Goal: Task Accomplishment & Management: Complete application form

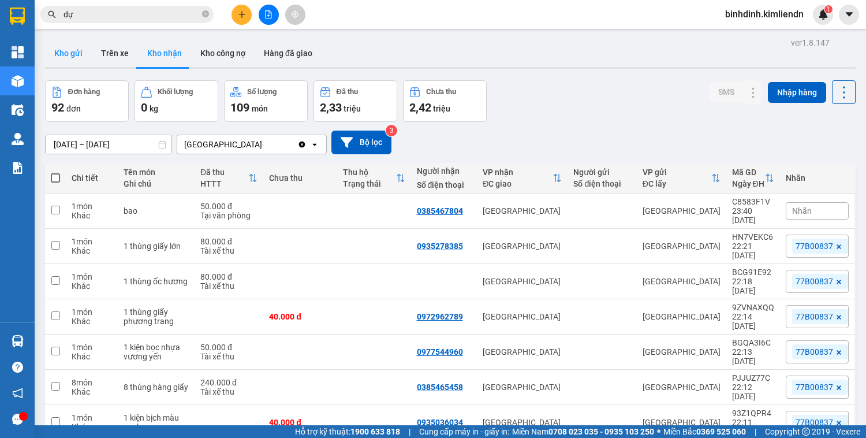
click at [62, 53] on button "Kho gửi" at bounding box center [68, 53] width 47 height 28
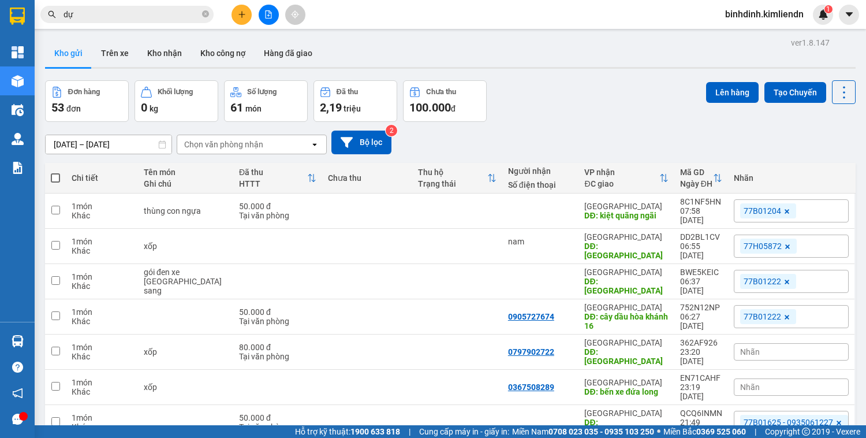
click at [235, 13] on button at bounding box center [242, 15] width 20 height 20
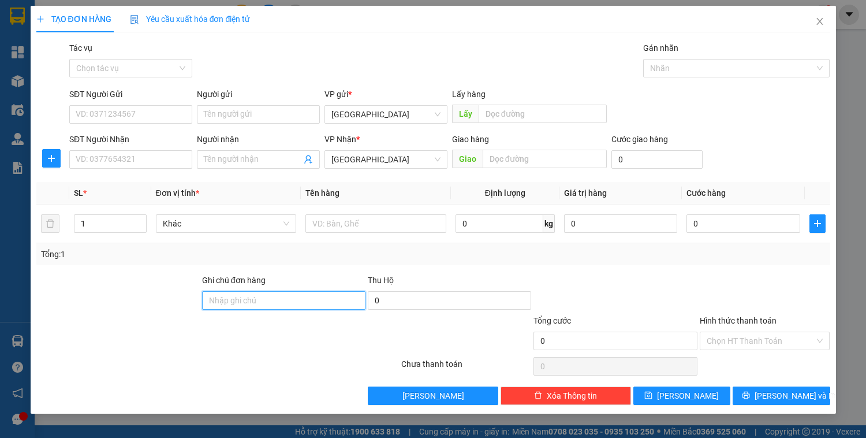
click at [247, 296] on input "Ghi chú đơn hàng" at bounding box center [283, 300] width 163 height 18
paste input "0898128439 thủy"
type input "0898128439 thủy"
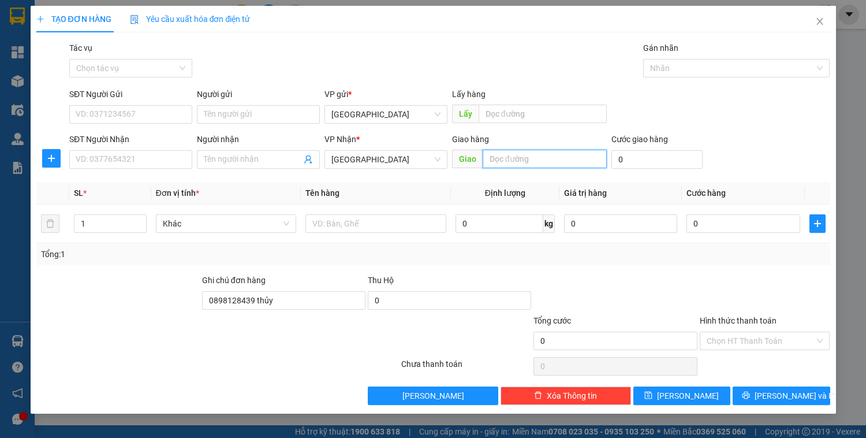
click at [523, 160] on input "text" at bounding box center [545, 159] width 124 height 18
type input "d"
type input "đn"
click at [791, 397] on span "[PERSON_NAME] và In" at bounding box center [795, 395] width 81 height 13
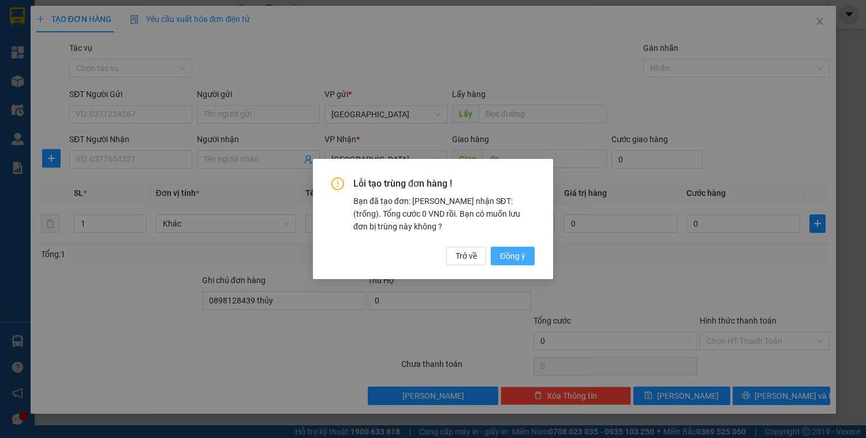
click at [528, 260] on button "Đồng ý" at bounding box center [513, 256] width 44 height 18
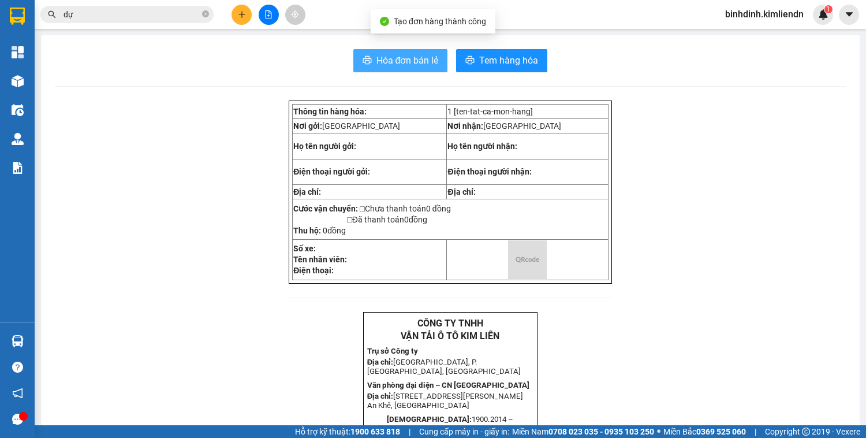
click at [385, 55] on span "Hóa đơn bán lẻ" at bounding box center [407, 60] width 62 height 14
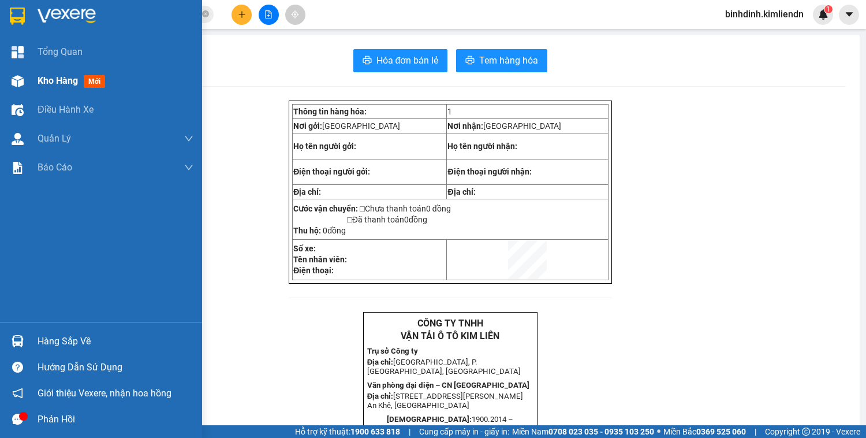
click at [57, 81] on span "Kho hàng" at bounding box center [58, 80] width 40 height 11
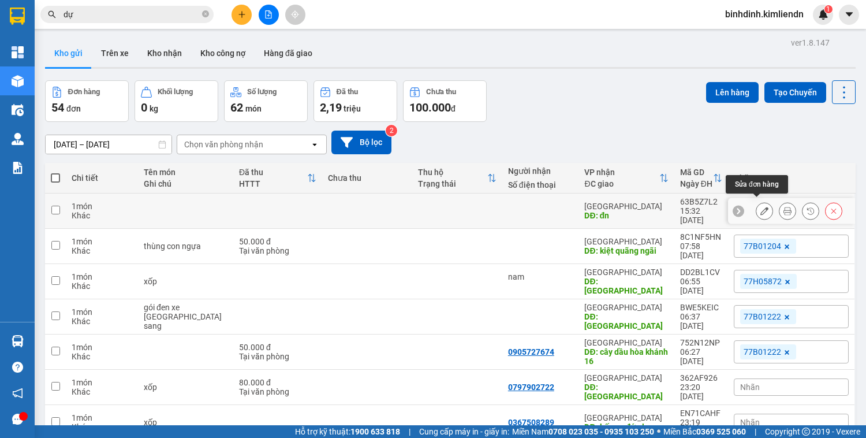
click at [760, 207] on icon at bounding box center [764, 211] width 8 height 8
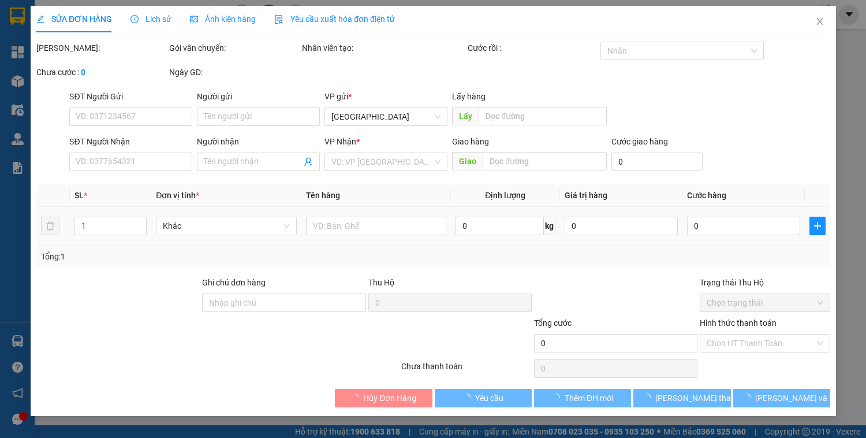
type input "đn"
type input "0898128439 thủy"
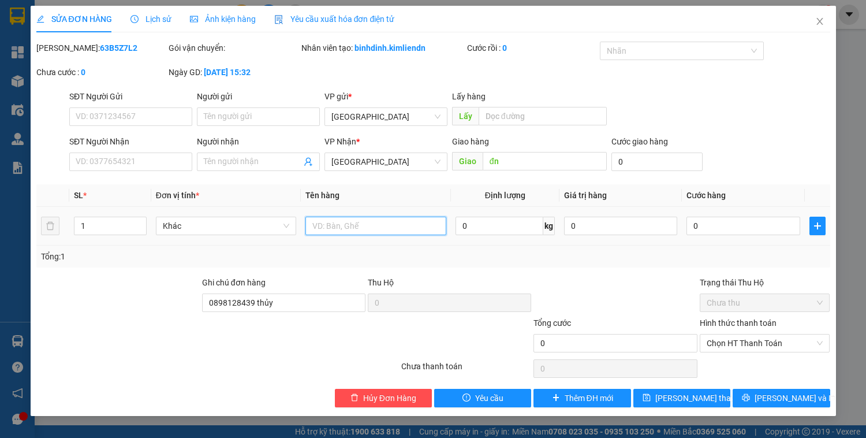
click at [363, 228] on input "text" at bounding box center [375, 226] width 140 height 18
type input "v"
type input "bì trắng"
click at [166, 155] on input "SĐT Người Nhận" at bounding box center [130, 161] width 123 height 18
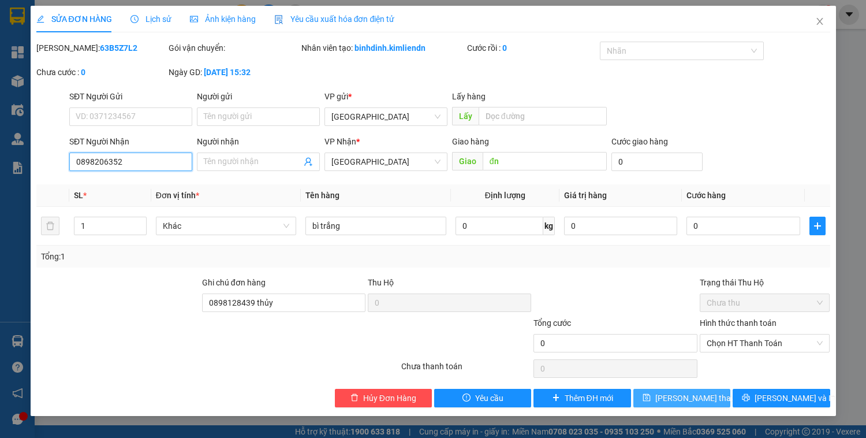
type input "0898206352"
click at [710, 398] on span "[PERSON_NAME] thay đổi" at bounding box center [701, 398] width 92 height 13
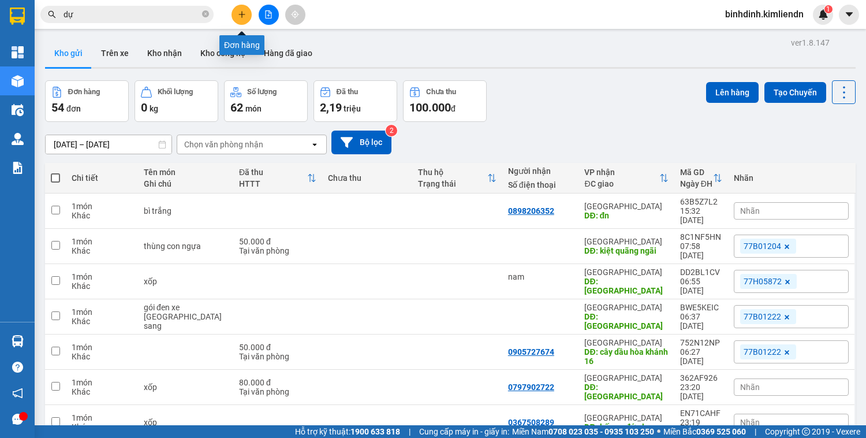
click at [245, 18] on button at bounding box center [242, 15] width 20 height 20
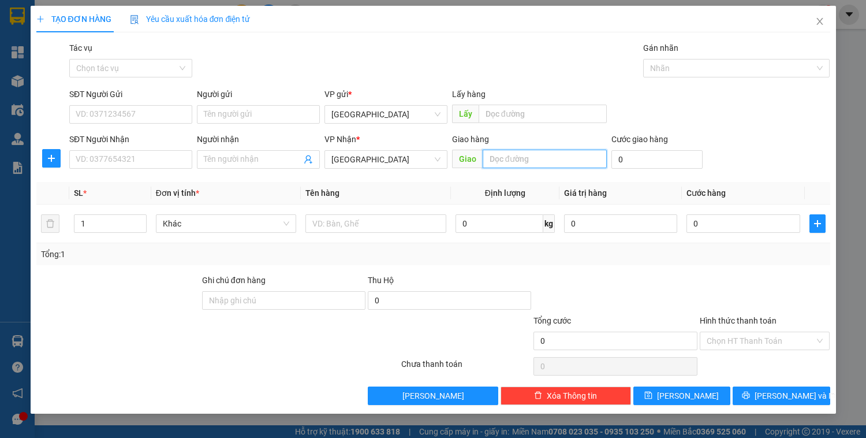
click at [496, 155] on input "text" at bounding box center [545, 159] width 124 height 18
type input "d"
type input "đn"
click at [123, 152] on input "SĐT Người Nhận" at bounding box center [130, 159] width 123 height 18
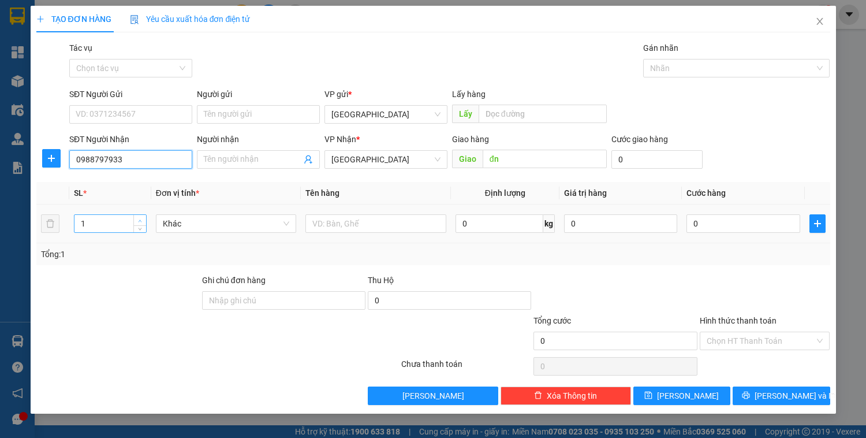
type input "0988797933"
type input "2"
click at [137, 217] on span "up" at bounding box center [140, 220] width 7 height 7
click at [320, 222] on input "text" at bounding box center [375, 223] width 140 height 18
type input "kiện đen vi tính"
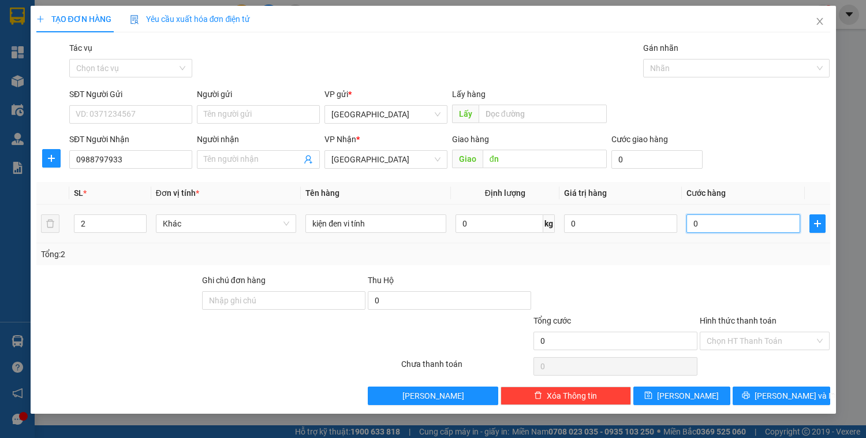
click at [749, 219] on input "0" at bounding box center [743, 223] width 113 height 18
type input "8"
type input "80"
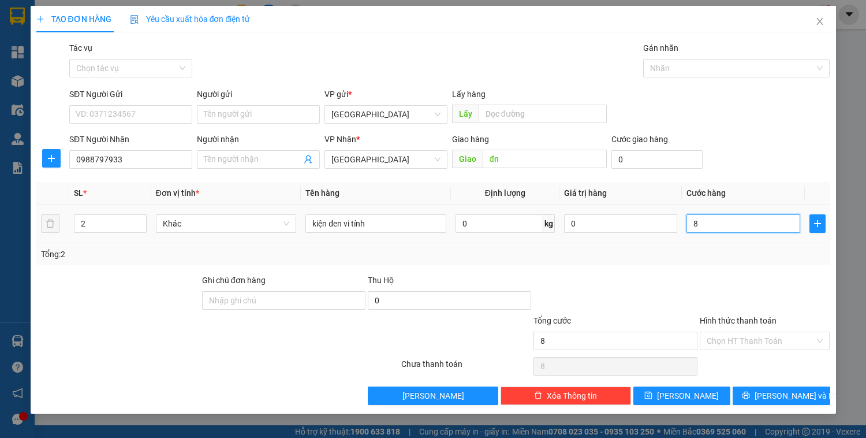
type input "80"
type input "800"
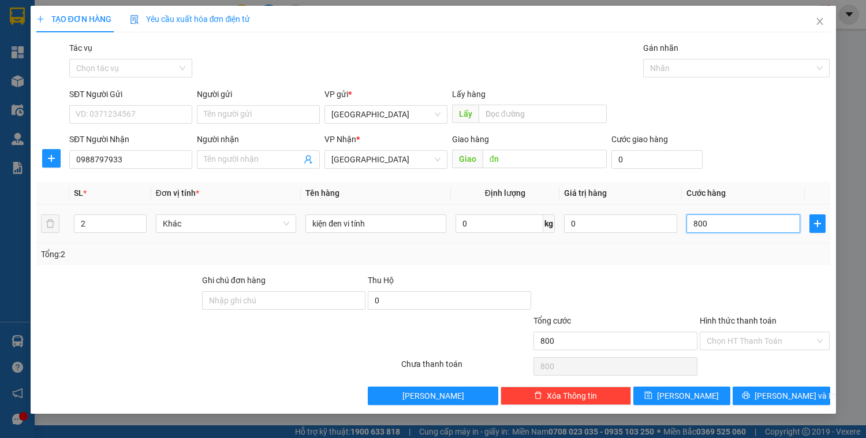
type input "8.000"
type input "80.000"
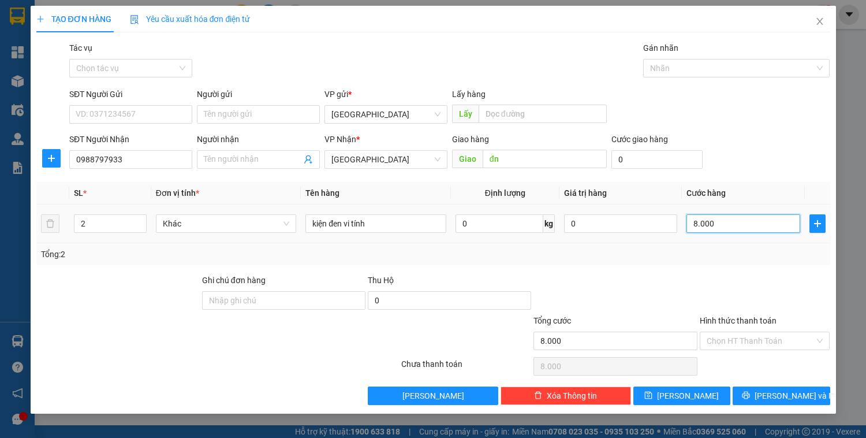
type input "80.000"
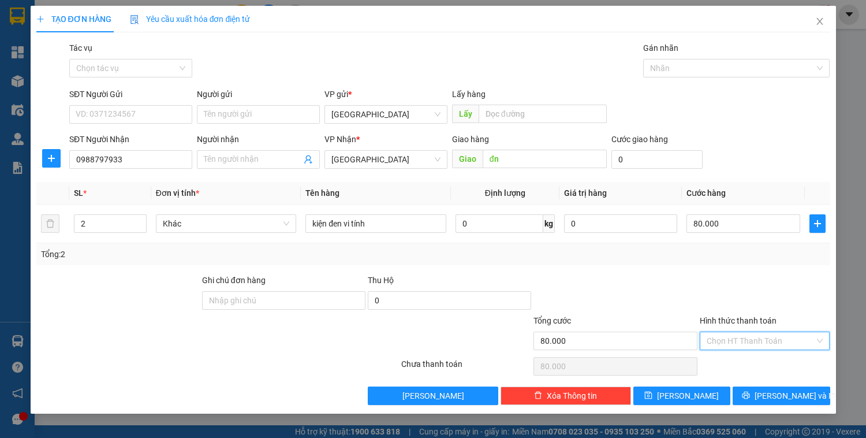
click at [758, 339] on input "Hình thức thanh toán" at bounding box center [761, 340] width 109 height 17
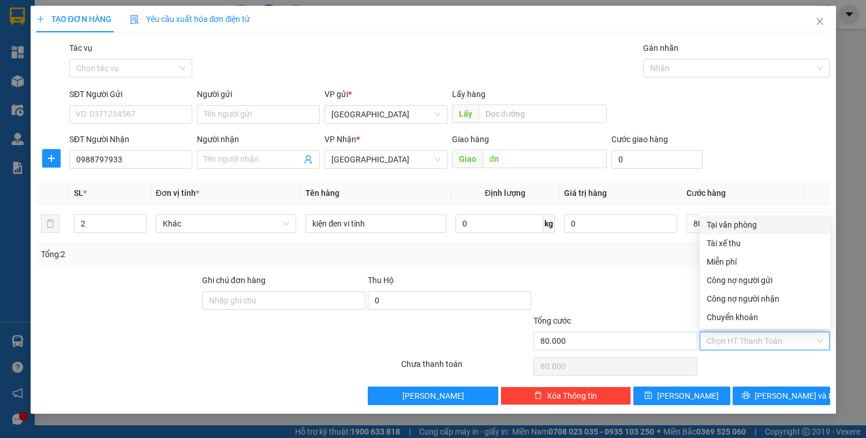
click at [739, 225] on div "Tại văn phòng" at bounding box center [765, 224] width 117 height 13
type input "0"
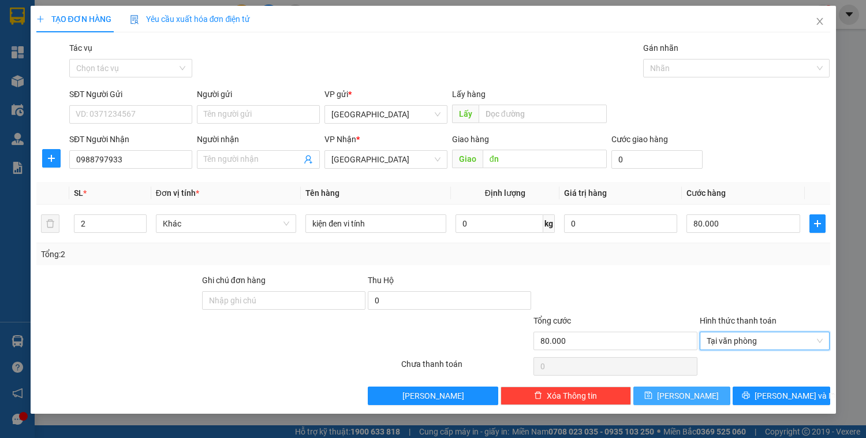
click at [706, 392] on button "[PERSON_NAME]" at bounding box center [681, 395] width 97 height 18
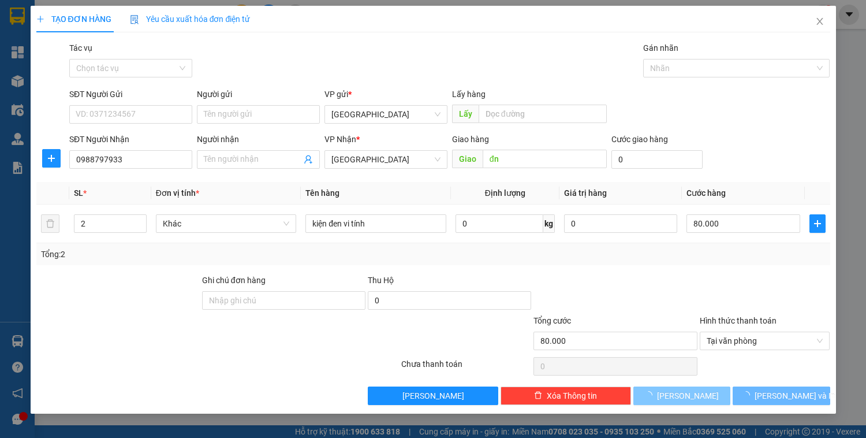
type input "1"
type input "0"
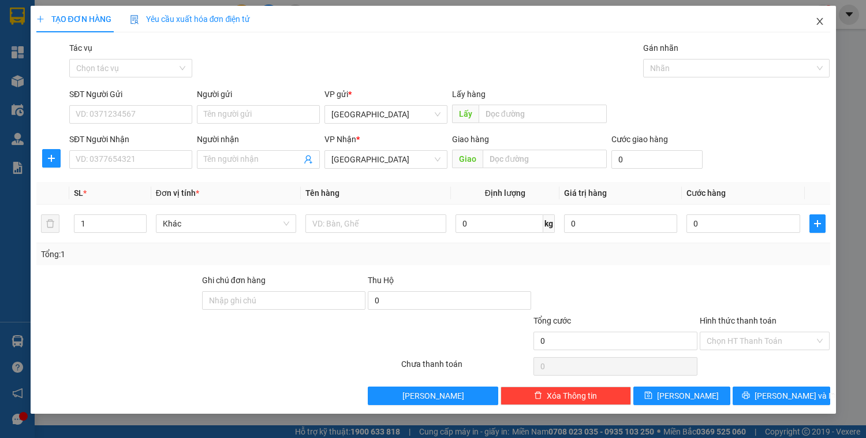
click at [822, 18] on icon "close" at bounding box center [819, 21] width 9 height 9
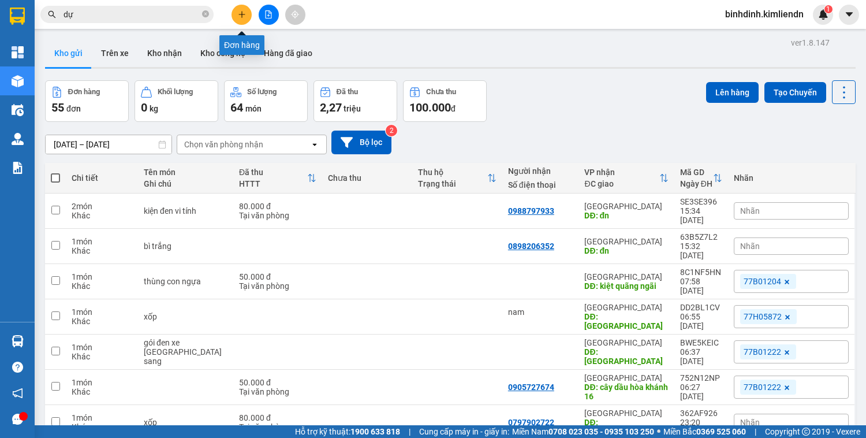
click at [242, 14] on icon "plus" at bounding box center [241, 14] width 1 height 6
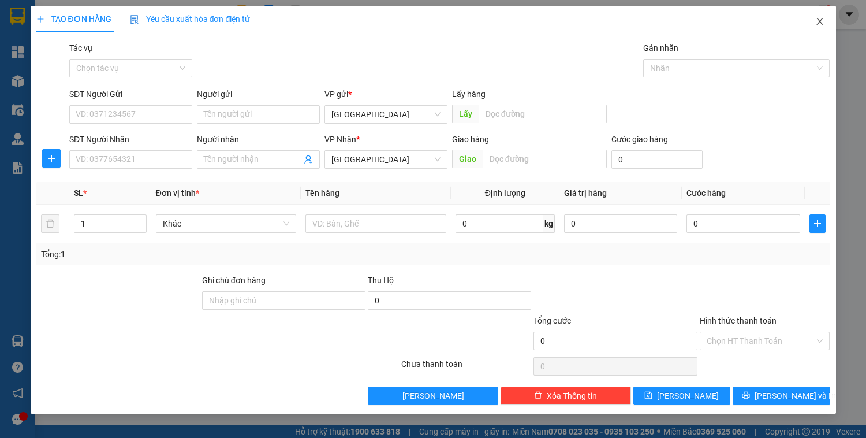
click at [822, 20] on icon "close" at bounding box center [819, 21] width 9 height 9
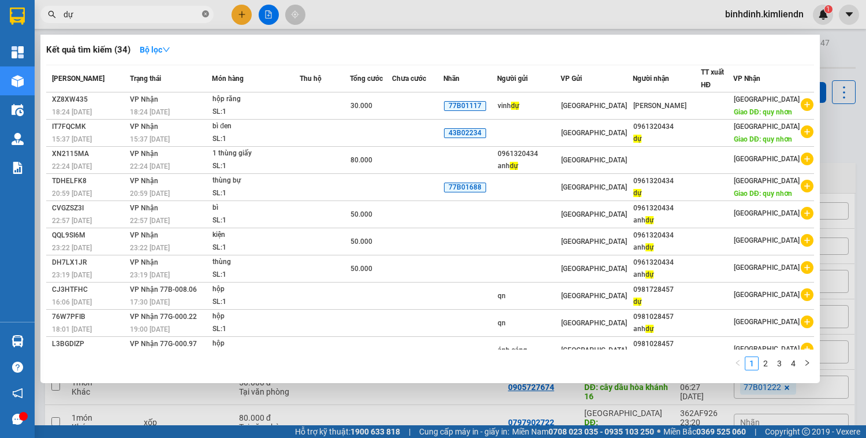
click at [207, 16] on icon "close-circle" at bounding box center [205, 13] width 7 height 7
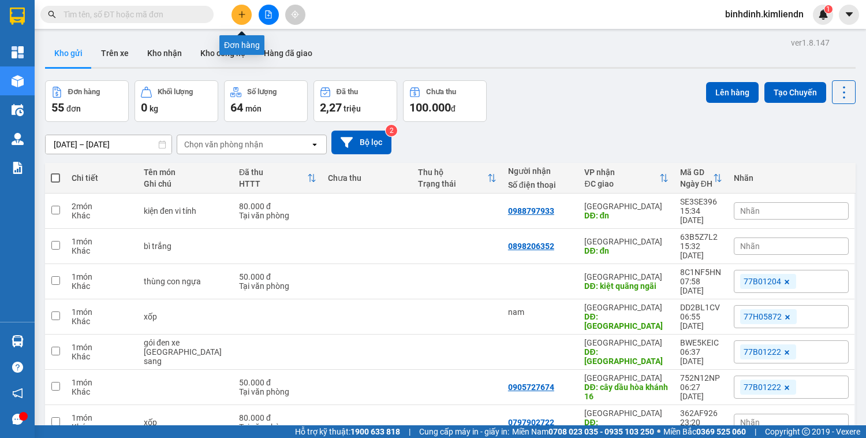
click at [249, 15] on button at bounding box center [242, 15] width 20 height 20
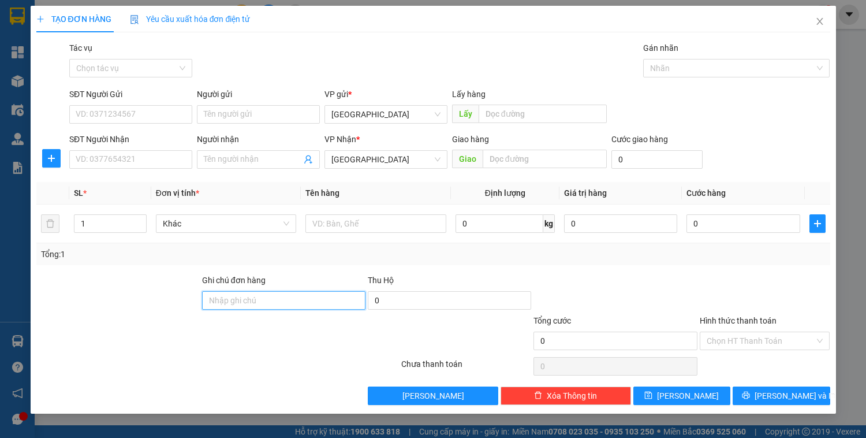
click at [290, 294] on input "Ghi chú đơn hàng" at bounding box center [283, 300] width 163 height 18
paste input "0898128439 thủy"
type input "0898128439 thủy"
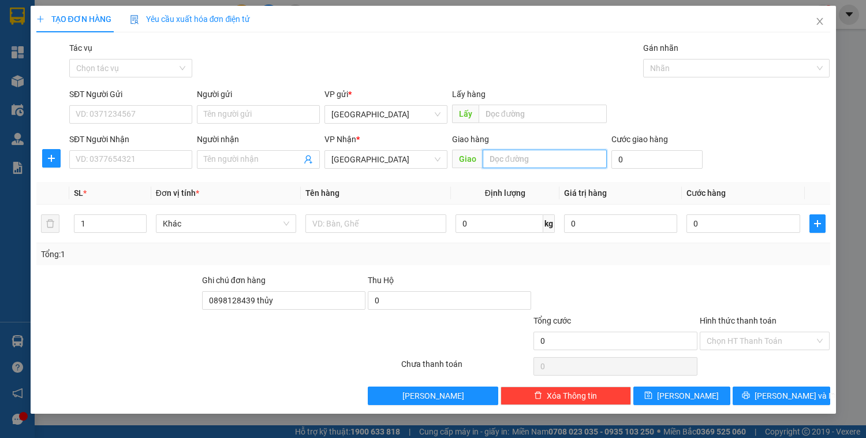
click at [542, 152] on input "text" at bounding box center [545, 159] width 124 height 18
click at [518, 158] on input "text" at bounding box center [545, 159] width 124 height 18
type input "d"
type input "đn"
click at [788, 389] on span "[PERSON_NAME] và In" at bounding box center [795, 395] width 81 height 13
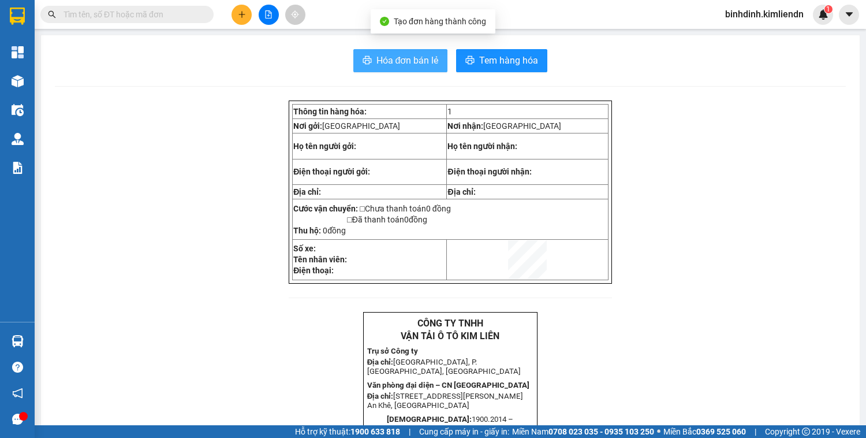
drag, startPoint x: 390, startPoint y: 53, endPoint x: 582, endPoint y: 72, distance: 192.6
click at [390, 53] on span "Hóa đơn bán lẻ" at bounding box center [407, 60] width 62 height 14
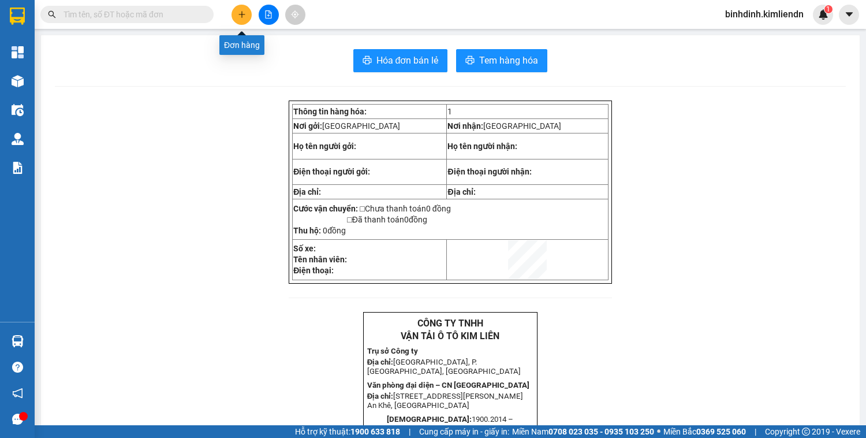
click at [245, 10] on icon "plus" at bounding box center [242, 14] width 8 height 8
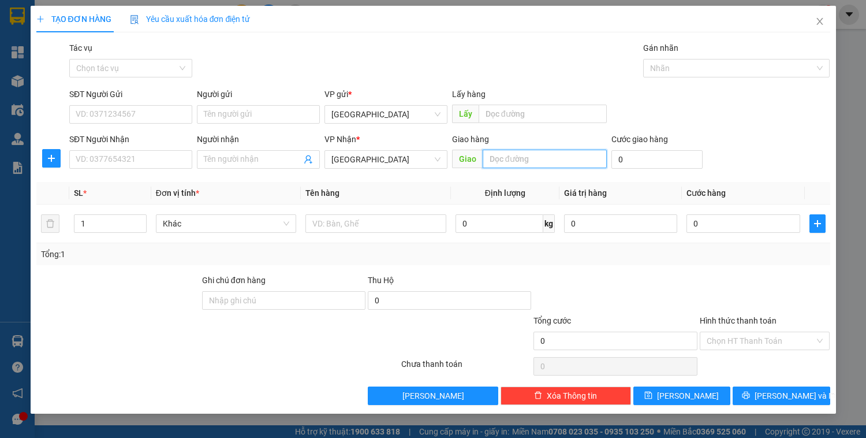
click at [522, 160] on input "text" at bounding box center [545, 159] width 124 height 18
type input "d"
type input "đn"
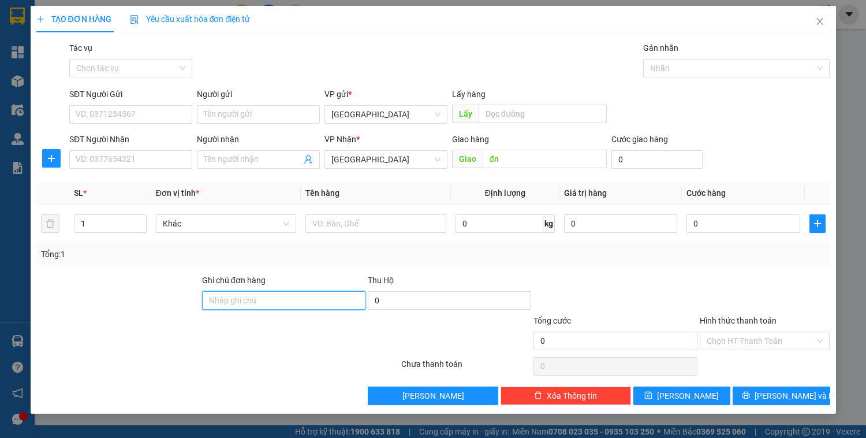
click at [269, 301] on input "Ghi chú đơn hàng" at bounding box center [283, 300] width 163 height 18
paste input "0898128439 thủy"
type input "0898128439 thủy"
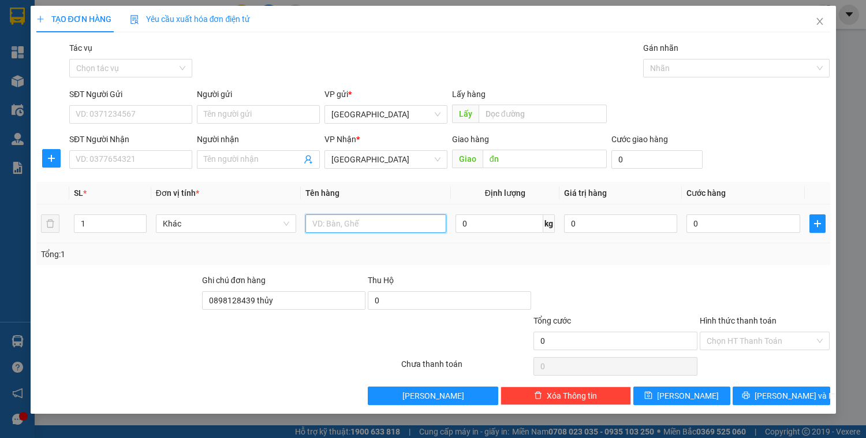
click at [375, 219] on input "text" at bounding box center [375, 223] width 140 height 18
type input "hộp"
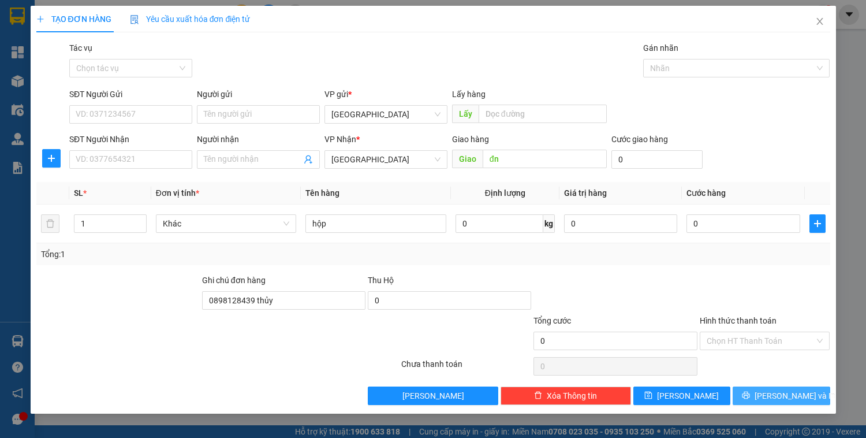
click at [776, 394] on span "[PERSON_NAME] và In" at bounding box center [795, 395] width 81 height 13
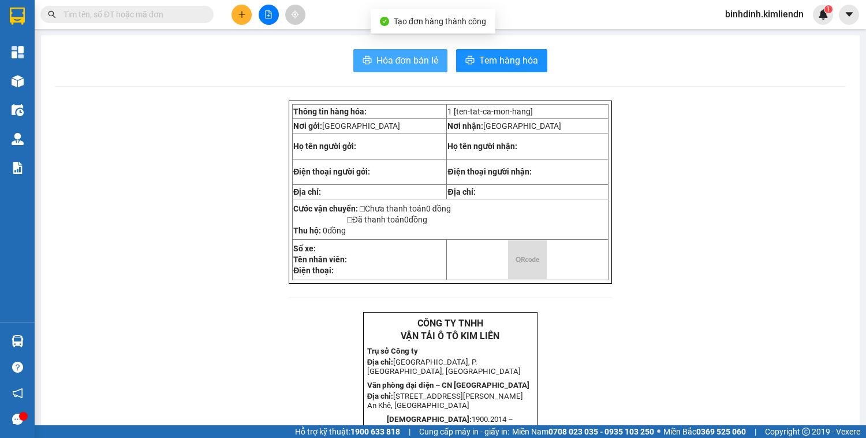
click at [381, 60] on span "Hóa đơn bán lẻ" at bounding box center [407, 60] width 62 height 14
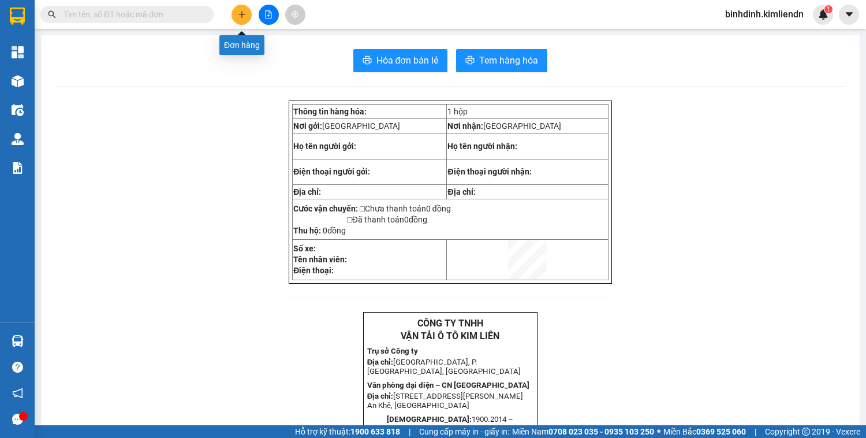
click at [245, 14] on icon "plus" at bounding box center [242, 14] width 8 height 8
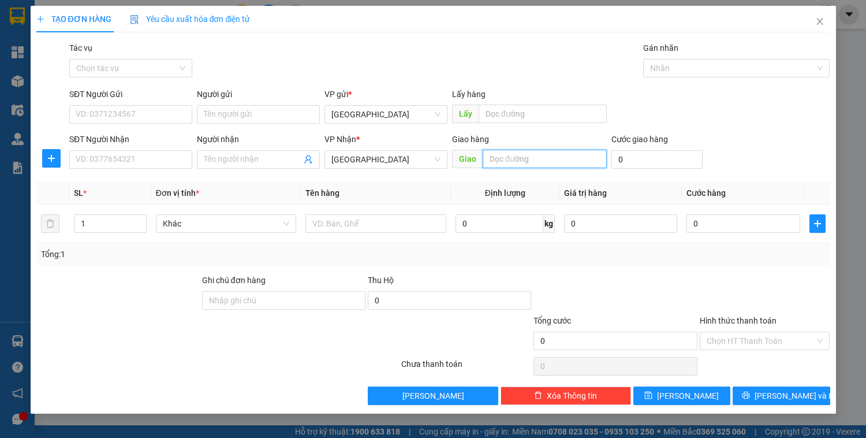
click at [514, 157] on input "text" at bounding box center [545, 159] width 124 height 18
type input "d"
type input "đ"
type input "tam kỳ"
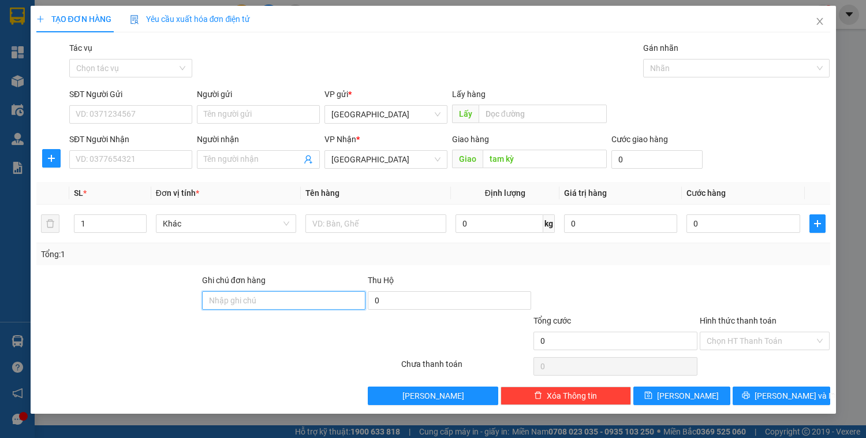
click at [318, 292] on input "Ghi chú đơn hàng" at bounding box center [283, 300] width 163 height 18
paste input "0898128439 thủy"
type input "0898128439 thủy"
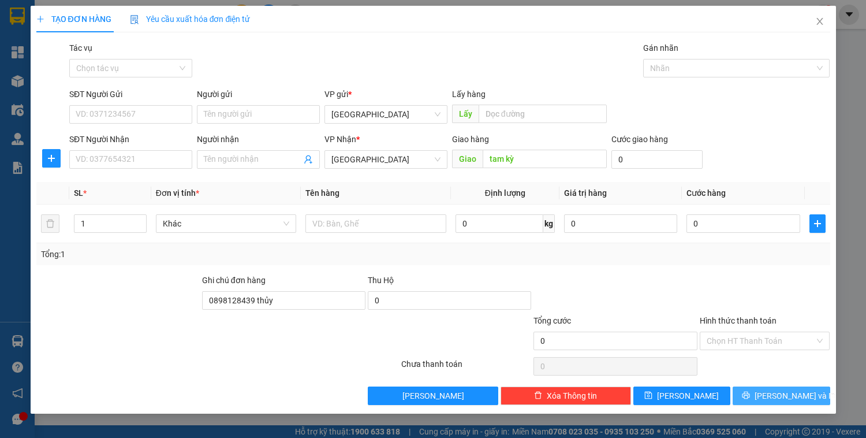
click at [766, 402] on button "[PERSON_NAME] và In" at bounding box center [781, 395] width 97 height 18
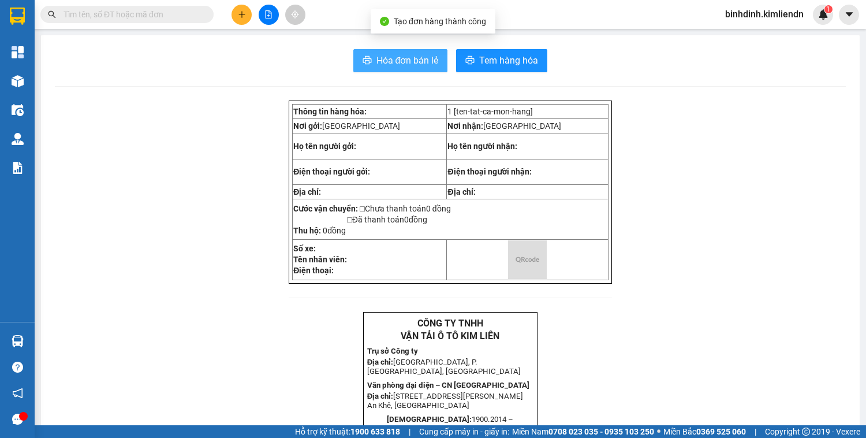
click at [386, 55] on span "Hóa đơn bán lẻ" at bounding box center [407, 60] width 62 height 14
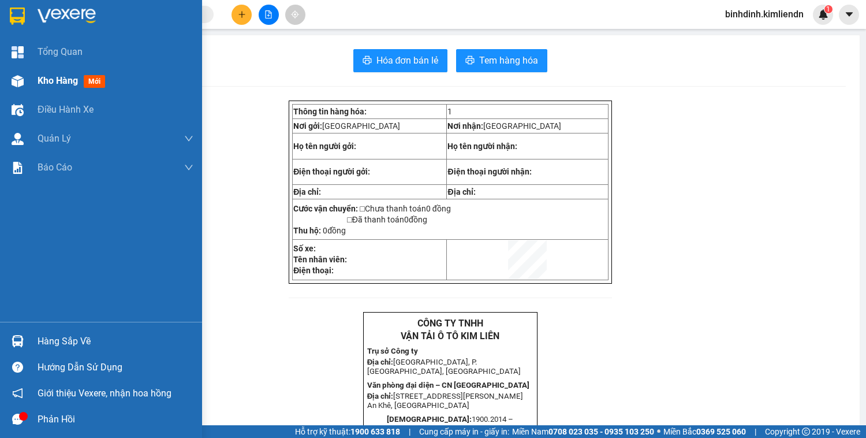
click at [38, 83] on div "Kho hàng mới" at bounding box center [101, 80] width 202 height 29
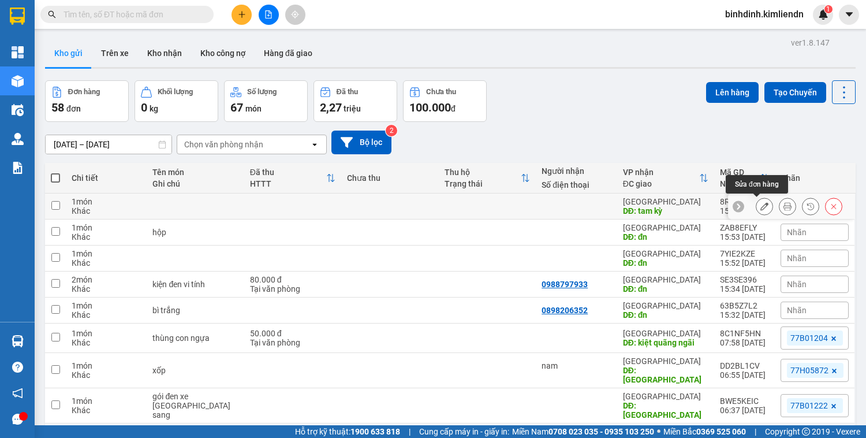
click at [762, 202] on button at bounding box center [764, 206] width 16 height 20
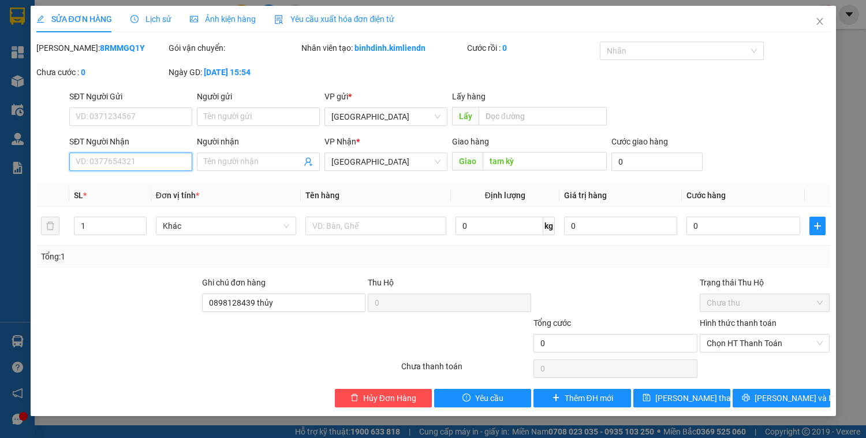
click at [146, 161] on input "SĐT Người Nhận" at bounding box center [130, 161] width 123 height 18
type input "0905212808"
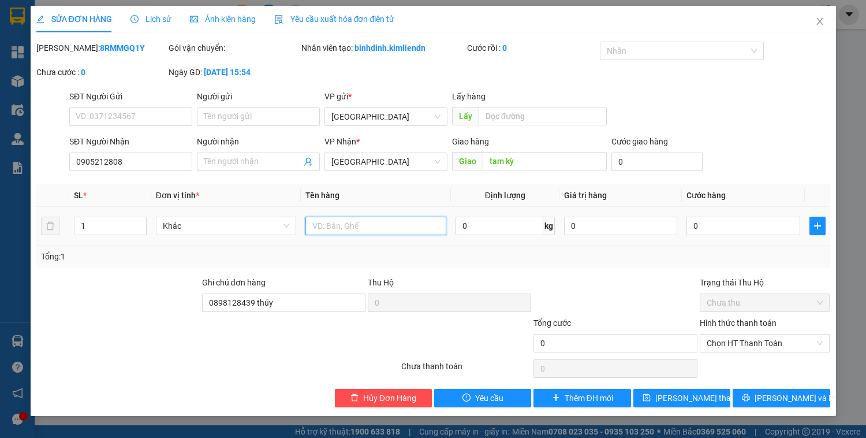
click at [340, 228] on input "text" at bounding box center [375, 226] width 140 height 18
type input "bì thư xanh"
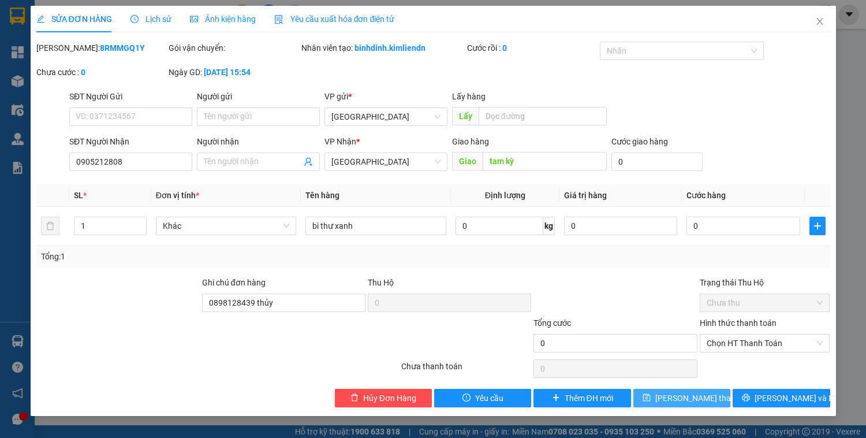
click at [691, 401] on span "[PERSON_NAME] thay đổi" at bounding box center [701, 398] width 92 height 13
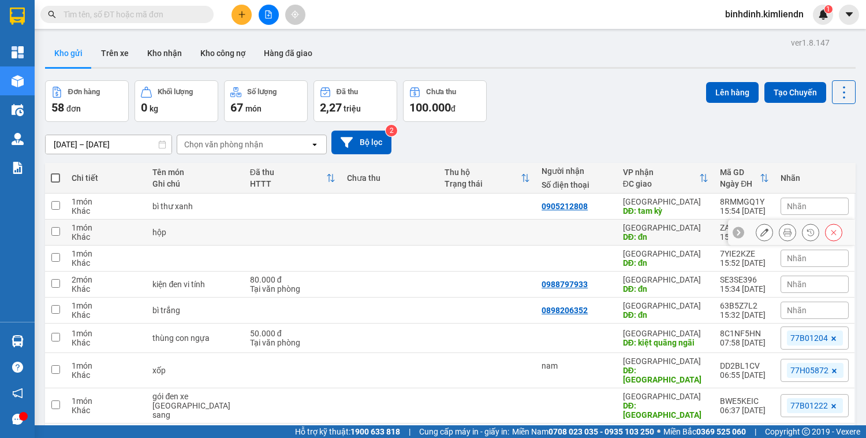
click at [760, 234] on icon at bounding box center [764, 232] width 8 height 8
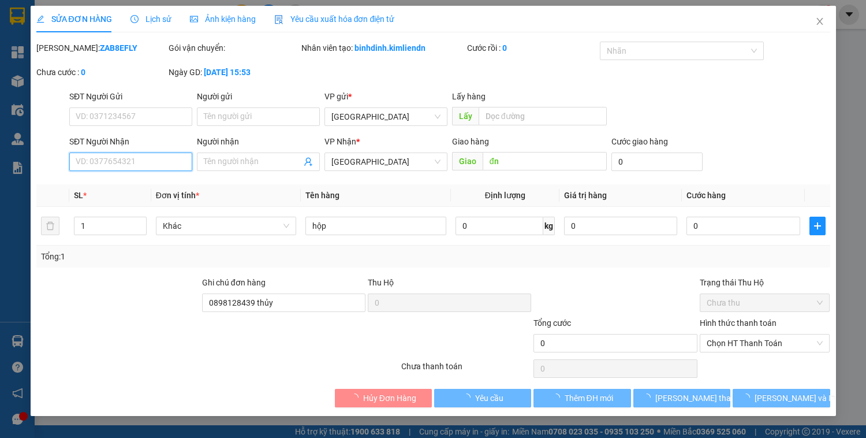
click at [180, 163] on input "SĐT Người Nhận" at bounding box center [130, 161] width 123 height 18
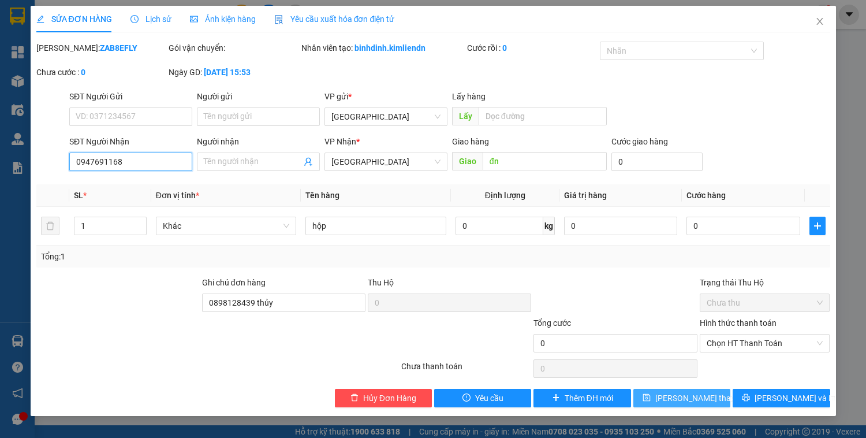
type input "0947691168"
click at [691, 395] on span "[PERSON_NAME] thay đổi" at bounding box center [701, 398] width 92 height 13
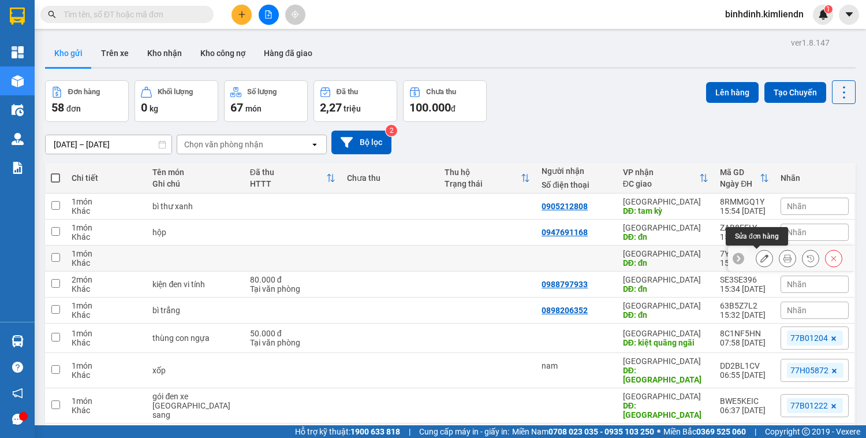
click at [760, 254] on icon at bounding box center [764, 258] width 8 height 8
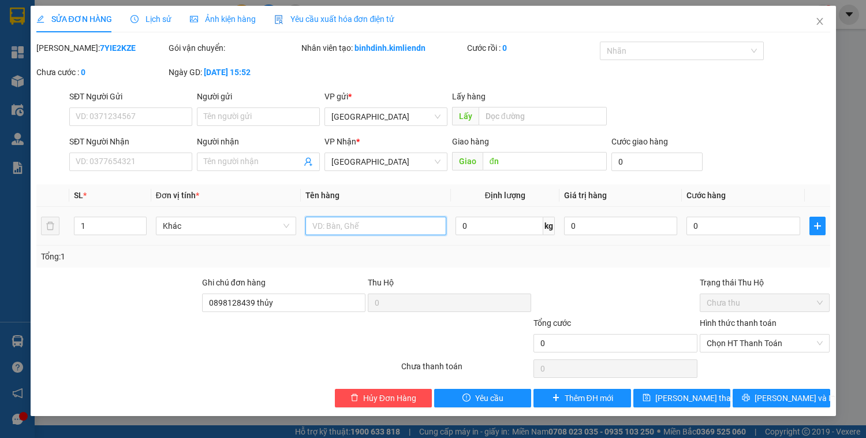
click at [361, 231] on input "text" at bounding box center [375, 226] width 140 height 18
type input "d"
type input "đồng tâm"
click at [161, 161] on input "SĐT Người Nhận" at bounding box center [130, 161] width 123 height 18
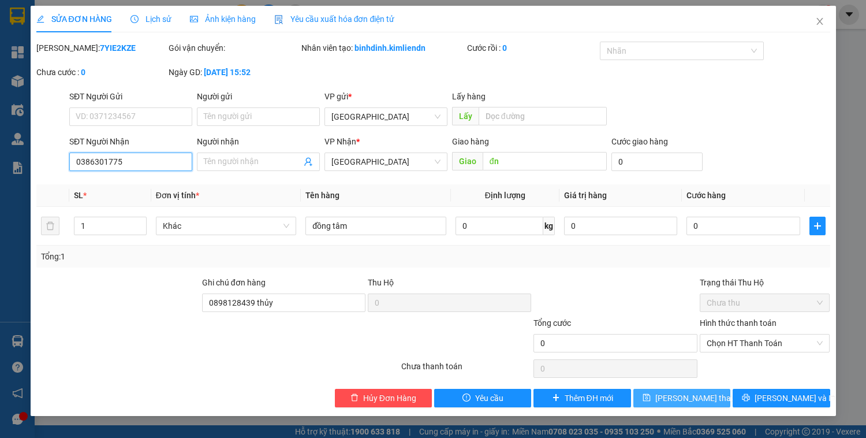
type input "0386301775"
click at [688, 389] on button "[PERSON_NAME] thay đổi" at bounding box center [681, 398] width 97 height 18
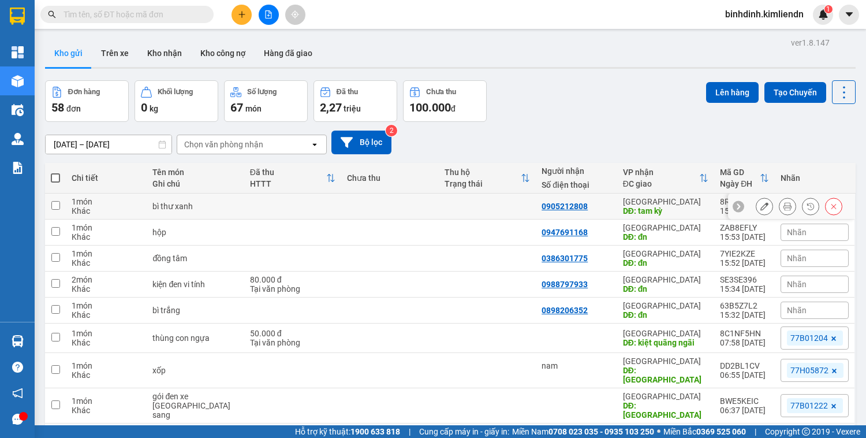
click at [486, 199] on td at bounding box center [487, 206] width 97 height 26
checkbox input "true"
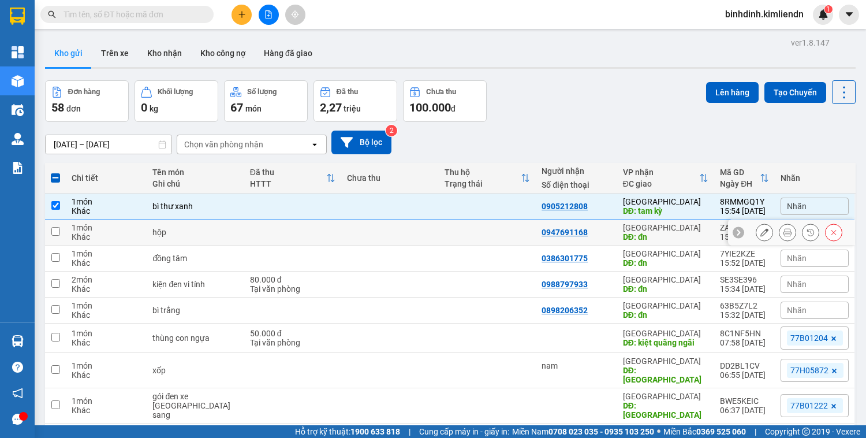
click at [423, 232] on td at bounding box center [389, 232] width 97 height 26
checkbox input "true"
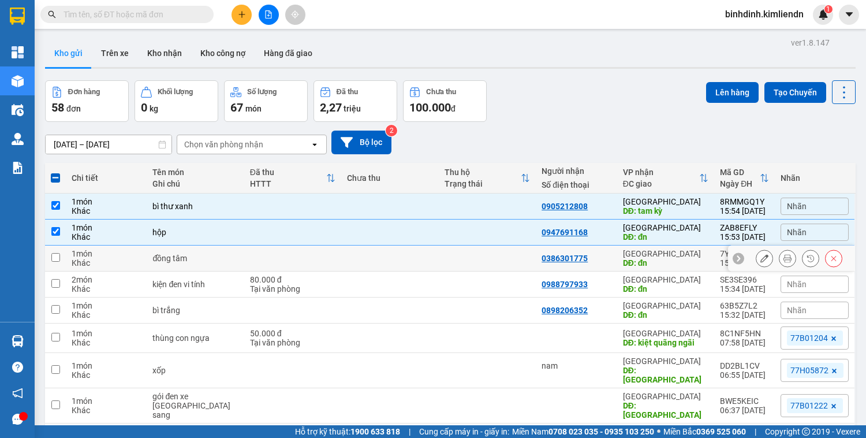
click at [445, 263] on td at bounding box center [487, 258] width 97 height 26
checkbox input "true"
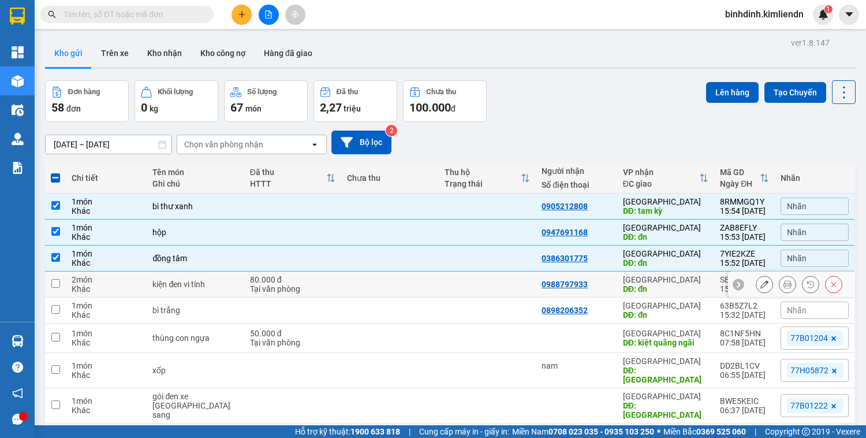
click at [365, 284] on td at bounding box center [389, 284] width 97 height 26
checkbox input "true"
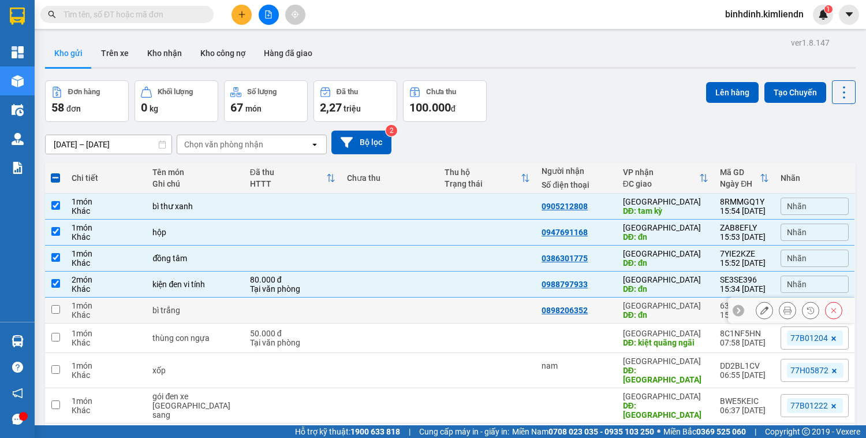
click at [409, 307] on td at bounding box center [389, 310] width 97 height 26
checkbox input "true"
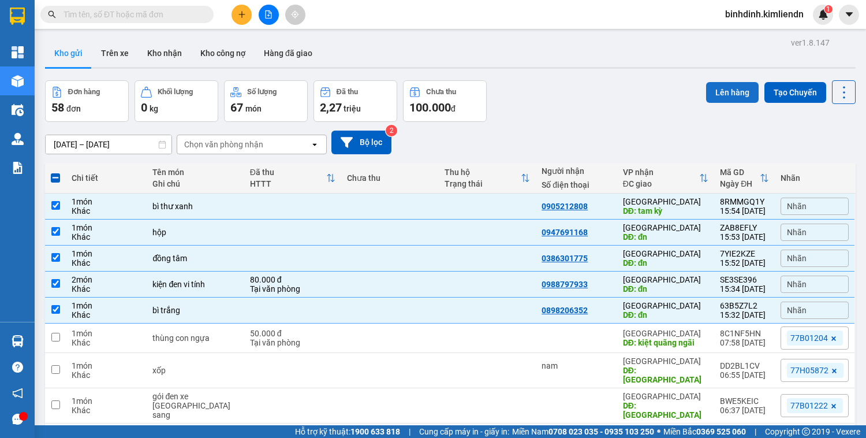
click at [712, 91] on button "Lên hàng" at bounding box center [732, 92] width 53 height 21
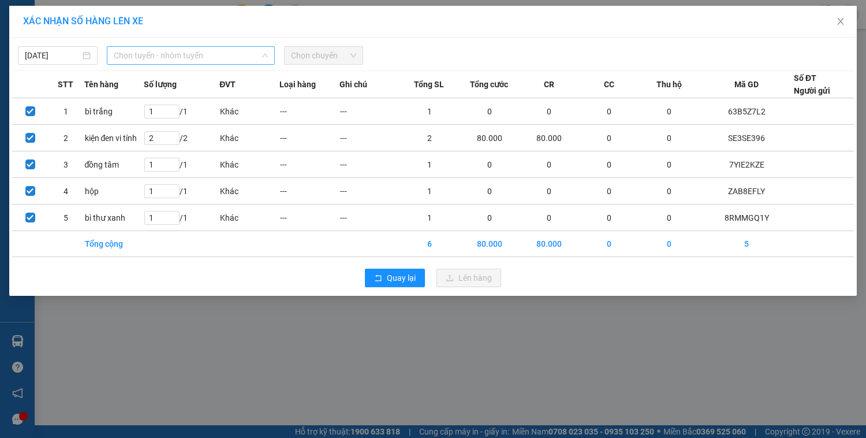
click at [187, 50] on span "Chọn tuyến - nhóm tuyến" at bounding box center [191, 55] width 154 height 17
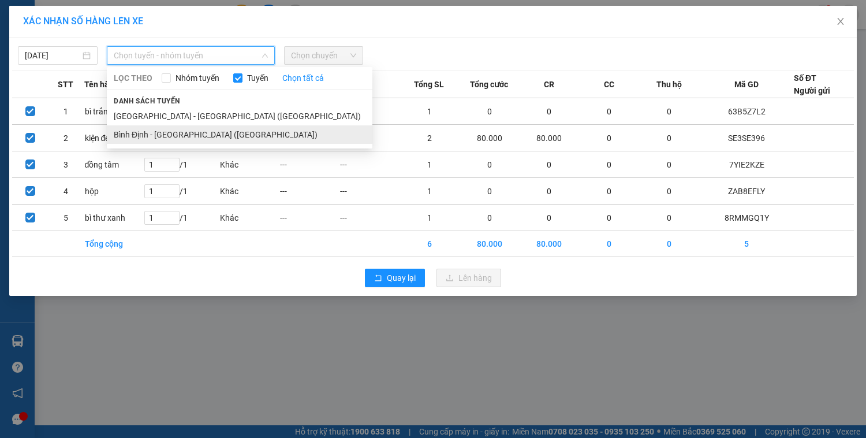
click at [193, 136] on li "Bình Định - [GEOGRAPHIC_DATA] ([GEOGRAPHIC_DATA])" at bounding box center [240, 134] width 266 height 18
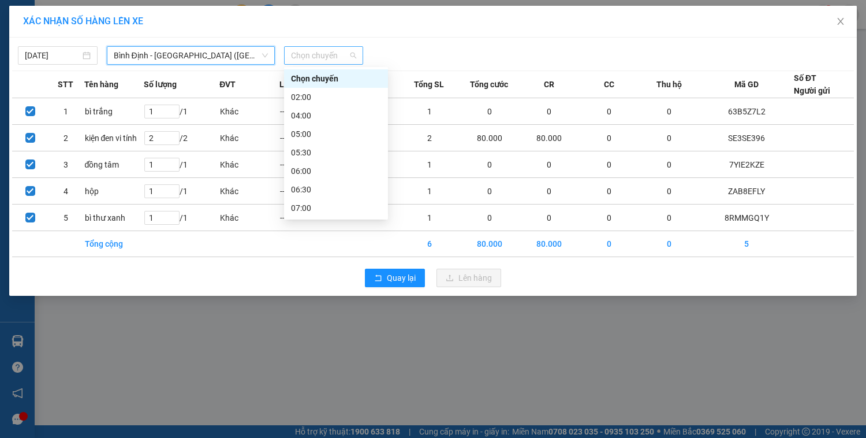
click at [345, 52] on span "Chọn chuyến" at bounding box center [324, 55] width 66 height 17
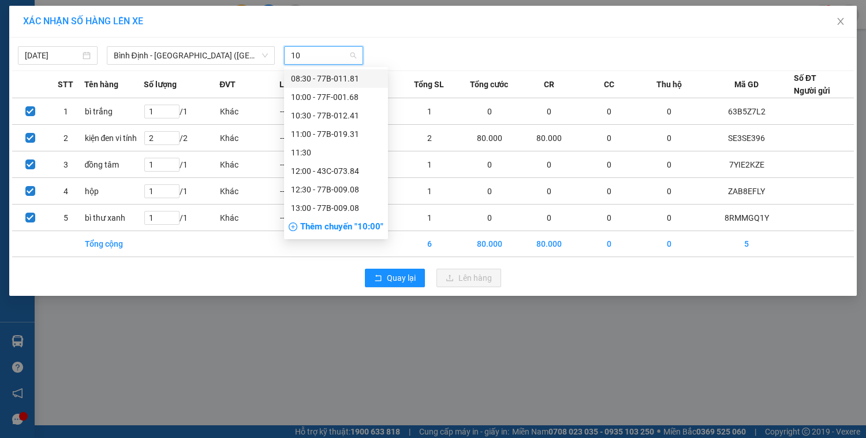
type input "1"
type input "16"
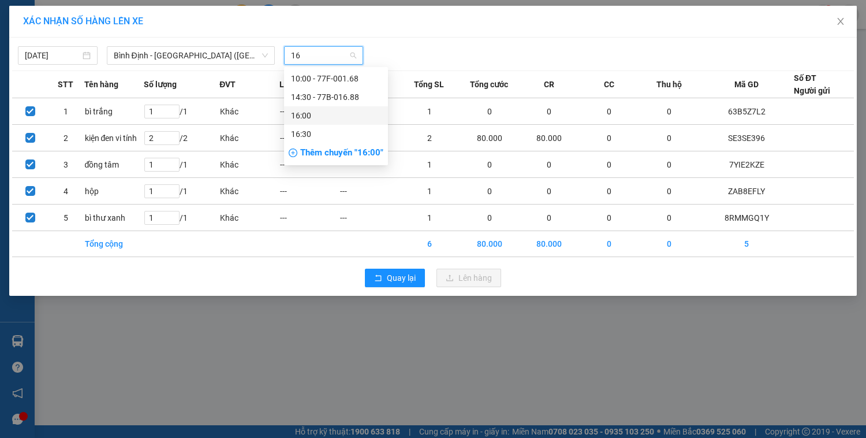
click at [337, 115] on div "16:00" at bounding box center [336, 115] width 90 height 13
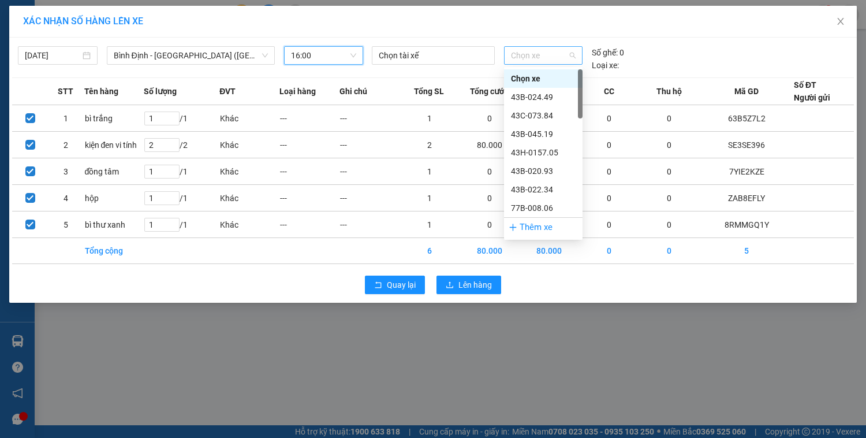
click at [548, 51] on span "Chọn xe" at bounding box center [543, 55] width 65 height 17
type input "10"
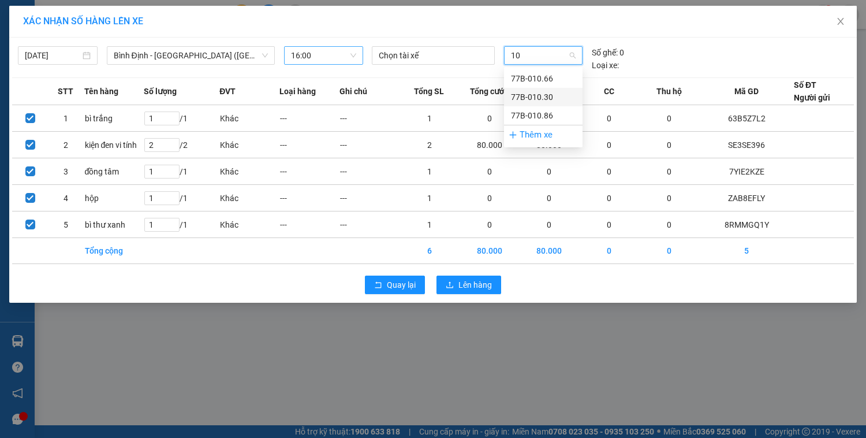
click at [545, 98] on div "77B-010.30" at bounding box center [543, 97] width 65 height 13
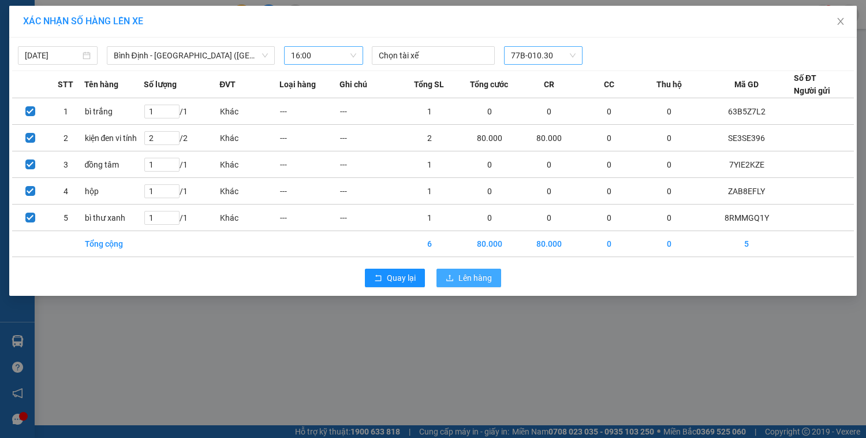
click at [491, 277] on span "Lên hàng" at bounding box center [474, 277] width 33 height 13
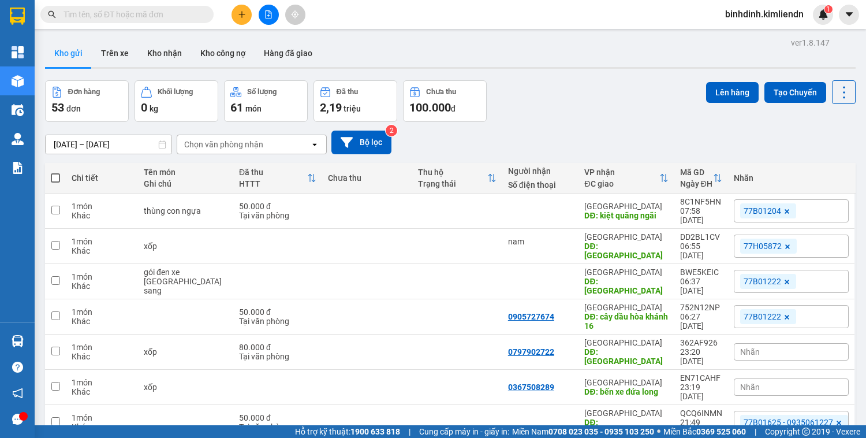
click at [239, 10] on icon "plus" at bounding box center [242, 14] width 8 height 8
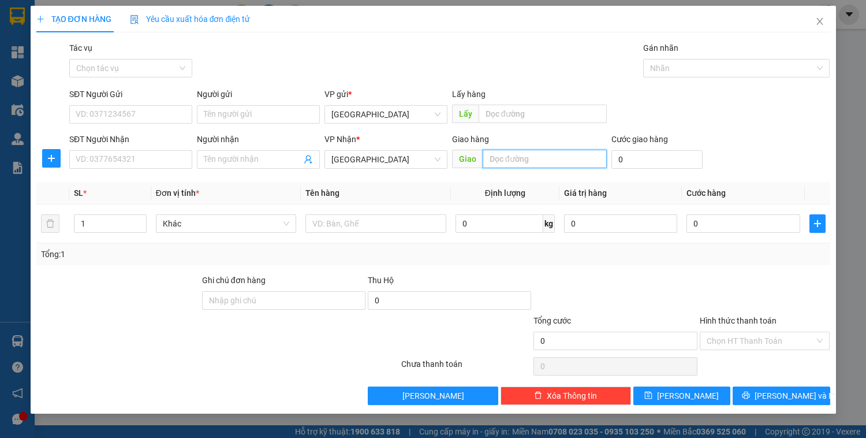
click at [508, 159] on input "text" at bounding box center [545, 159] width 124 height 18
type input "d"
type input "đn"
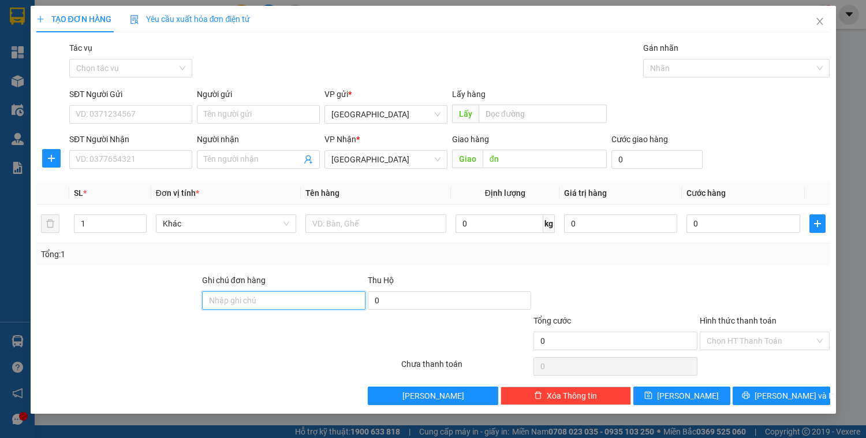
click at [284, 305] on input "Ghi chú đơn hàng" at bounding box center [283, 300] width 163 height 18
paste input "0898128439 thủy"
type input "0898128439 thủy"
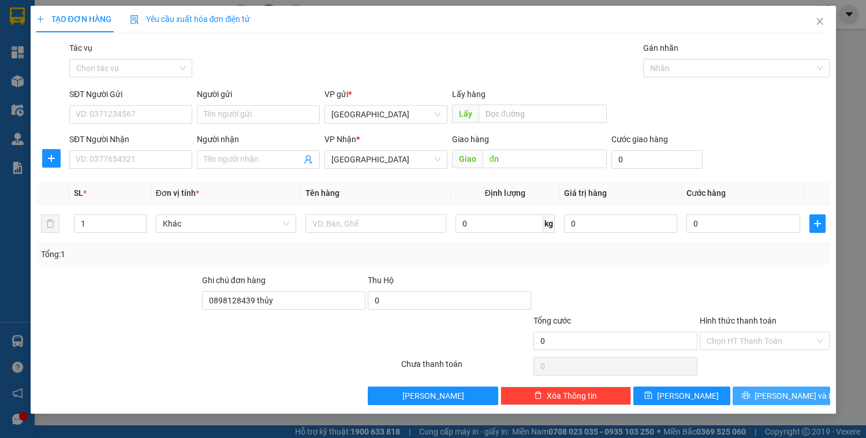
click at [776, 394] on span "[PERSON_NAME] và In" at bounding box center [795, 395] width 81 height 13
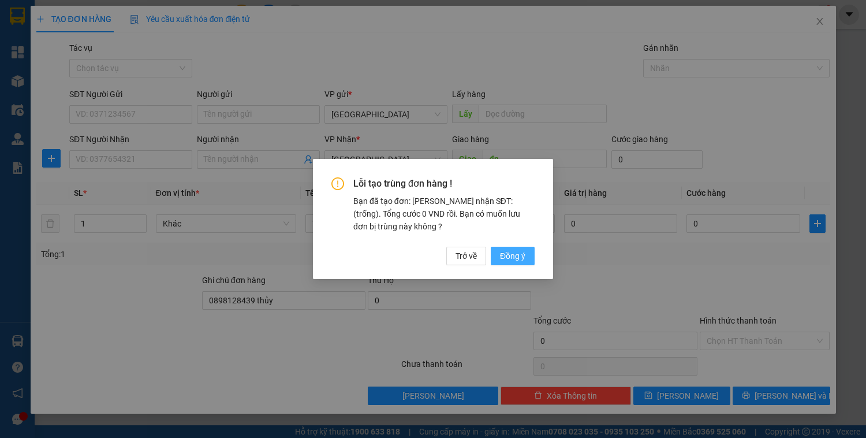
click at [517, 254] on span "Đồng ý" at bounding box center [512, 255] width 25 height 13
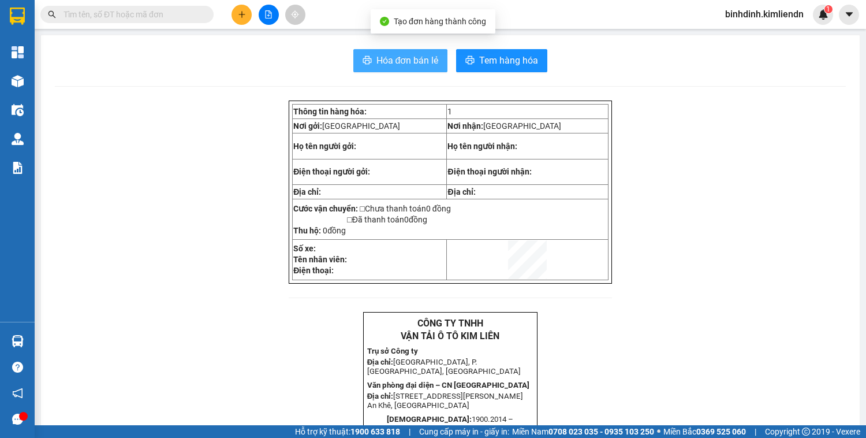
click at [413, 58] on span "Hóa đơn bán lẻ" at bounding box center [407, 60] width 62 height 14
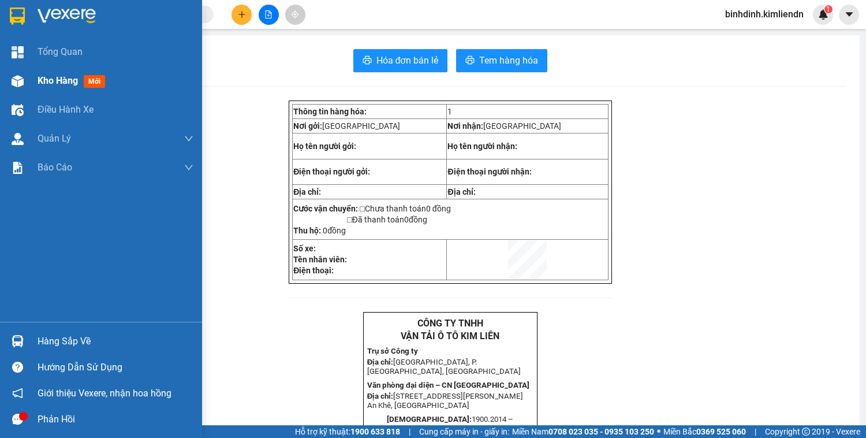
click at [59, 72] on div "Kho hàng mới" at bounding box center [116, 80] width 156 height 29
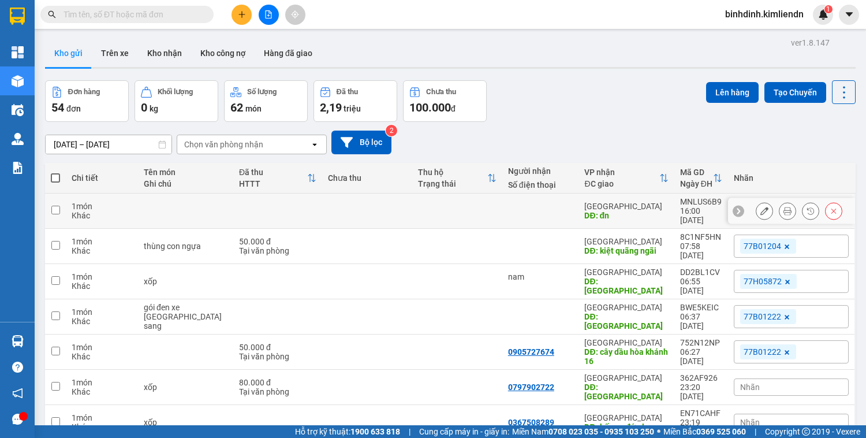
click at [760, 207] on icon at bounding box center [764, 211] width 8 height 8
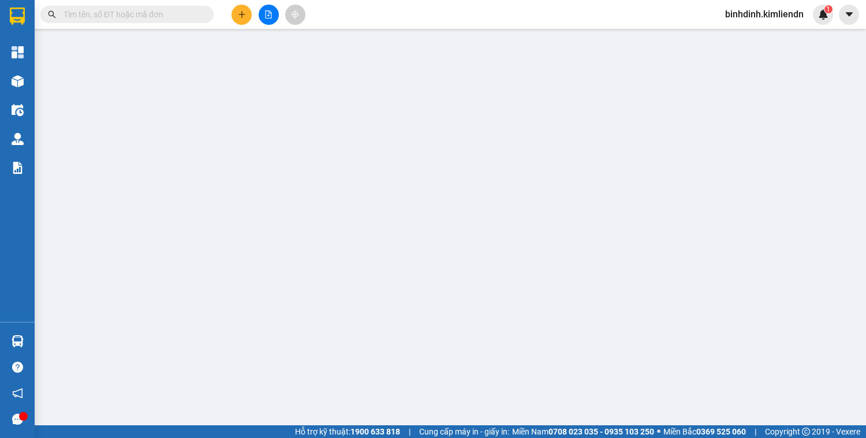
type input "đn"
type input "0898128439 thủy"
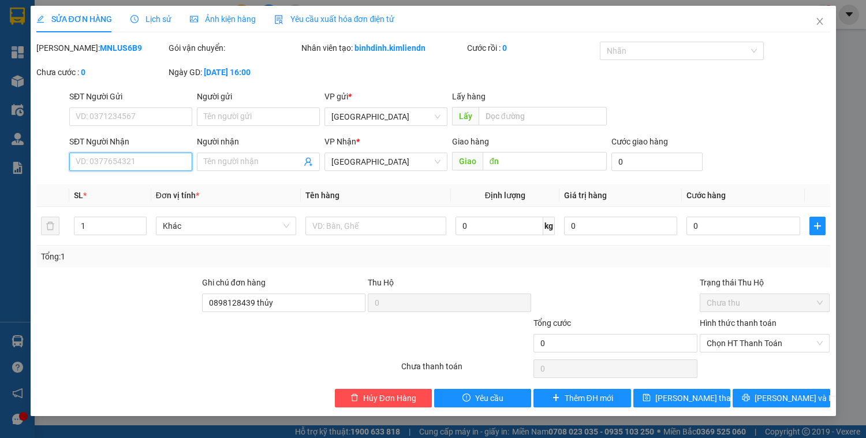
click at [141, 167] on input "SĐT Người Nhận" at bounding box center [130, 161] width 123 height 18
type input "0796332332"
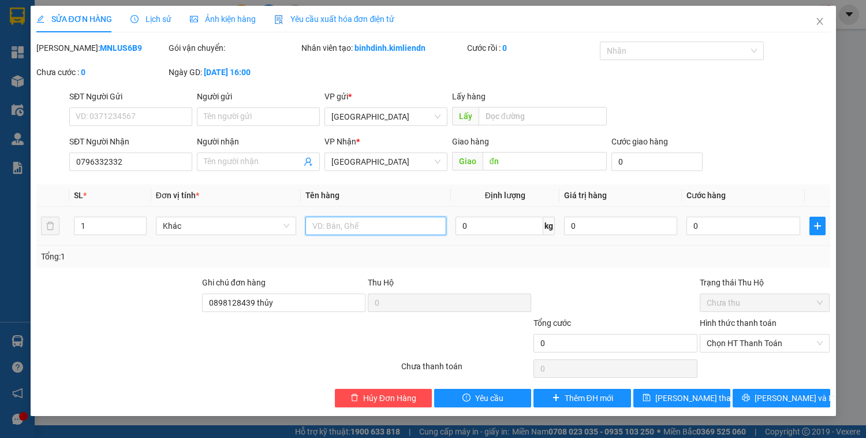
click at [372, 232] on input "text" at bounding box center [375, 226] width 140 height 18
type input "hộp"
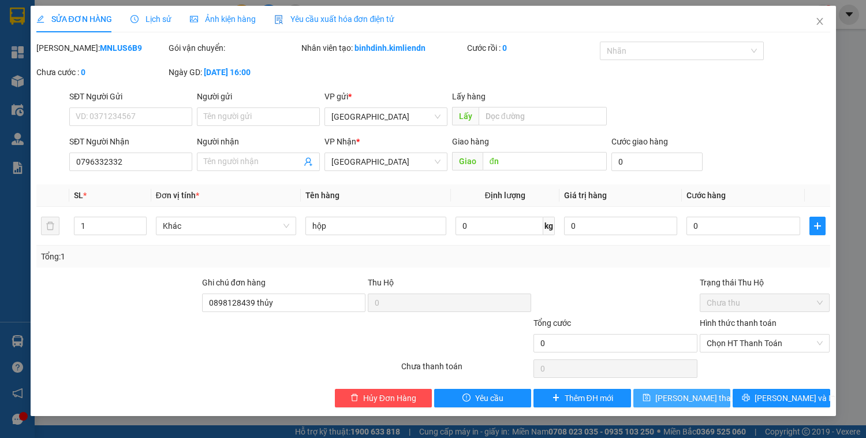
click at [710, 396] on span "[PERSON_NAME] thay đổi" at bounding box center [701, 398] width 92 height 13
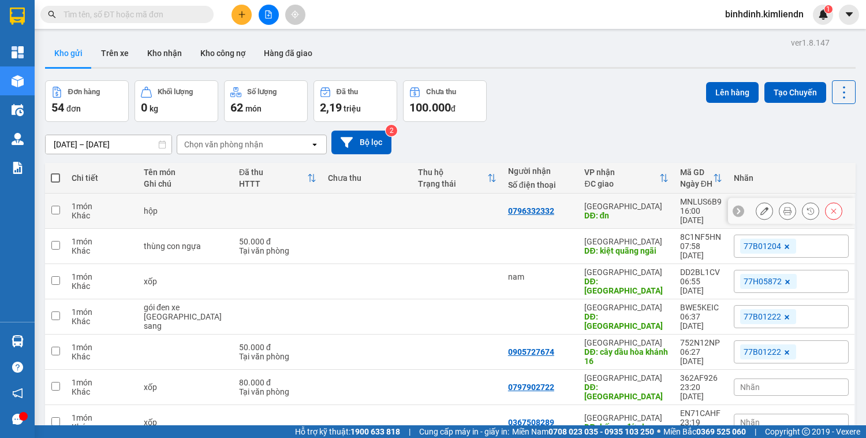
click at [322, 199] on td at bounding box center [367, 210] width 90 height 35
checkbox input "true"
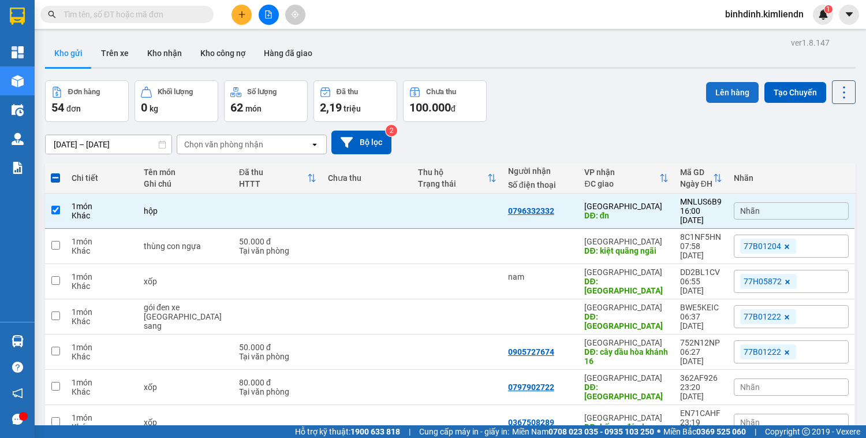
click at [735, 95] on button "Lên hàng" at bounding box center [732, 92] width 53 height 21
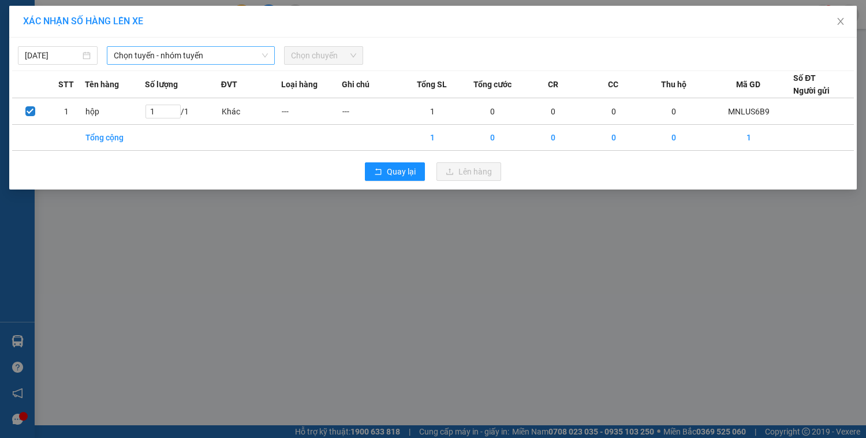
click at [205, 58] on span "Chọn tuyến - nhóm tuyến" at bounding box center [191, 55] width 154 height 17
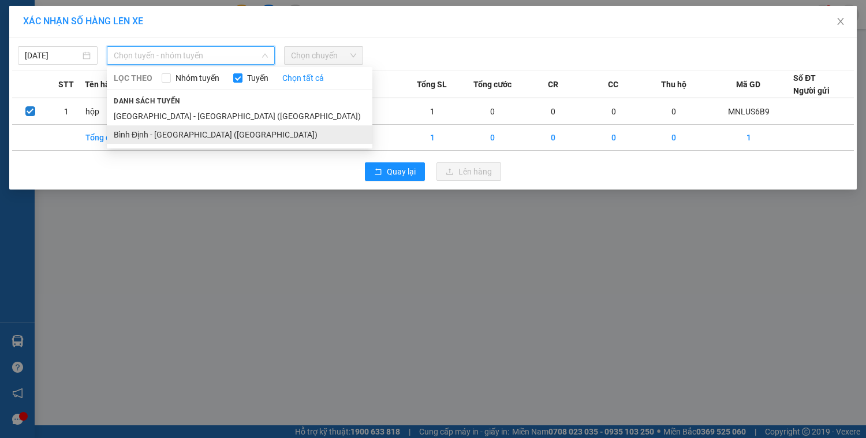
click at [181, 136] on li "Bình Định - [GEOGRAPHIC_DATA] ([GEOGRAPHIC_DATA])" at bounding box center [240, 134] width 266 height 18
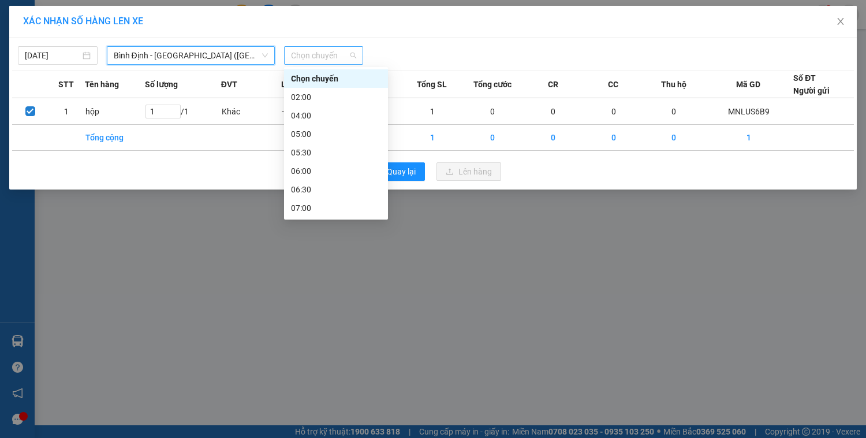
click at [317, 55] on span "Chọn chuyến" at bounding box center [324, 55] width 66 height 17
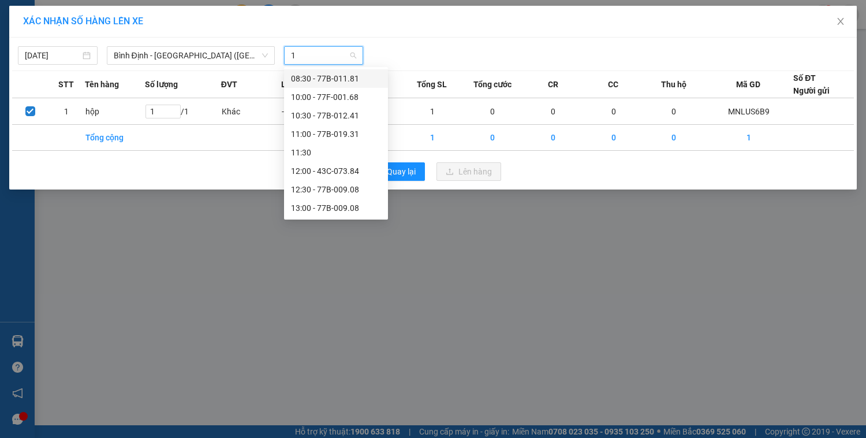
type input "10"
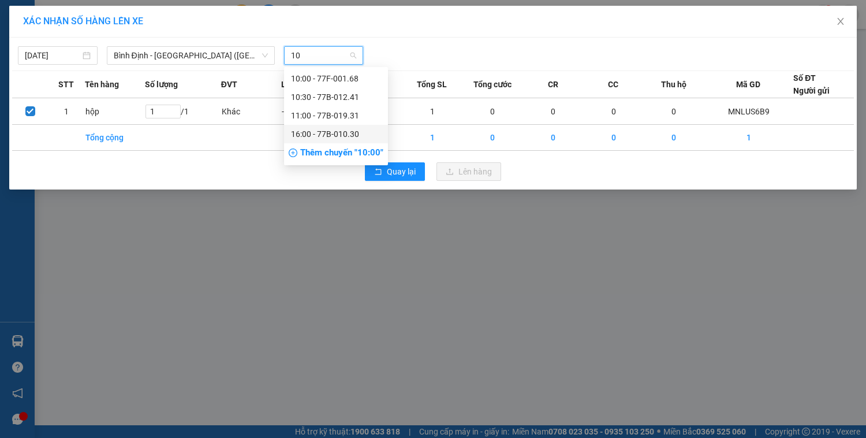
click at [330, 136] on div "16:00 - 77B-010.30" at bounding box center [336, 134] width 90 height 13
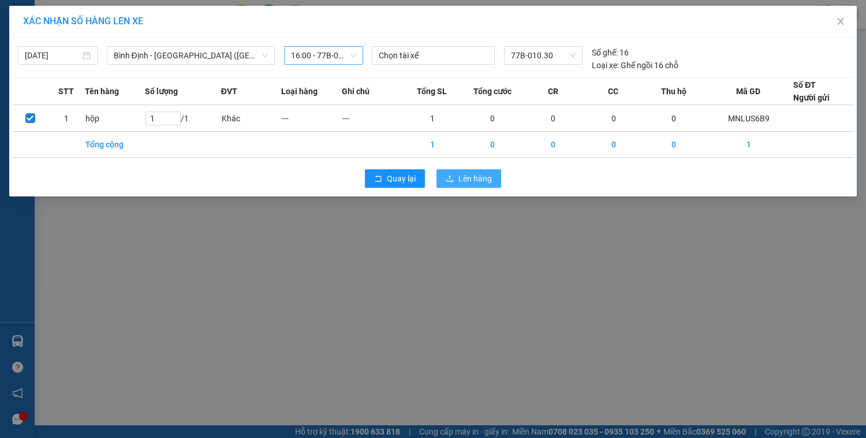
click at [467, 180] on span "Lên hàng" at bounding box center [474, 178] width 33 height 13
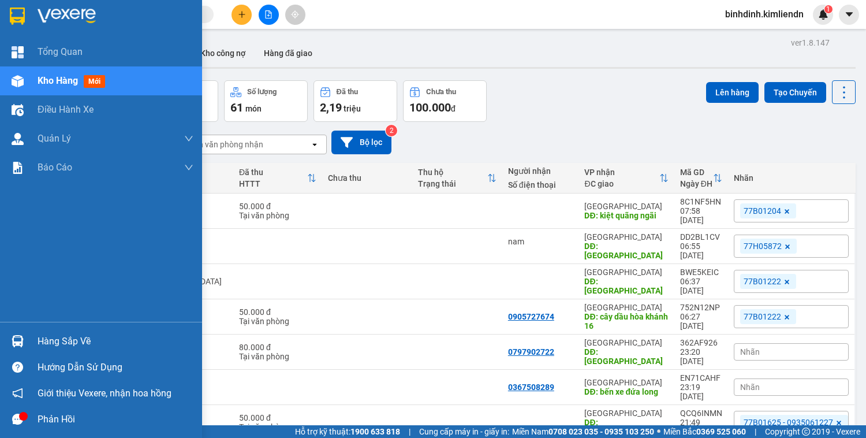
click at [53, 78] on span "Kho hàng" at bounding box center [58, 80] width 40 height 11
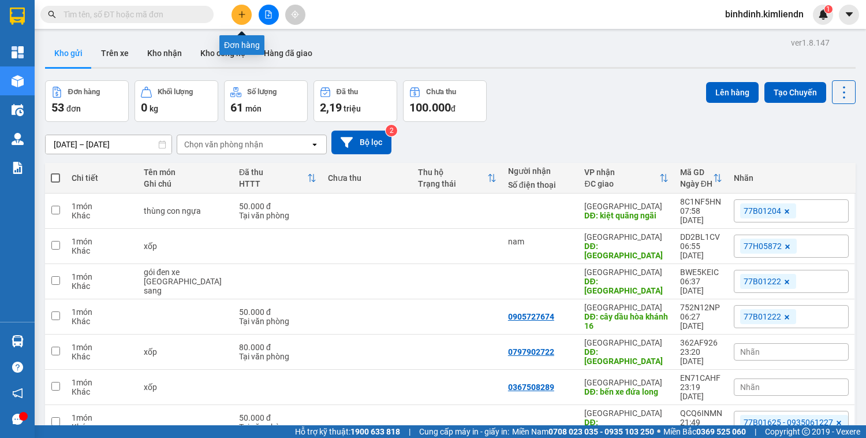
click at [243, 18] on button at bounding box center [242, 15] width 20 height 20
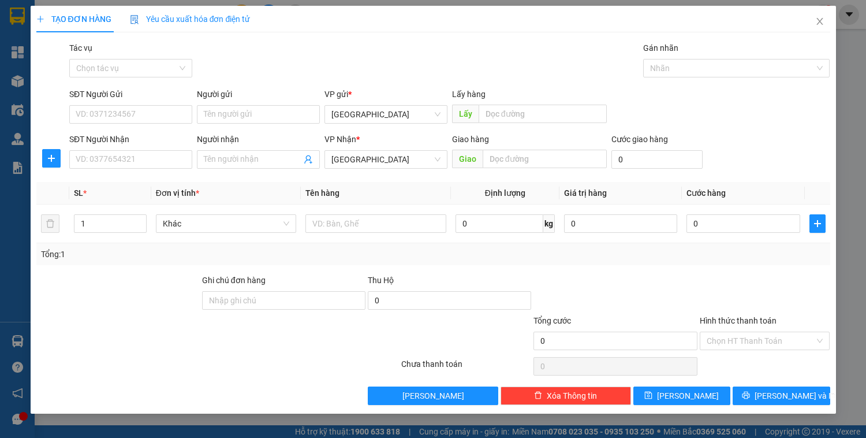
click at [251, 288] on div "Ghi chú đơn hàng" at bounding box center [283, 282] width 163 height 17
click at [249, 293] on input "Ghi chú đơn hàng" at bounding box center [283, 300] width 163 height 18
paste input "0898128439 thủy"
type input "0898128439 thủy"
click at [540, 159] on input "text" at bounding box center [545, 159] width 124 height 18
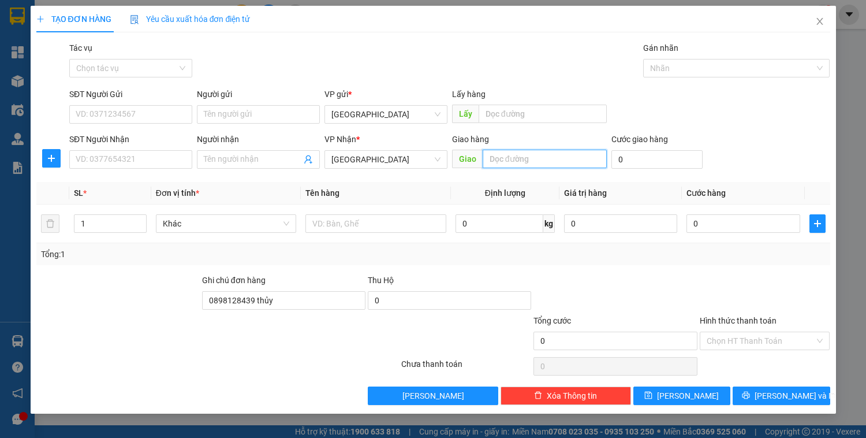
type input "d"
type input "đn"
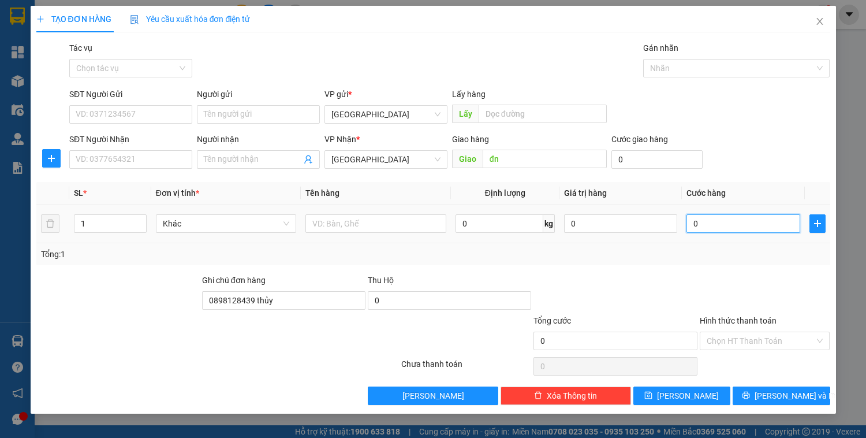
click at [724, 221] on input "0" at bounding box center [743, 223] width 113 height 18
type input "1"
type input "10"
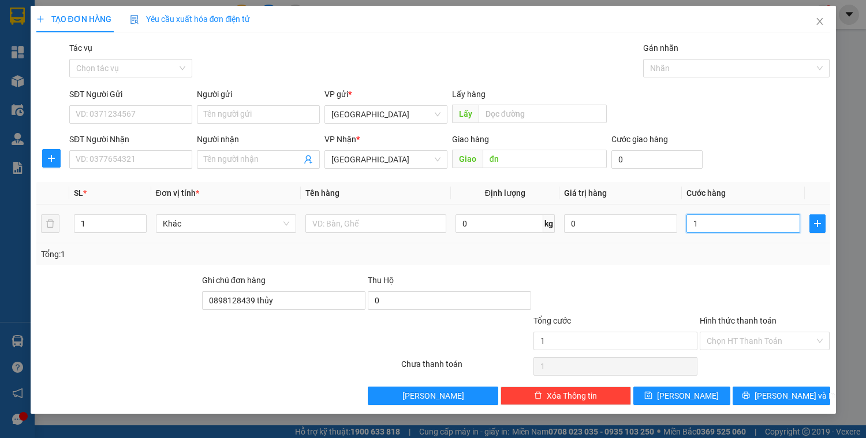
type input "10"
type input "100"
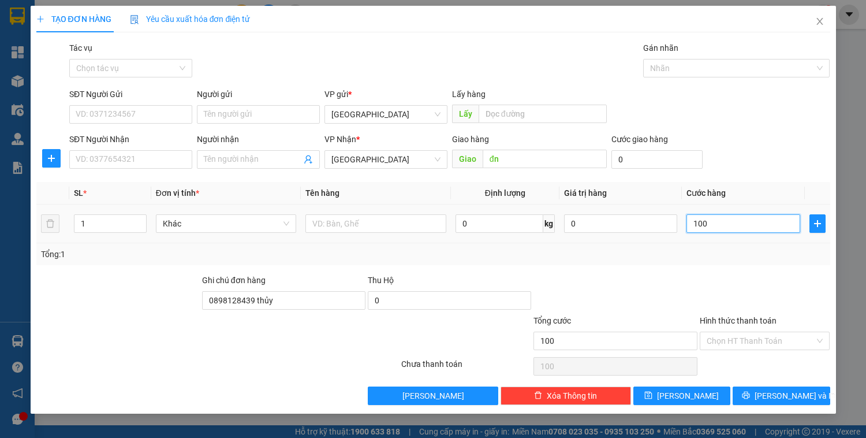
type input "1.000"
type input "10.000"
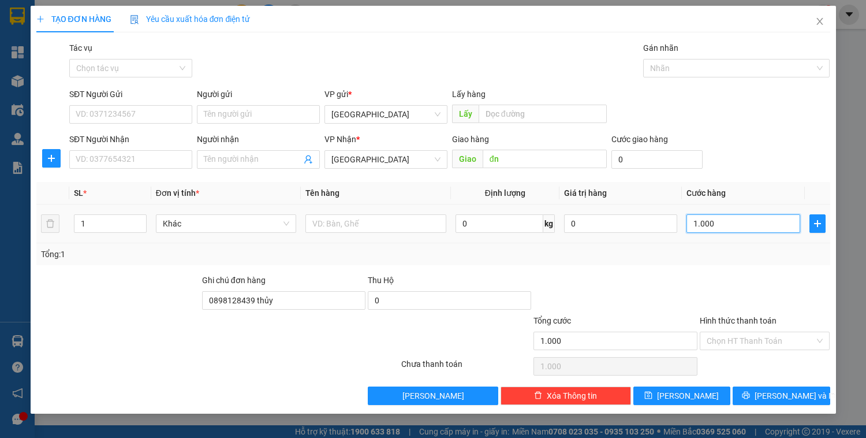
type input "10.000"
type input "100.000"
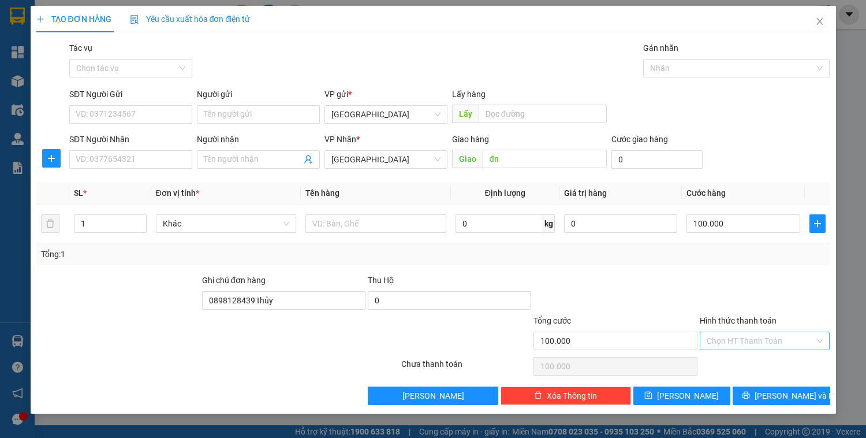
click at [755, 332] on input "Hình thức thanh toán" at bounding box center [761, 340] width 109 height 17
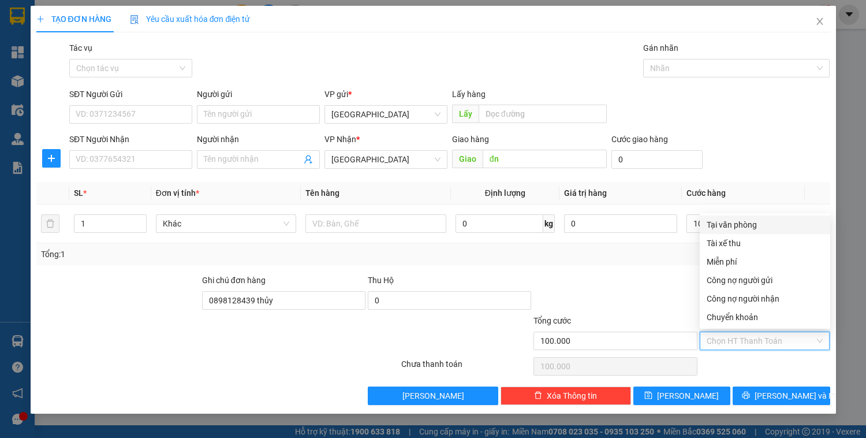
click at [740, 230] on div "Tại văn phòng" at bounding box center [765, 224] width 117 height 13
type input "0"
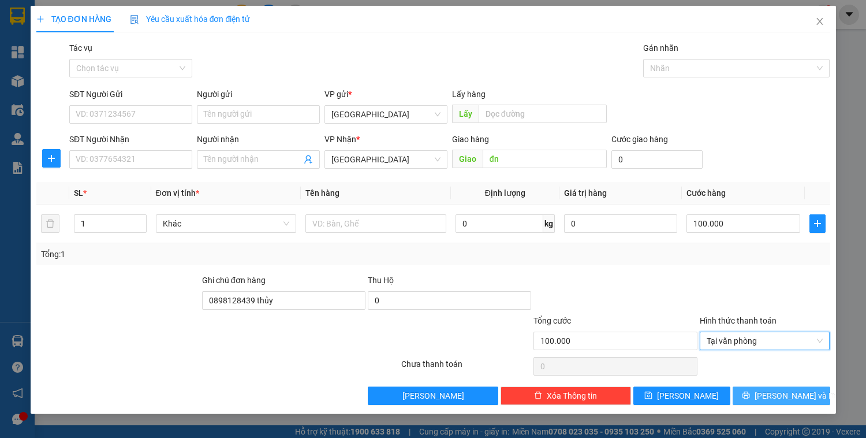
click at [799, 393] on span "[PERSON_NAME] và In" at bounding box center [795, 395] width 81 height 13
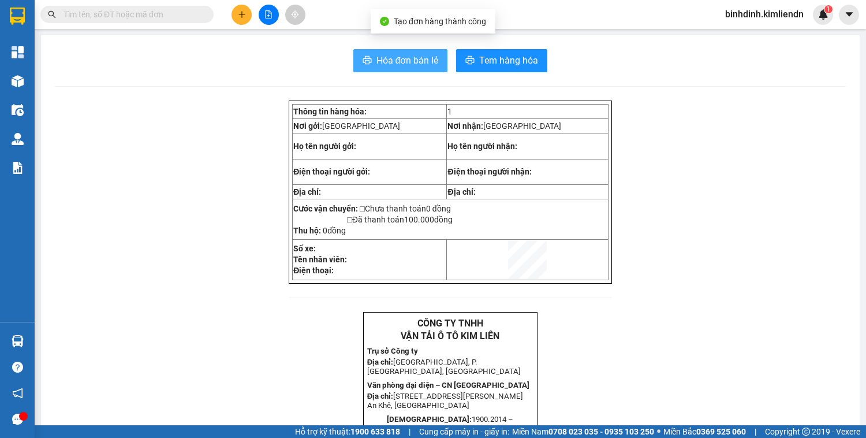
click at [411, 66] on span "Hóa đơn bán lẻ" at bounding box center [407, 60] width 62 height 14
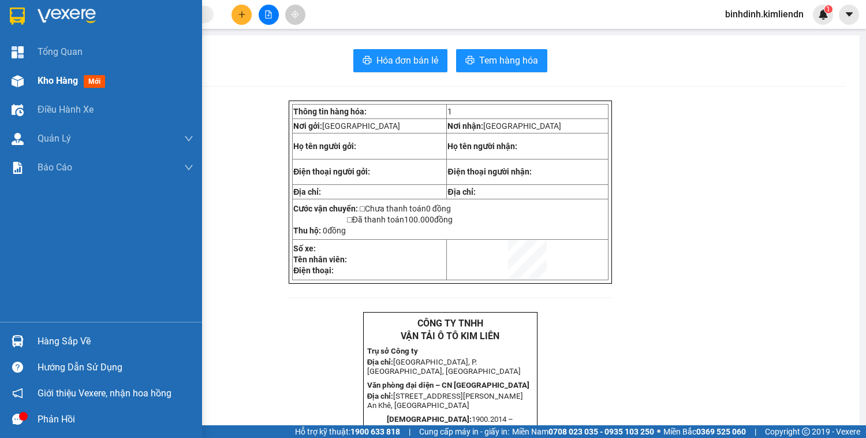
click at [32, 87] on div "Kho hàng mới" at bounding box center [101, 80] width 202 height 29
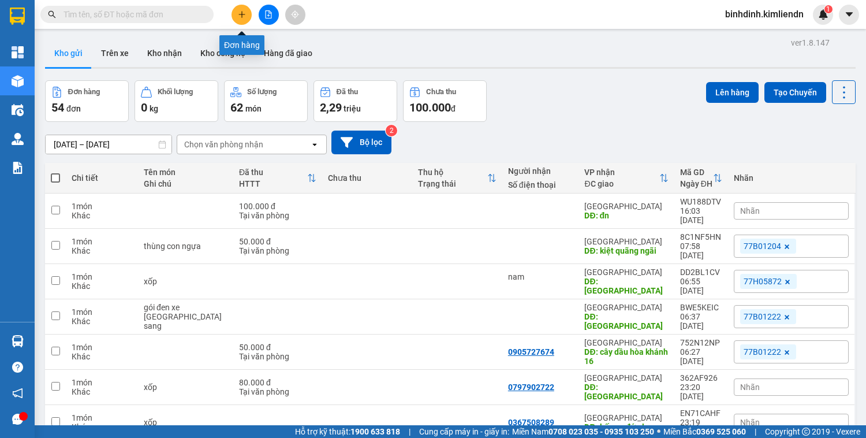
click at [244, 8] on button at bounding box center [242, 15] width 20 height 20
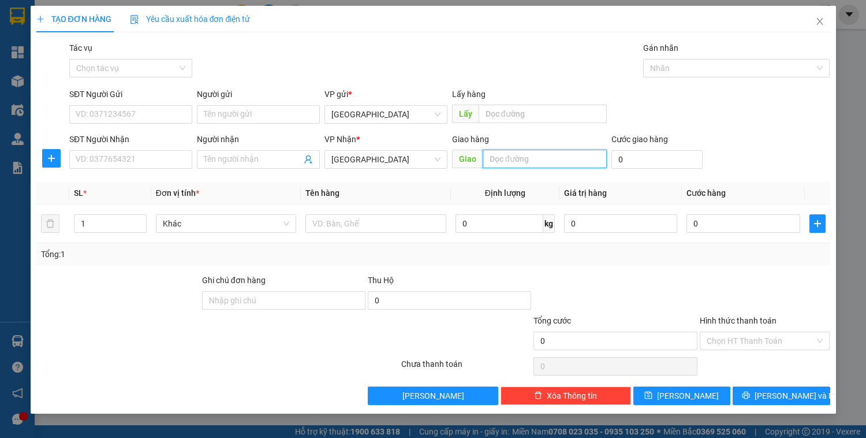
click at [506, 164] on input "text" at bounding box center [545, 159] width 124 height 18
type input "d"
type input "đn"
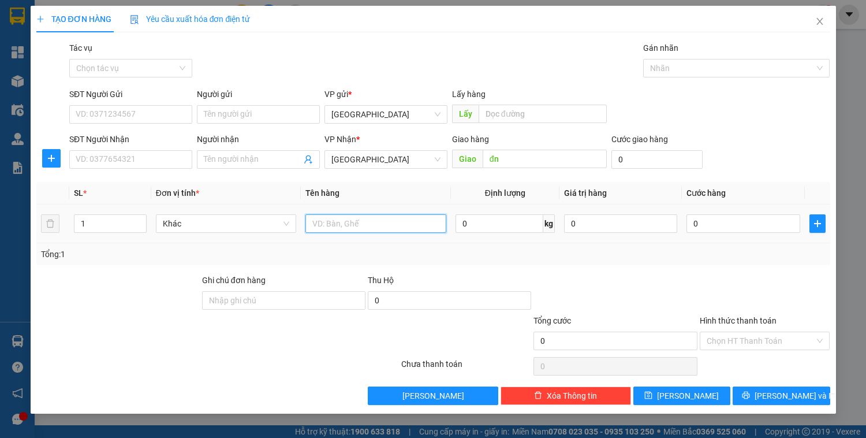
click at [333, 226] on input "text" at bounding box center [375, 223] width 140 height 18
type input "cr tận nơi"
click at [723, 223] on input "0" at bounding box center [743, 223] width 113 height 18
type input "8"
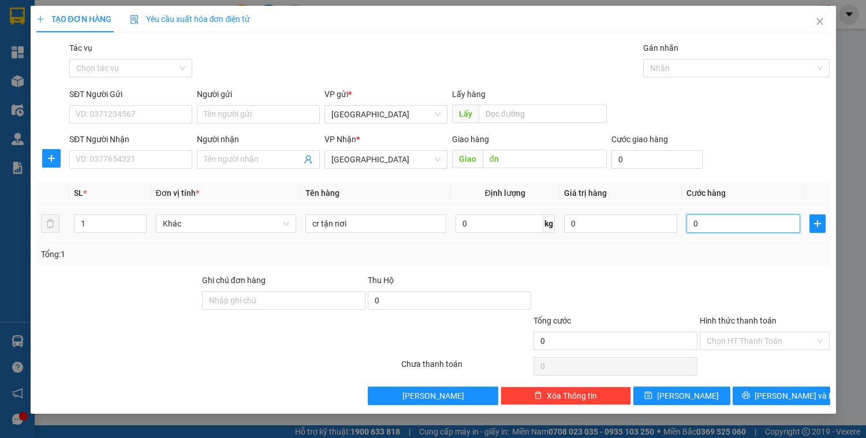
type input "8"
type input "80"
type input "800"
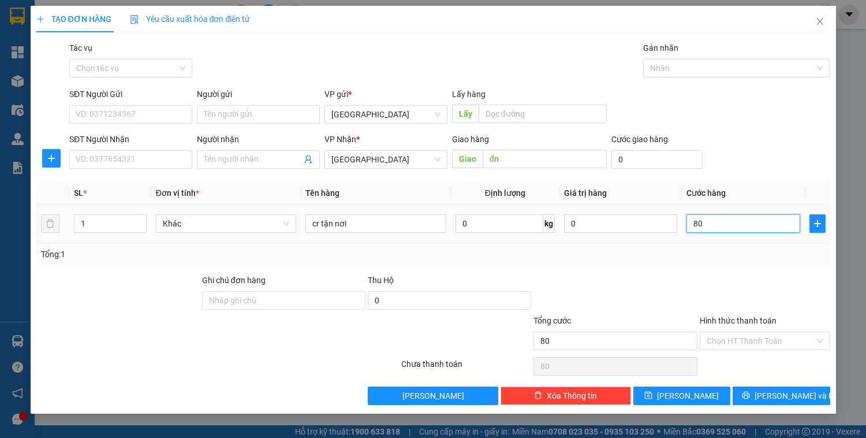
type input "800"
type input "8.000"
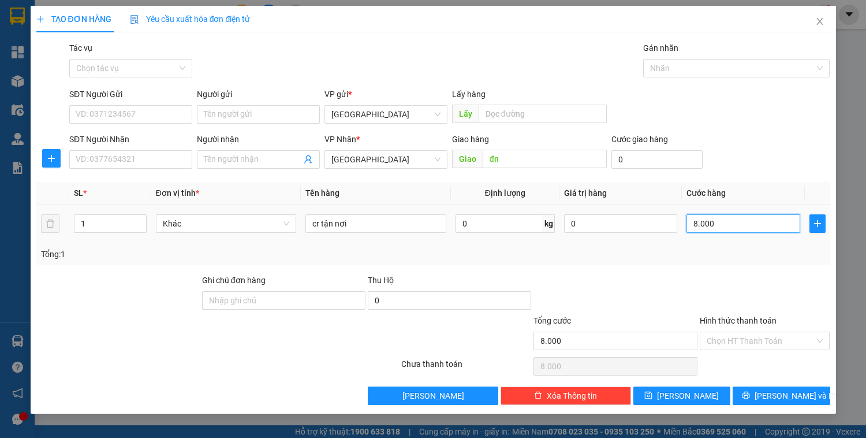
type input "80.000"
click at [754, 340] on input "Hình thức thanh toán" at bounding box center [761, 340] width 109 height 17
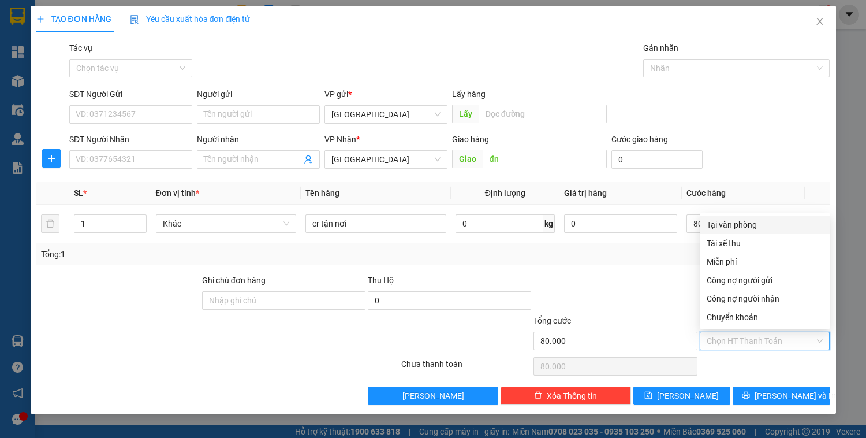
click at [745, 226] on div "Tại văn phòng" at bounding box center [765, 224] width 117 height 13
type input "0"
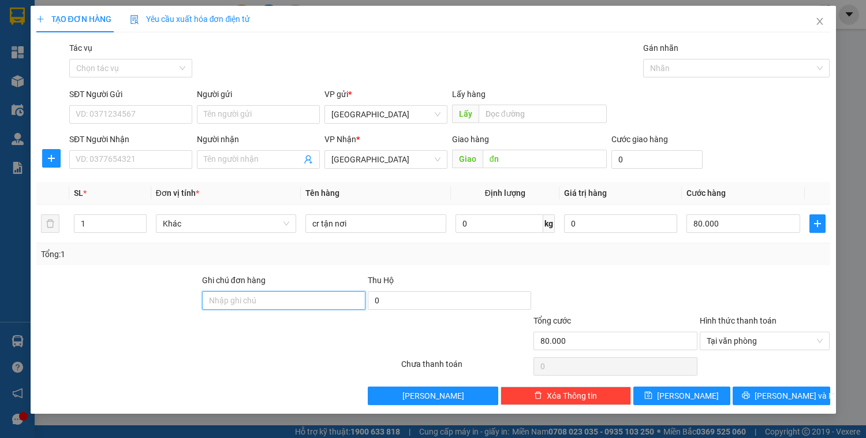
click at [269, 297] on input "Ghi chú đơn hàng" at bounding box center [283, 300] width 163 height 18
paste input "0898128439 thủy"
type input "0898128439 thủy"
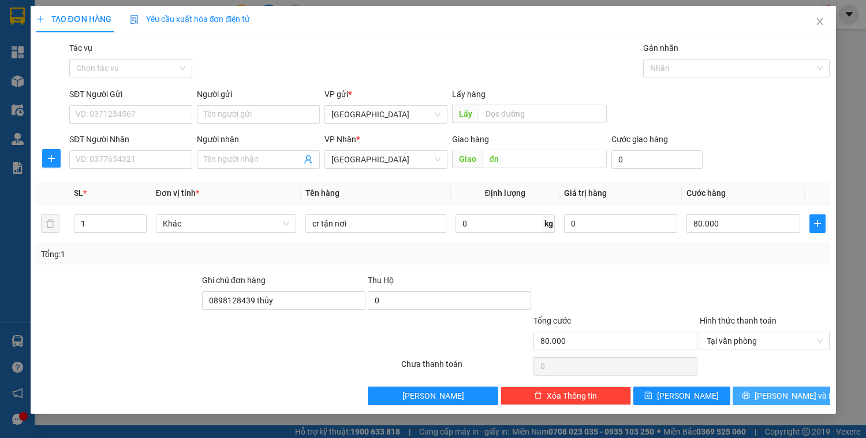
click at [776, 390] on span "[PERSON_NAME] và In" at bounding box center [795, 395] width 81 height 13
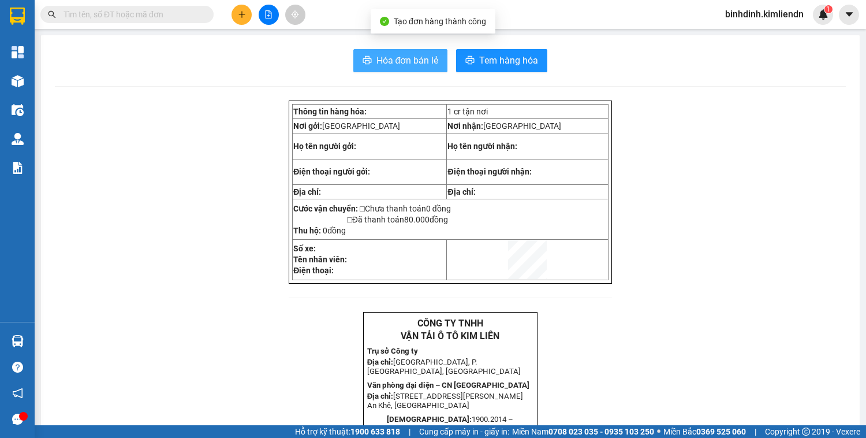
click at [428, 67] on span "Hóa đơn bán lẻ" at bounding box center [407, 60] width 62 height 14
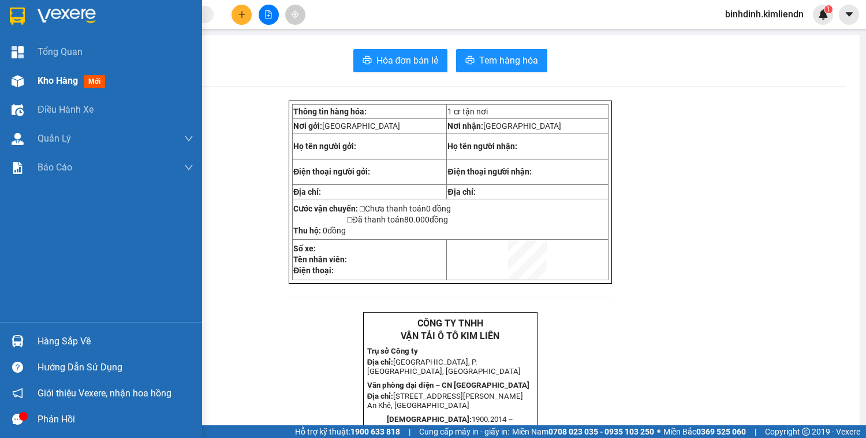
click at [47, 78] on span "Kho hàng" at bounding box center [58, 80] width 40 height 11
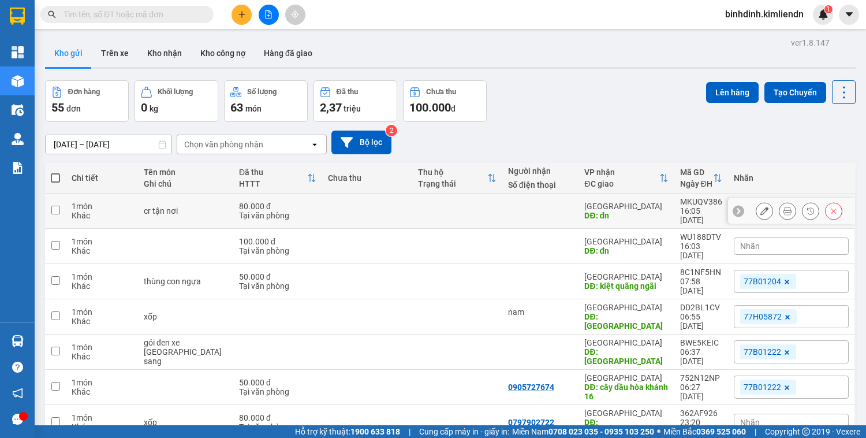
click at [761, 203] on button at bounding box center [764, 211] width 16 height 20
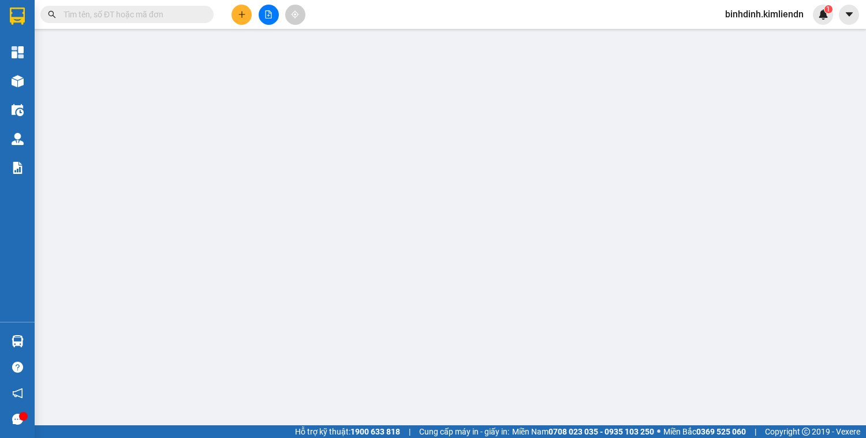
type input "đn"
type input "0898128439 thủy"
type input "80.000"
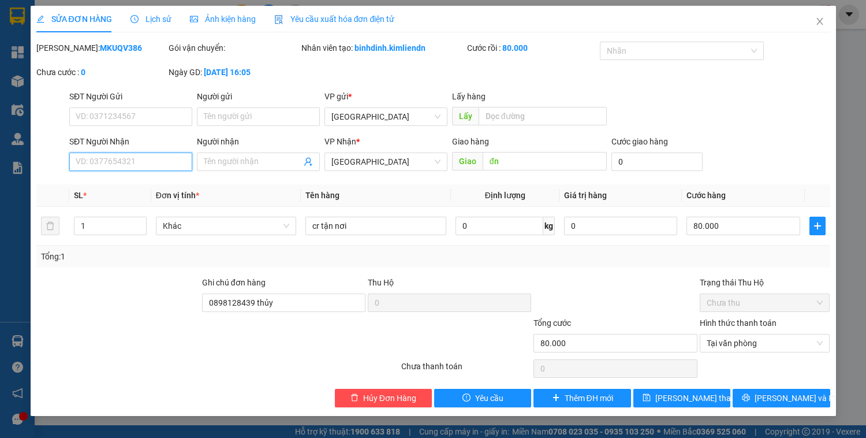
click at [167, 156] on input "SĐT Người Nhận" at bounding box center [130, 161] width 123 height 18
type input "0903510725"
click at [210, 164] on input "Người nhận" at bounding box center [253, 161] width 98 height 13
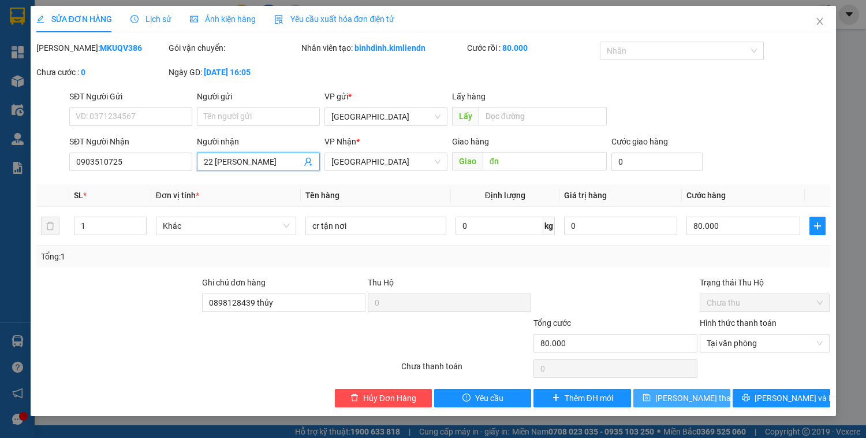
type input "22 [PERSON_NAME]"
click at [681, 397] on span "[PERSON_NAME] thay đổi" at bounding box center [701, 398] width 92 height 13
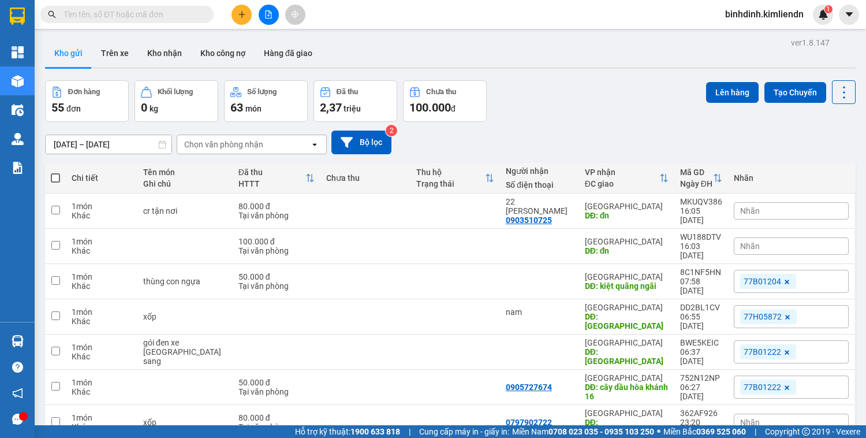
drag, startPoint x: 226, startPoint y: 14, endPoint x: 247, endPoint y: 17, distance: 21.5
click at [228, 14] on div at bounding box center [268, 15] width 87 height 20
click at [247, 17] on button at bounding box center [242, 15] width 20 height 20
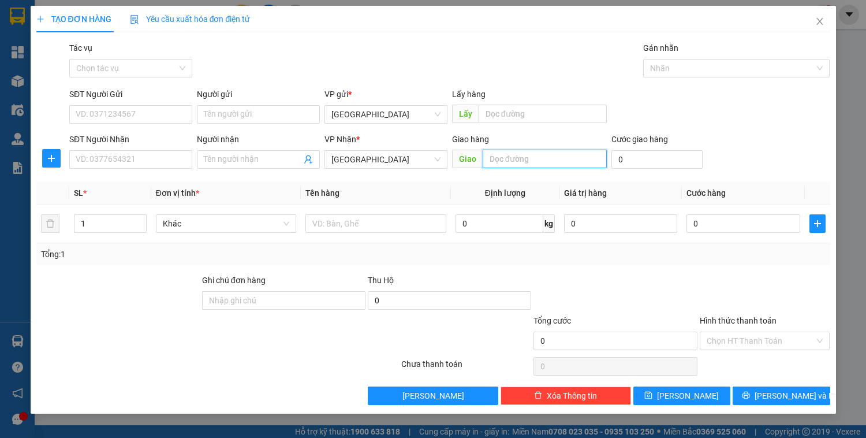
click at [542, 162] on input "text" at bounding box center [545, 159] width 124 height 18
type input "d"
type input "đn"
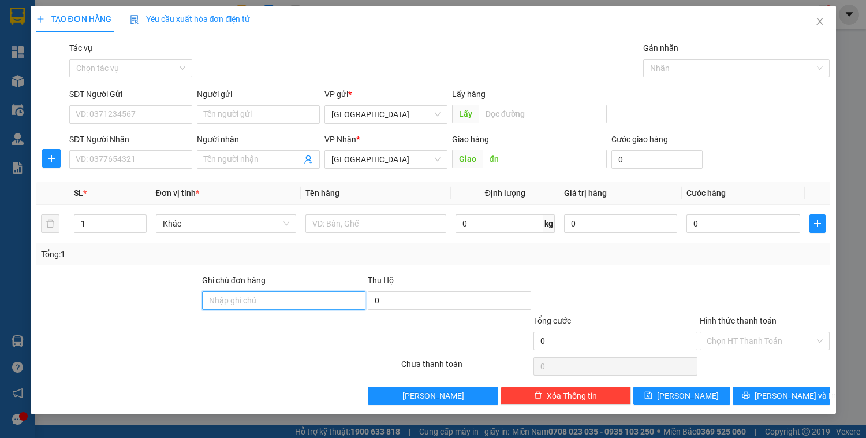
click at [275, 296] on input "Ghi chú đơn hàng" at bounding box center [283, 300] width 163 height 18
paste input "0898128439 thủy"
type input "0898128439 thủy"
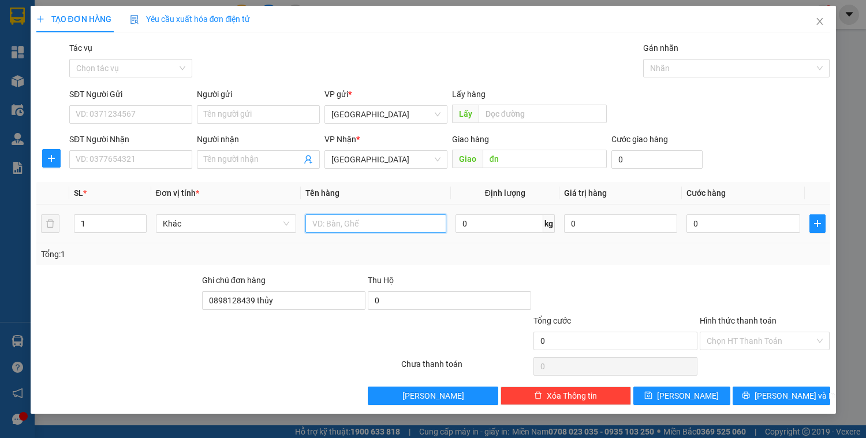
click at [355, 226] on input "text" at bounding box center [375, 223] width 140 height 18
type input "hộp"
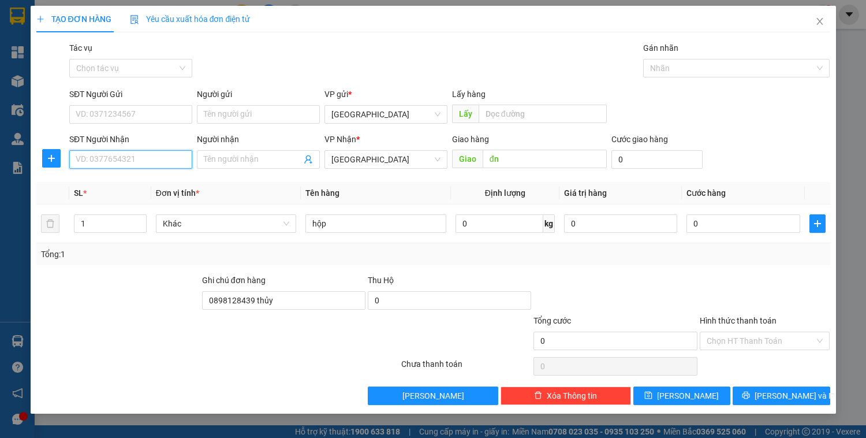
click at [136, 164] on input "SĐT Người Nhận" at bounding box center [130, 159] width 123 height 18
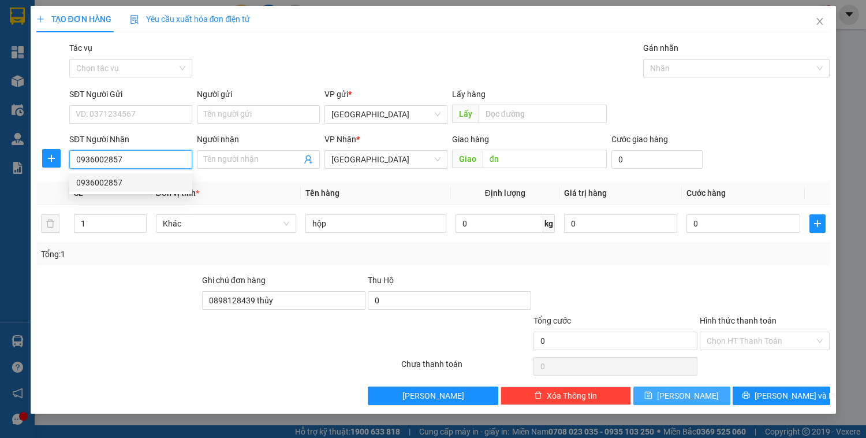
type input "0936002857"
click at [684, 394] on span "[PERSON_NAME]" at bounding box center [688, 395] width 62 height 13
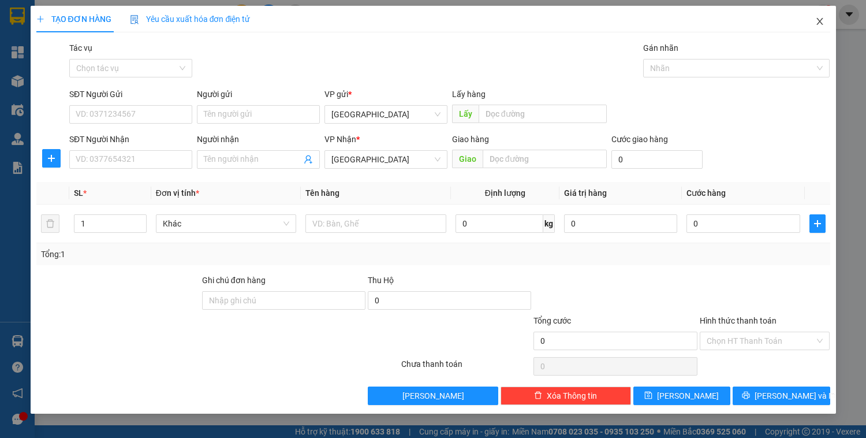
click at [822, 20] on icon "close" at bounding box center [819, 21] width 9 height 9
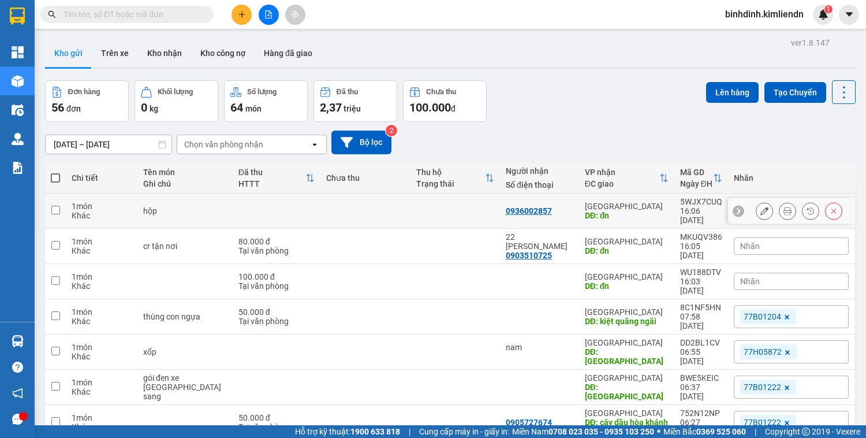
click at [360, 203] on td at bounding box center [365, 210] width 90 height 35
checkbox input "true"
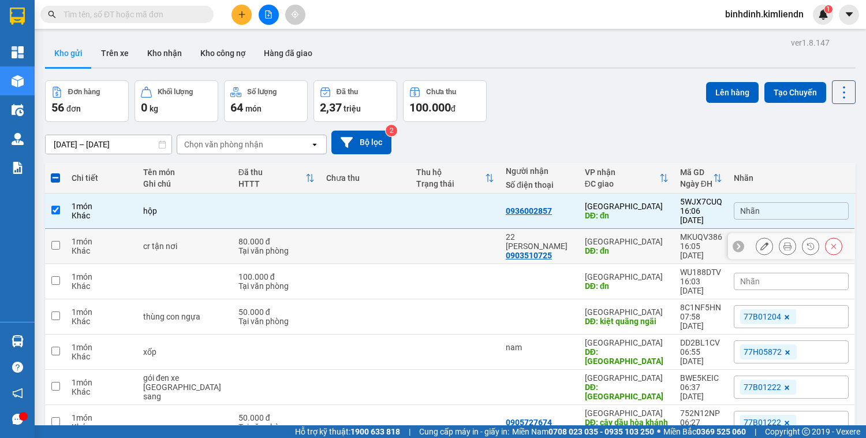
click at [439, 233] on td at bounding box center [456, 246] width 90 height 35
checkbox input "true"
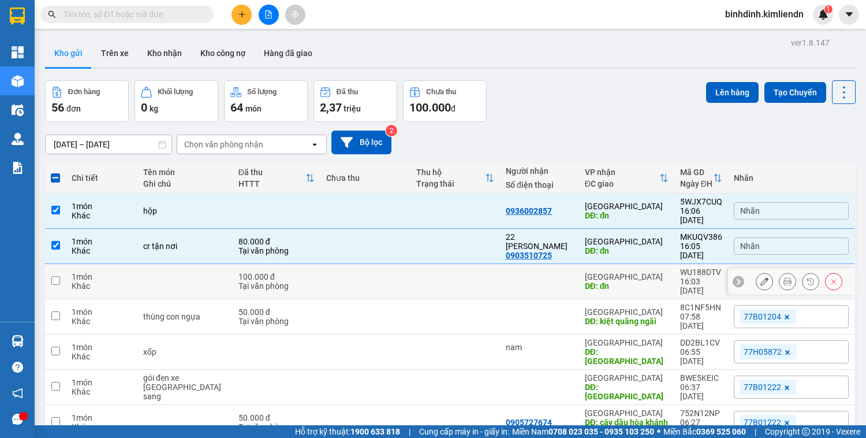
click at [345, 264] on td at bounding box center [365, 281] width 90 height 35
checkbox input "true"
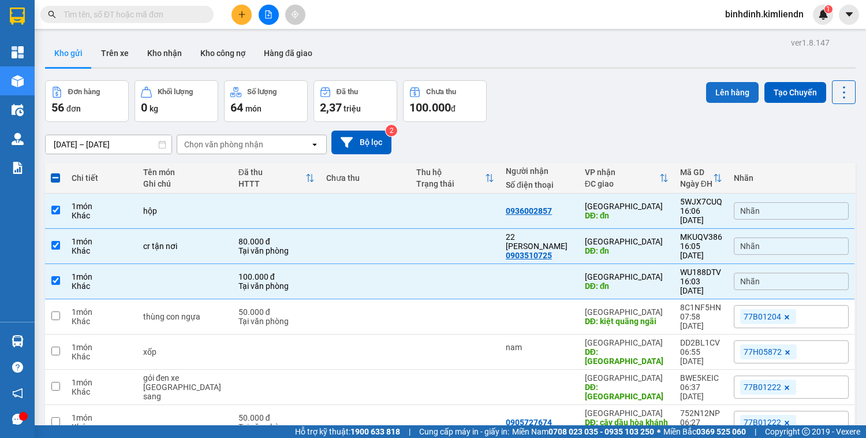
click at [717, 88] on button "Lên hàng" at bounding box center [732, 92] width 53 height 21
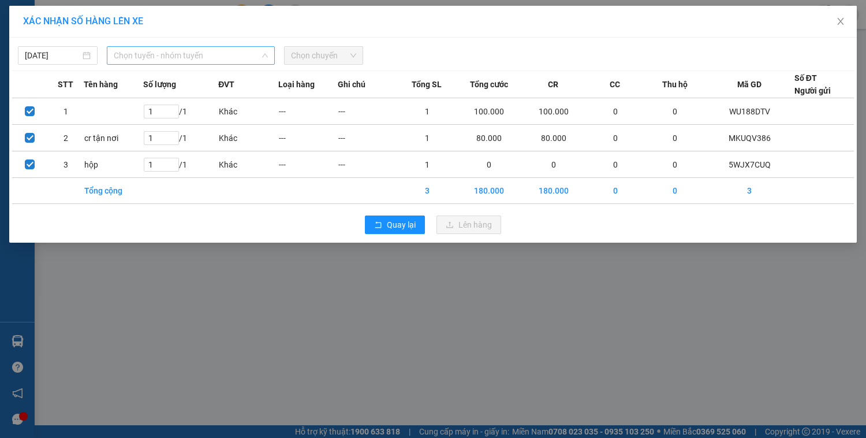
click at [215, 55] on span "Chọn tuyến - nhóm tuyến" at bounding box center [191, 55] width 154 height 17
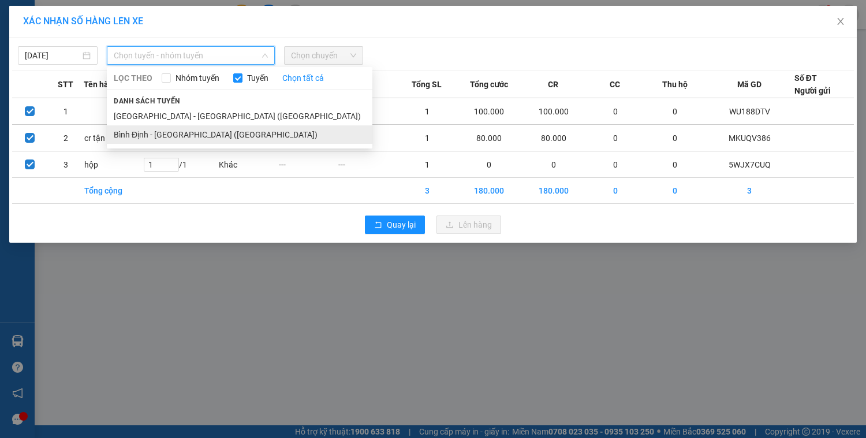
click at [176, 132] on li "Bình Định - [GEOGRAPHIC_DATA] ([GEOGRAPHIC_DATA])" at bounding box center [240, 134] width 266 height 18
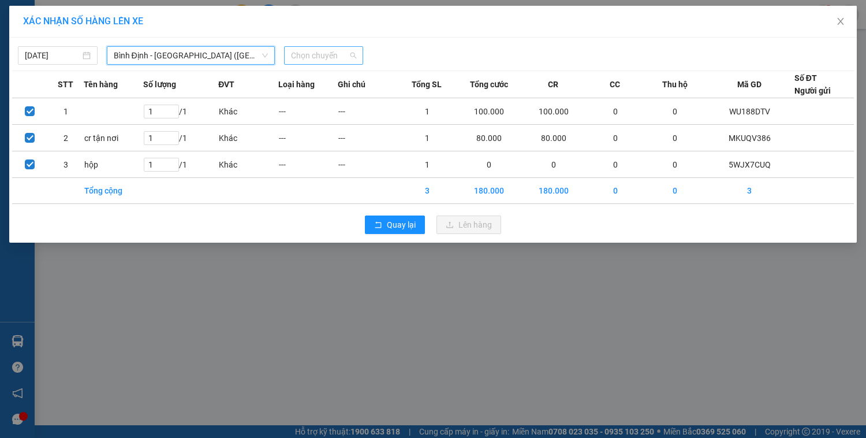
click at [323, 58] on span "Chọn chuyến" at bounding box center [324, 55] width 66 height 17
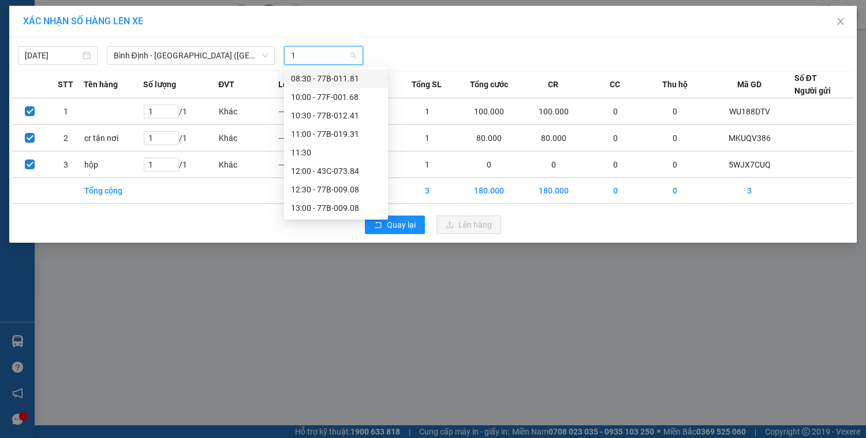
type input "16"
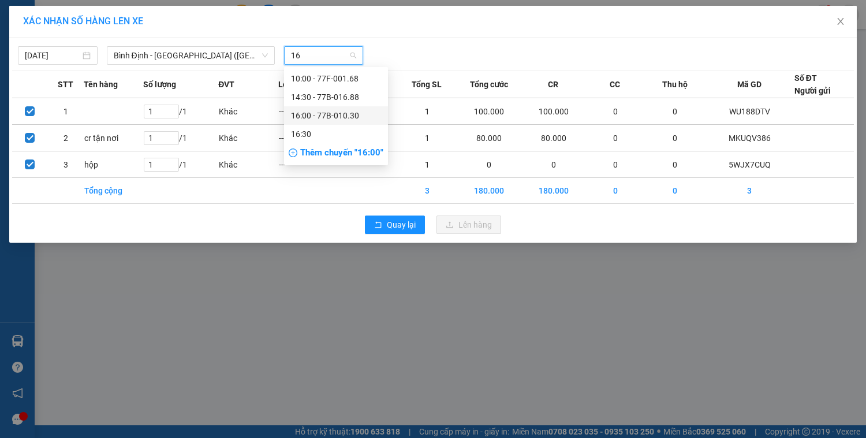
click at [341, 113] on div "16:00 - 77B-010.30" at bounding box center [336, 115] width 90 height 13
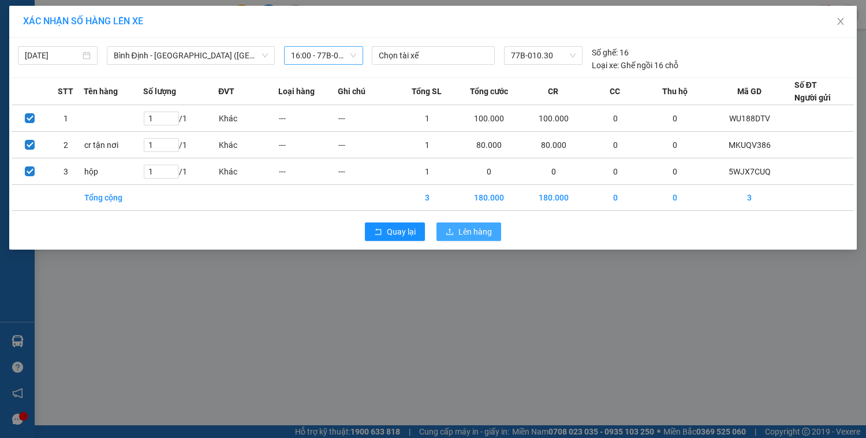
click at [491, 227] on span "Lên hàng" at bounding box center [474, 231] width 33 height 13
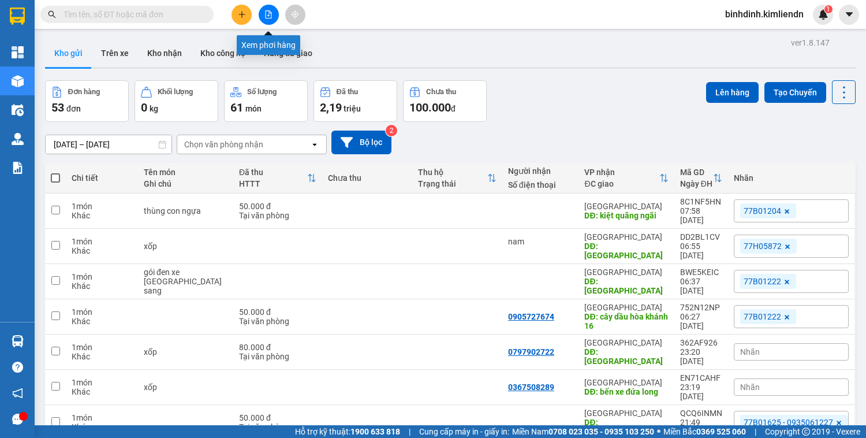
click at [273, 16] on button at bounding box center [269, 15] width 20 height 20
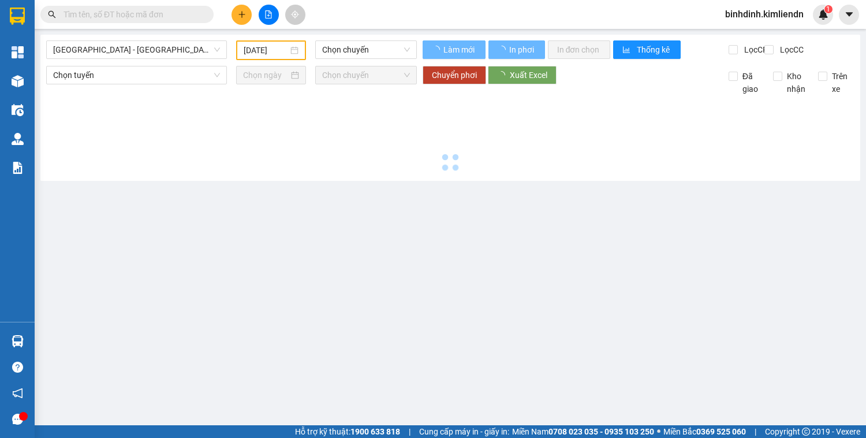
type input "[DATE]"
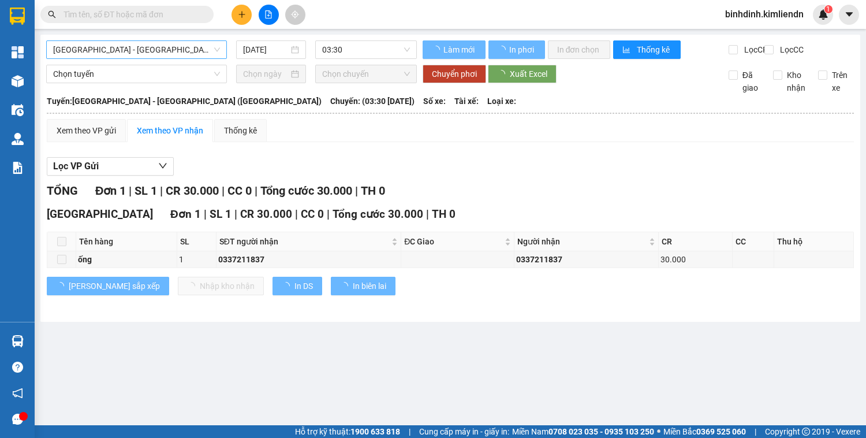
click at [184, 47] on span "[GEOGRAPHIC_DATA] - [GEOGRAPHIC_DATA] ([GEOGRAPHIC_DATA])" at bounding box center [136, 49] width 167 height 17
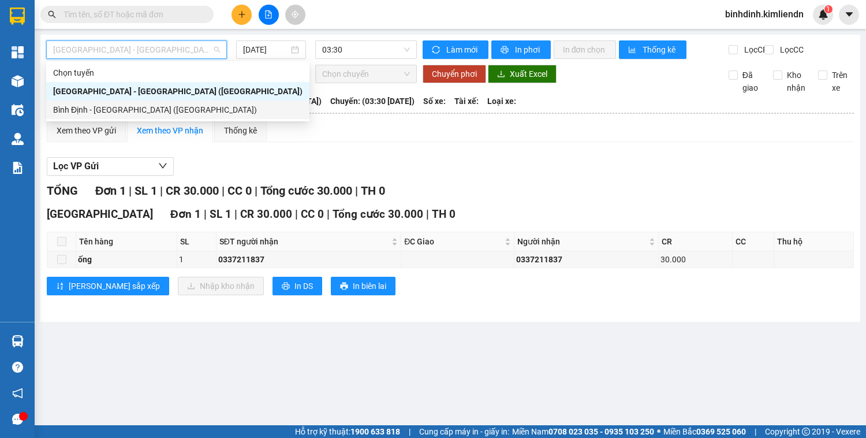
drag, startPoint x: 148, startPoint y: 109, endPoint x: 300, endPoint y: 54, distance: 161.5
click at [151, 110] on div "Bình Định - [GEOGRAPHIC_DATA] ([GEOGRAPHIC_DATA])" at bounding box center [177, 109] width 249 height 13
type input "[DATE]"
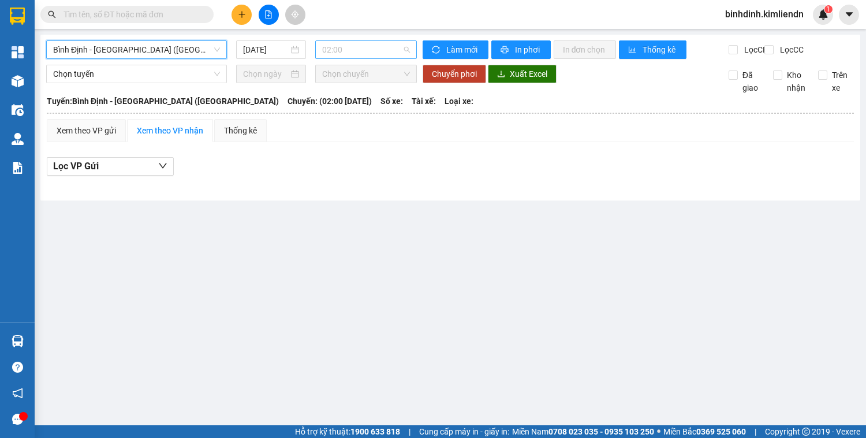
click at [361, 45] on span "02:00" at bounding box center [366, 49] width 88 height 17
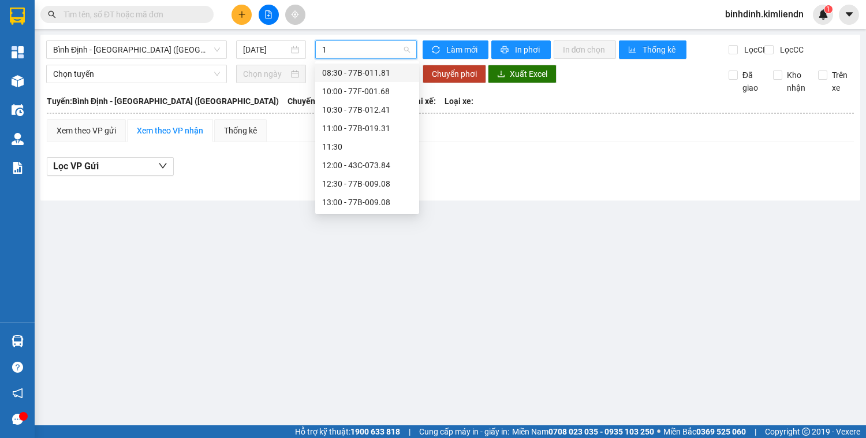
type input "16"
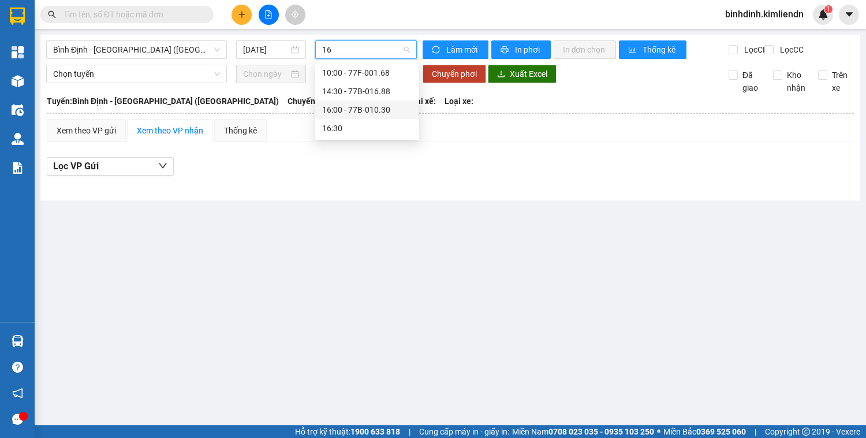
click at [386, 106] on div "16:00 - 77B-010.30" at bounding box center [367, 109] width 90 height 13
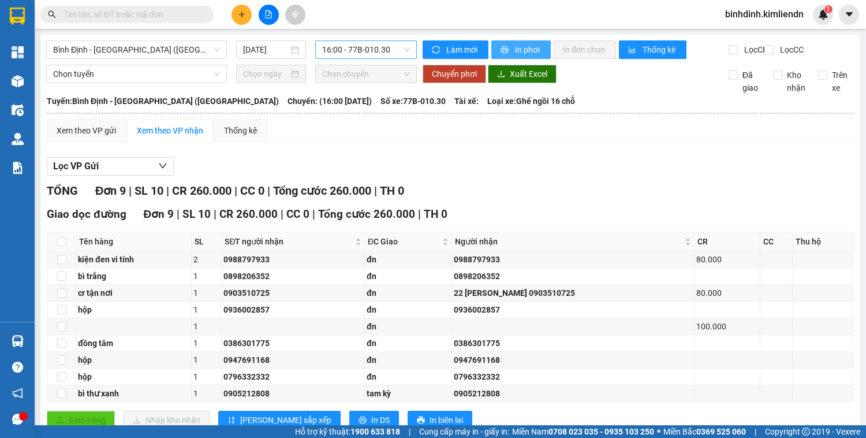
click at [515, 43] on span "In phơi" at bounding box center [528, 49] width 27 height 13
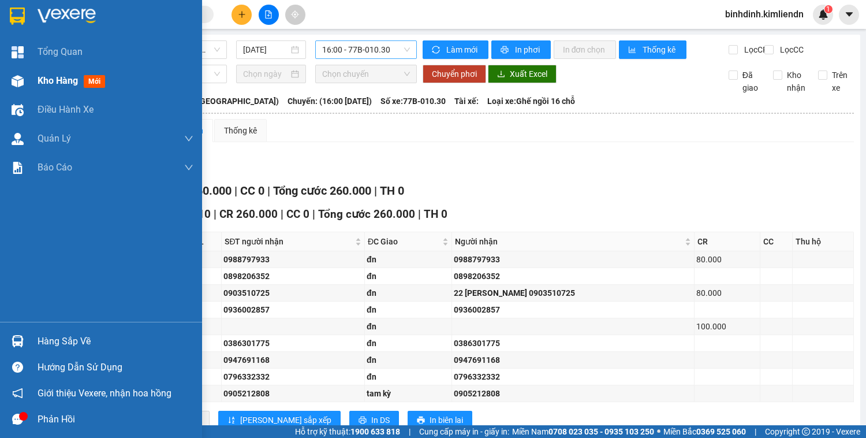
click at [35, 77] on div "Kho hàng mới" at bounding box center [101, 80] width 202 height 29
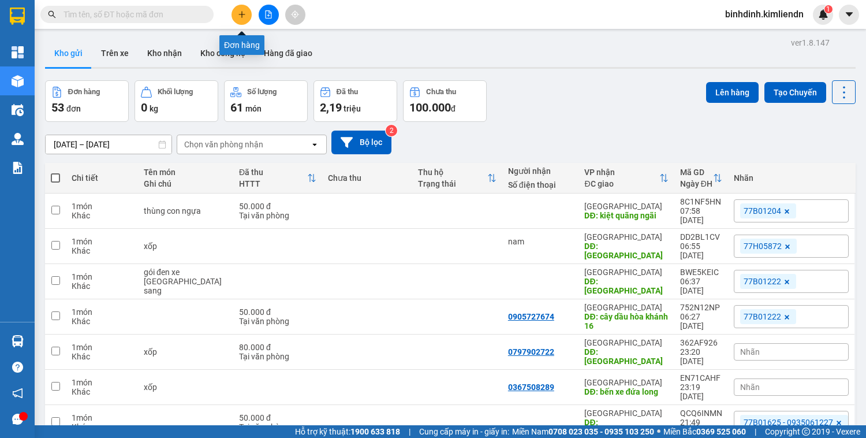
click at [246, 18] on button at bounding box center [242, 15] width 20 height 20
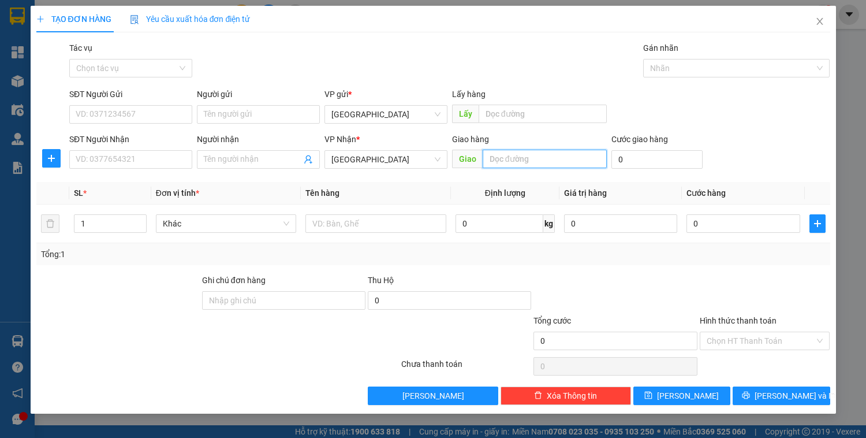
click at [510, 166] on input "text" at bounding box center [545, 159] width 124 height 18
type input "d"
type input "đn"
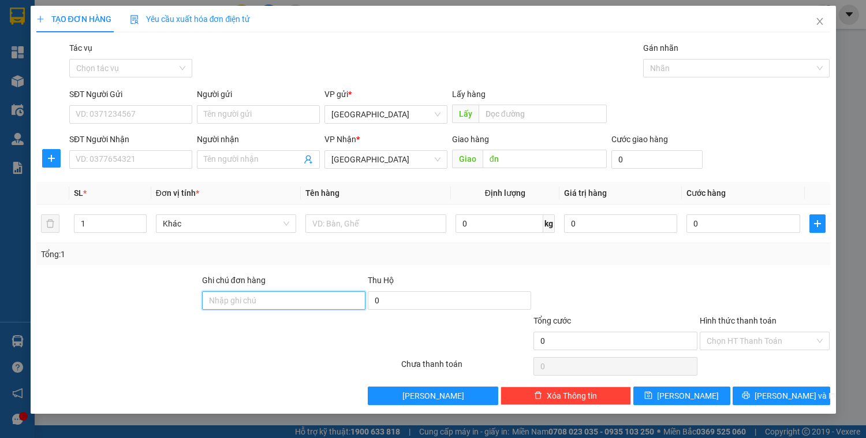
click at [255, 298] on input "Ghi chú đơn hàng" at bounding box center [283, 300] width 163 height 18
paste input "0898128439 thủy"
type input "0898128439 thủy"
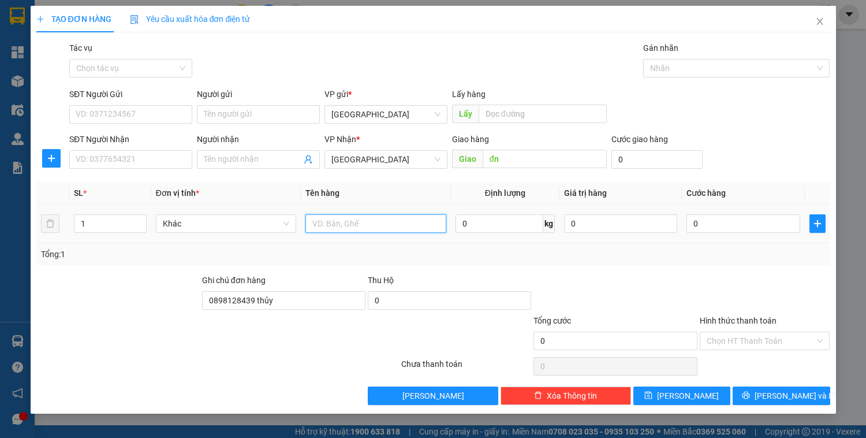
click at [337, 222] on input "text" at bounding box center [375, 223] width 140 height 18
type input "xốp"
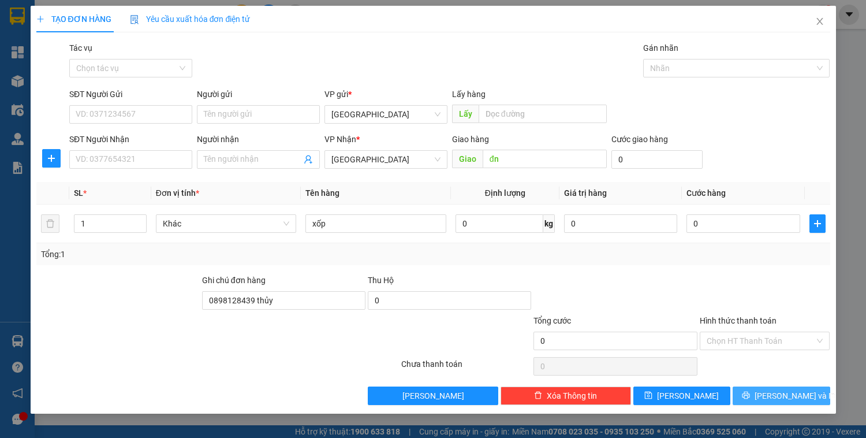
click at [778, 393] on span "[PERSON_NAME] và In" at bounding box center [795, 395] width 81 height 13
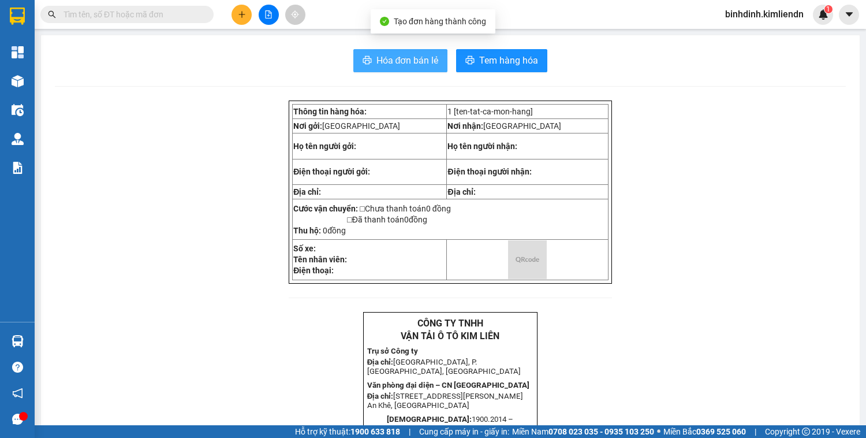
click at [396, 61] on span "Hóa đơn bán lẻ" at bounding box center [407, 60] width 62 height 14
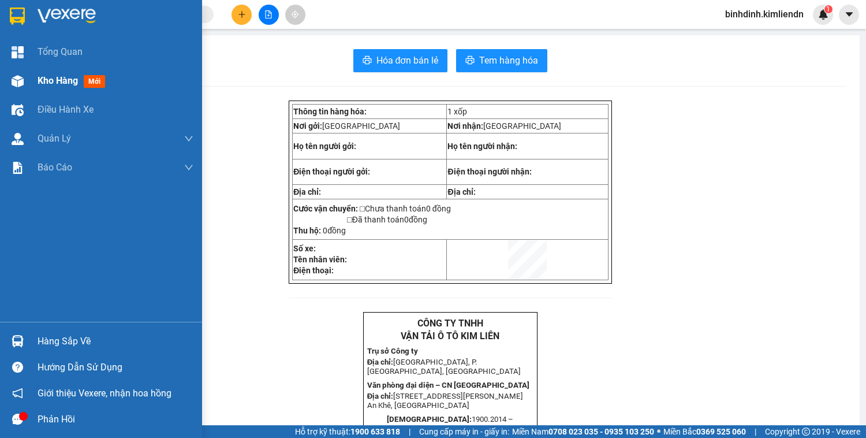
click at [46, 84] on span "Kho hàng" at bounding box center [58, 80] width 40 height 11
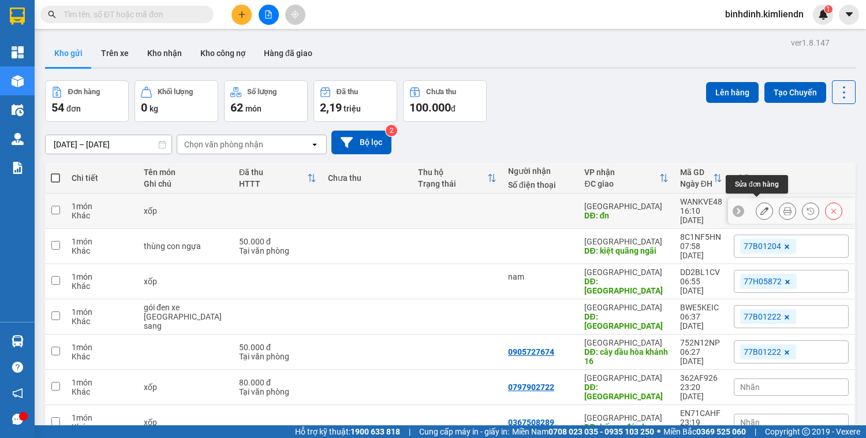
click at [760, 201] on button at bounding box center [764, 211] width 16 height 20
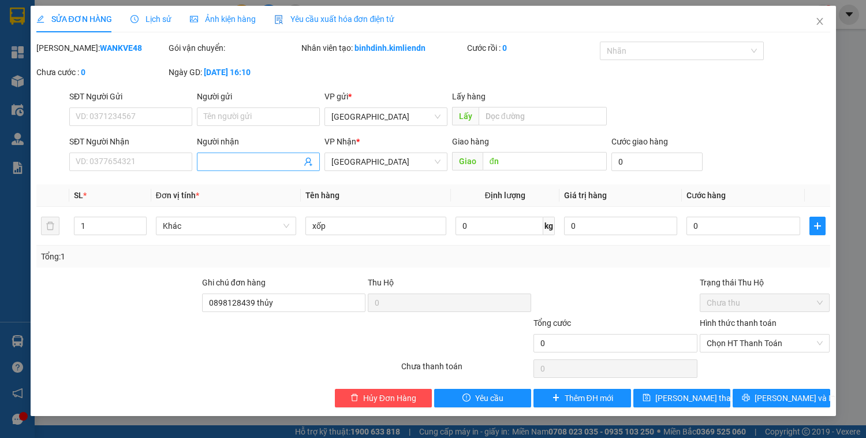
click at [221, 166] on input "Người nhận" at bounding box center [253, 161] width 98 height 13
type input "liễu"
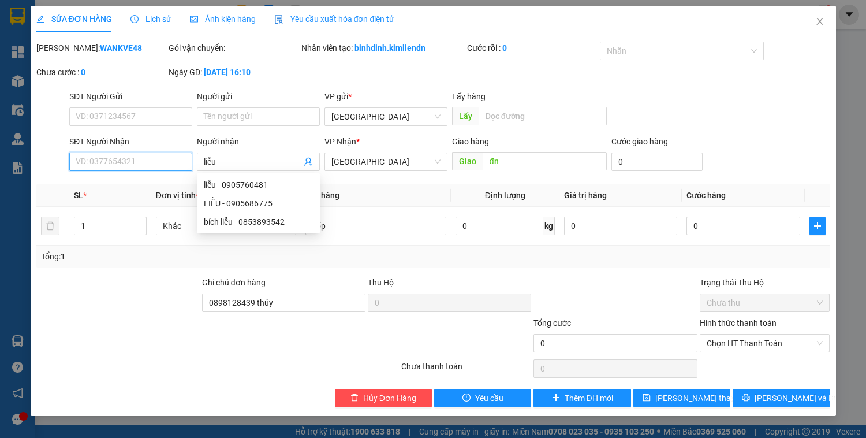
click at [157, 155] on input "SĐT Người Nhận" at bounding box center [130, 161] width 123 height 18
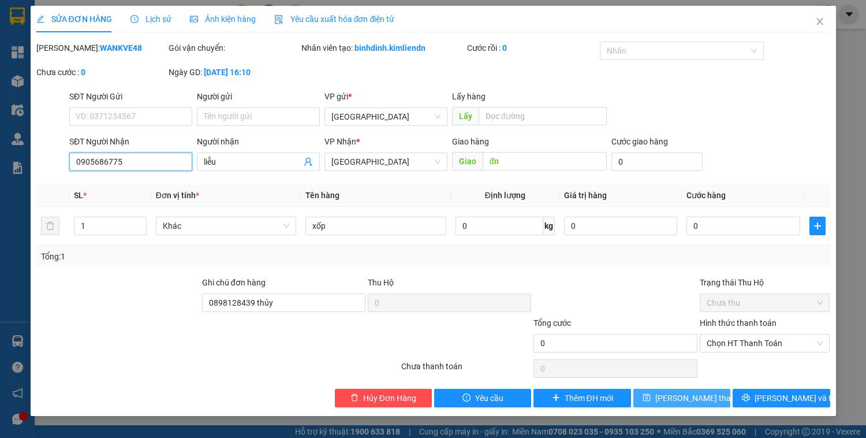
type input "0905686775"
click at [688, 397] on span "[PERSON_NAME] thay đổi" at bounding box center [701, 398] width 92 height 13
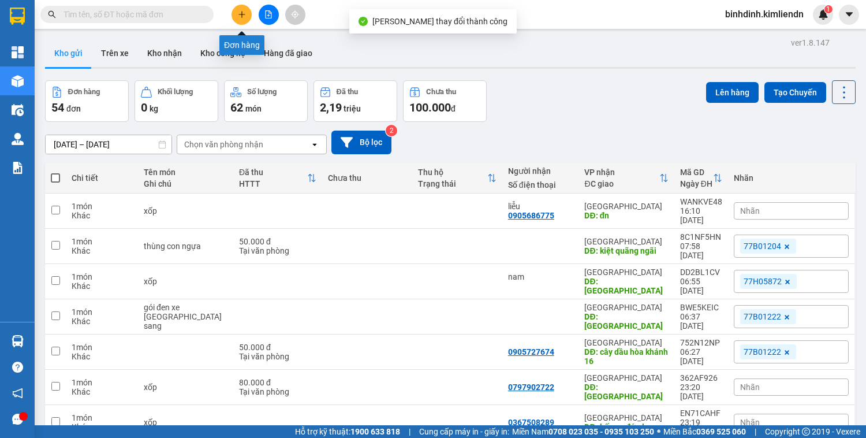
click at [243, 18] on button at bounding box center [242, 15] width 20 height 20
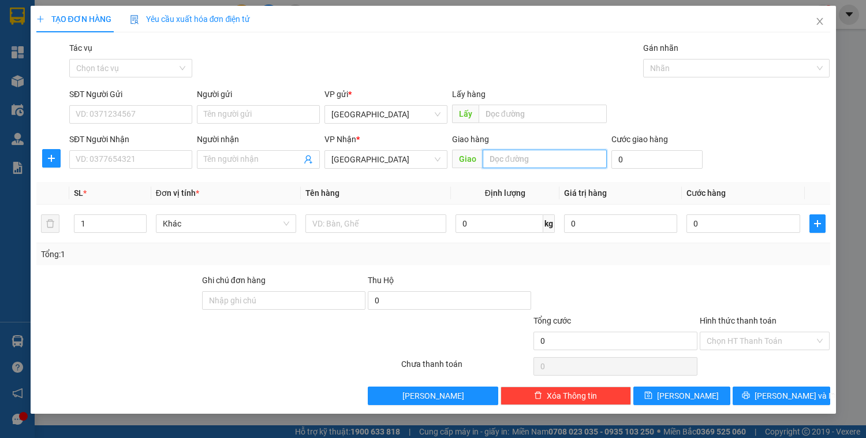
click at [555, 152] on input "text" at bounding box center [545, 159] width 124 height 18
type input "d"
type input "đn"
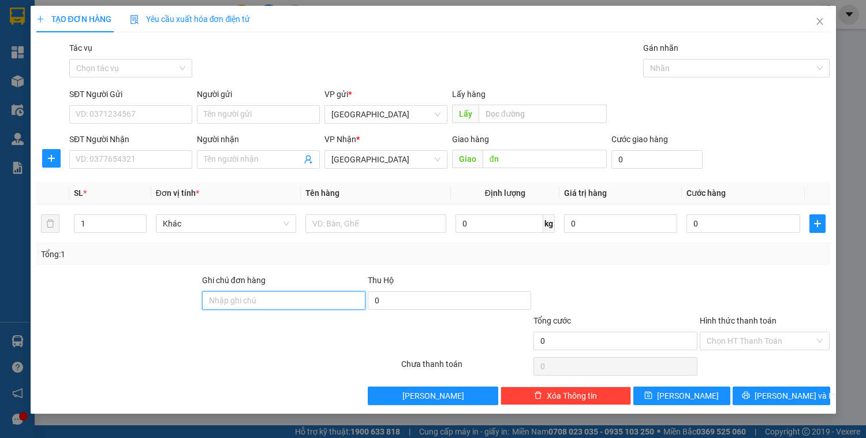
click at [302, 300] on input "Ghi chú đơn hàng" at bounding box center [283, 300] width 163 height 18
paste input "0898128439 thủy"
type input "0898128439 thủy"
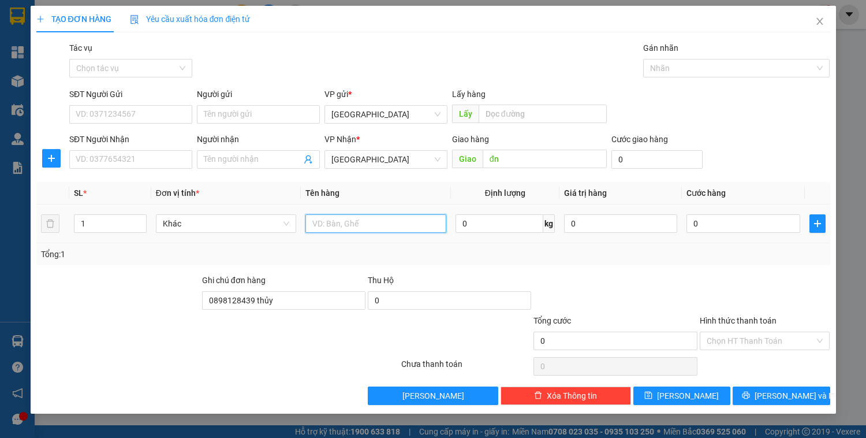
click at [356, 219] on input "text" at bounding box center [375, 223] width 140 height 18
type input "xốp"
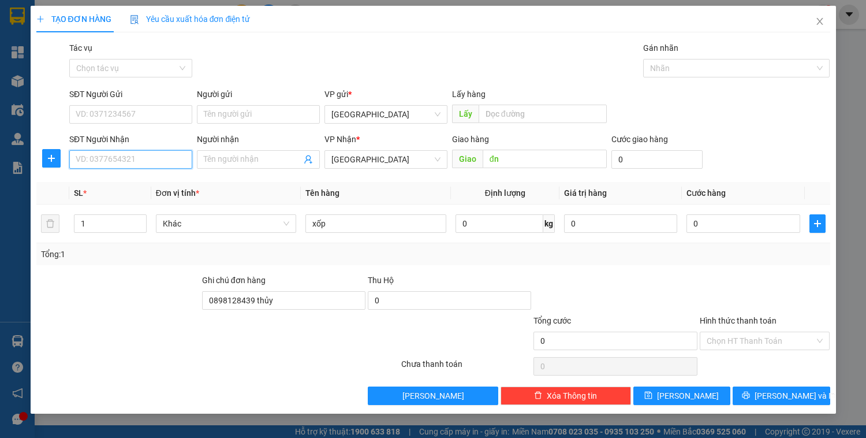
click at [167, 152] on input "SĐT Người Nhận" at bounding box center [130, 159] width 123 height 18
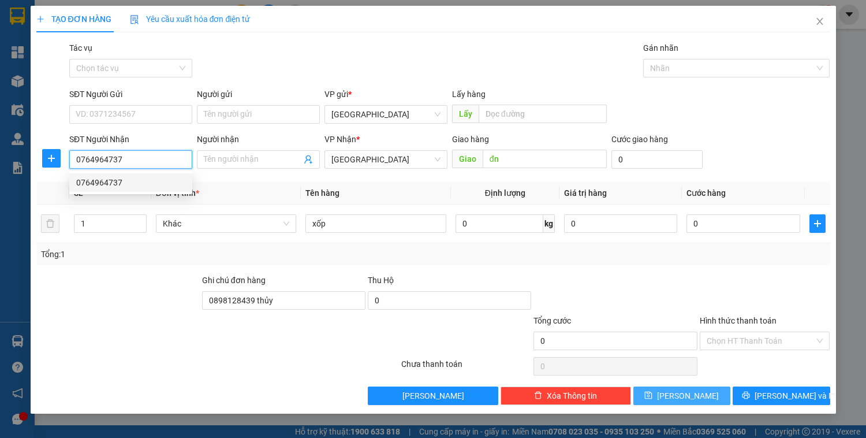
type input "0764964737"
click at [683, 393] on span "[PERSON_NAME]" at bounding box center [688, 395] width 62 height 13
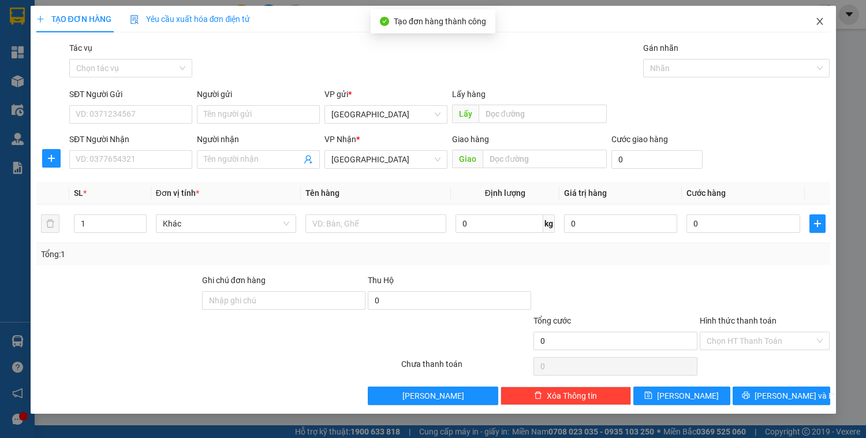
click at [819, 25] on icon "close" at bounding box center [819, 21] width 9 height 9
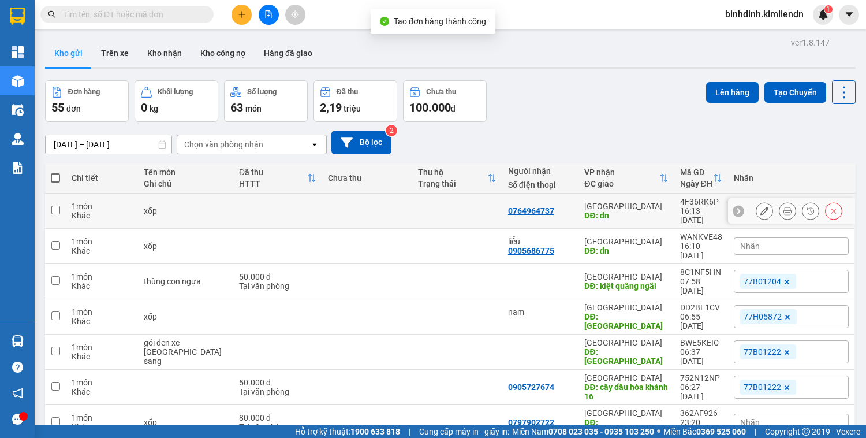
drag, startPoint x: 274, startPoint y: 204, endPoint x: 304, endPoint y: 215, distance: 32.5
click at [274, 204] on td at bounding box center [277, 210] width 89 height 35
checkbox input "true"
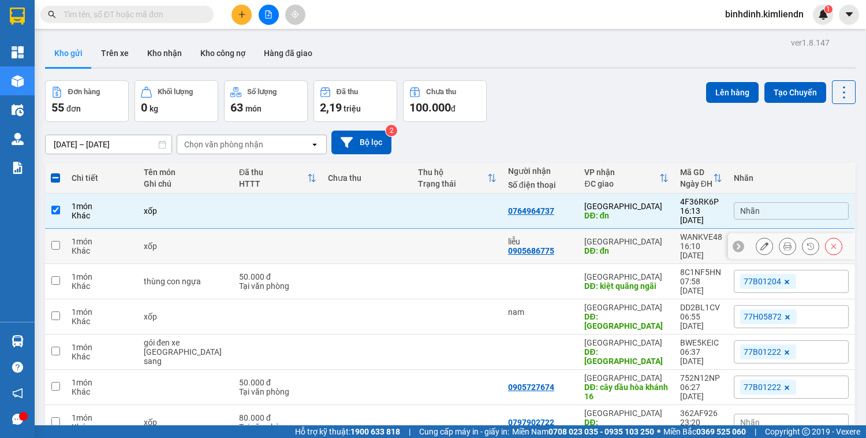
click at [335, 229] on td at bounding box center [367, 246] width 90 height 35
checkbox input "true"
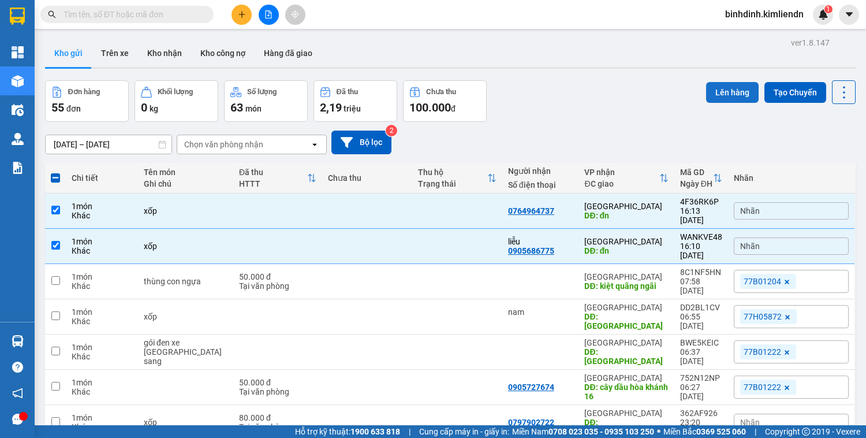
click at [730, 92] on button "Lên hàng" at bounding box center [732, 92] width 53 height 21
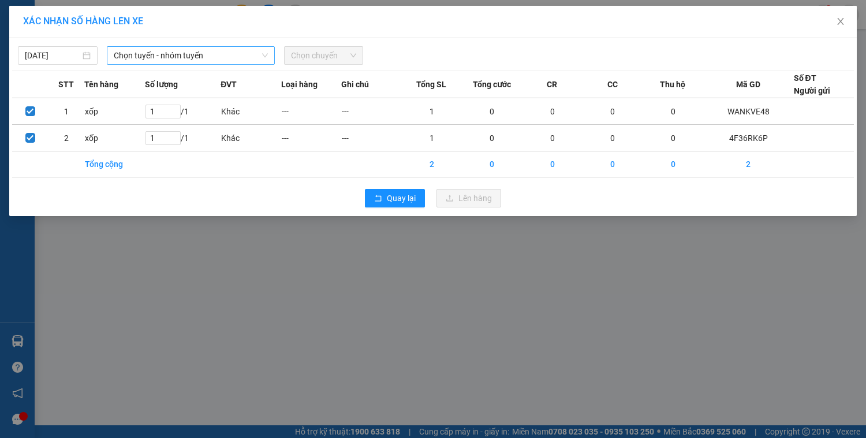
click at [225, 50] on span "Chọn tuyến - nhóm tuyến" at bounding box center [191, 55] width 154 height 17
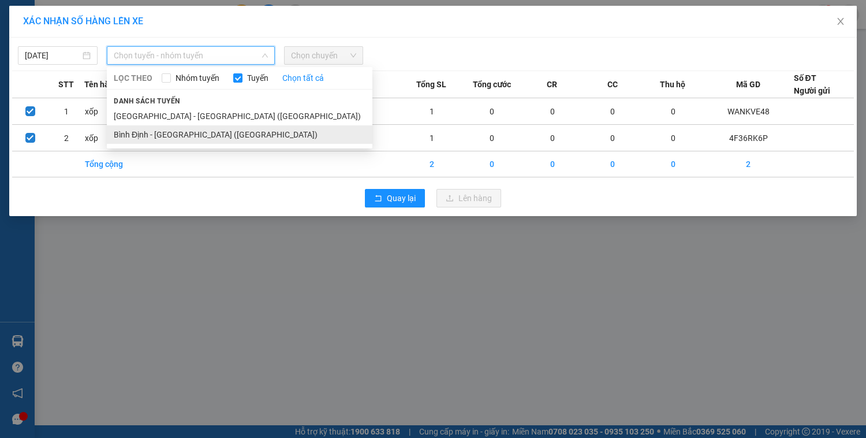
click at [202, 129] on li "Bình Định - [GEOGRAPHIC_DATA] ([GEOGRAPHIC_DATA])" at bounding box center [240, 134] width 266 height 18
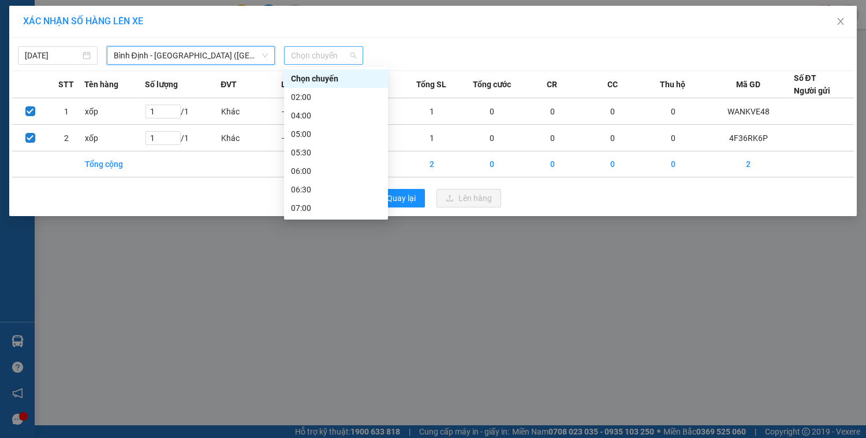
click at [303, 51] on span "Chọn chuyến" at bounding box center [324, 55] width 66 height 17
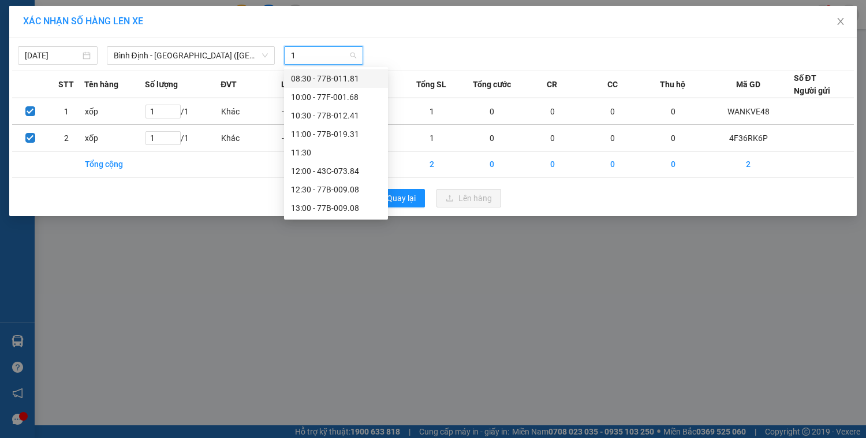
type input "16"
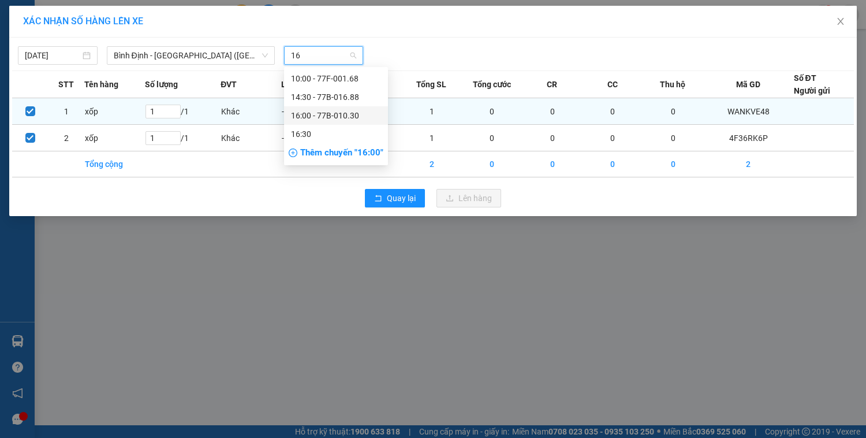
drag, startPoint x: 325, startPoint y: 114, endPoint x: 339, endPoint y: 111, distance: 14.7
click at [326, 114] on div "16:00 - 77B-010.30" at bounding box center [336, 115] width 90 height 13
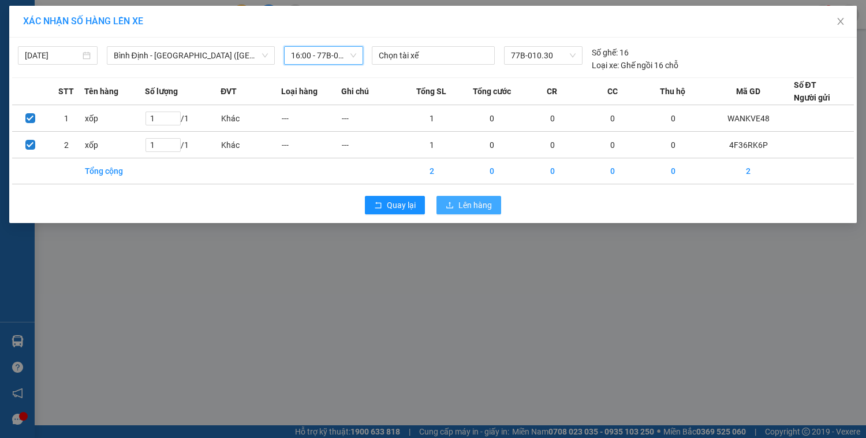
click at [471, 200] on span "Lên hàng" at bounding box center [474, 205] width 33 height 13
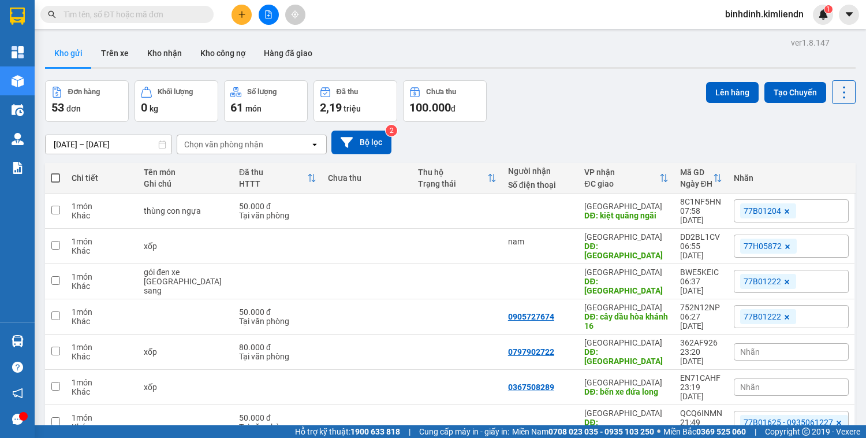
click at [243, 15] on icon "plus" at bounding box center [242, 14] width 8 height 8
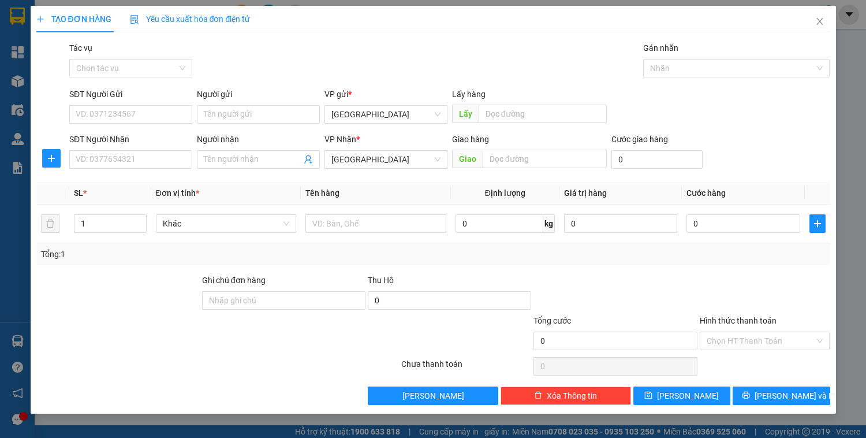
click at [480, 159] on span "Giao" at bounding box center [467, 159] width 31 height 18
click at [493, 155] on input "text" at bounding box center [545, 159] width 124 height 18
type input "d"
type input "đn"
click at [379, 216] on input "text" at bounding box center [375, 223] width 140 height 18
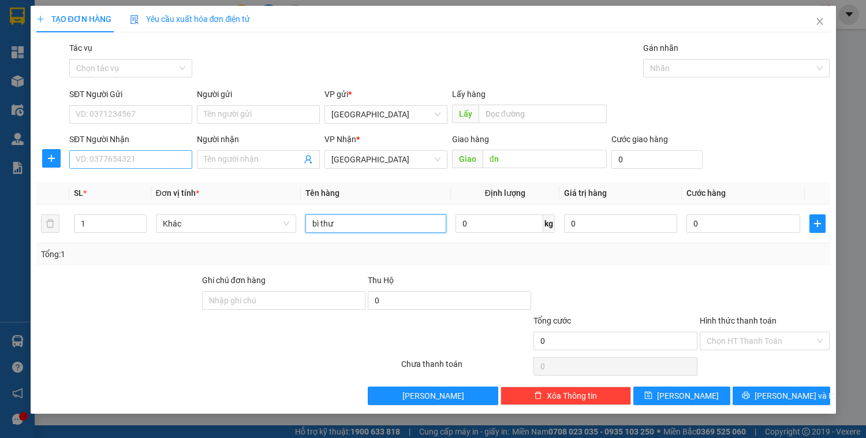
type input "bì thư"
click at [116, 164] on input "SĐT Người Nhận" at bounding box center [130, 159] width 123 height 18
type input "0935164567"
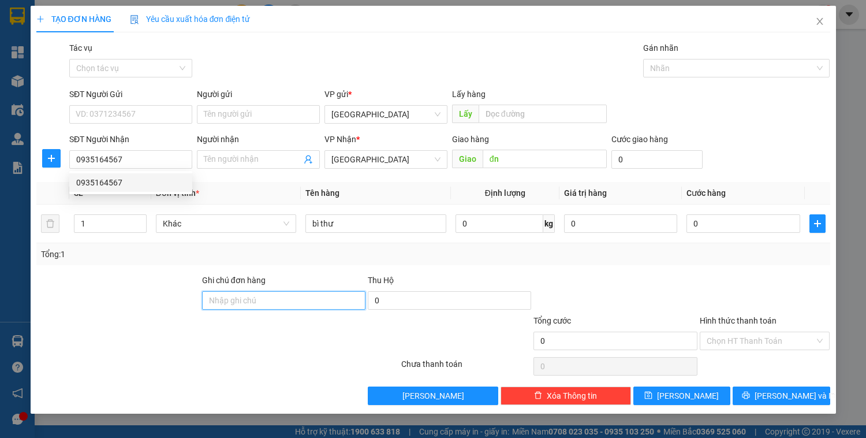
click at [299, 303] on input "Ghi chú đơn hàng" at bounding box center [283, 300] width 163 height 18
paste input "0898128439 thủy"
type input "0898128439 thủy"
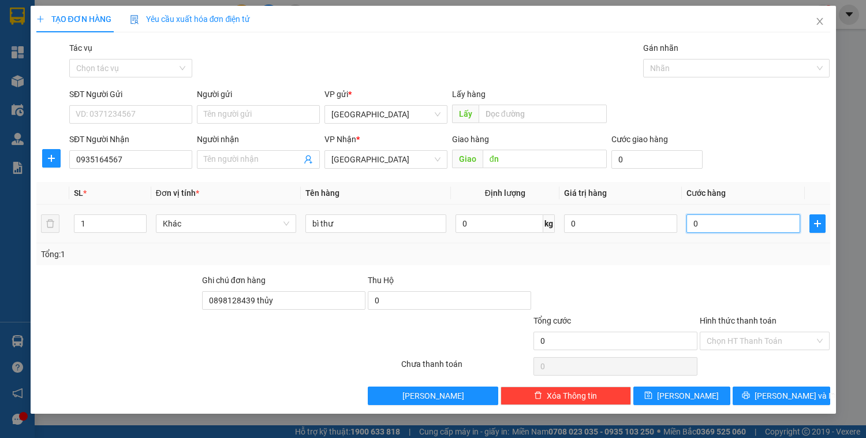
click at [734, 232] on input "0" at bounding box center [743, 223] width 113 height 18
type input "3"
type input "30"
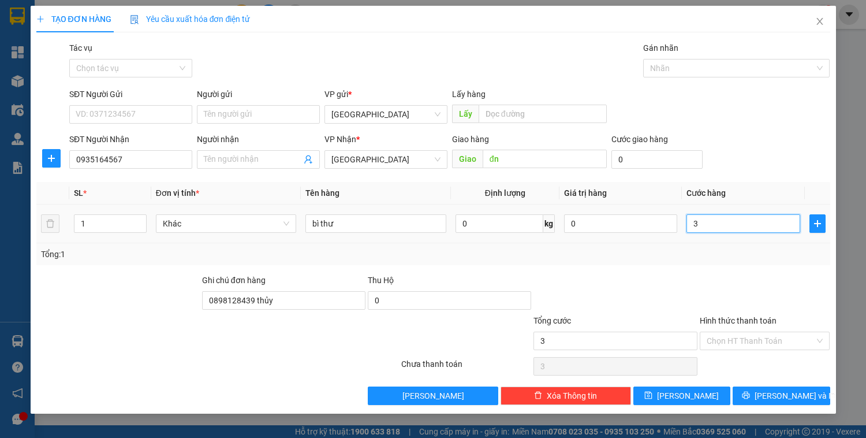
type input "30"
type input "300"
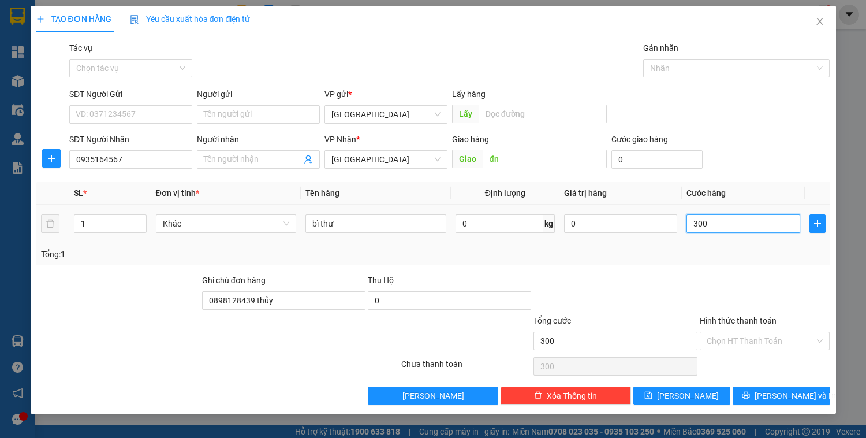
type input "3.000"
type input "30.000"
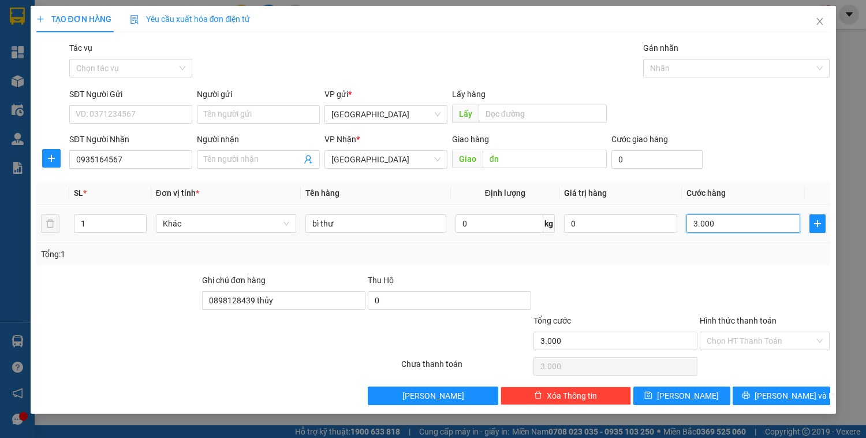
type input "30.000"
click at [762, 345] on input "Hình thức thanh toán" at bounding box center [761, 340] width 109 height 17
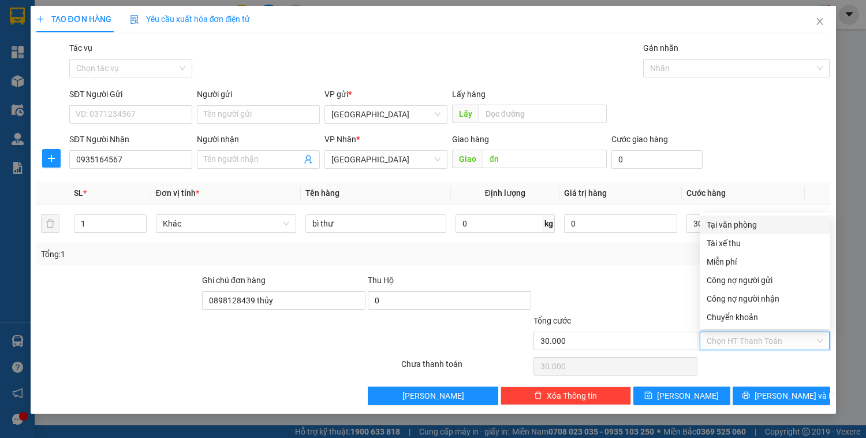
click at [747, 227] on div "Tại văn phòng" at bounding box center [765, 224] width 117 height 13
type input "0"
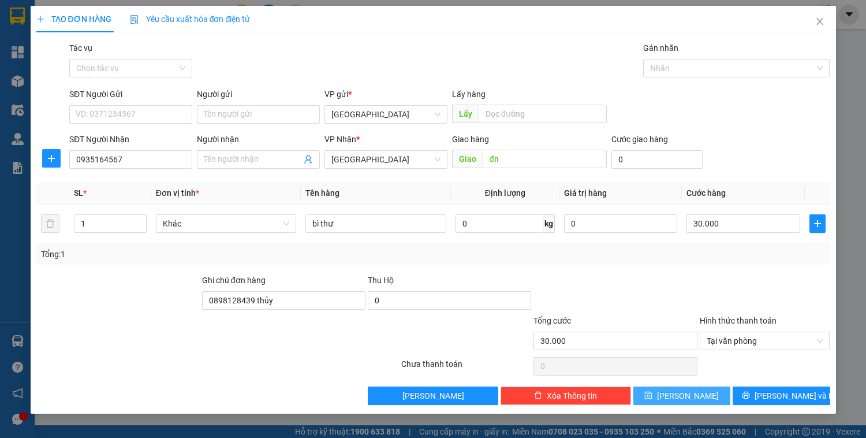
click at [704, 396] on button "[PERSON_NAME]" at bounding box center [681, 395] width 97 height 18
type input "0"
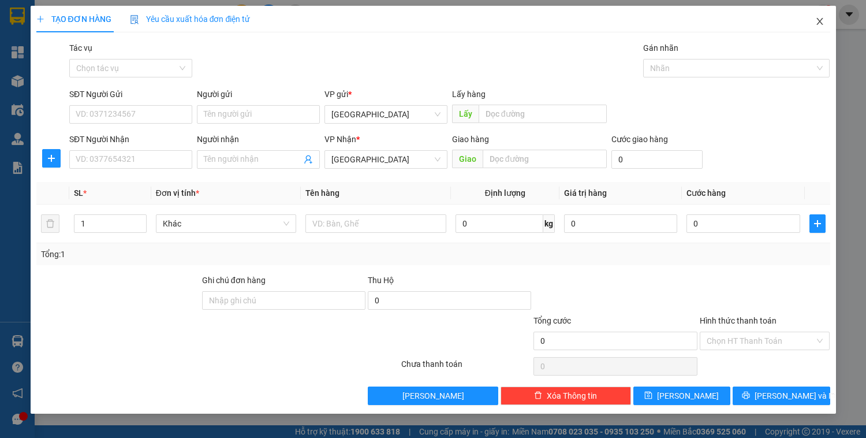
click at [821, 21] on icon "close" at bounding box center [819, 21] width 9 height 9
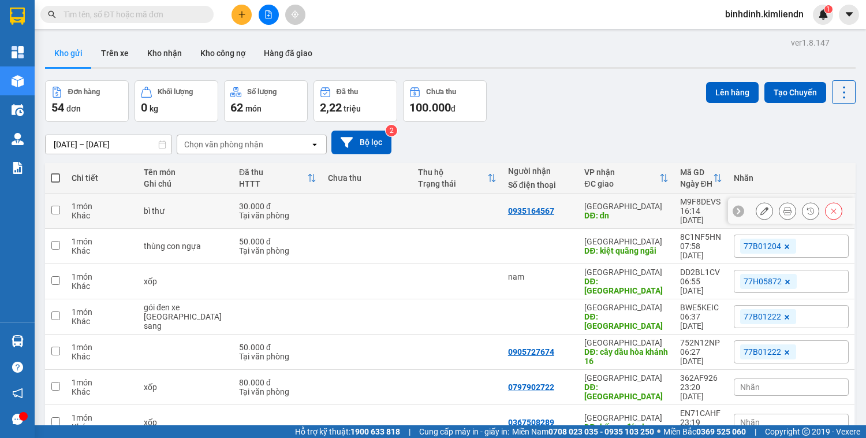
click at [301, 202] on div "30.000 đ" at bounding box center [277, 206] width 77 height 9
checkbox input "true"
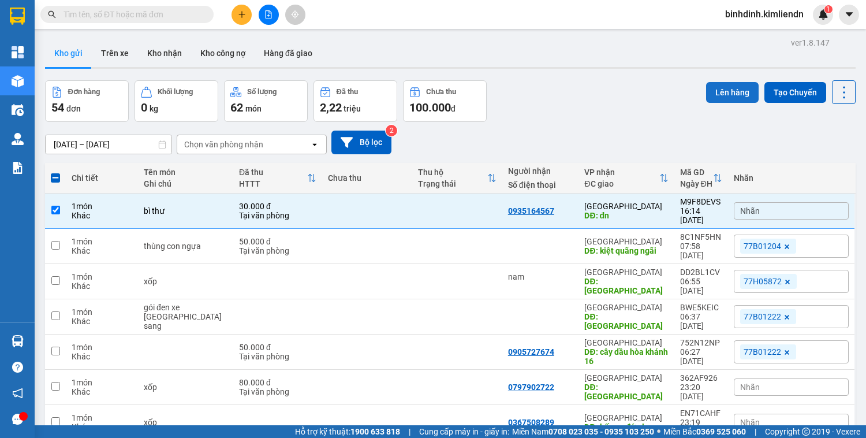
click at [726, 90] on button "Lên hàng" at bounding box center [732, 92] width 53 height 21
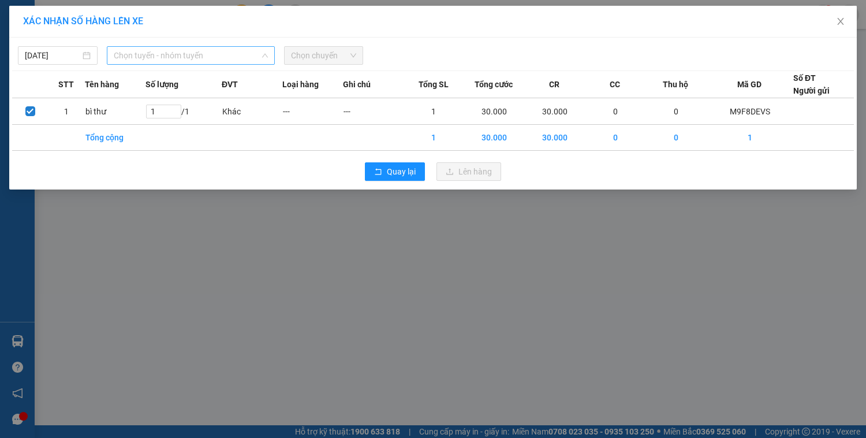
click at [174, 55] on span "Chọn tuyến - nhóm tuyến" at bounding box center [191, 55] width 154 height 17
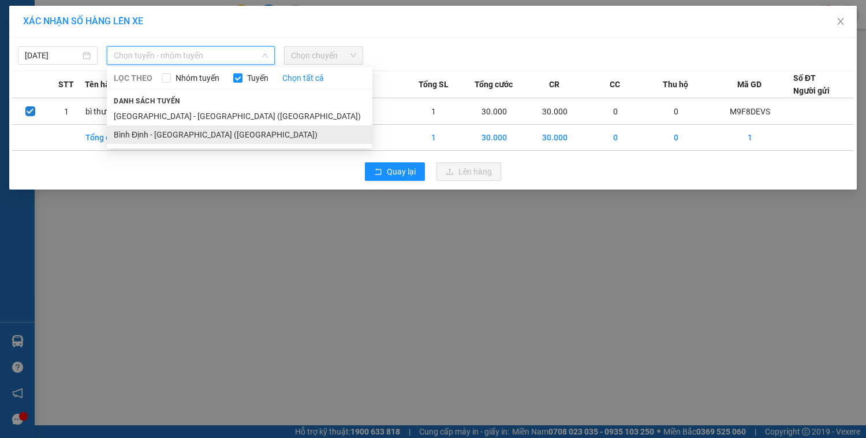
click at [202, 134] on li "Bình Định - [GEOGRAPHIC_DATA] ([GEOGRAPHIC_DATA])" at bounding box center [240, 134] width 266 height 18
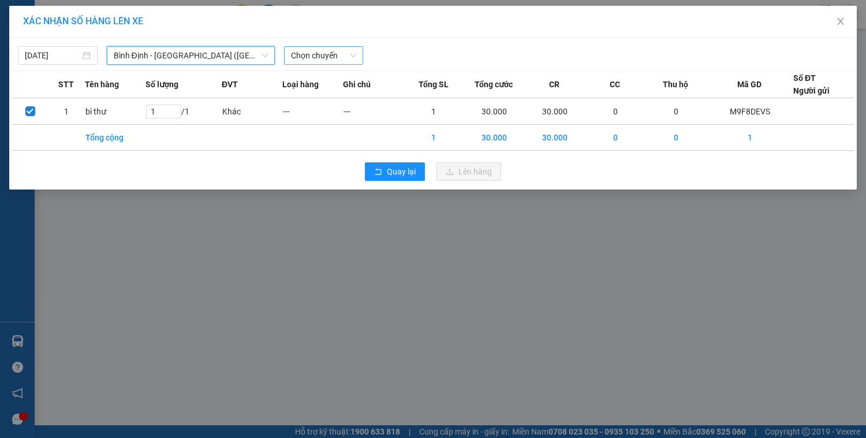
click at [325, 49] on span "Chọn chuyến" at bounding box center [324, 55] width 66 height 17
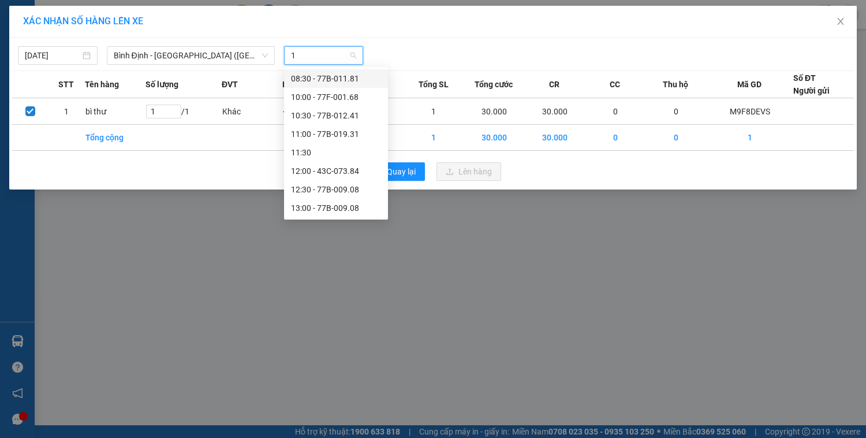
type input "16"
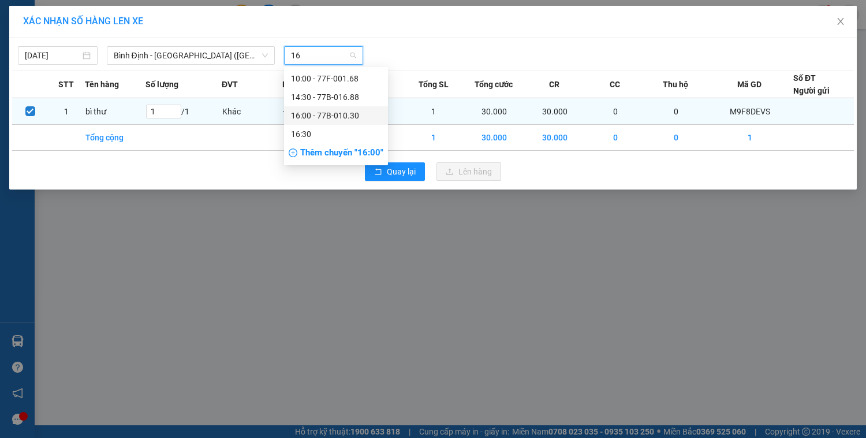
drag, startPoint x: 348, startPoint y: 119, endPoint x: 540, endPoint y: 117, distance: 192.3
click at [349, 119] on div "16:00 - 77B-010.30" at bounding box center [336, 115] width 90 height 13
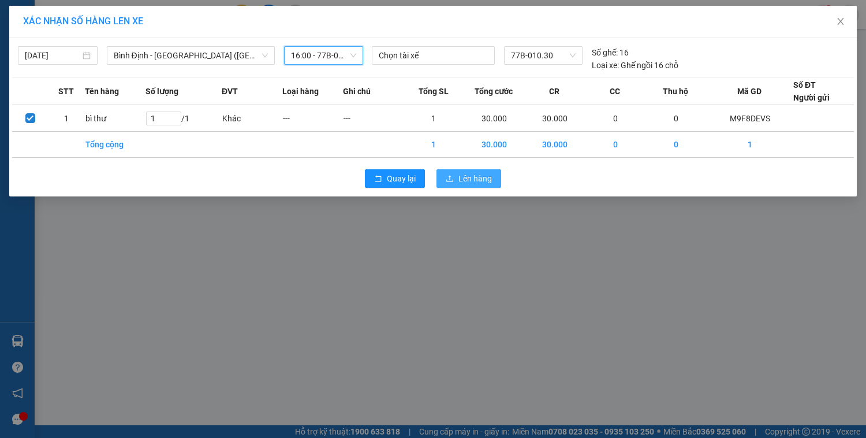
click at [471, 179] on span "Lên hàng" at bounding box center [474, 178] width 33 height 13
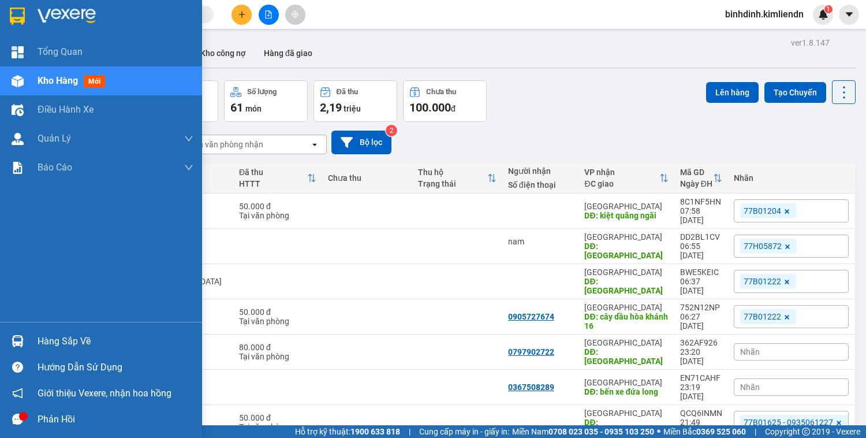
click at [36, 87] on div "Kho hàng mới" at bounding box center [101, 80] width 202 height 29
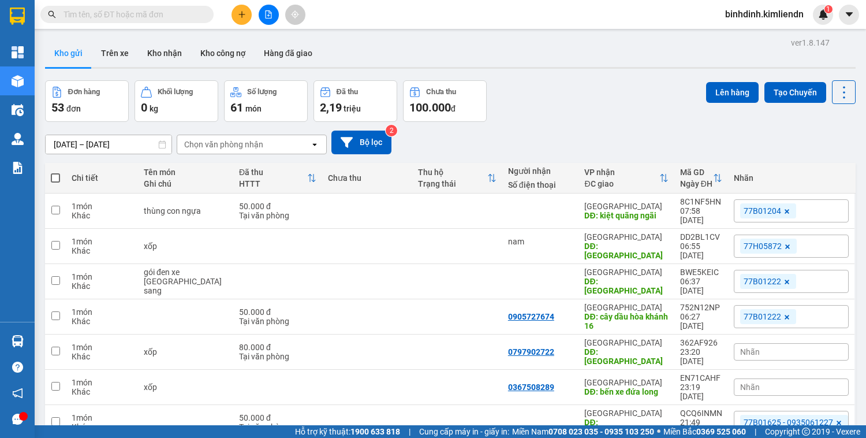
click at [238, 13] on icon "plus" at bounding box center [242, 14] width 8 height 8
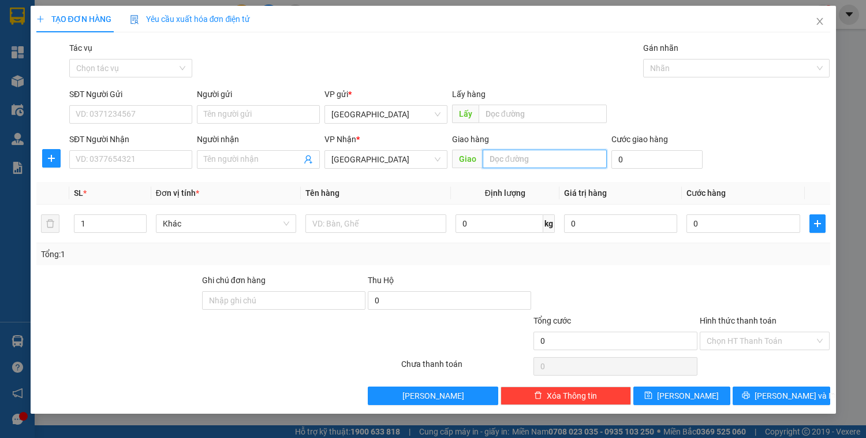
click at [536, 162] on input "text" at bounding box center [545, 159] width 124 height 18
type input "thạch trụ"
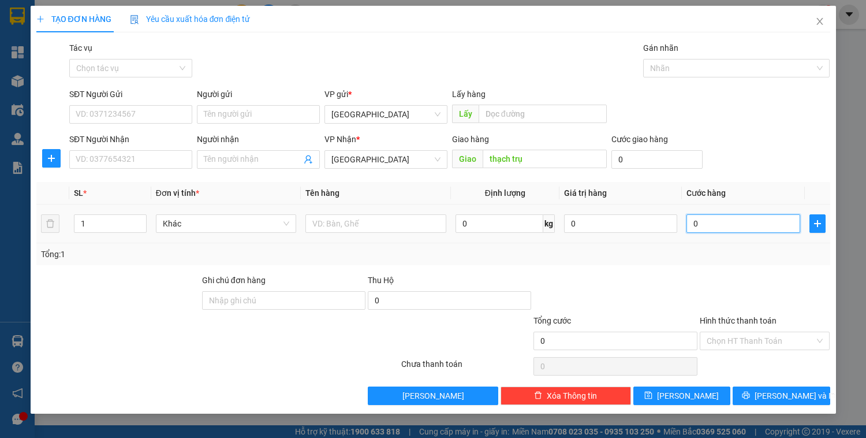
click at [737, 230] on input "0" at bounding box center [743, 223] width 113 height 18
type input "3"
type input "30"
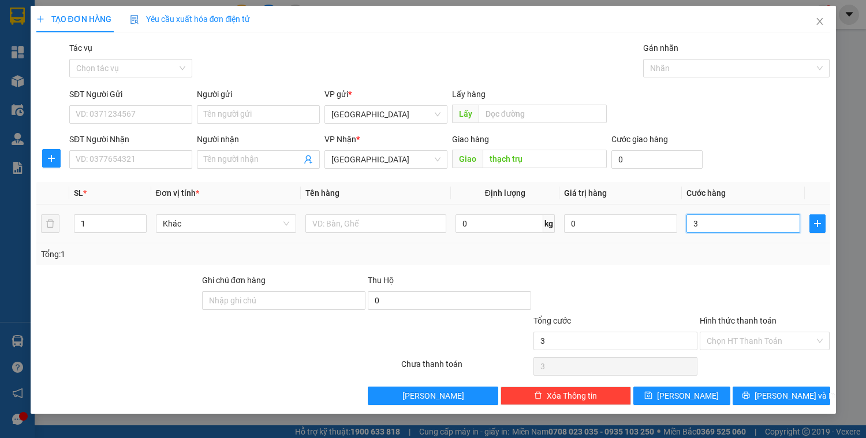
type input "30"
type input "300"
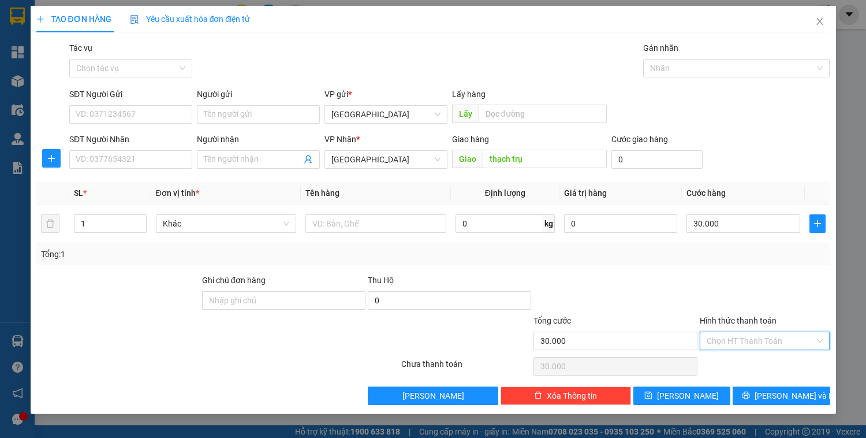
click at [770, 346] on input "Hình thức thanh toán" at bounding box center [761, 340] width 109 height 17
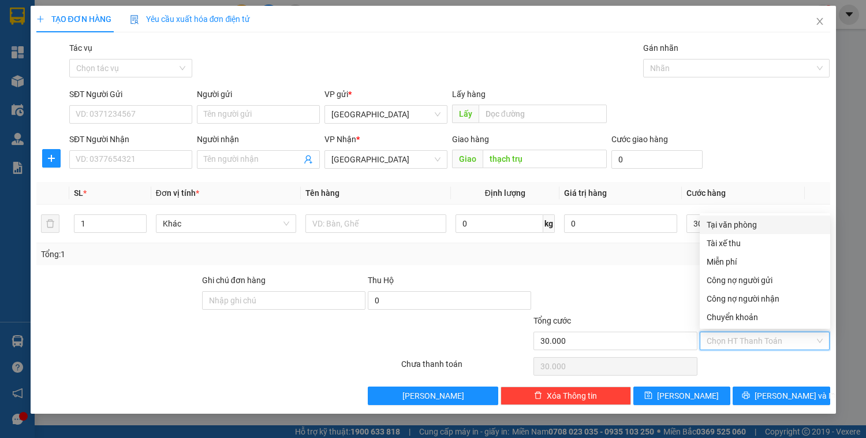
click at [744, 226] on div "Tại văn phòng" at bounding box center [765, 224] width 117 height 13
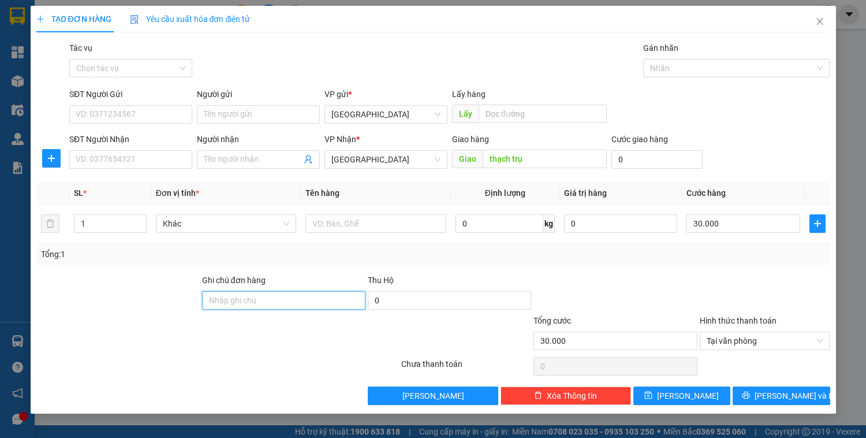
click at [278, 296] on input "Ghi chú đơn hàng" at bounding box center [283, 300] width 163 height 18
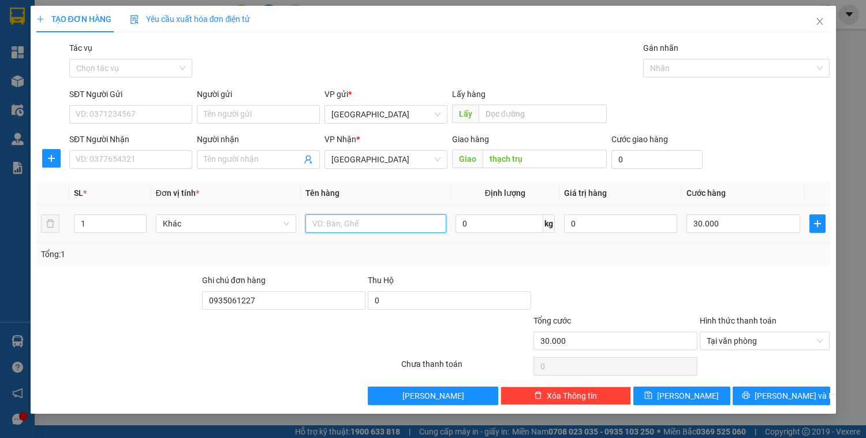
click at [344, 222] on input "text" at bounding box center [375, 223] width 140 height 18
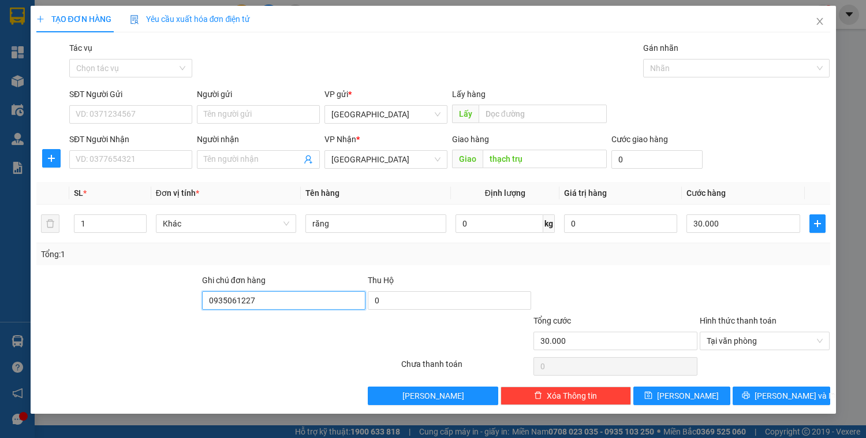
click at [262, 298] on input "0935061227" at bounding box center [283, 300] width 163 height 18
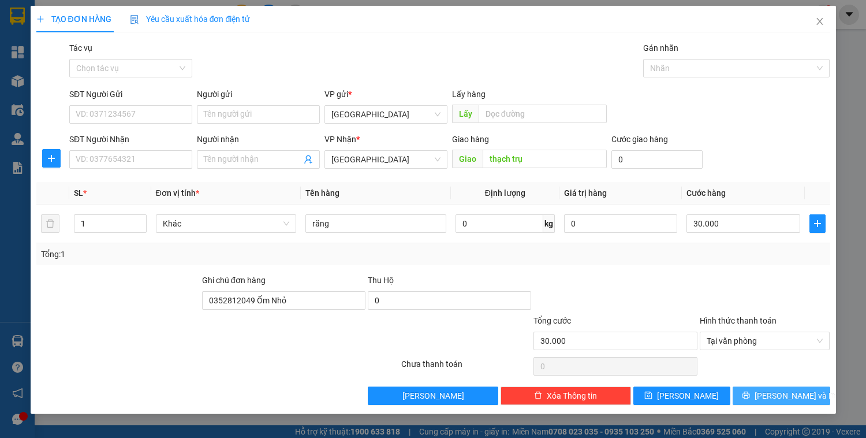
click at [808, 394] on button "[PERSON_NAME] và In" at bounding box center [781, 395] width 97 height 18
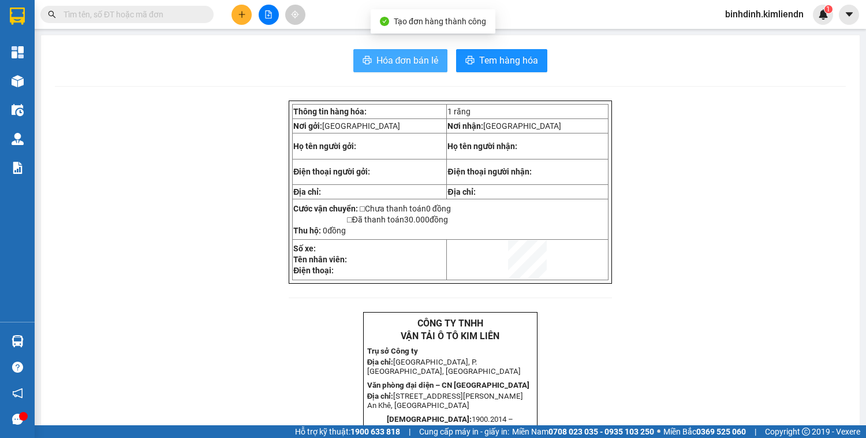
click at [411, 50] on button "Hóa đơn bán lẻ" at bounding box center [400, 60] width 95 height 23
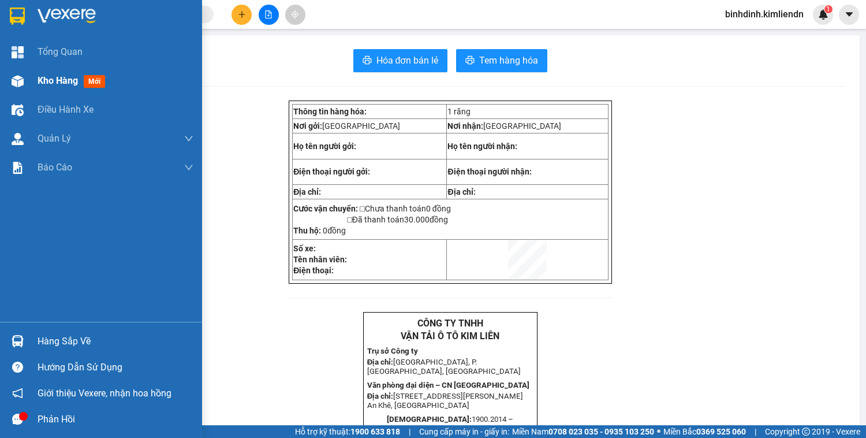
click at [14, 76] on img at bounding box center [18, 81] width 12 height 12
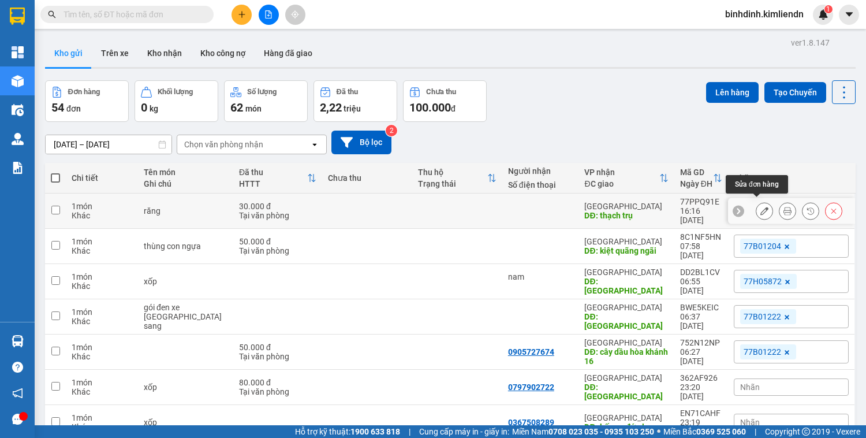
click at [760, 207] on icon at bounding box center [764, 211] width 8 height 8
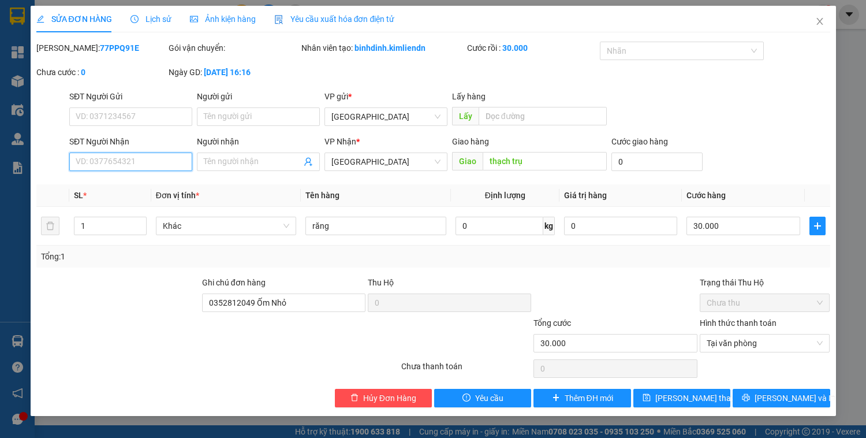
click at [147, 158] on input "SĐT Người Nhận" at bounding box center [130, 161] width 123 height 18
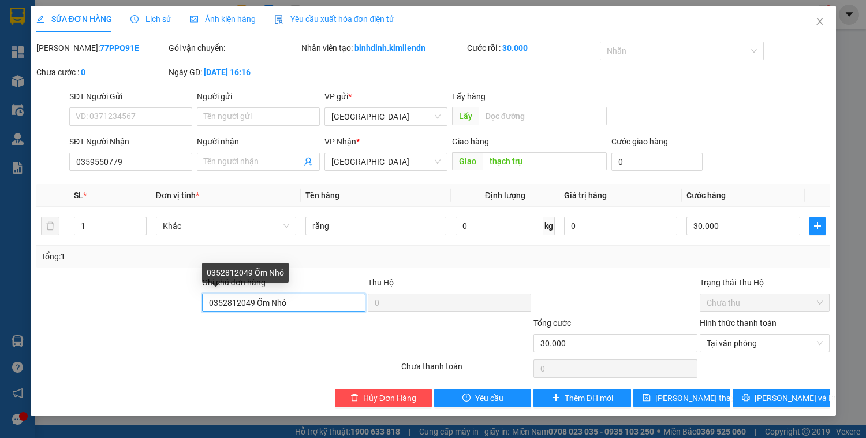
click at [291, 301] on input "0352812049 Ốm Nhỏ" at bounding box center [283, 302] width 163 height 18
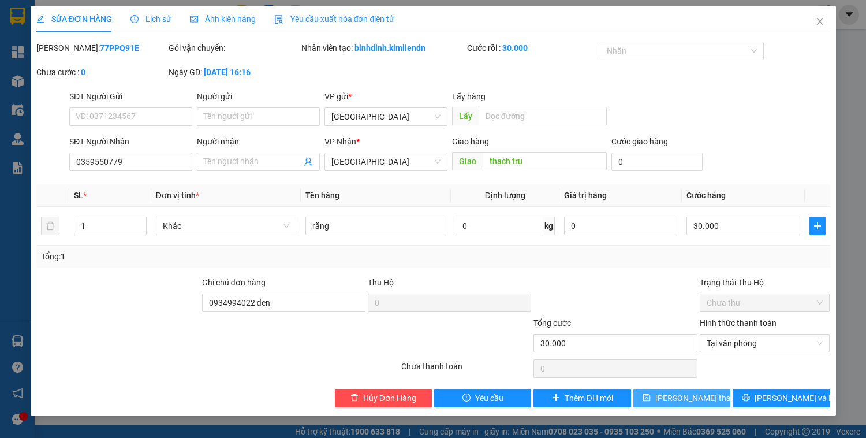
click at [674, 398] on span "[PERSON_NAME] thay đổi" at bounding box center [701, 398] width 92 height 13
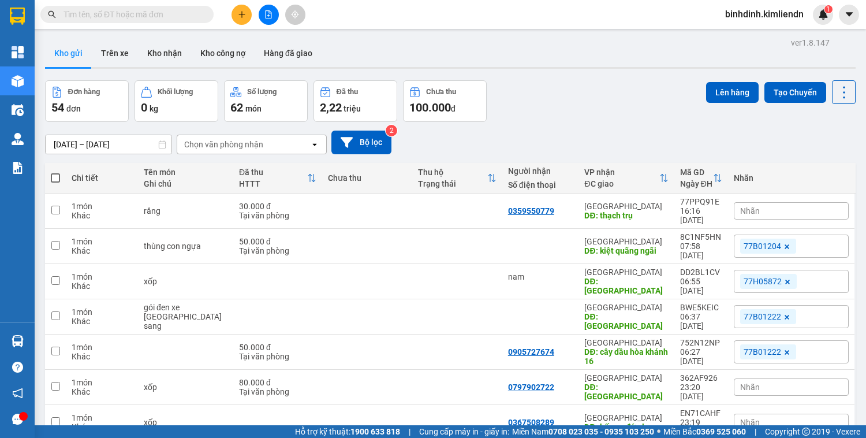
click at [238, 16] on icon "plus" at bounding box center [242, 14] width 8 height 8
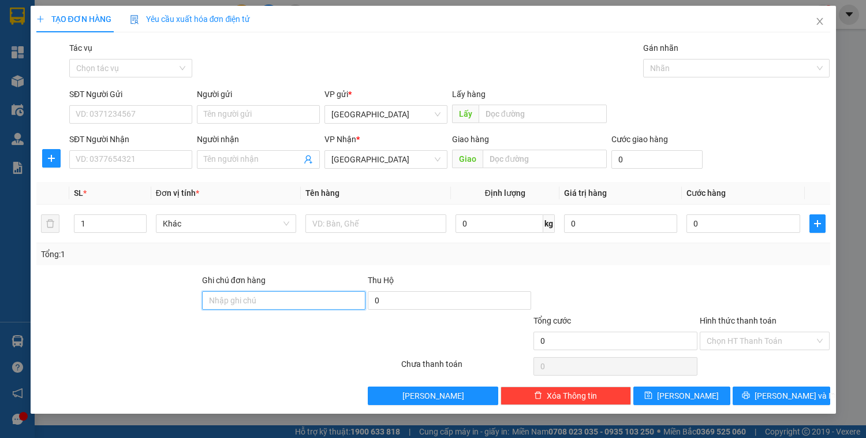
click at [236, 294] on input "Ghi chú đơn hàng" at bounding box center [283, 300] width 163 height 18
drag, startPoint x: 278, startPoint y: 292, endPoint x: 64, endPoint y: 346, distance: 221.0
click at [64, 346] on form "Ghi chú đơn hàng 0935327942 [PERSON_NAME] 0 Tổng cước 0 Hình thức thanh toán Ch…" at bounding box center [433, 314] width 794 height 81
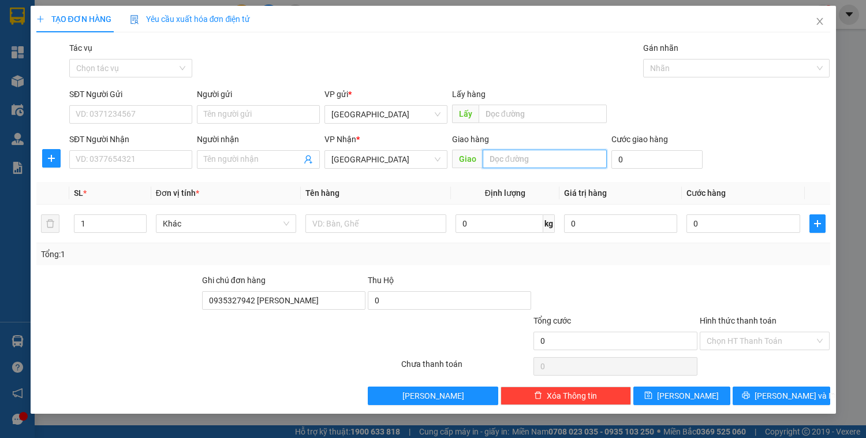
click at [521, 150] on input "text" at bounding box center [545, 159] width 124 height 18
click at [517, 157] on input "text" at bounding box center [545, 159] width 124 height 18
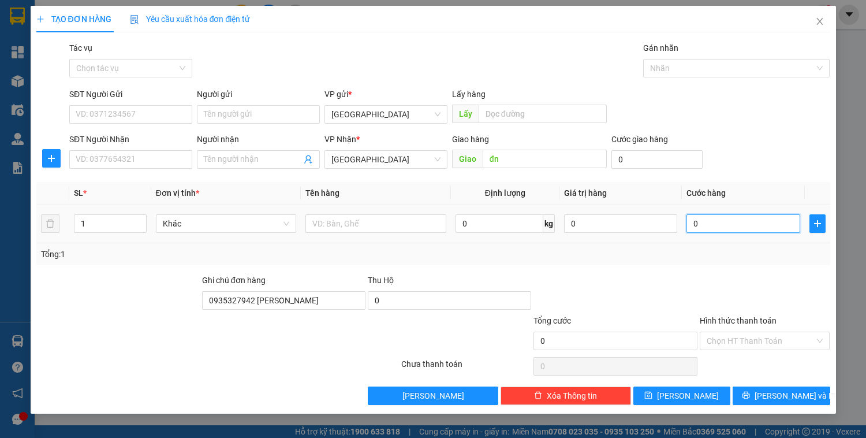
click at [723, 226] on input "0" at bounding box center [743, 223] width 113 height 18
click at [710, 224] on input "0" at bounding box center [743, 223] width 113 height 18
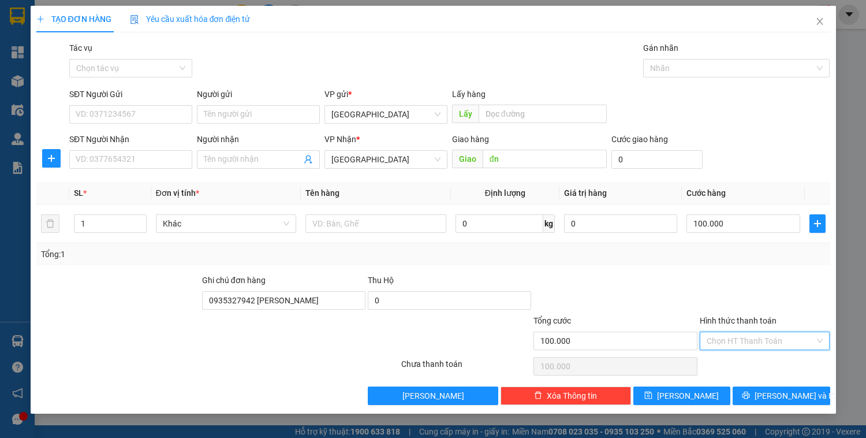
click at [744, 343] on input "Hình thức thanh toán" at bounding box center [761, 340] width 109 height 17
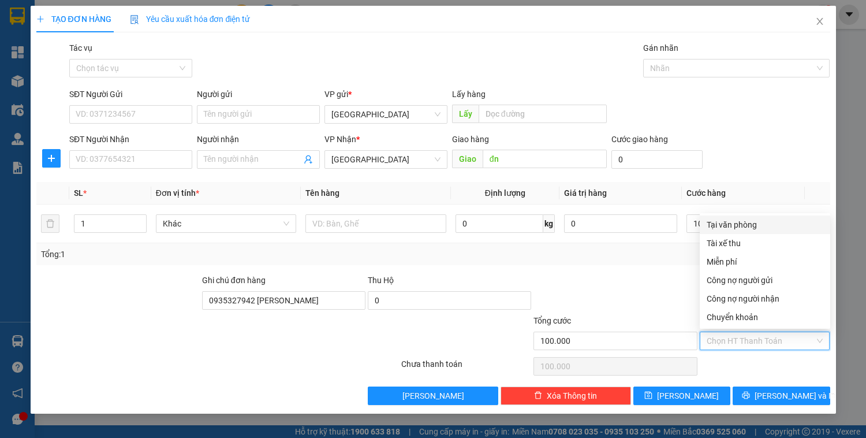
click at [748, 224] on div "Tại văn phòng" at bounding box center [765, 224] width 117 height 13
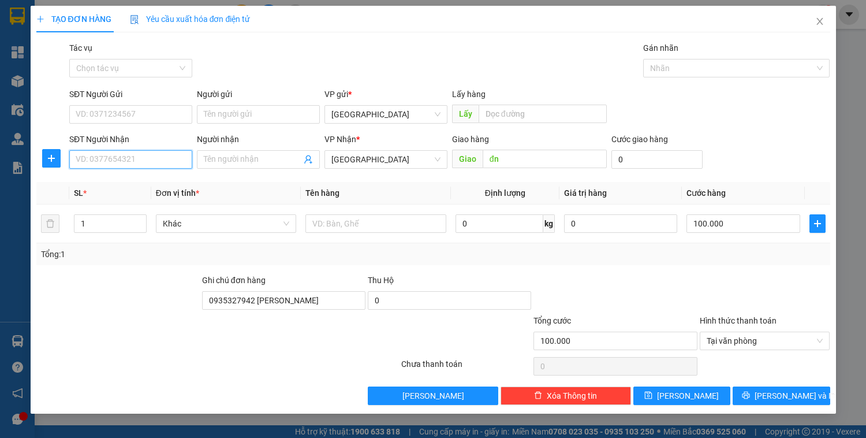
click at [87, 158] on input "SĐT Người Nhận" at bounding box center [130, 159] width 123 height 18
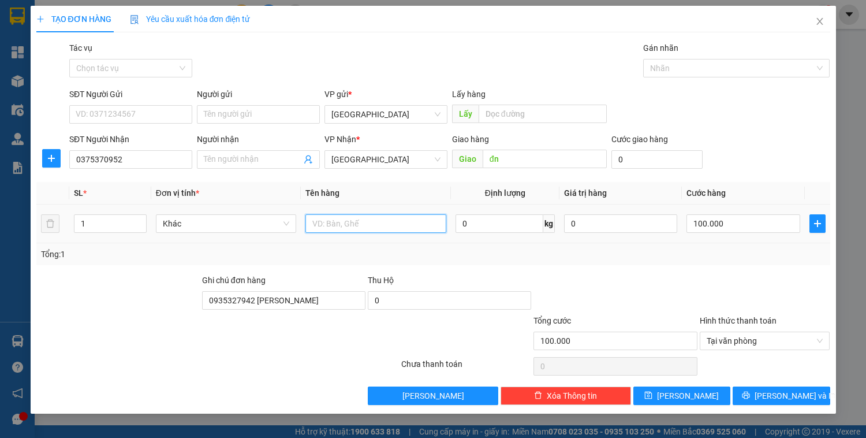
click at [352, 219] on input "text" at bounding box center [375, 223] width 140 height 18
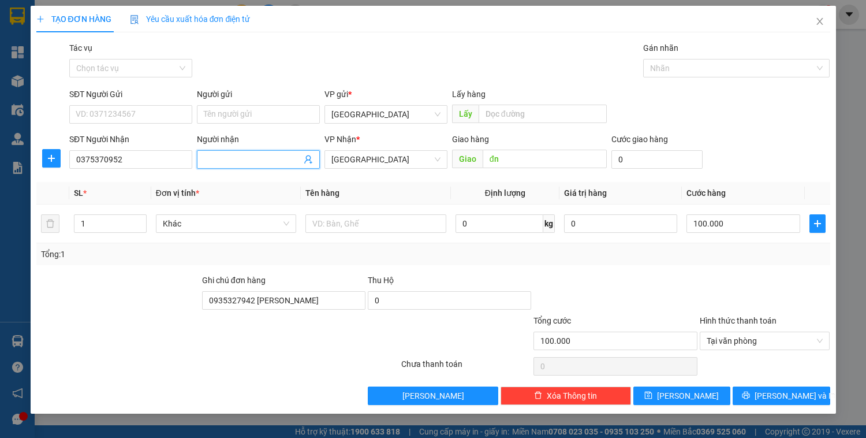
click at [223, 160] on input "Người nhận" at bounding box center [253, 159] width 98 height 13
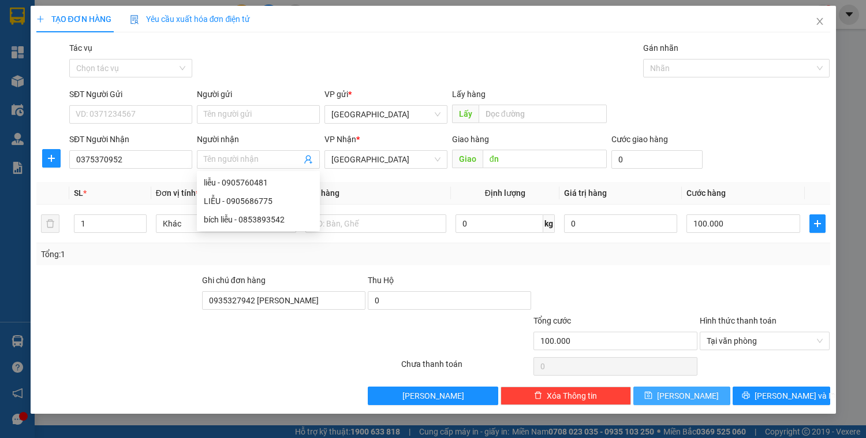
click at [702, 393] on button "[PERSON_NAME]" at bounding box center [681, 395] width 97 height 18
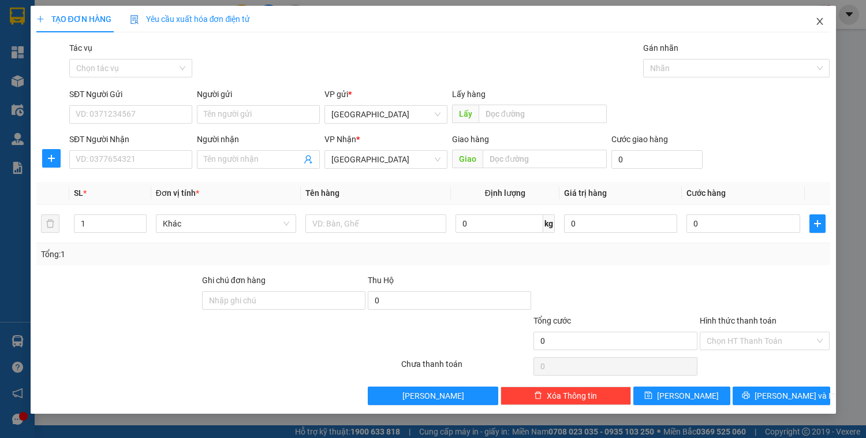
click at [818, 21] on icon "close" at bounding box center [819, 21] width 9 height 9
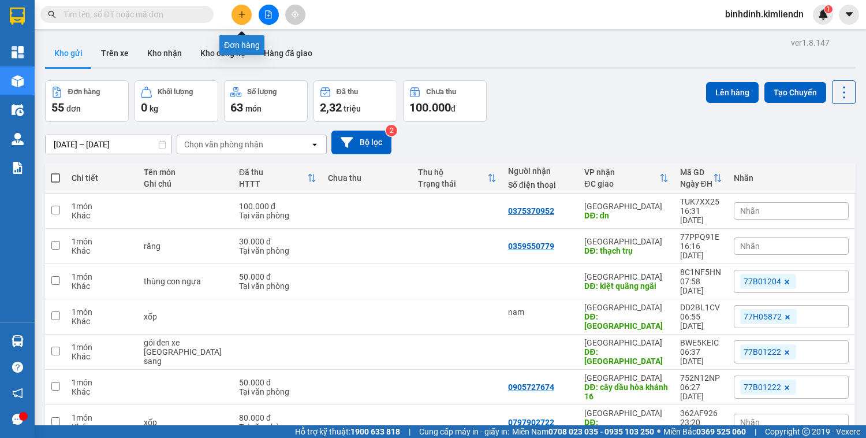
click at [247, 20] on button at bounding box center [242, 15] width 20 height 20
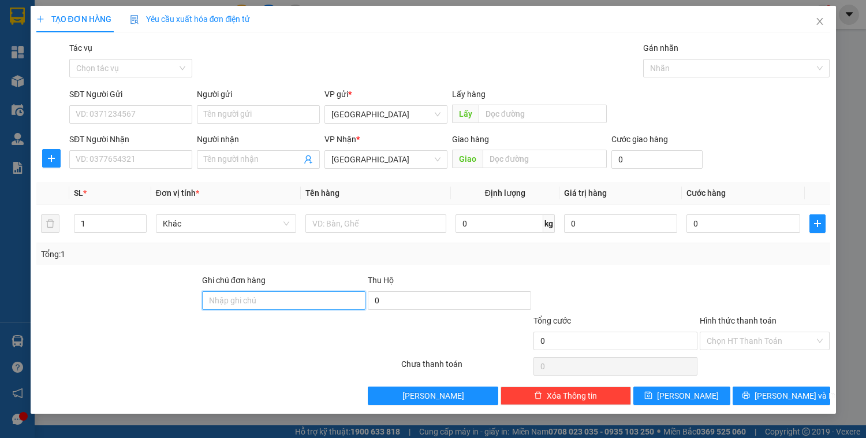
click at [247, 300] on input "Ghi chú đơn hàng" at bounding box center [283, 300] width 163 height 18
paste input "0935327942 [PERSON_NAME]"
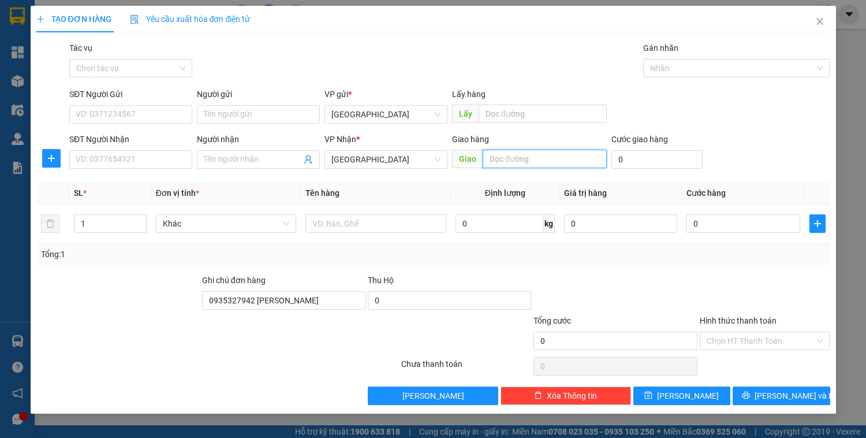
click at [520, 166] on input "text" at bounding box center [545, 159] width 124 height 18
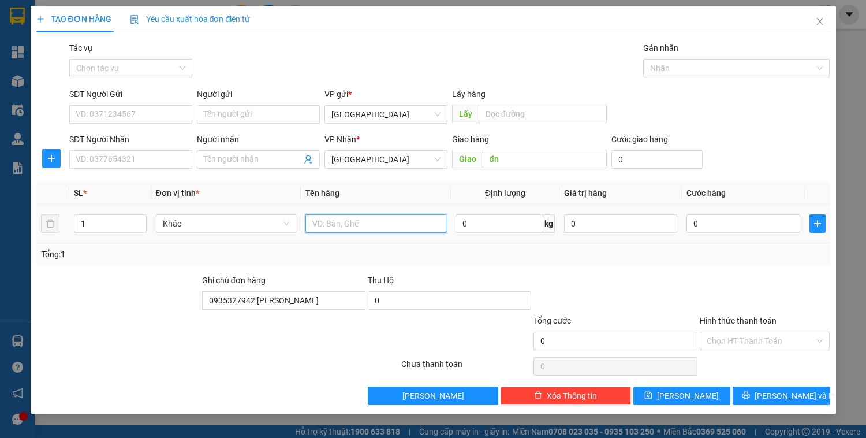
click at [356, 231] on input "text" at bounding box center [375, 223] width 140 height 18
click at [707, 222] on input "0" at bounding box center [743, 223] width 113 height 18
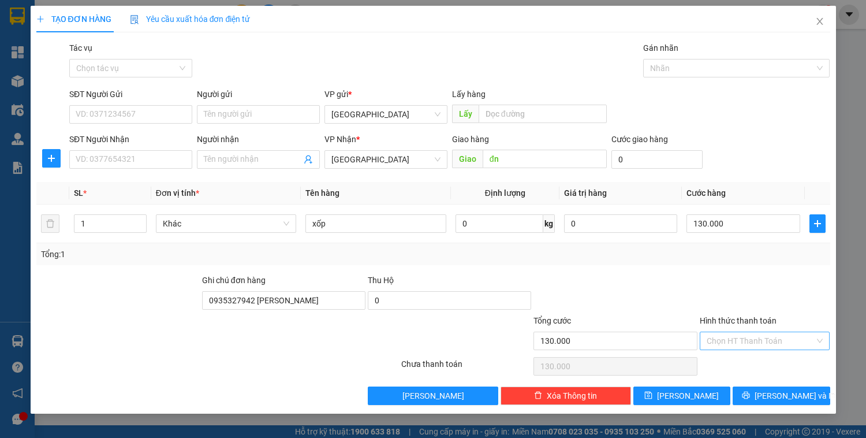
click at [760, 333] on input "Hình thức thanh toán" at bounding box center [761, 340] width 109 height 17
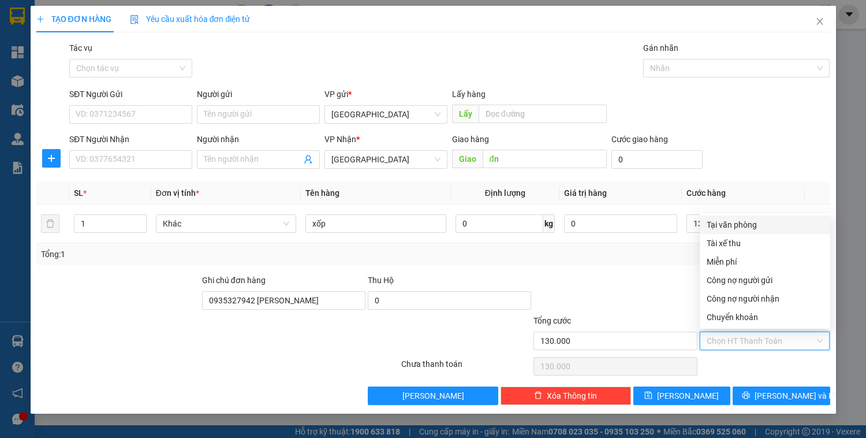
click at [751, 221] on div "Tại văn phòng" at bounding box center [765, 224] width 117 height 13
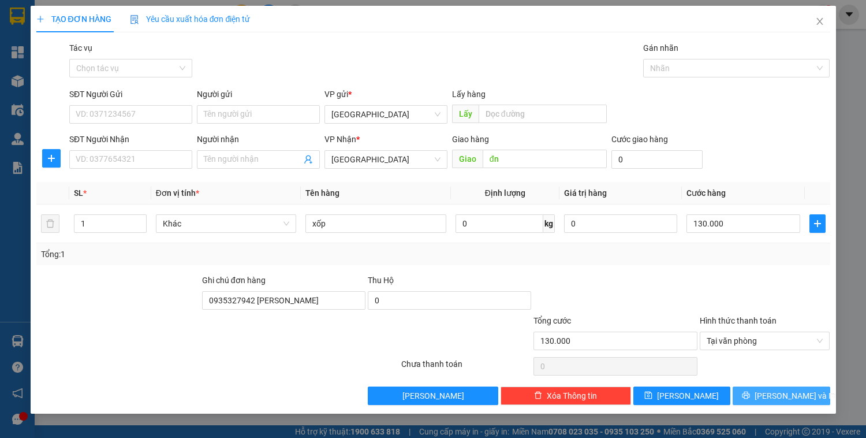
click at [781, 396] on span "[PERSON_NAME] và In" at bounding box center [795, 395] width 81 height 13
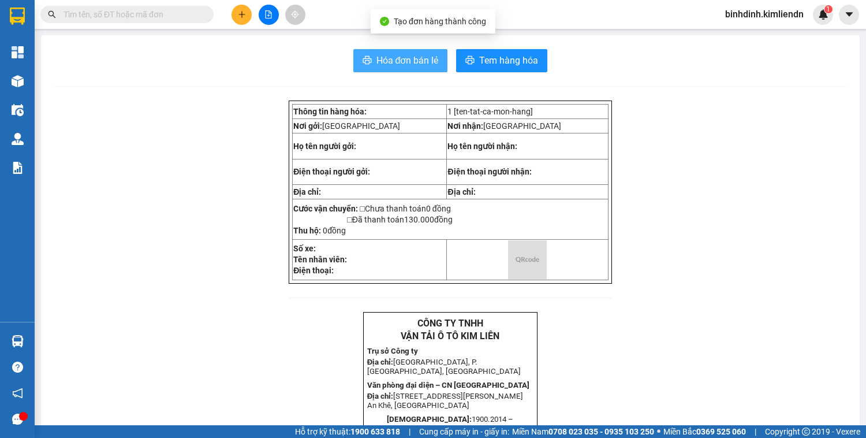
click at [394, 58] on span "Hóa đơn bán lẻ" at bounding box center [407, 60] width 62 height 14
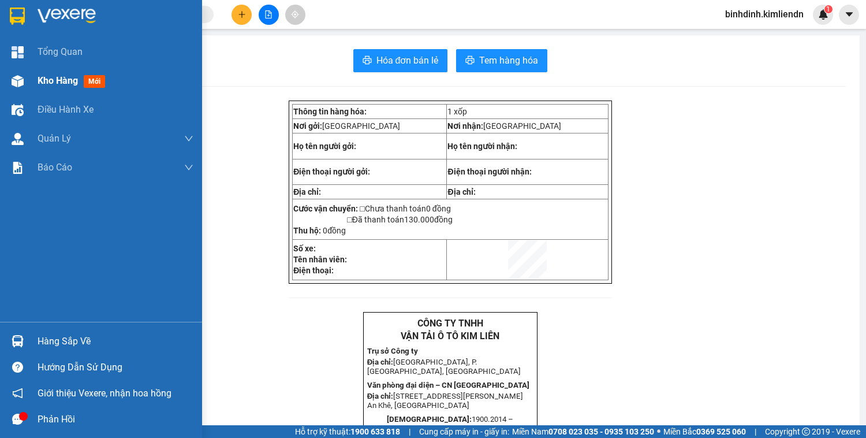
click at [34, 84] on div "Kho hàng mới" at bounding box center [101, 80] width 202 height 29
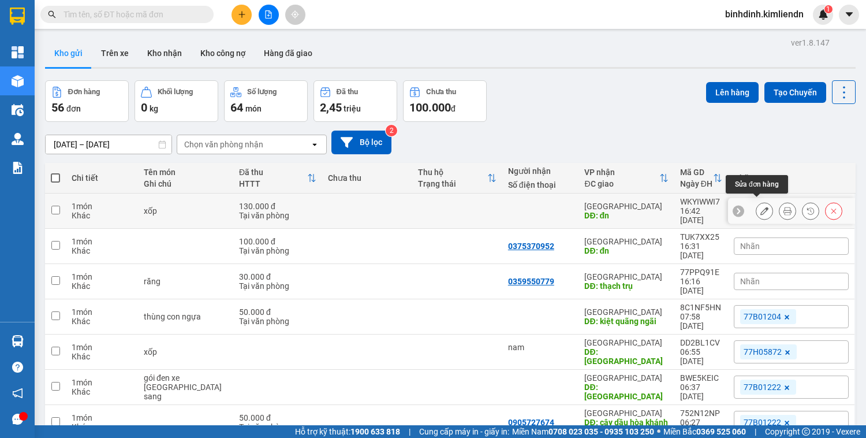
click at [761, 207] on button at bounding box center [764, 211] width 16 height 20
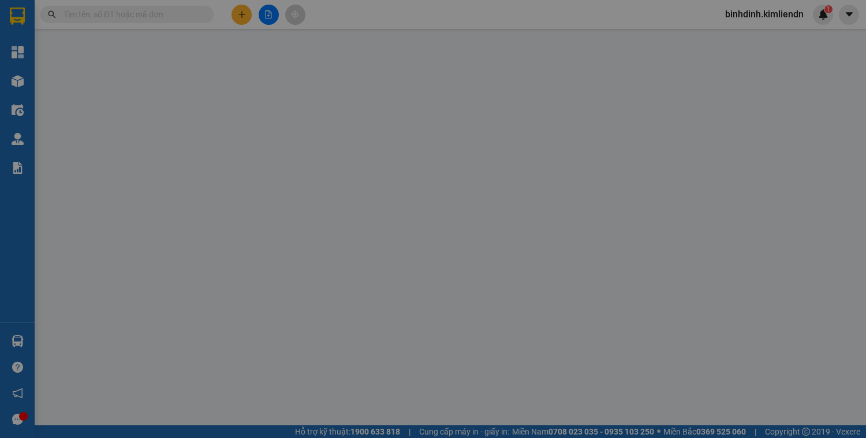
type input "đn"
type input "0935327942 [PERSON_NAME]"
type input "130.000"
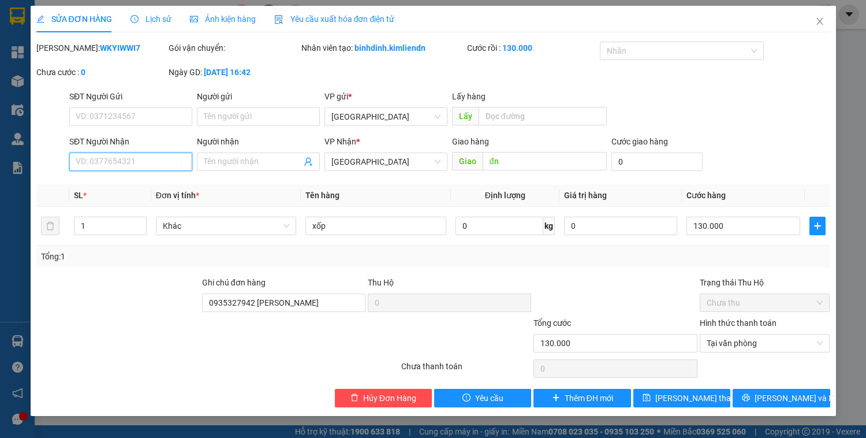
click at [155, 162] on input "SĐT Người Nhận" at bounding box center [130, 161] width 123 height 18
type input "0905336992"
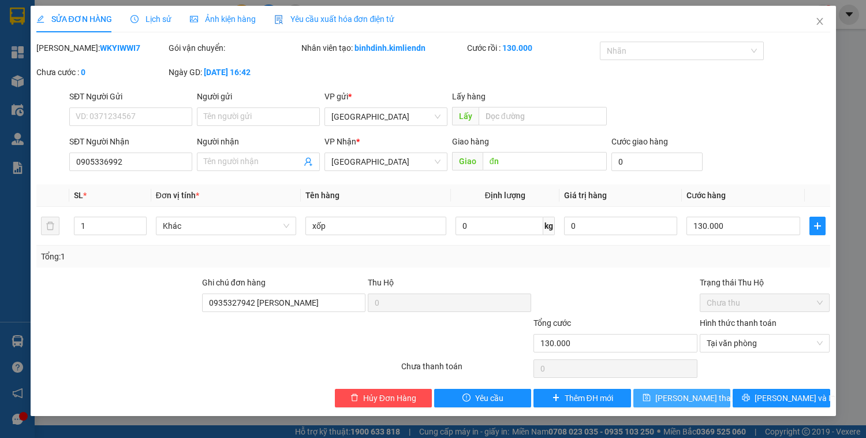
click at [685, 400] on span "[PERSON_NAME] thay đổi" at bounding box center [701, 398] width 92 height 13
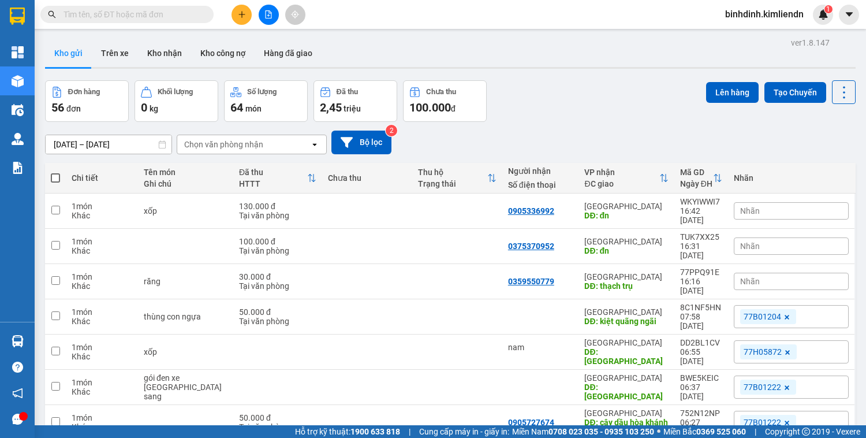
click at [237, 10] on button at bounding box center [242, 15] width 20 height 20
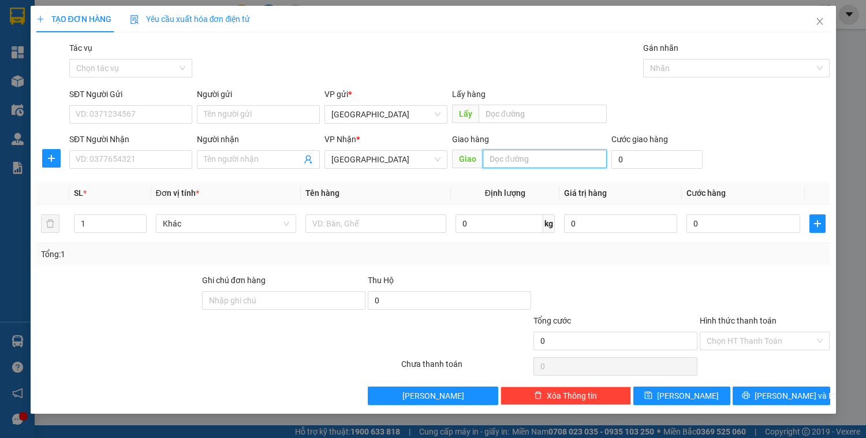
click at [525, 150] on input "text" at bounding box center [545, 159] width 124 height 18
type input "d"
type input "đn"
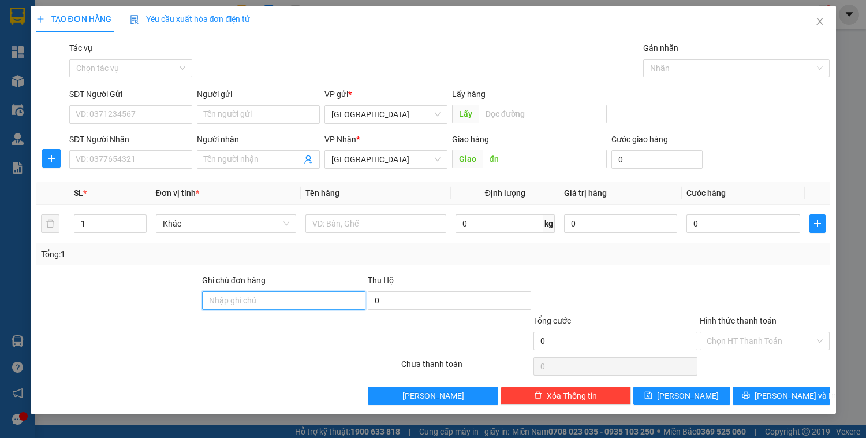
click at [310, 305] on input "Ghi chú đơn hàng" at bounding box center [283, 300] width 163 height 18
paste input "0935327942 [PERSON_NAME]"
type input "0935327942 [PERSON_NAME]"
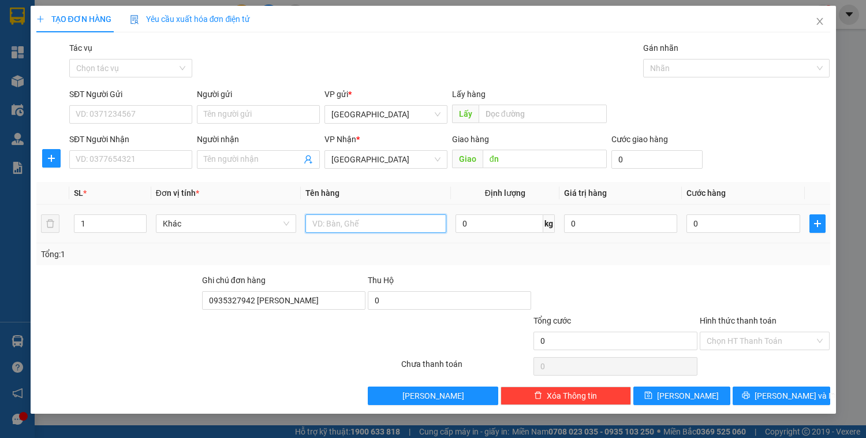
click at [349, 222] on input "text" at bounding box center [375, 223] width 140 height 18
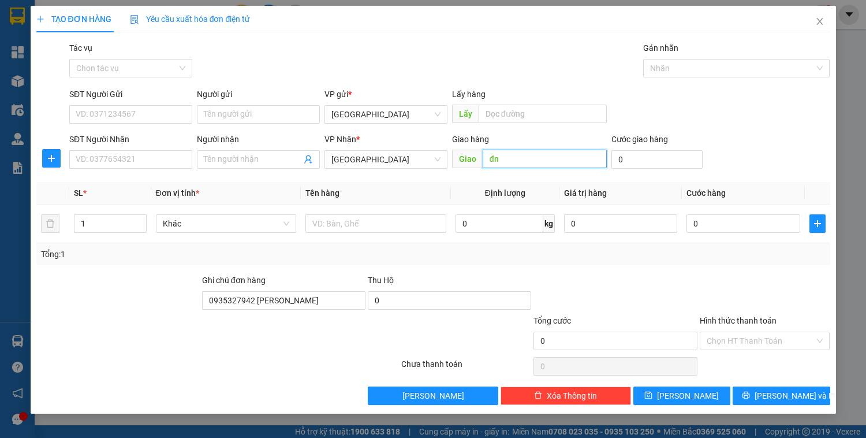
click at [569, 163] on input "đn" at bounding box center [545, 159] width 124 height 18
click at [569, 161] on input "đn" at bounding box center [545, 159] width 124 height 18
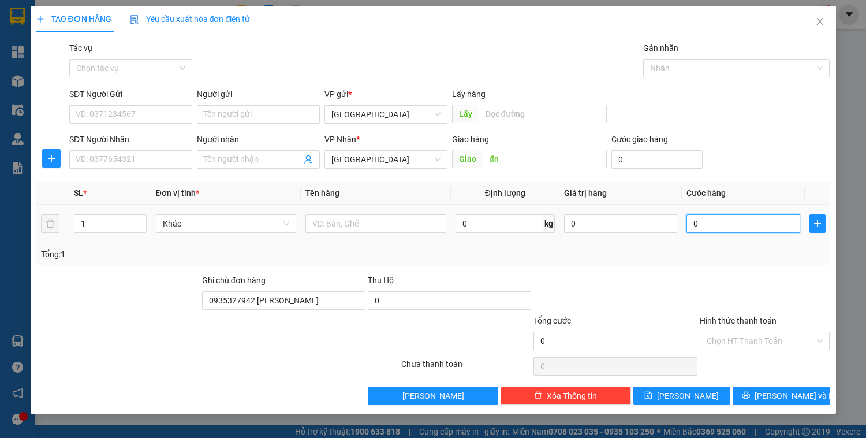
click at [714, 219] on input "0" at bounding box center [743, 223] width 113 height 18
type input "5"
type input "50"
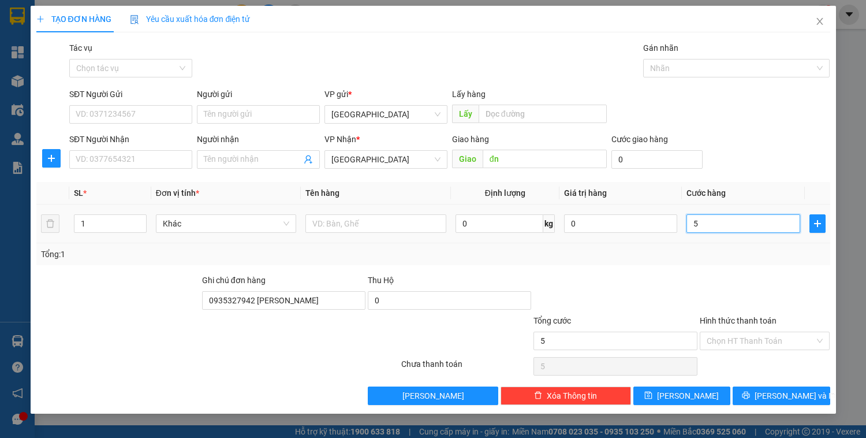
type input "50"
type input "500"
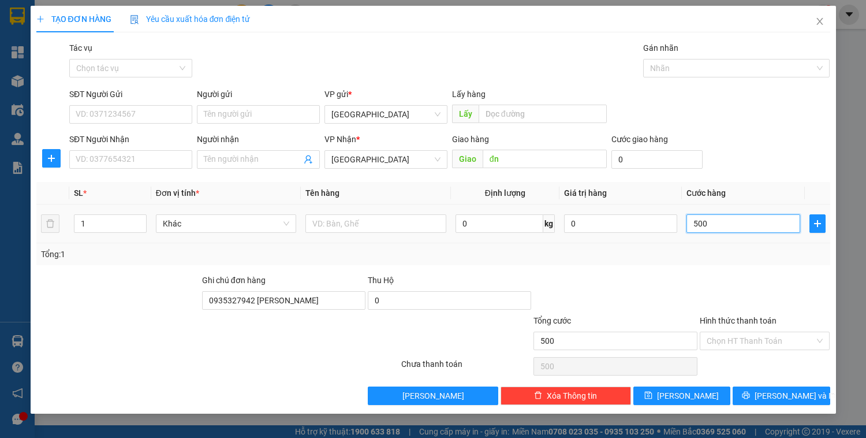
type input "5.000"
type input "50.000"
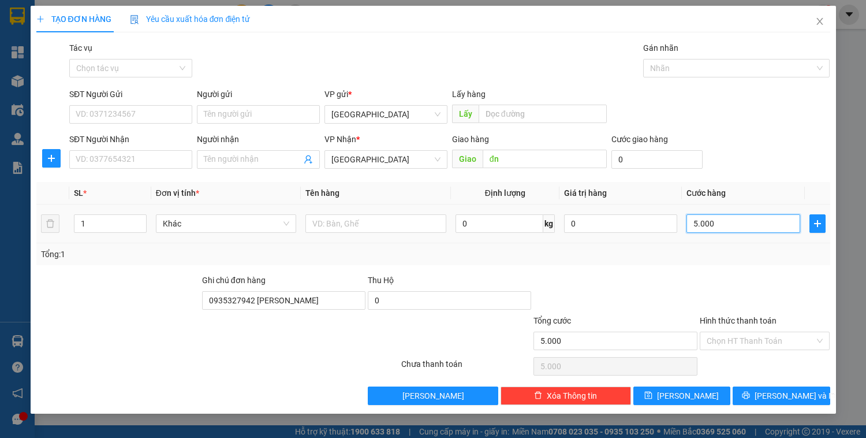
type input "50.000"
click at [791, 340] on input "Hình thức thanh toán" at bounding box center [761, 340] width 109 height 17
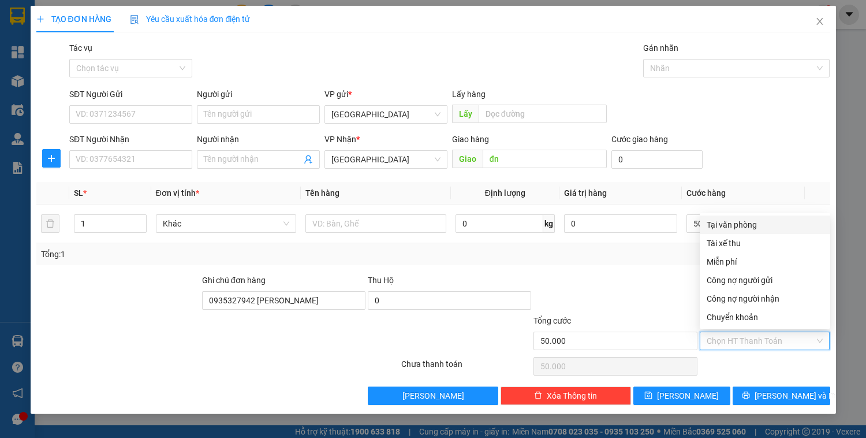
click at [767, 224] on div "Tại văn phòng" at bounding box center [765, 224] width 117 height 13
type input "0"
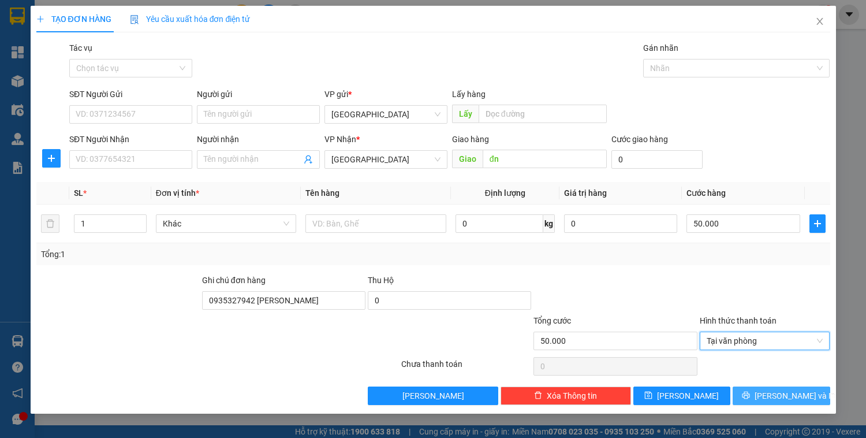
click at [791, 400] on span "[PERSON_NAME] và In" at bounding box center [795, 395] width 81 height 13
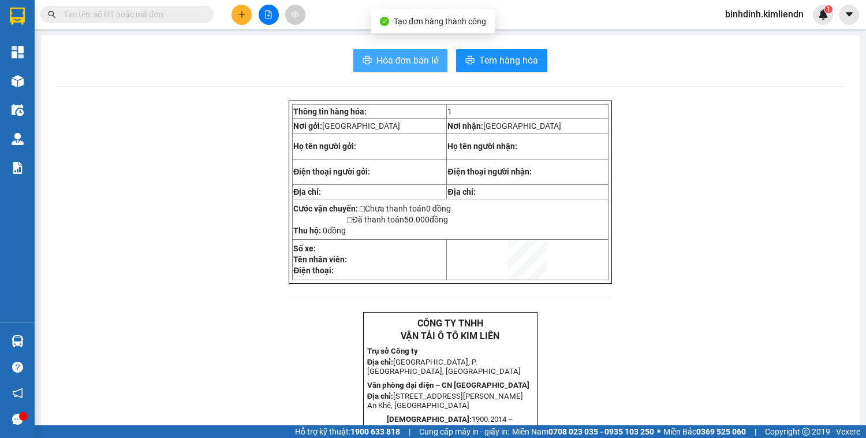
drag, startPoint x: 409, startPoint y: 54, endPoint x: 855, endPoint y: 95, distance: 448.2
click at [409, 55] on span "Hóa đơn bán lẻ" at bounding box center [407, 60] width 62 height 14
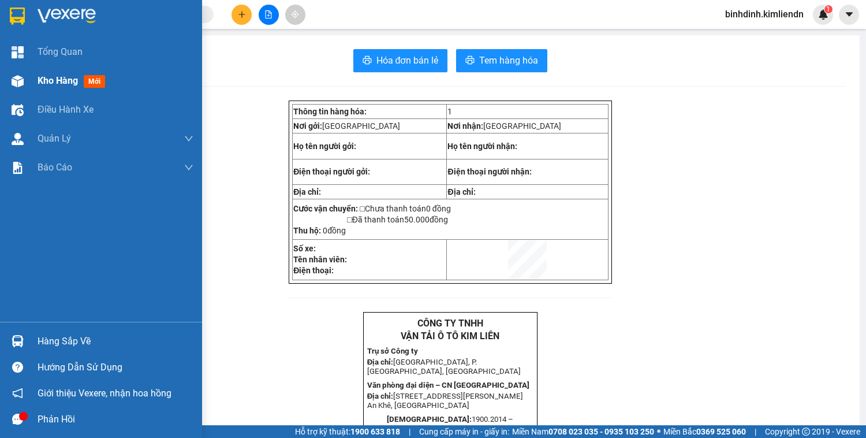
click at [54, 85] on span "Kho hàng" at bounding box center [58, 80] width 40 height 11
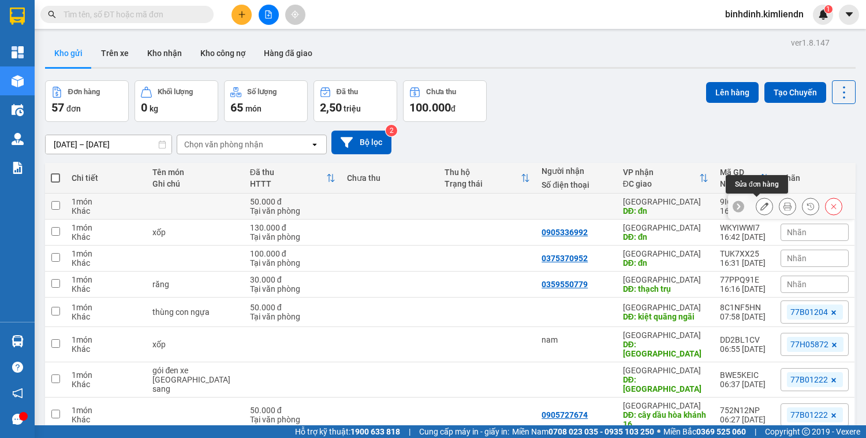
click at [762, 203] on button at bounding box center [764, 206] width 16 height 20
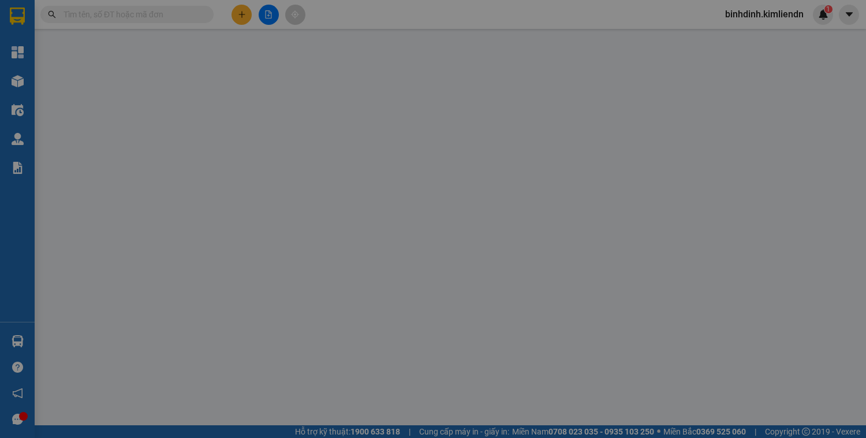
type input "đn"
type input "0935327942 [PERSON_NAME]"
type input "50.000"
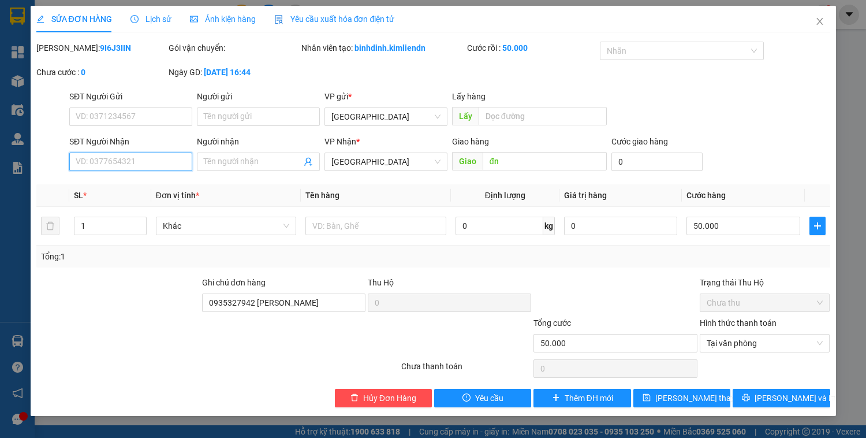
click at [105, 158] on input "SĐT Người Nhận" at bounding box center [130, 161] width 123 height 18
type input "0902911445"
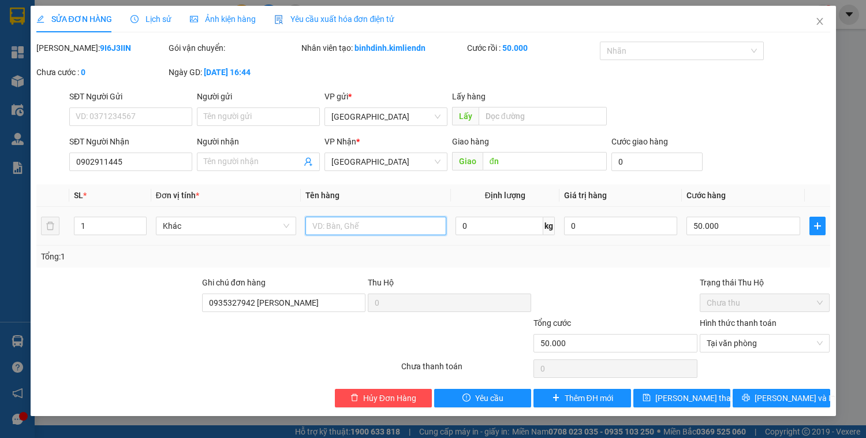
click at [388, 231] on input "text" at bounding box center [375, 226] width 140 height 18
type input "giấy"
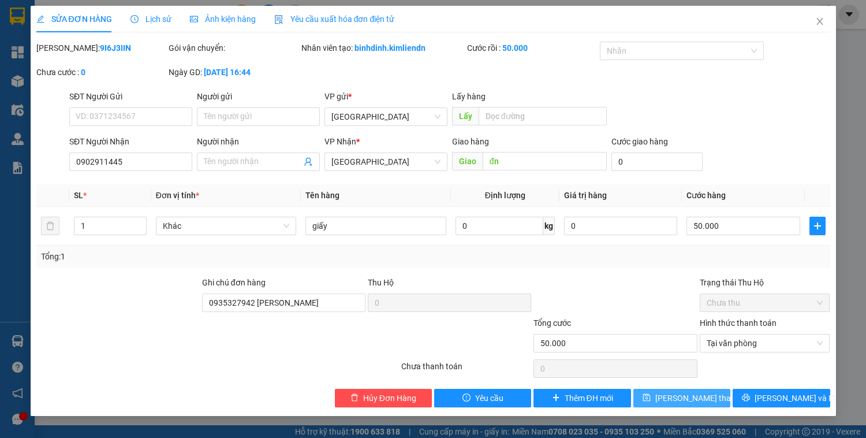
click at [721, 393] on button "[PERSON_NAME] thay đổi" at bounding box center [681, 398] width 97 height 18
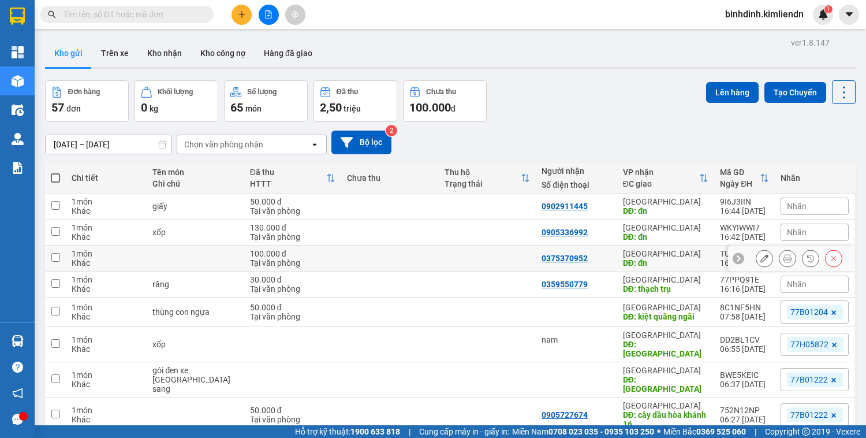
click at [760, 254] on icon at bounding box center [764, 258] width 8 height 8
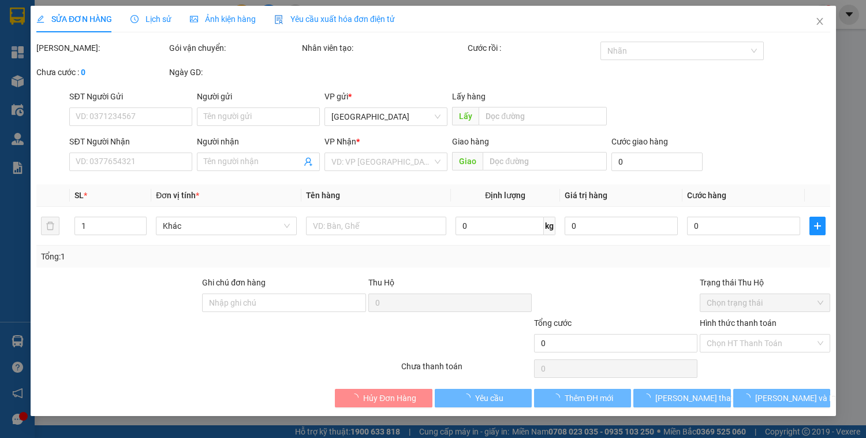
type input "0375370952"
type input "đn"
type input "0935327942 [PERSON_NAME]"
type input "100.000"
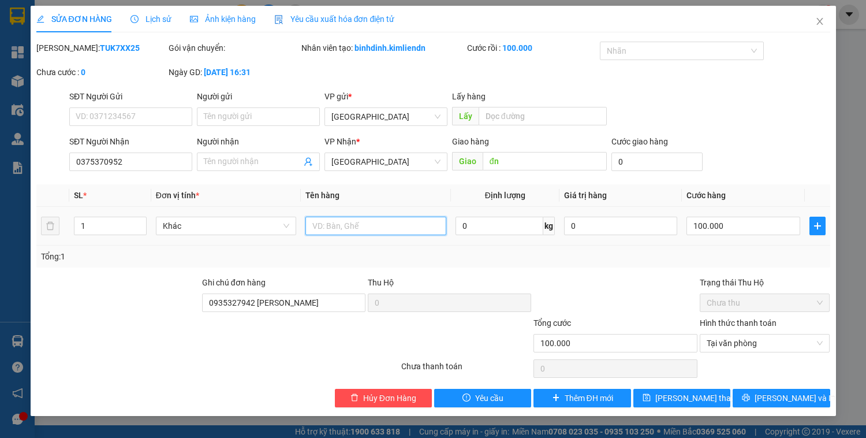
click at [364, 226] on input "text" at bounding box center [375, 226] width 140 height 18
type input "cr tận nơi"
click at [702, 393] on span "[PERSON_NAME] thay đổi" at bounding box center [701, 398] width 92 height 13
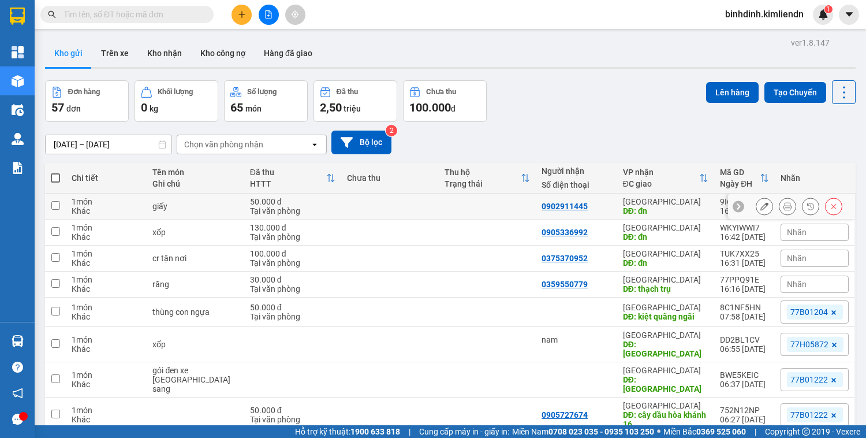
click at [363, 206] on td at bounding box center [389, 206] width 97 height 26
checkbox input "true"
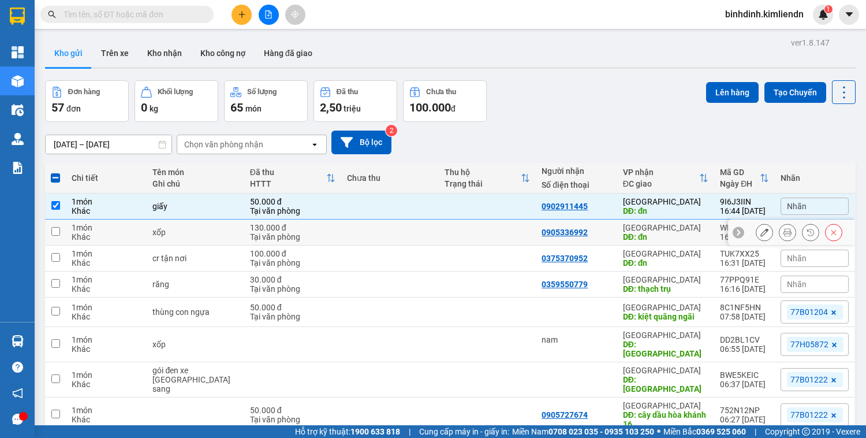
click at [398, 229] on td at bounding box center [389, 232] width 97 height 26
checkbox input "true"
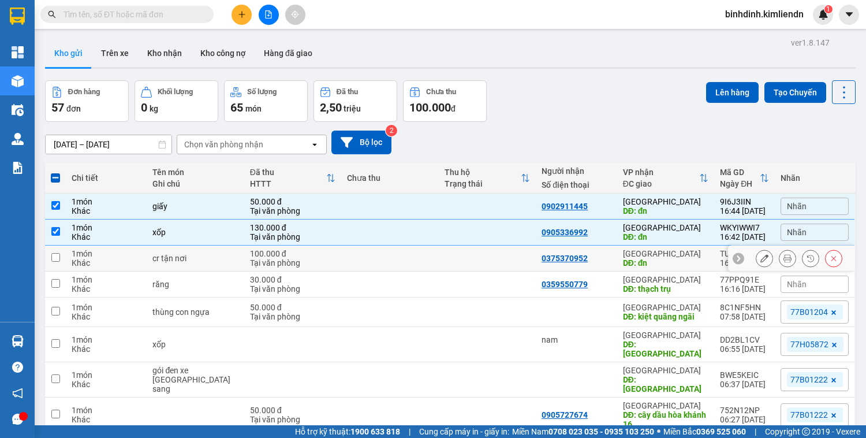
click at [326, 258] on div "Tại văn phòng" at bounding box center [292, 262] width 85 height 9
checkbox input "true"
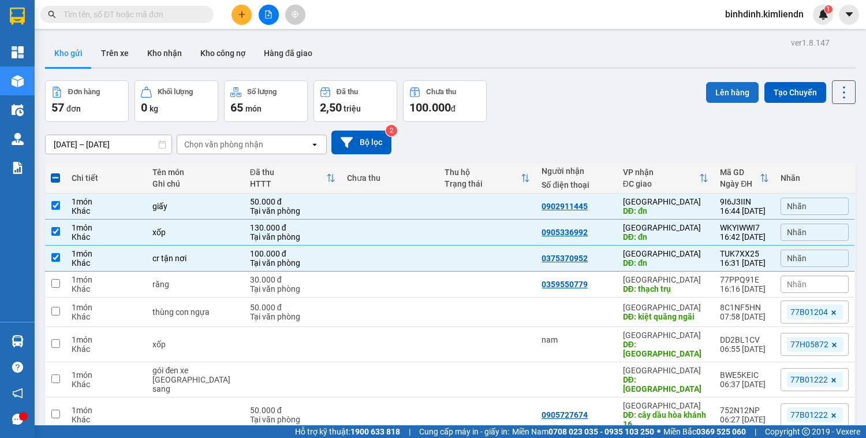
click at [721, 91] on button "Lên hàng" at bounding box center [732, 92] width 53 height 21
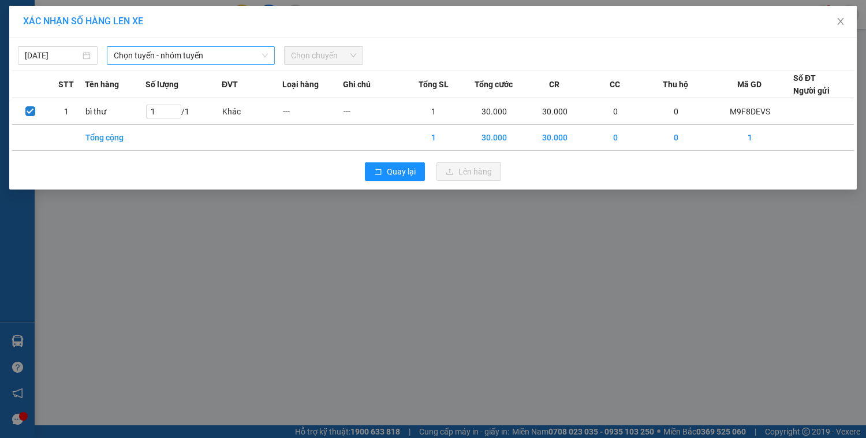
click at [191, 55] on span "Chọn tuyến - nhóm tuyến" at bounding box center [191, 55] width 154 height 17
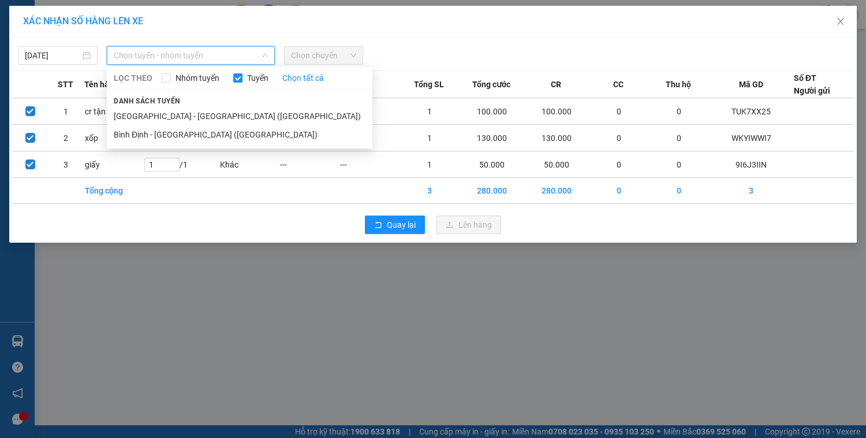
drag, startPoint x: 191, startPoint y: 138, endPoint x: 310, endPoint y: 79, distance: 132.7
click at [195, 136] on li "Bình Định - [GEOGRAPHIC_DATA] ([GEOGRAPHIC_DATA])" at bounding box center [240, 134] width 266 height 18
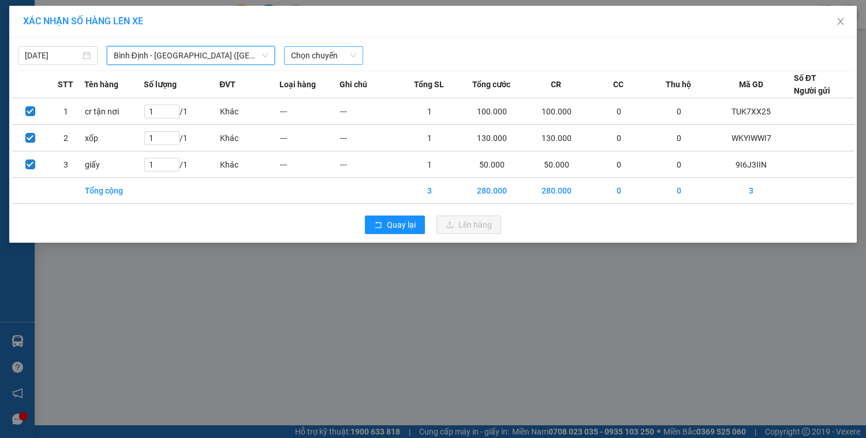
click at [334, 51] on span "Chọn chuyến" at bounding box center [324, 55] width 66 height 17
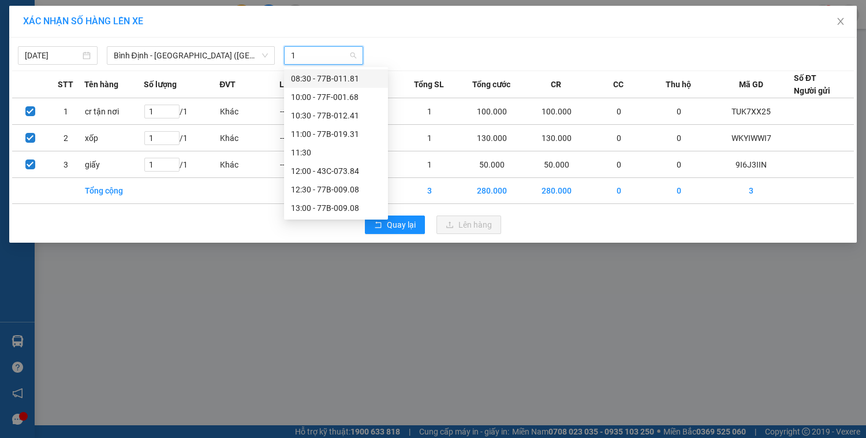
type input "17"
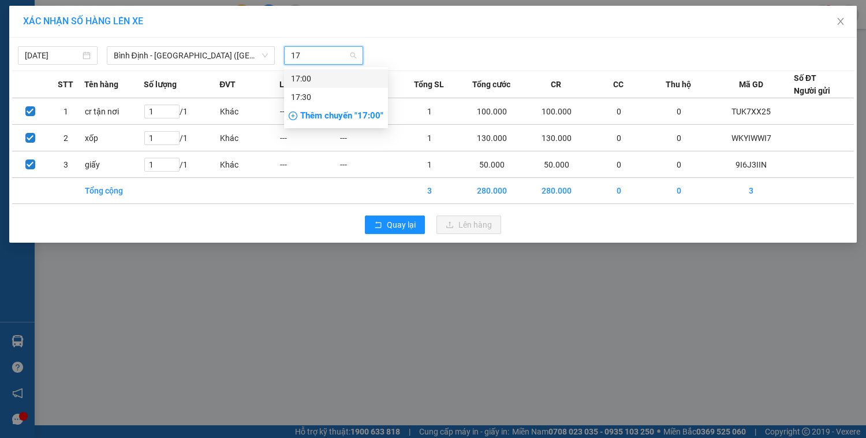
click at [303, 79] on div "17:00" at bounding box center [336, 78] width 90 height 13
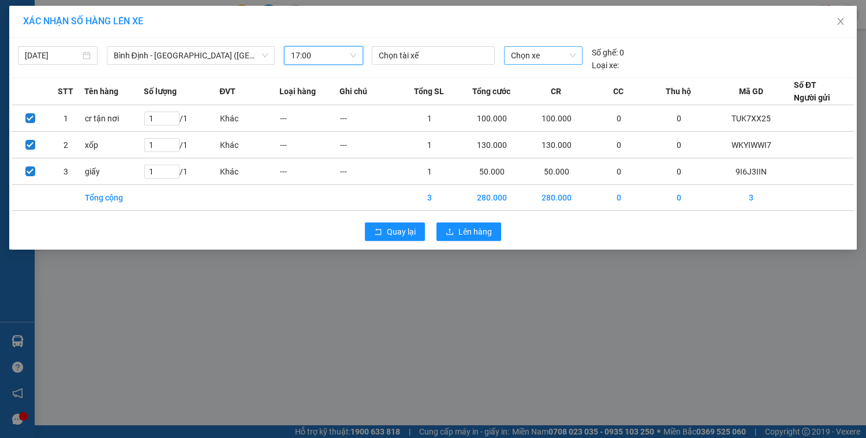
click at [547, 58] on span "Chọn xe" at bounding box center [543, 55] width 65 height 17
type input "209"
click at [554, 78] on div "43B-020.93" at bounding box center [543, 78] width 65 height 13
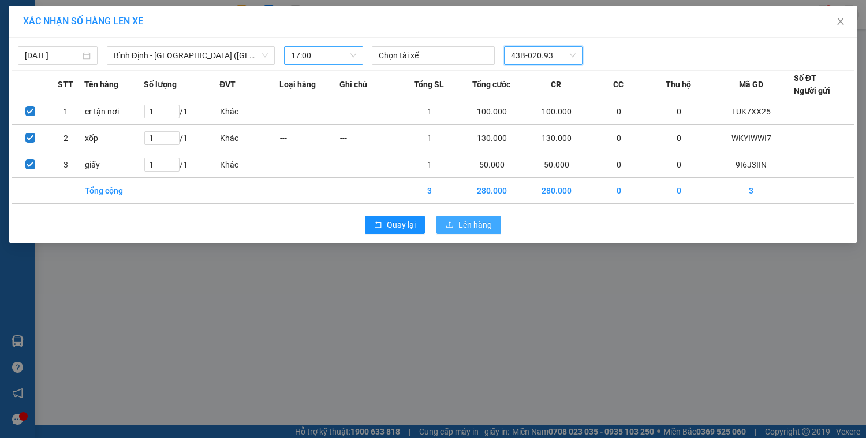
click at [479, 222] on span "Lên hàng" at bounding box center [474, 224] width 33 height 13
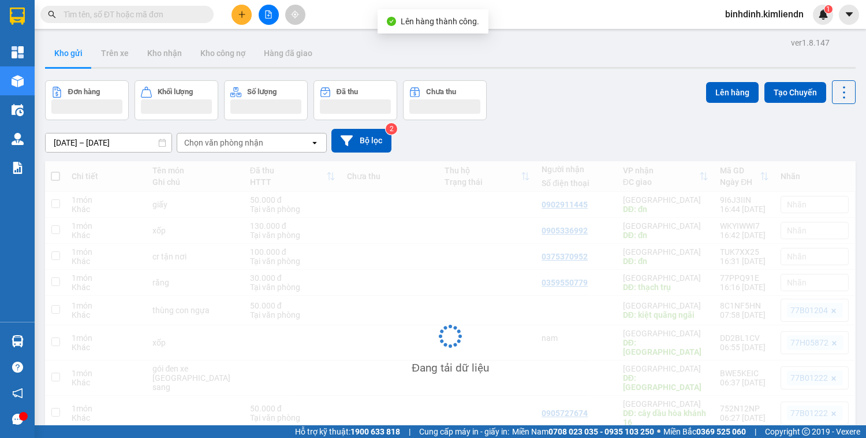
click at [264, 13] on icon "file-add" at bounding box center [268, 14] width 8 height 8
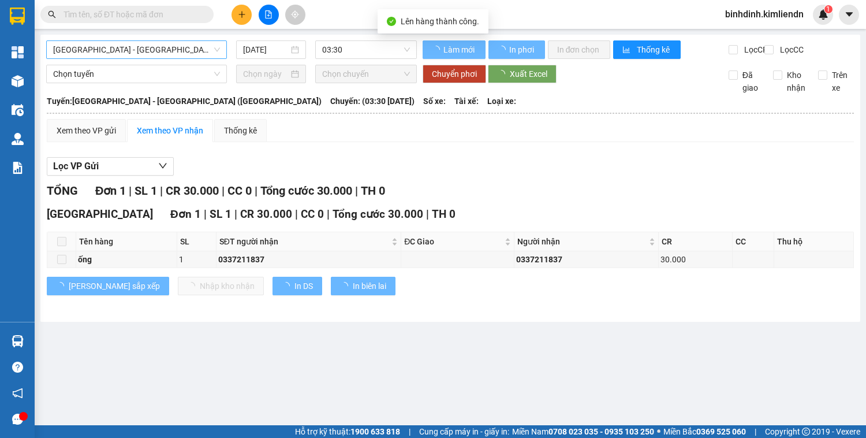
click at [143, 55] on span "[GEOGRAPHIC_DATA] - [GEOGRAPHIC_DATA] ([GEOGRAPHIC_DATA])" at bounding box center [136, 49] width 167 height 17
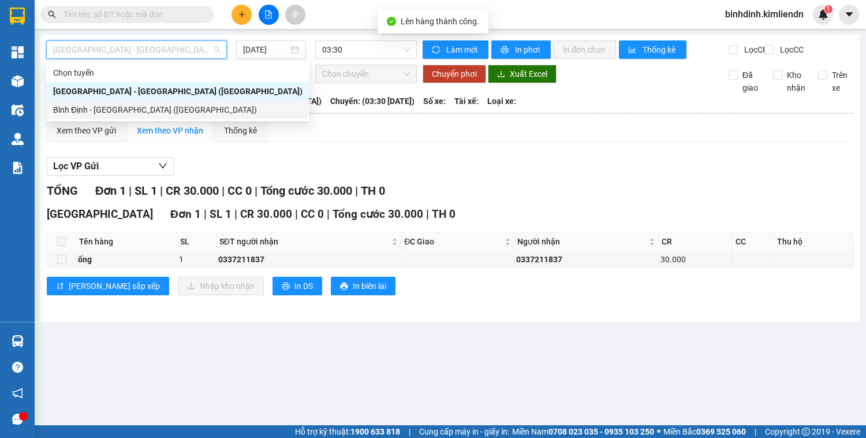
click at [139, 110] on div "Bình Định - [GEOGRAPHIC_DATA] ([GEOGRAPHIC_DATA])" at bounding box center [177, 109] width 249 height 13
type input "[DATE]"
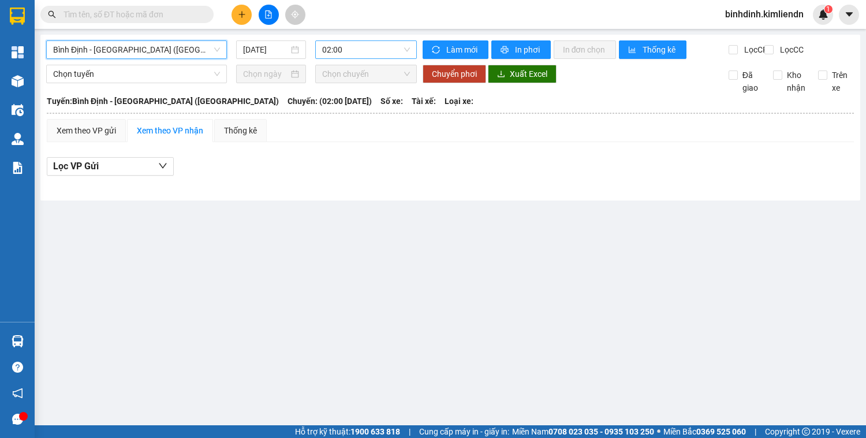
click at [349, 50] on span "02:00" at bounding box center [366, 49] width 88 height 17
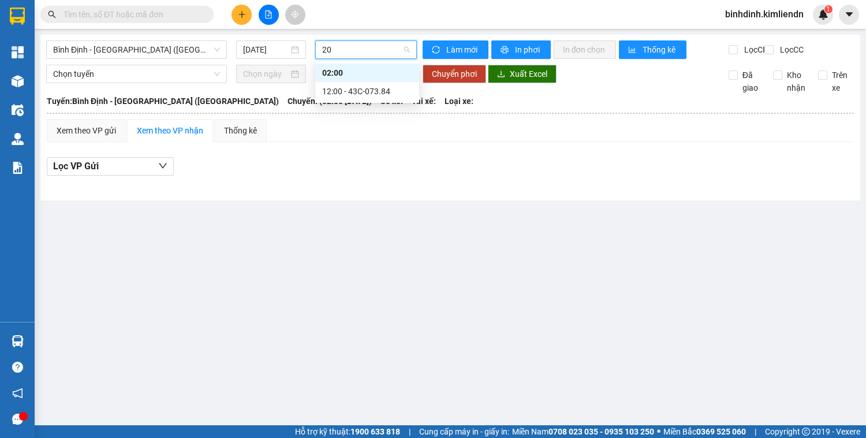
type input "2"
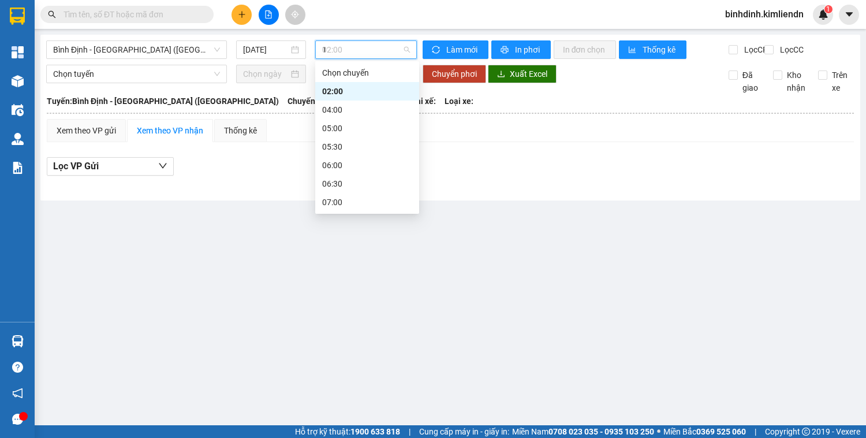
type input "17"
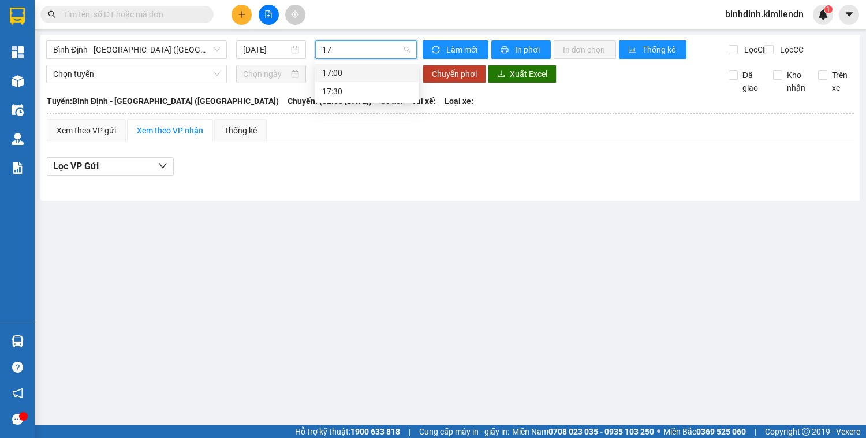
click at [349, 74] on div "17:00" at bounding box center [367, 72] width 90 height 13
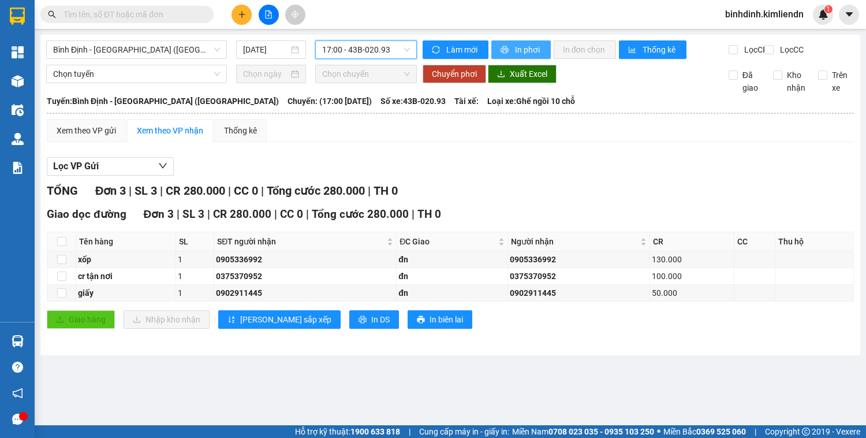
click at [527, 48] on span "In phơi" at bounding box center [528, 49] width 27 height 13
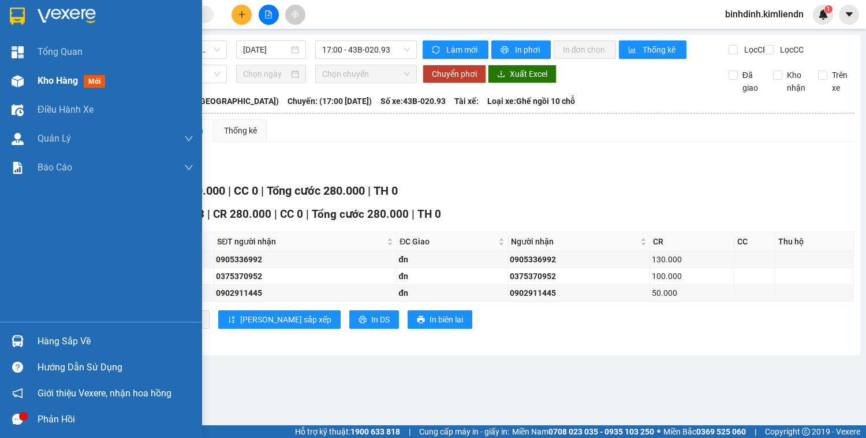
click at [46, 80] on span "Kho hàng" at bounding box center [58, 80] width 40 height 11
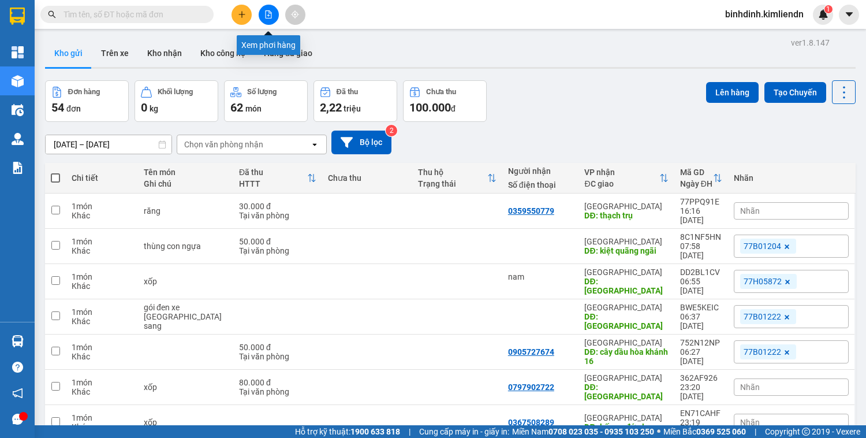
click at [270, 18] on button at bounding box center [269, 15] width 20 height 20
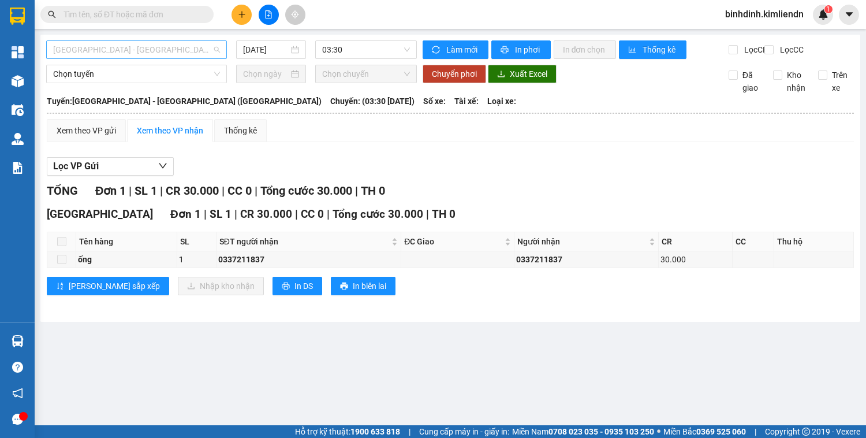
click at [177, 51] on span "[GEOGRAPHIC_DATA] - [GEOGRAPHIC_DATA] ([GEOGRAPHIC_DATA])" at bounding box center [136, 49] width 167 height 17
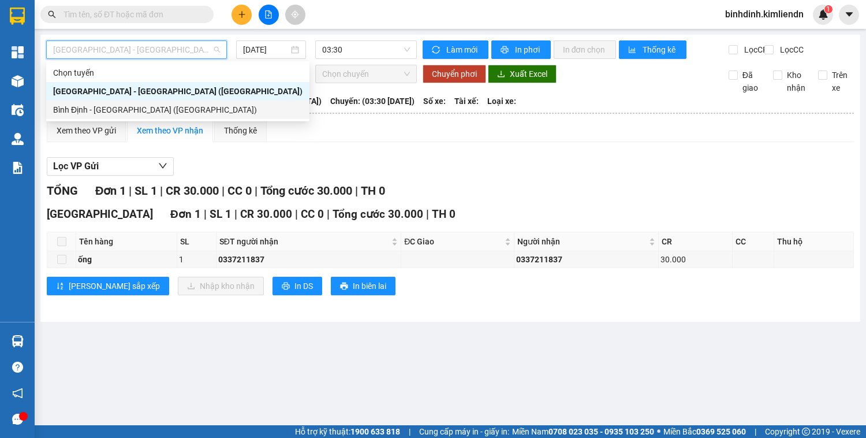
click at [178, 106] on div "Bình Định - [GEOGRAPHIC_DATA] ([GEOGRAPHIC_DATA])" at bounding box center [177, 109] width 249 height 13
type input "[DATE]"
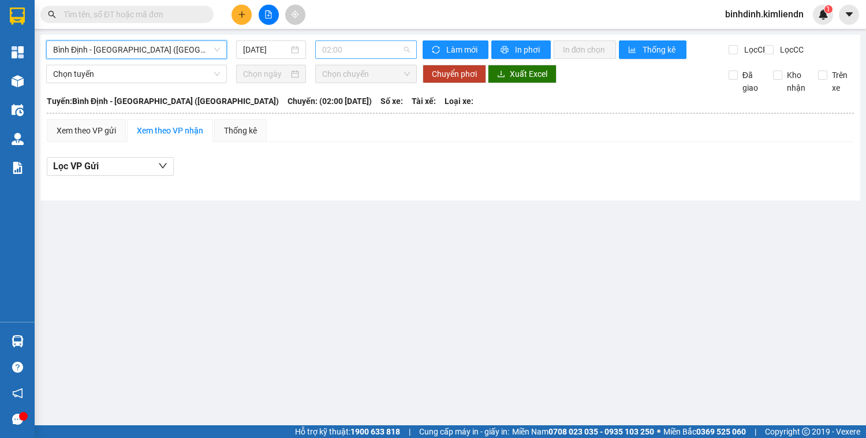
click at [342, 54] on span "02:00" at bounding box center [366, 49] width 88 height 17
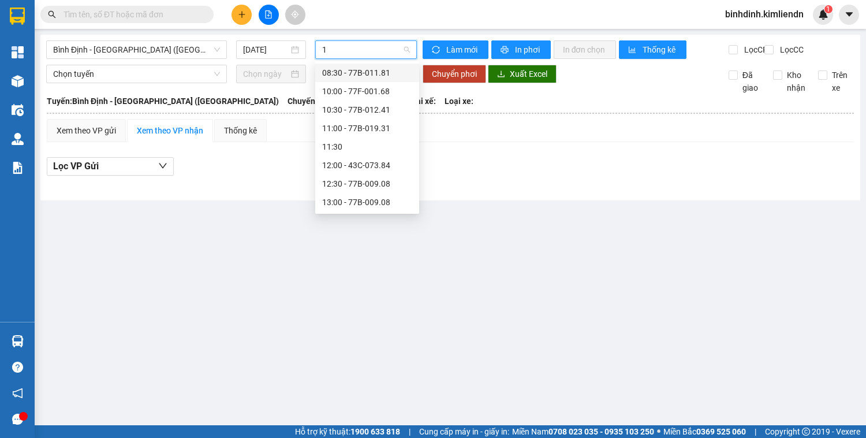
type input "17"
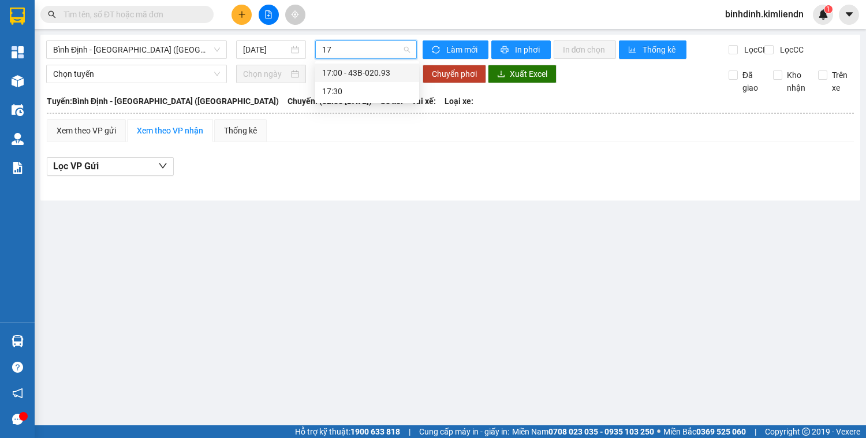
click at [395, 79] on div "17:00 - 43B-020.93" at bounding box center [367, 72] width 90 height 13
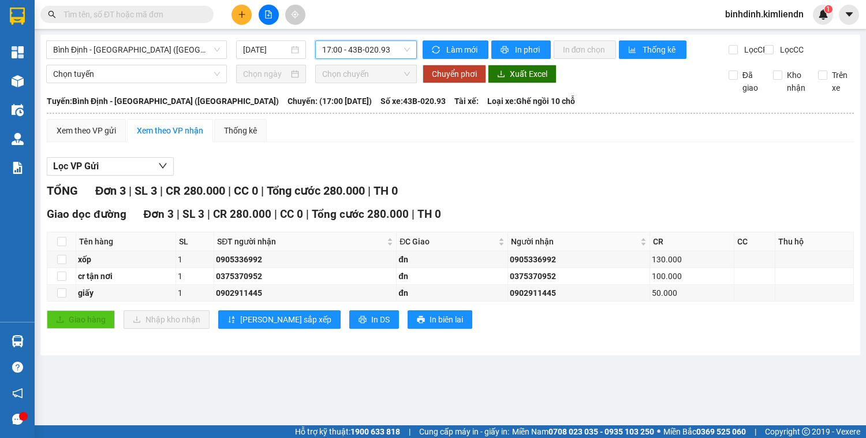
click at [46, 76] on div "Chọn tuyến" at bounding box center [137, 74] width 190 height 18
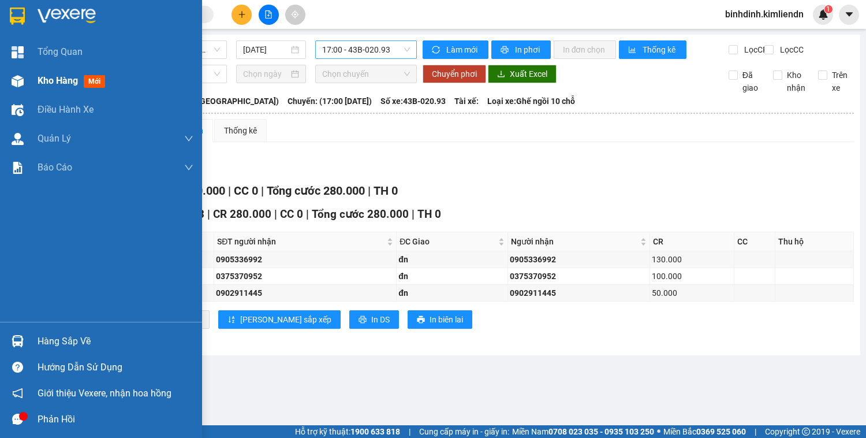
click at [29, 79] on div "Kho hàng mới" at bounding box center [101, 80] width 202 height 29
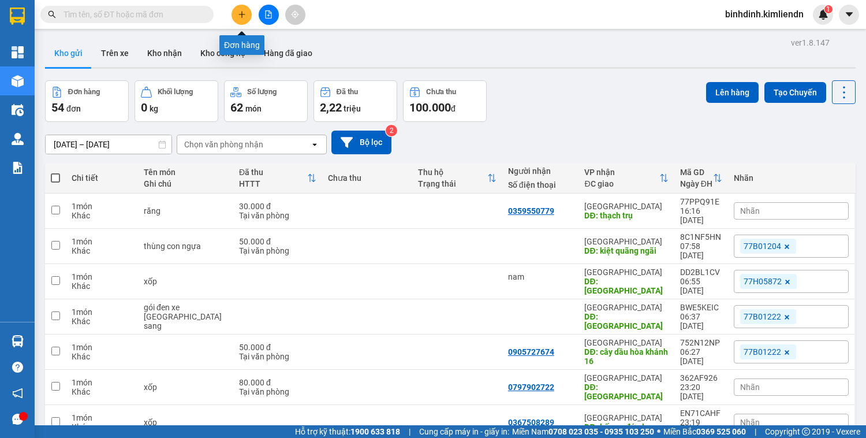
click at [234, 17] on button at bounding box center [242, 15] width 20 height 20
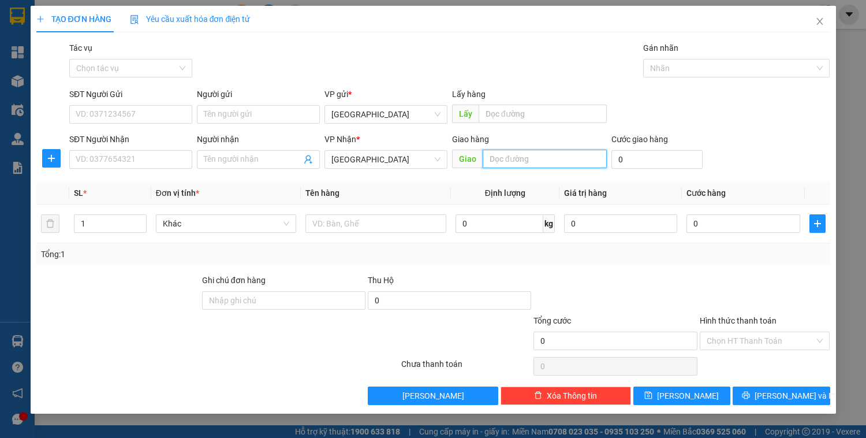
click at [515, 159] on input "text" at bounding box center [545, 159] width 124 height 18
type input "d"
type input "đn"
click at [89, 223] on input "1" at bounding box center [109, 223] width 71 height 17
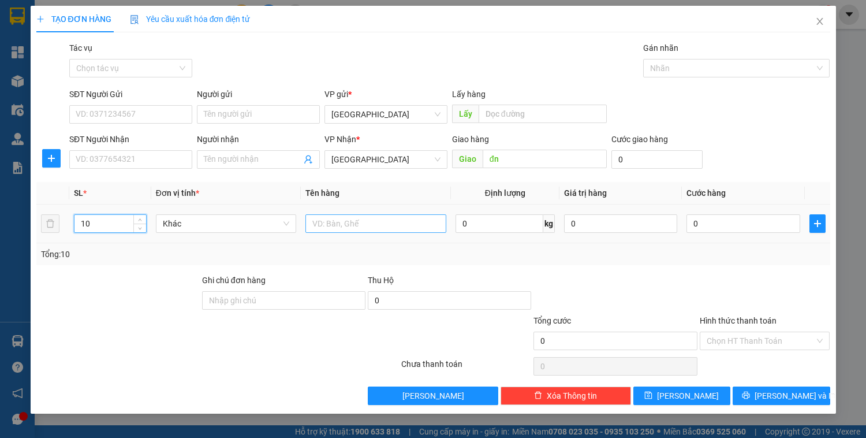
type input "10"
click at [347, 221] on input "text" at bounding box center [375, 223] width 140 height 18
type input "sữa"
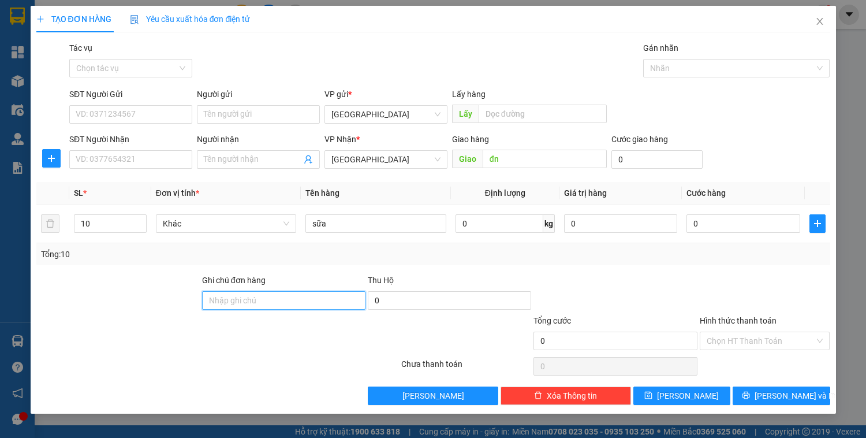
click at [271, 299] on input "Ghi chú đơn hàng" at bounding box center [283, 300] width 163 height 18
type input "0914012266 - 77G00097"
drag, startPoint x: 303, startPoint y: 298, endPoint x: 176, endPoint y: 319, distance: 128.7
click at [176, 319] on form "Ghi chú đơn hàng 0914012266 - 77G00097 Thu Hộ 0 Tổng cước 0 Hình thức thanh toá…" at bounding box center [433, 314] width 794 height 81
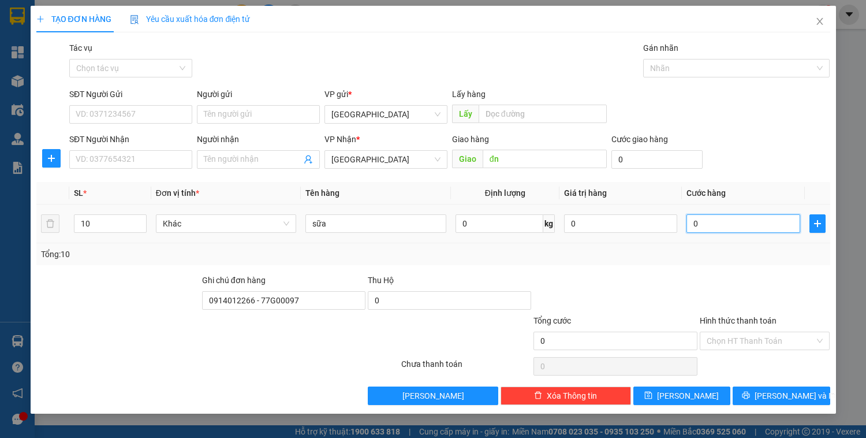
click at [721, 221] on input "0" at bounding box center [743, 223] width 113 height 18
type input "3"
type input "35"
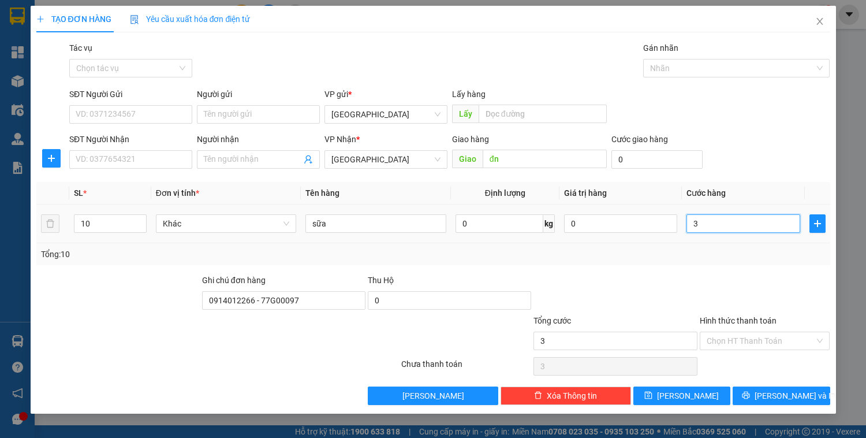
type input "35"
type input "350"
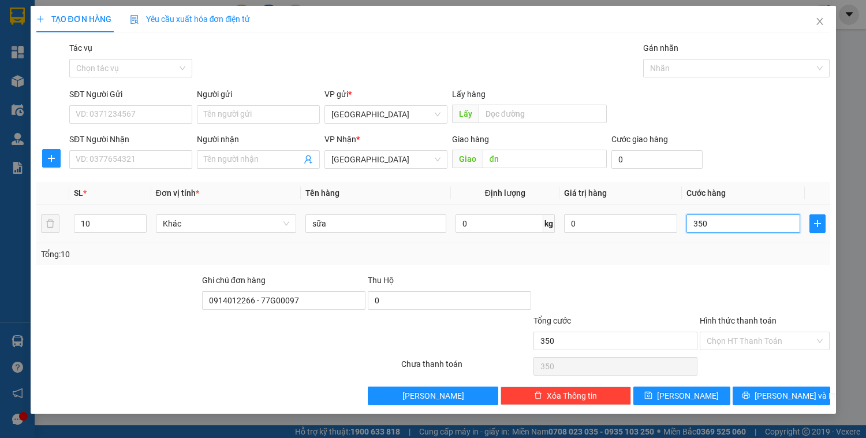
type input "3.500"
type input "35.000"
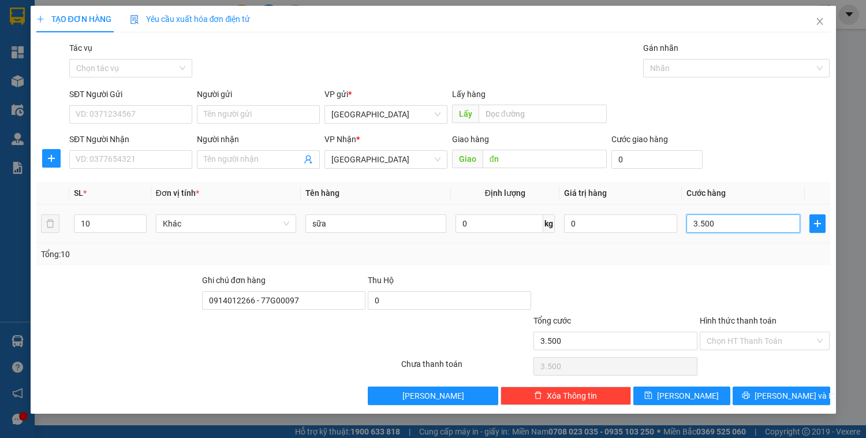
type input "35.000"
type input "350.000"
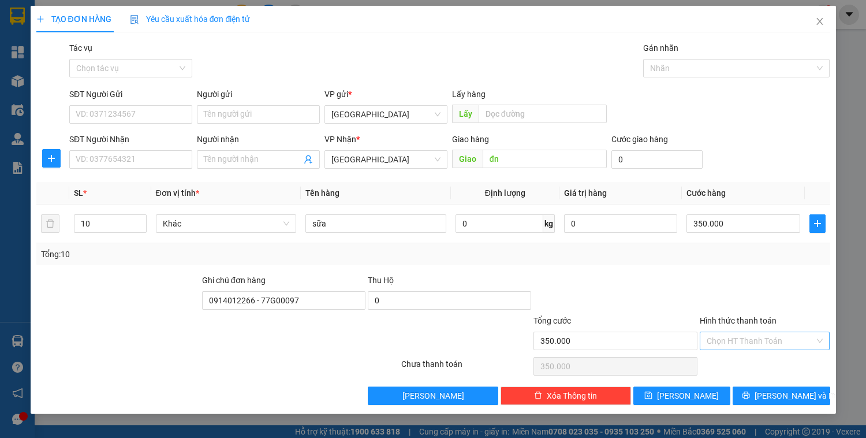
click at [767, 342] on input "Hình thức thanh toán" at bounding box center [761, 340] width 109 height 17
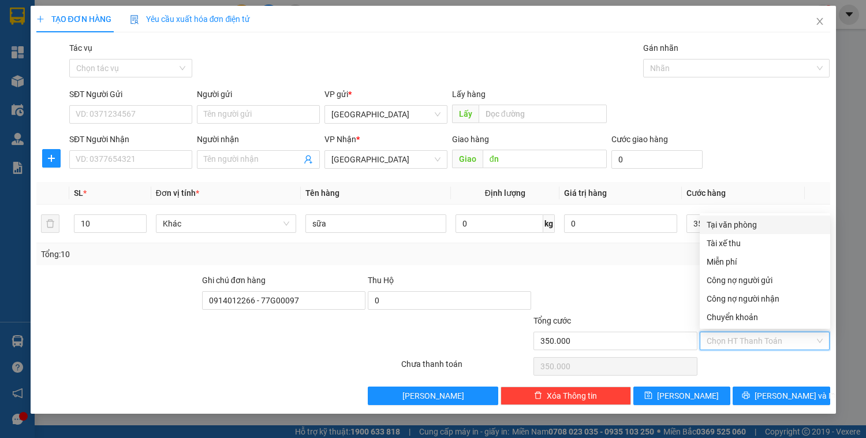
click at [743, 224] on div "Tại văn phòng" at bounding box center [765, 224] width 117 height 13
type input "0"
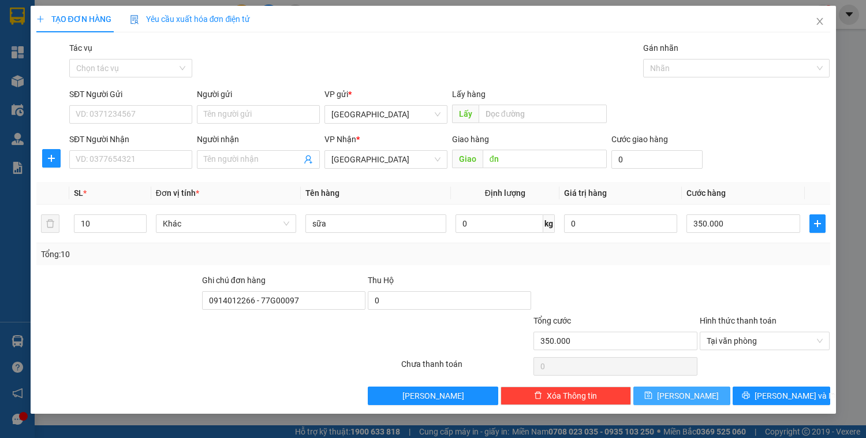
click at [689, 391] on span "[PERSON_NAME]" at bounding box center [688, 395] width 62 height 13
type input "1"
type input "0"
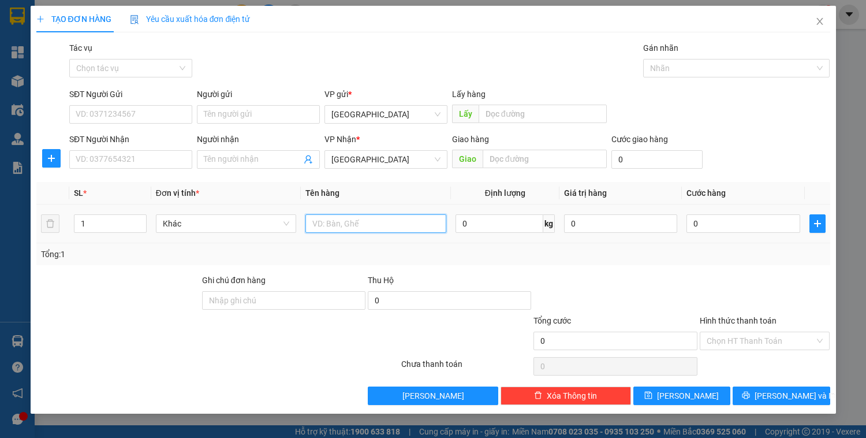
click at [366, 221] on input "text" at bounding box center [375, 223] width 140 height 18
type input "thước lái"
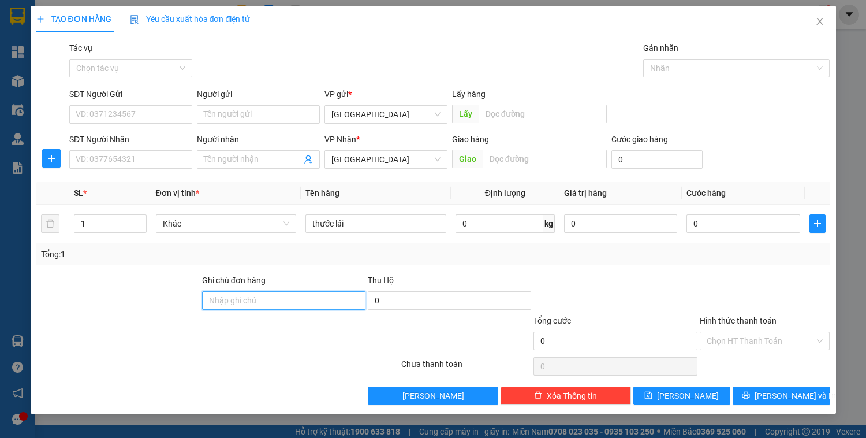
click at [256, 298] on input "Ghi chú đơn hàng" at bounding box center [283, 300] width 163 height 18
paste input "0914012266 - 77G00097"
type input "0914012266 - 77G00097"
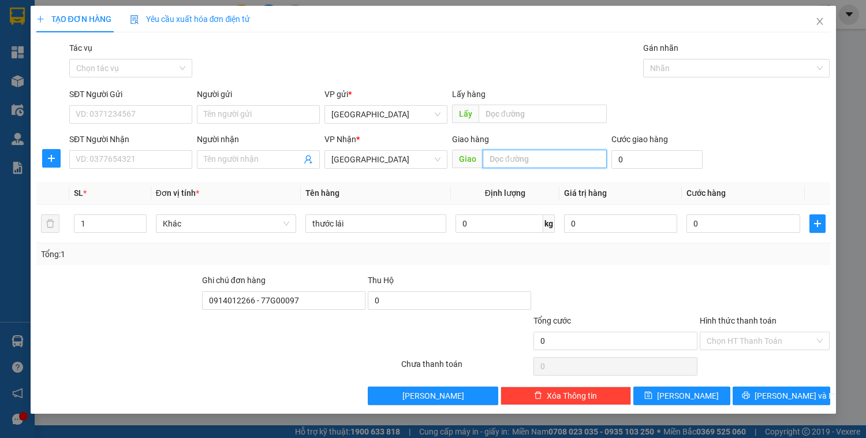
click at [491, 152] on input "text" at bounding box center [545, 159] width 124 height 18
type input "d"
type input "đn"
click at [692, 393] on span "[PERSON_NAME]" at bounding box center [688, 395] width 62 height 13
click at [820, 24] on icon "close" at bounding box center [819, 21] width 9 height 9
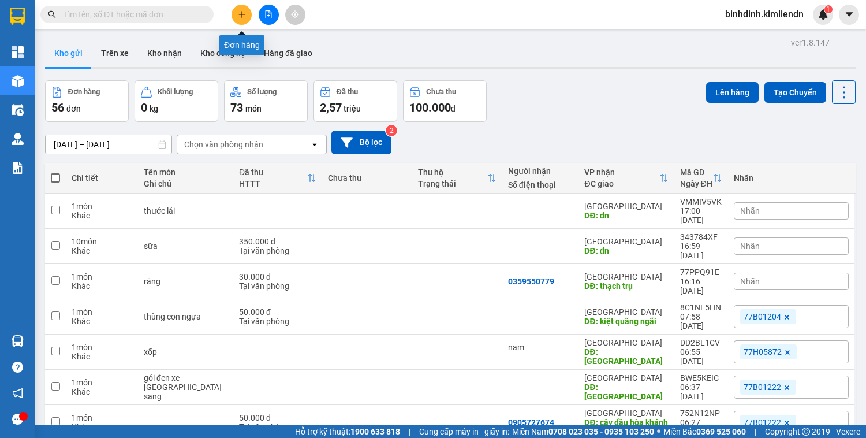
click at [238, 12] on icon "plus" at bounding box center [242, 14] width 8 height 8
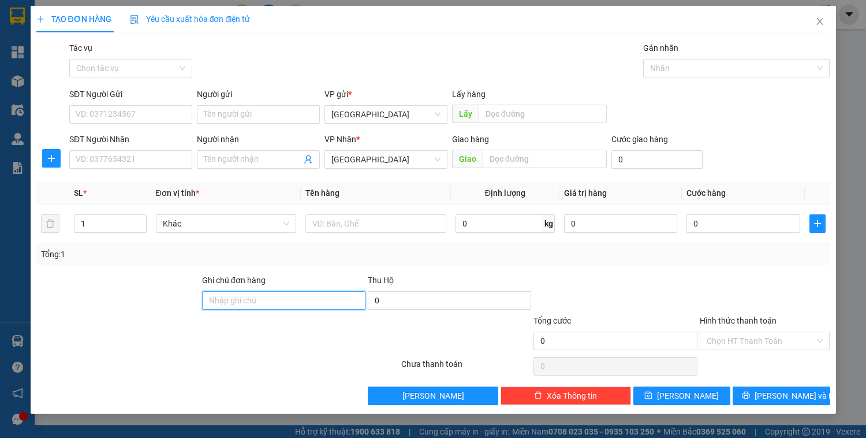
click at [233, 292] on input "Ghi chú đơn hàng" at bounding box center [283, 300] width 163 height 18
paste input "0914012266 - 77G00097"
type input "0914012266 - 77G00097"
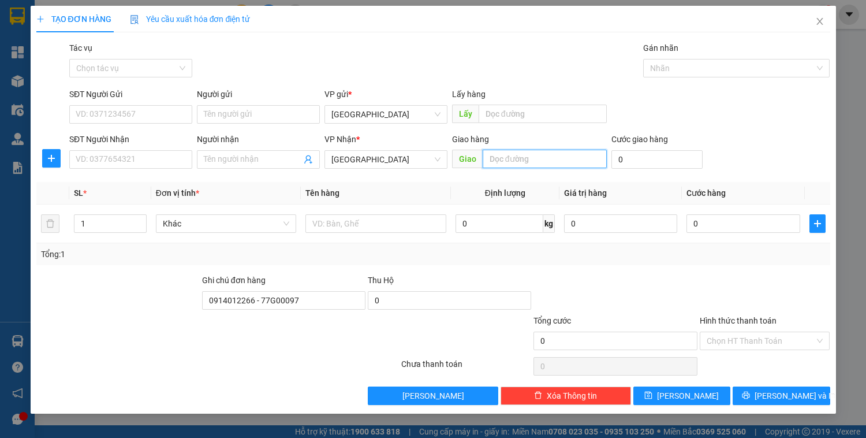
click at [510, 157] on input "text" at bounding box center [545, 159] width 124 height 18
type input "q"
type input "nam phước"
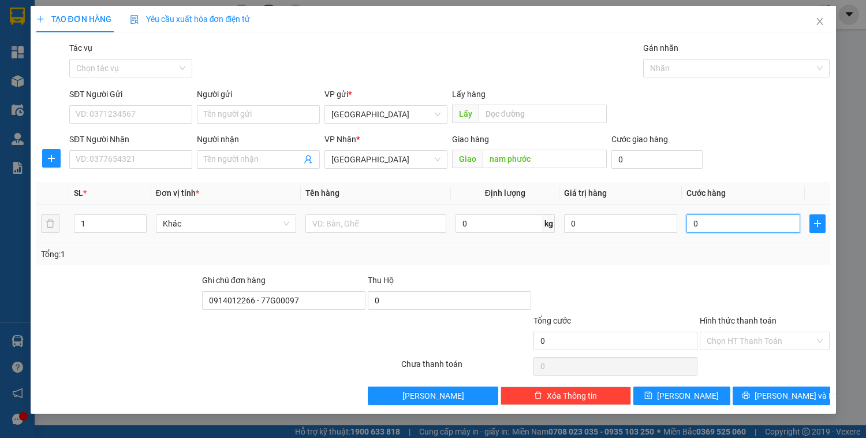
click at [711, 222] on input "0" at bounding box center [743, 223] width 113 height 18
type input "4"
type input "40"
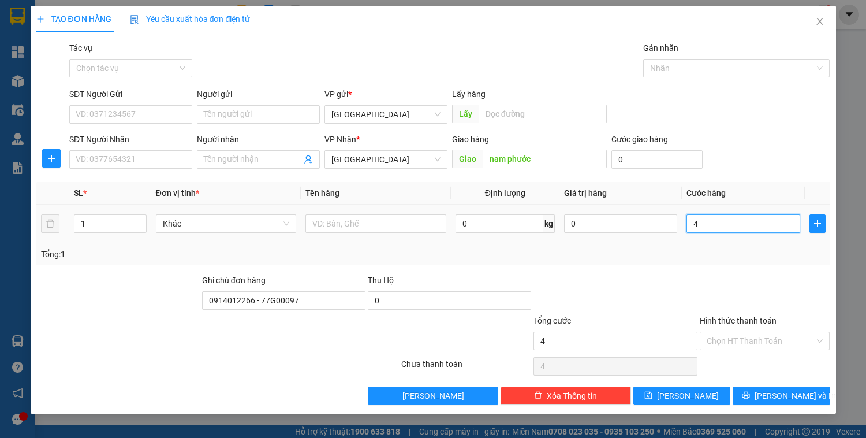
type input "40"
type input "400"
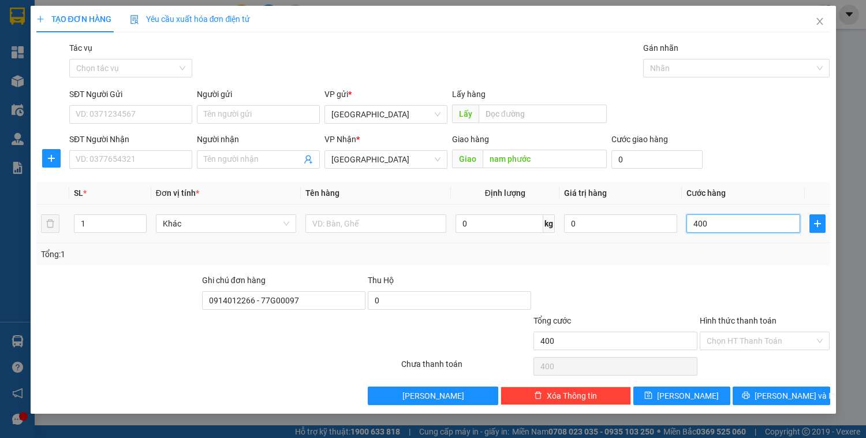
type input "4.000"
type input "40.000"
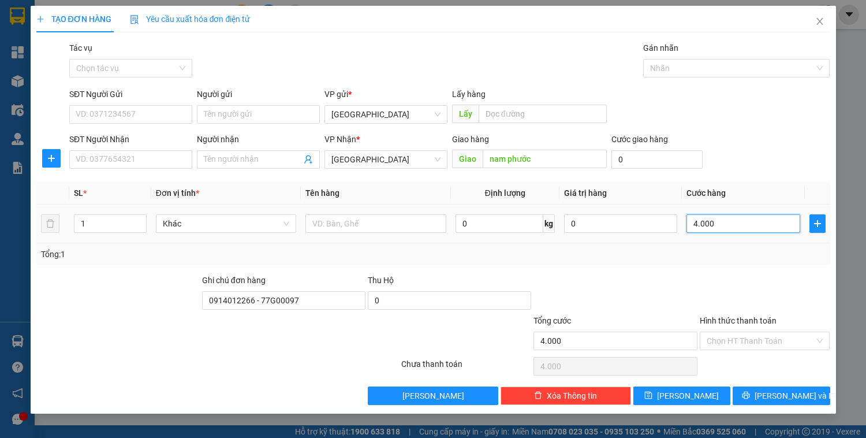
type input "40.000"
click at [760, 333] on input "Hình thức thanh toán" at bounding box center [761, 340] width 109 height 17
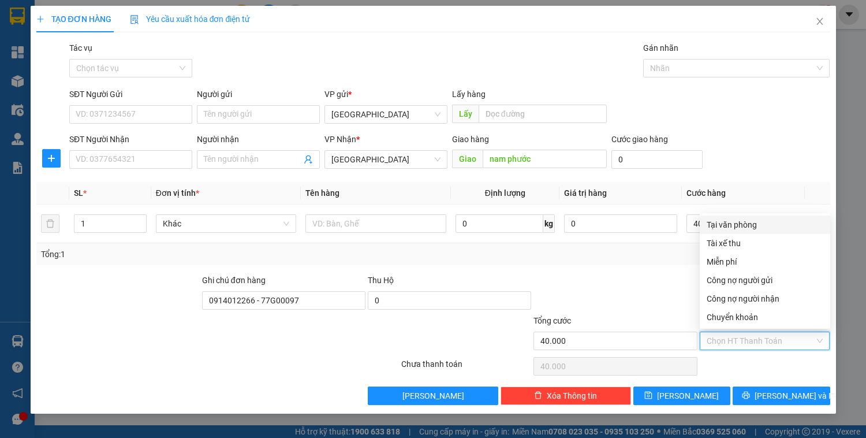
click at [757, 221] on div "Tại văn phòng" at bounding box center [765, 224] width 117 height 13
type input "0"
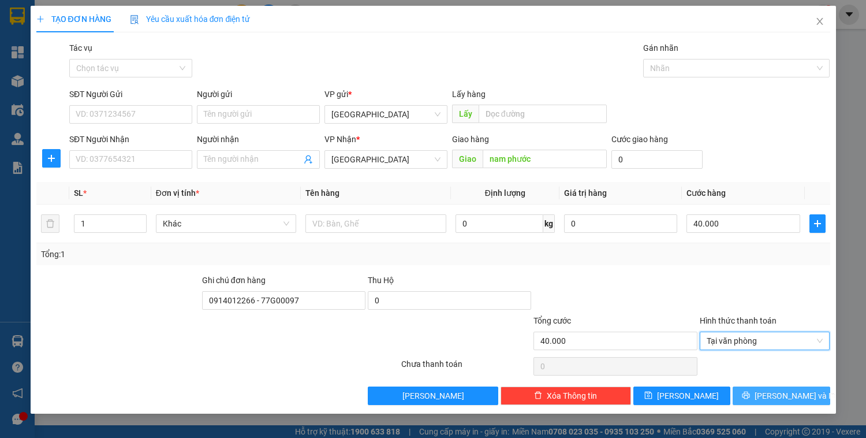
click at [780, 397] on span "[PERSON_NAME] và In" at bounding box center [795, 395] width 81 height 13
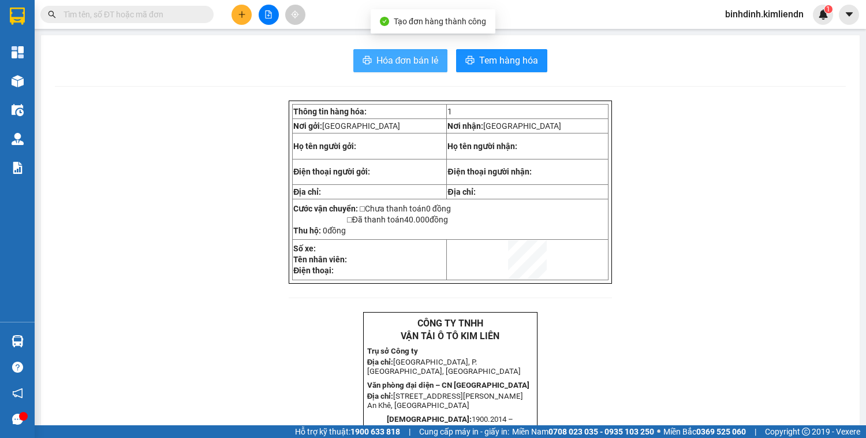
click at [393, 58] on span "Hóa đơn bán lẻ" at bounding box center [407, 60] width 62 height 14
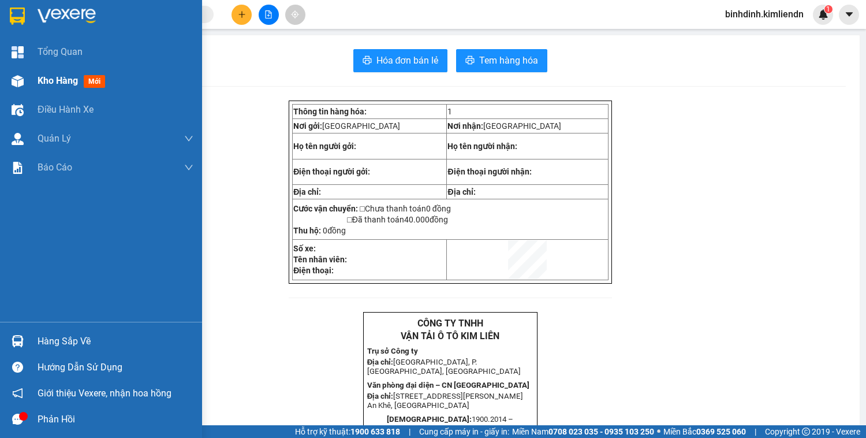
click at [30, 82] on div "Kho hàng mới" at bounding box center [101, 80] width 202 height 29
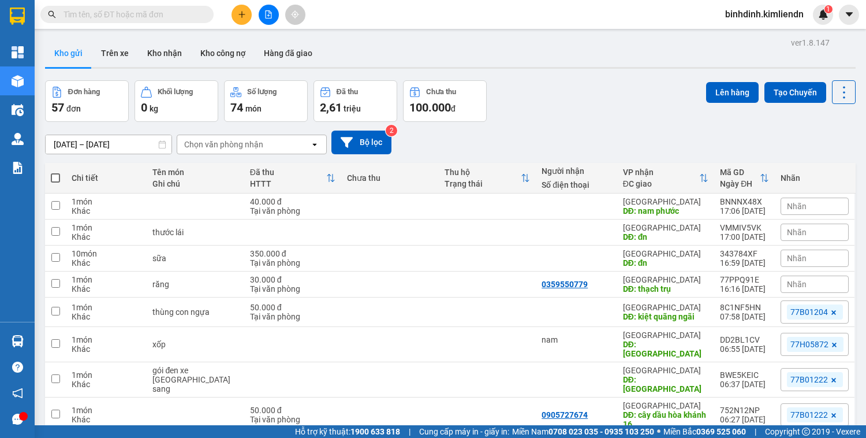
click at [231, 15] on div at bounding box center [268, 15] width 87 height 20
click at [241, 14] on icon "plus" at bounding box center [242, 14] width 8 height 8
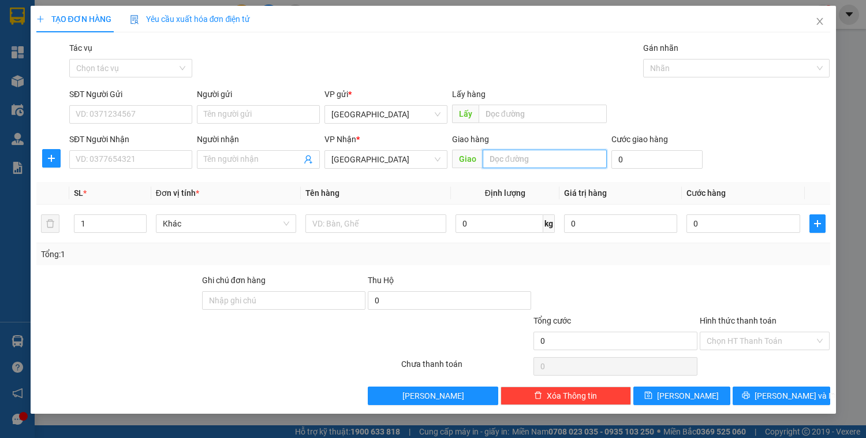
click at [525, 156] on input "text" at bounding box center [545, 159] width 124 height 18
type input "d"
type input "đn"
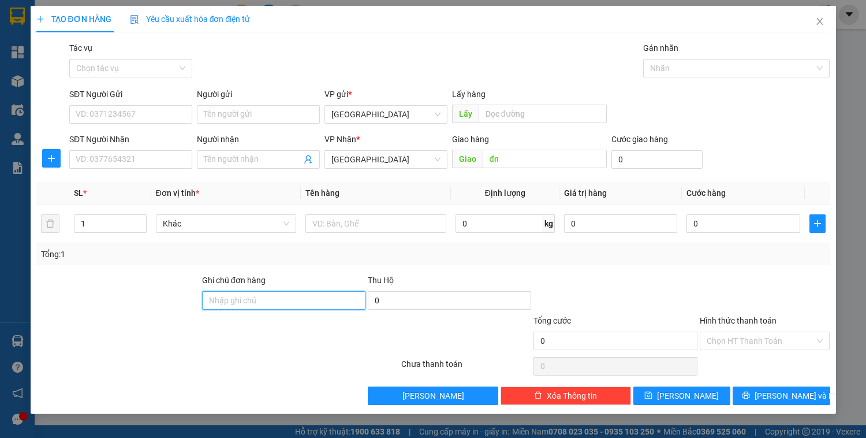
click at [259, 303] on input "Ghi chú đơn hàng" at bounding box center [283, 300] width 163 height 18
paste input "0914012266 - 77G00097"
type input "0914012266 - 77G00097"
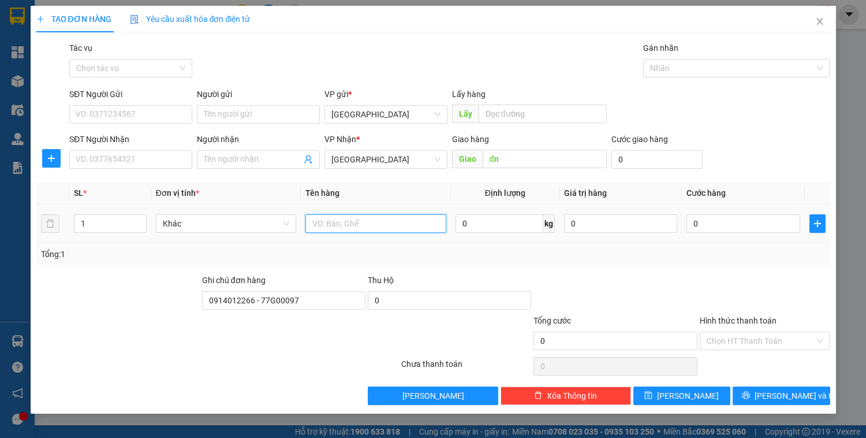
click at [328, 215] on input "text" at bounding box center [375, 223] width 140 height 18
type input "hs"
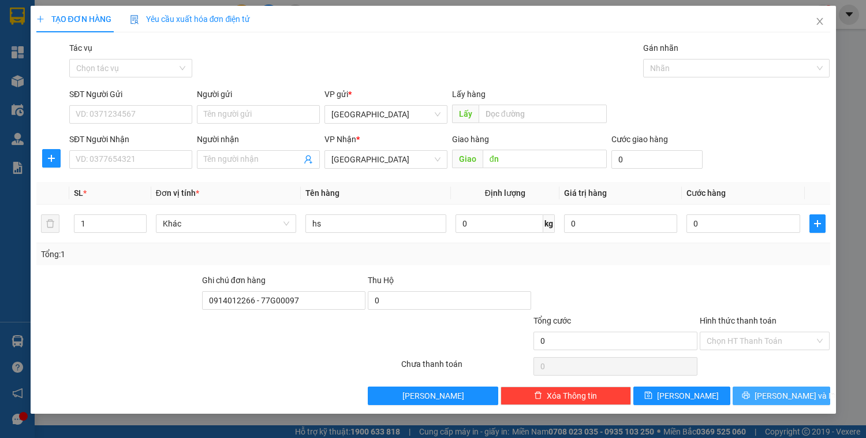
click at [789, 390] on span "[PERSON_NAME] và In" at bounding box center [795, 395] width 81 height 13
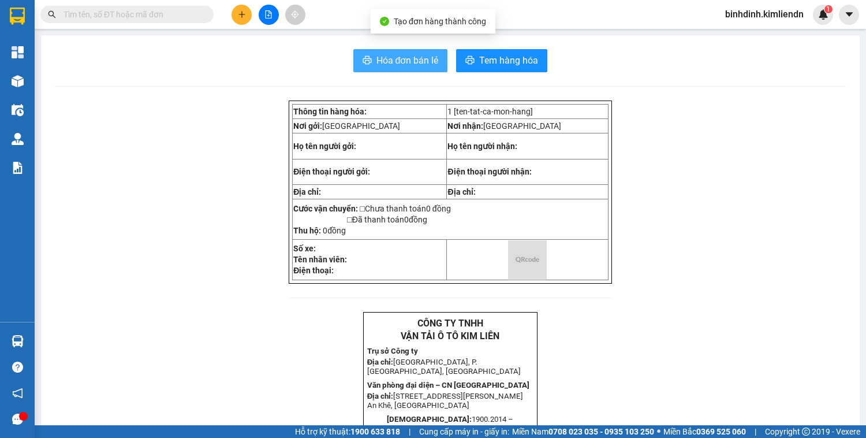
click at [411, 59] on span "Hóa đơn bán lẻ" at bounding box center [407, 60] width 62 height 14
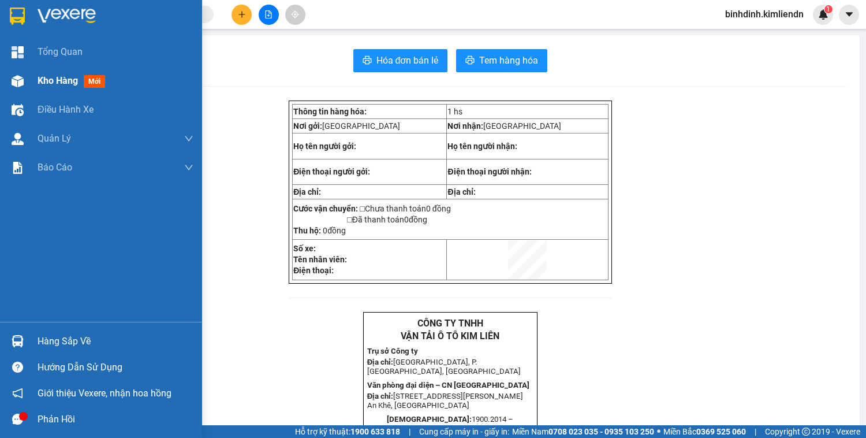
click at [23, 75] on img at bounding box center [18, 81] width 12 height 12
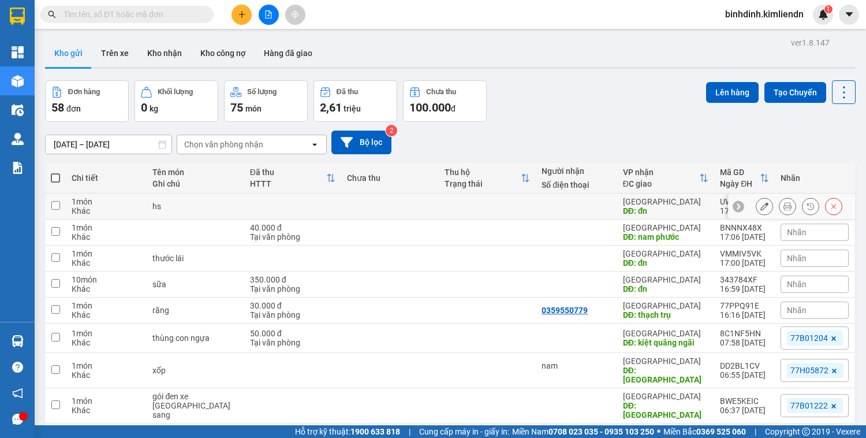
click at [756, 207] on button at bounding box center [764, 206] width 16 height 20
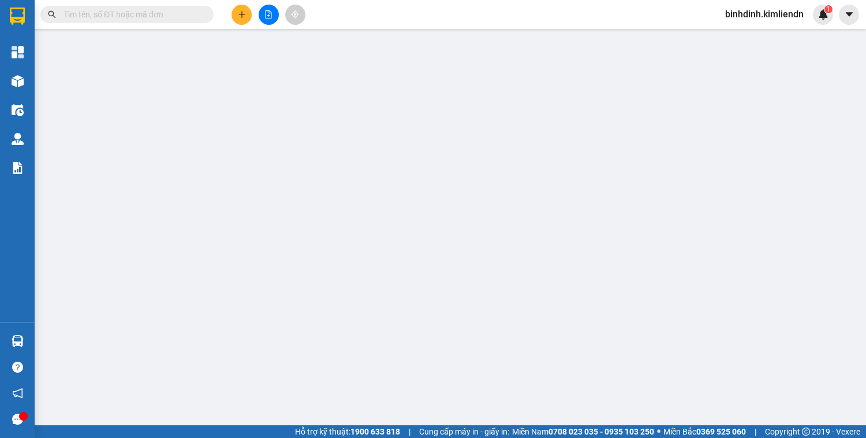
type input "đn"
type input "0914012266 - 77G00097"
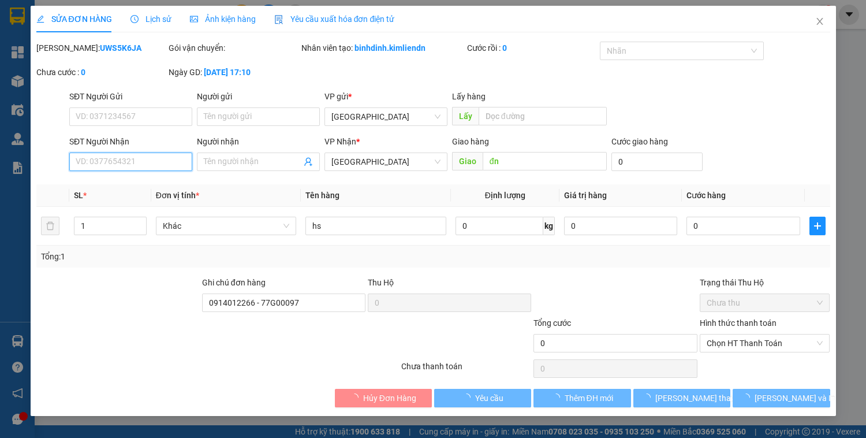
click at [118, 162] on input "SĐT Người Nhận" at bounding box center [130, 161] width 123 height 18
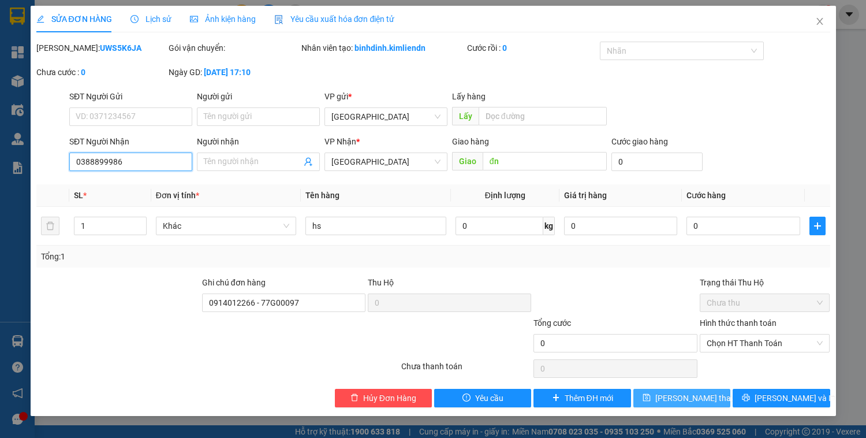
type input "0388899986"
click at [703, 394] on span "[PERSON_NAME] thay đổi" at bounding box center [701, 398] width 92 height 13
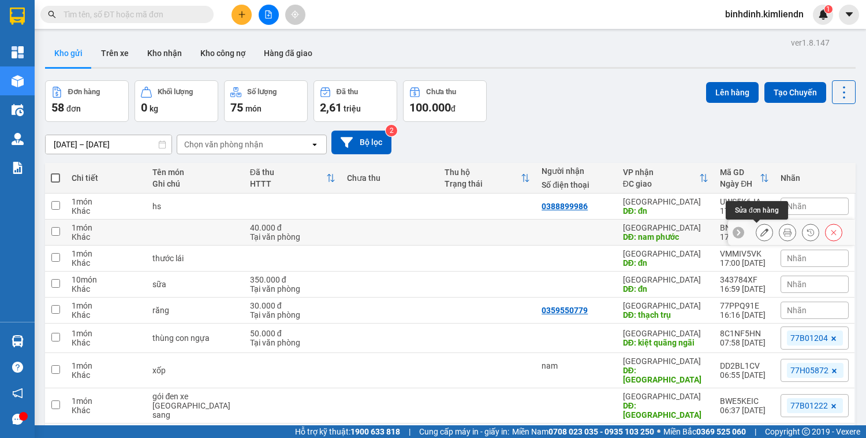
click at [762, 230] on button at bounding box center [764, 232] width 16 height 20
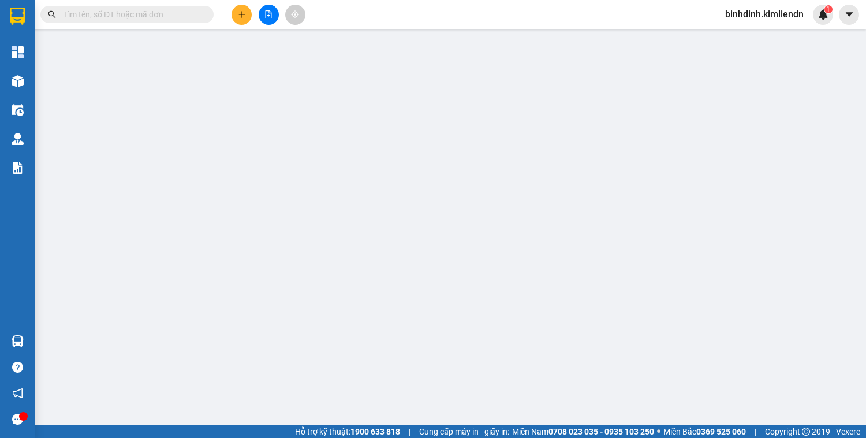
type input "nam phước"
type input "0914012266 - 77G00097"
type input "40.000"
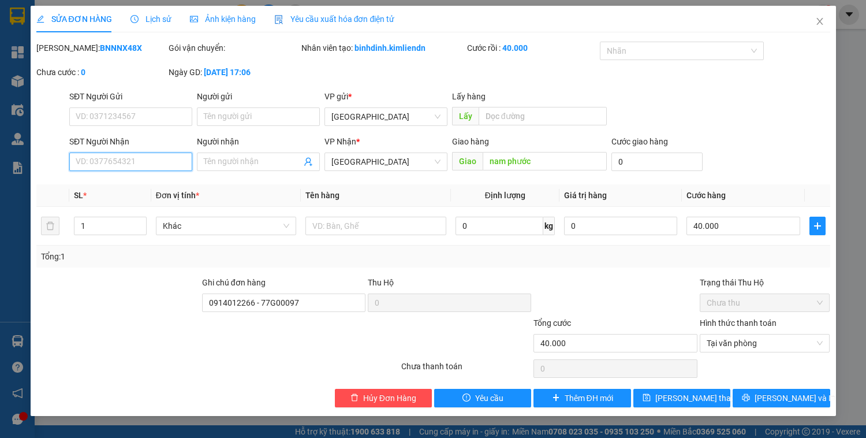
click at [166, 163] on input "SĐT Người Nhận" at bounding box center [130, 161] width 123 height 18
type input "0904570116"
click at [694, 387] on div "Total Paid Fee 40.000 Total UnPaid Fee 0 Cash Collection Total Fee Mã ĐH: BNNNX…" at bounding box center [433, 225] width 794 height 366
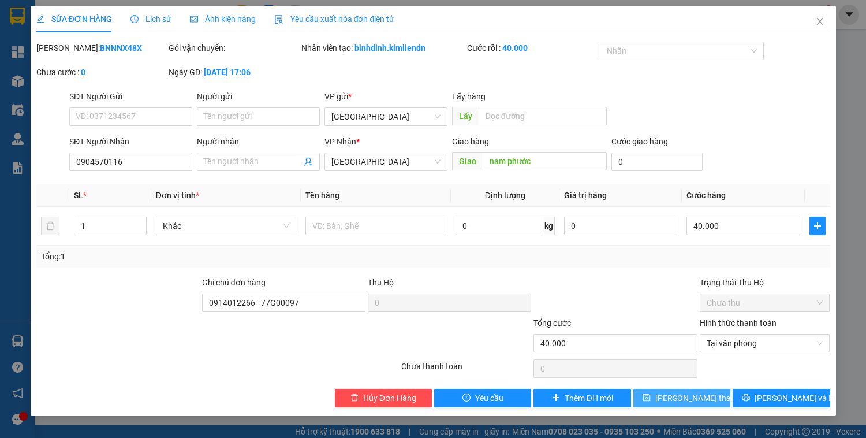
click at [694, 393] on span "[PERSON_NAME] thay đổi" at bounding box center [701, 398] width 92 height 13
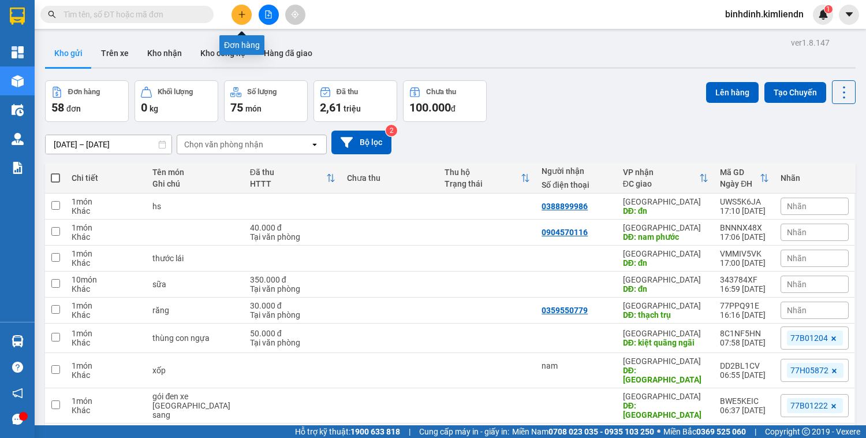
click at [248, 16] on button at bounding box center [242, 15] width 20 height 20
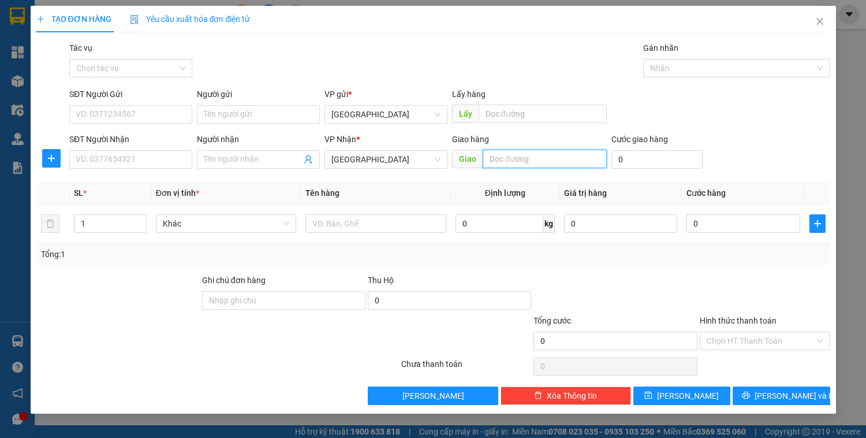
click at [534, 154] on input "text" at bounding box center [545, 159] width 124 height 18
type input "d"
type input "đ"
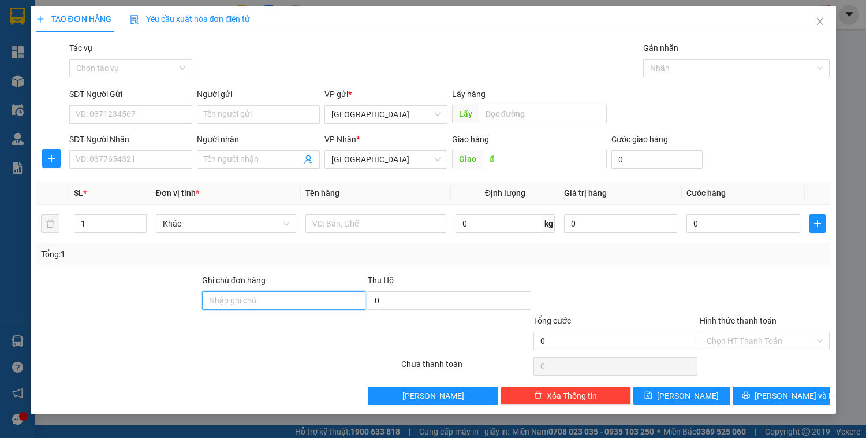
click at [286, 298] on input "Ghi chú đơn hàng" at bounding box center [283, 300] width 163 height 18
paste input "0914012266 - 77G00097"
type input "0914012266 - 77G00097"
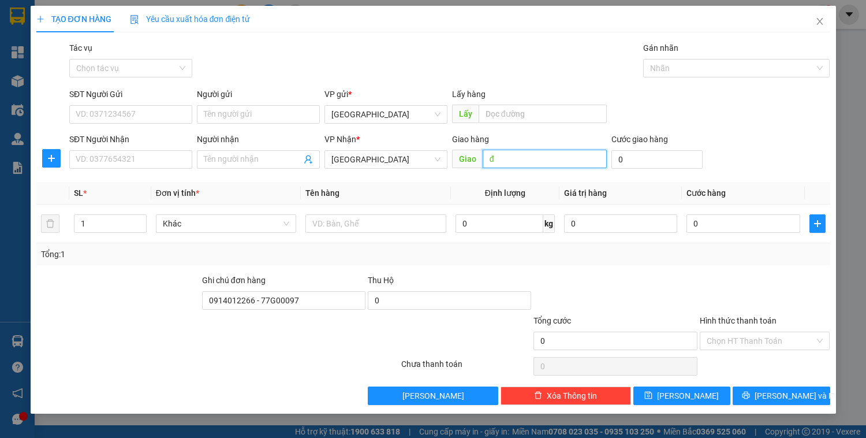
click at [518, 160] on input "đ" at bounding box center [545, 159] width 124 height 18
type input "q"
type input "o"
type input "ô 10"
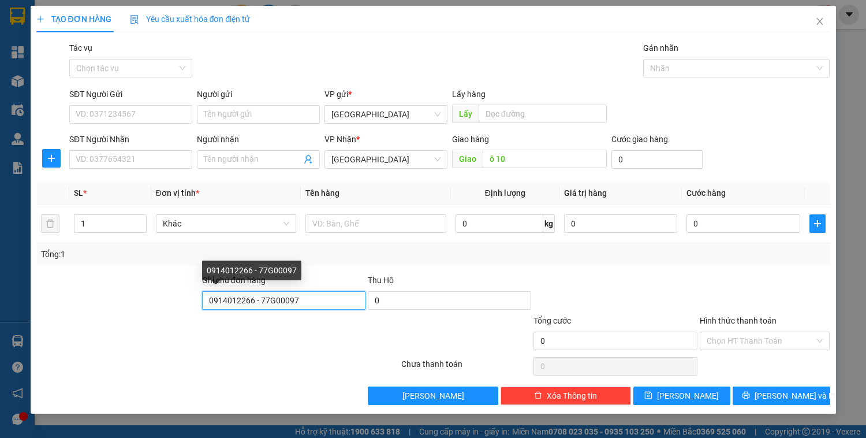
drag, startPoint x: 297, startPoint y: 302, endPoint x: 0, endPoint y: 339, distance: 299.1
click at [0, 339] on div "TẠO ĐƠN HÀNG Yêu cầu xuất hóa đơn điện tử Transit Pickup Surcharge Ids Transit …" at bounding box center [433, 219] width 866 height 438
type input "0935061227 - 77b01625"
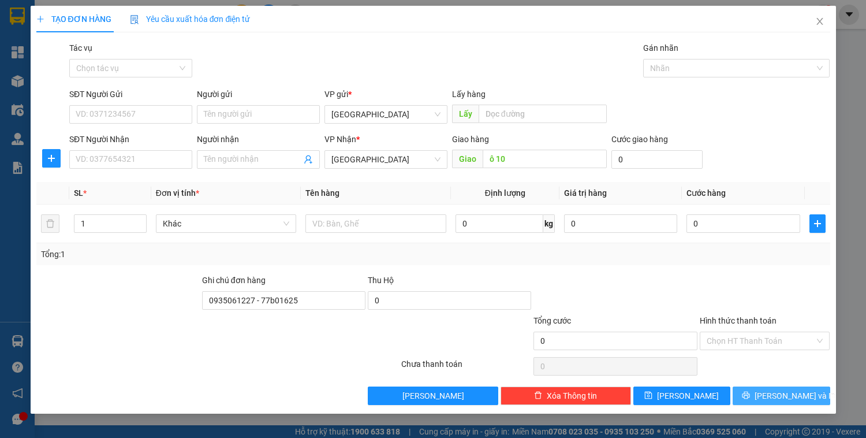
click at [775, 391] on span "[PERSON_NAME] và In" at bounding box center [795, 395] width 81 height 13
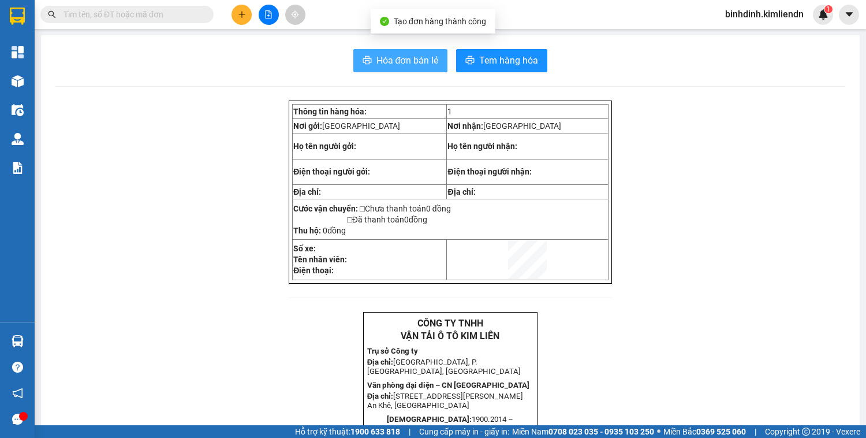
drag, startPoint x: 385, startPoint y: 60, endPoint x: 805, endPoint y: 146, distance: 429.1
click at [386, 59] on span "Hóa đơn bán lẻ" at bounding box center [407, 60] width 62 height 14
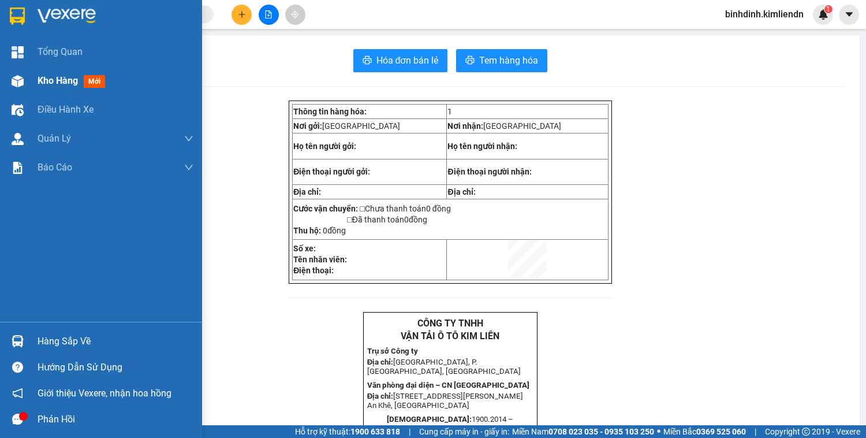
click at [32, 87] on div "Kho hàng mới" at bounding box center [101, 80] width 202 height 29
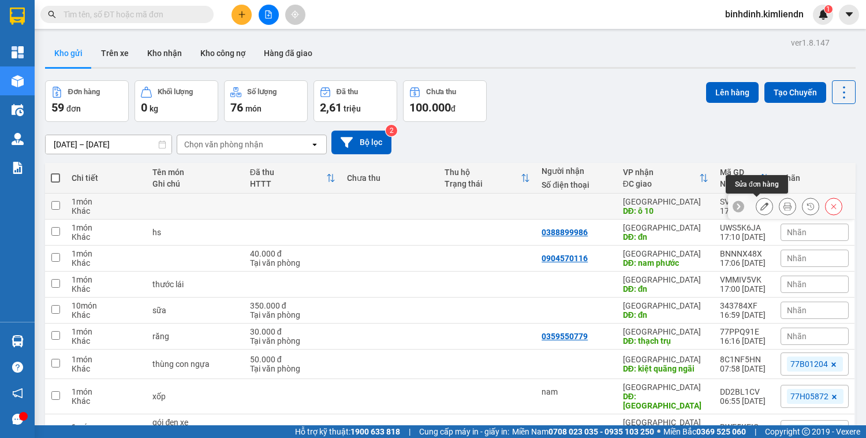
click at [760, 204] on icon at bounding box center [764, 206] width 8 height 8
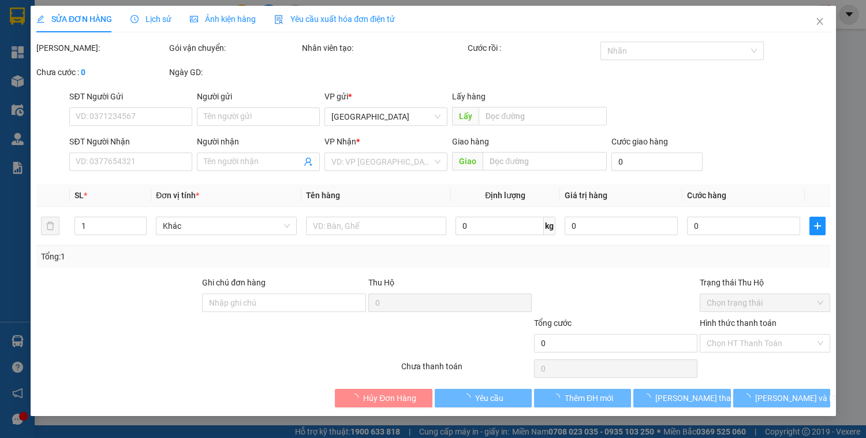
type input "ô 10"
type input "0935061227 - 77b01625"
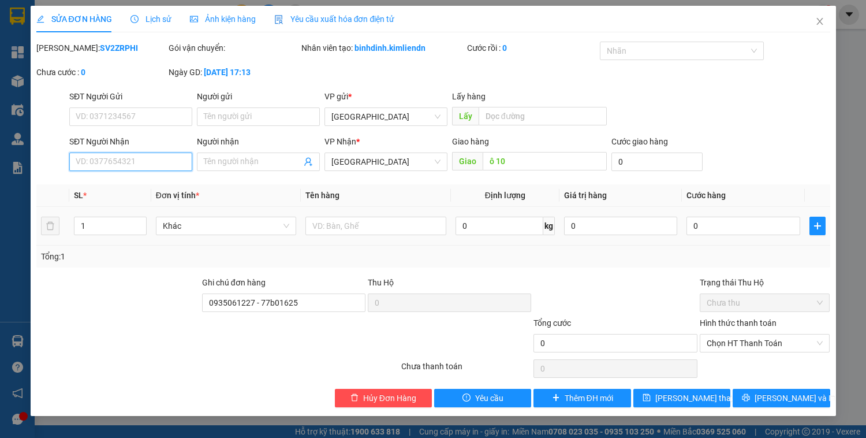
click at [163, 162] on input "SĐT Người Nhận" at bounding box center [130, 161] width 123 height 18
type input "0988371288"
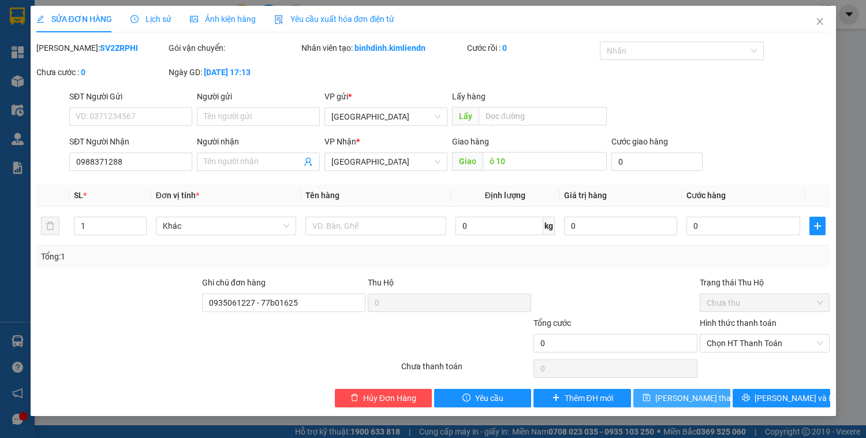
drag, startPoint x: 702, startPoint y: 404, endPoint x: 702, endPoint y: 396, distance: 8.7
click at [702, 402] on button "[PERSON_NAME] thay đổi" at bounding box center [681, 398] width 97 height 18
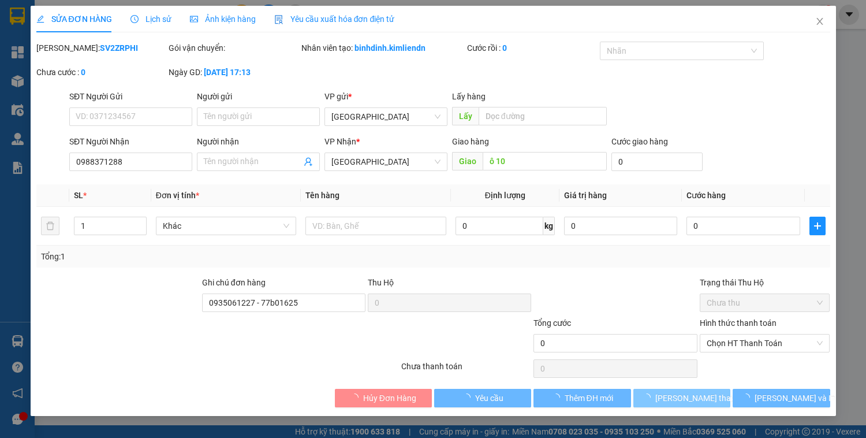
click at [702, 396] on span "[PERSON_NAME] thay đổi" at bounding box center [701, 398] width 92 height 13
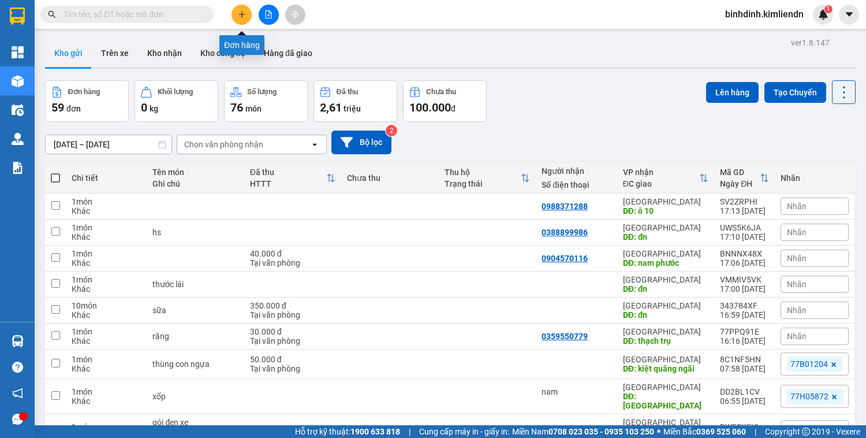
click at [245, 18] on button at bounding box center [242, 15] width 20 height 20
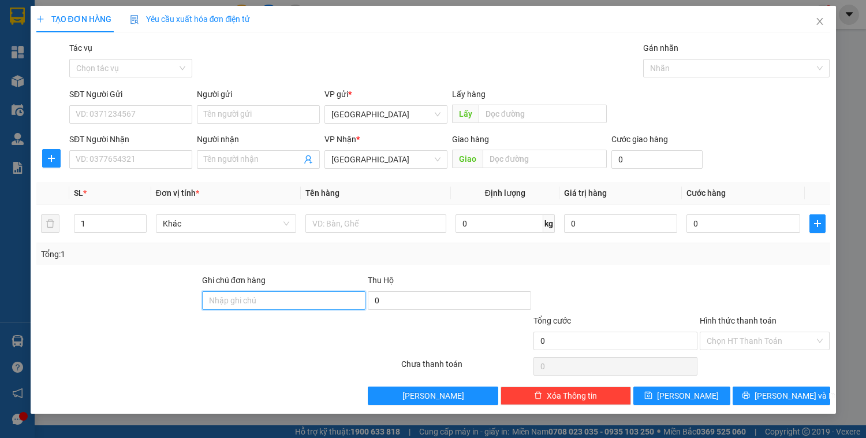
click at [249, 300] on input "Ghi chú đơn hàng" at bounding box center [283, 300] width 163 height 18
paste input "0914012266 - 77G00097"
type input "0914012266 - 77G00097"
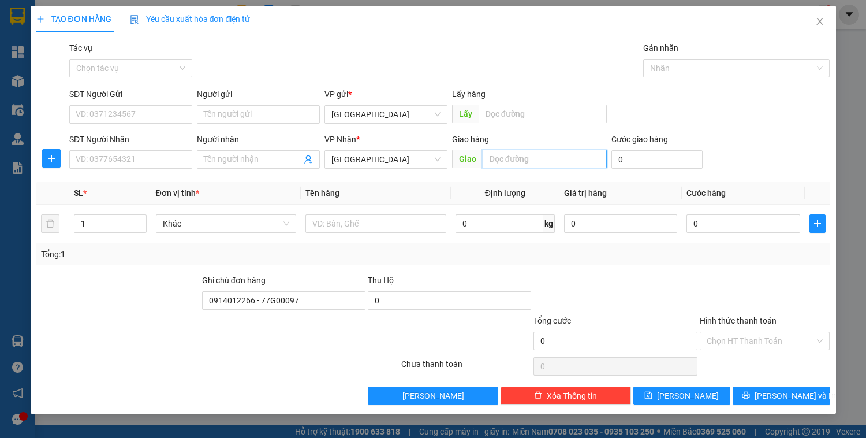
click at [512, 162] on input "text" at bounding box center [545, 159] width 124 height 18
type input "d"
type input "đn"
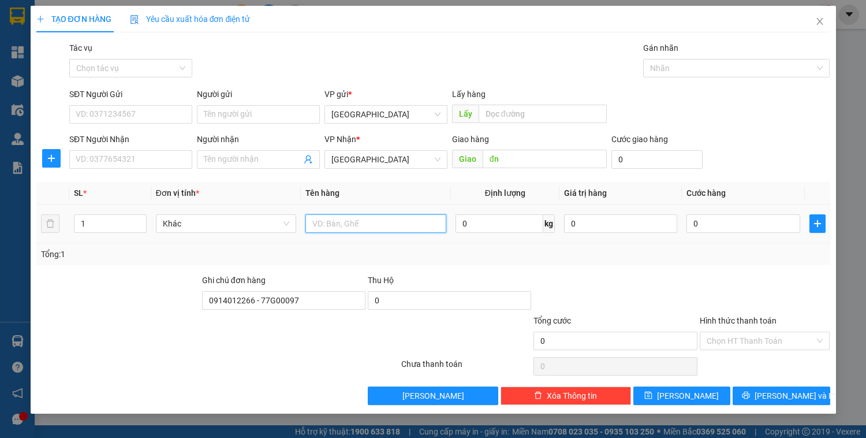
click at [355, 220] on input "text" at bounding box center [375, 223] width 140 height 18
type input "rèm"
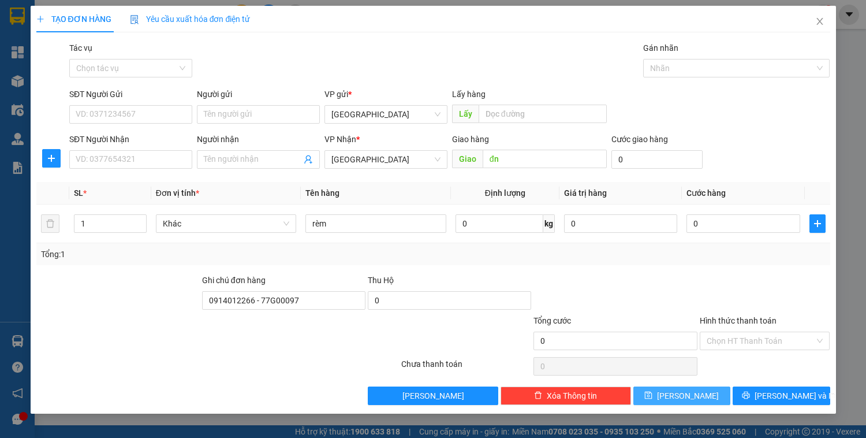
click at [653, 393] on icon "save" at bounding box center [648, 395] width 8 height 8
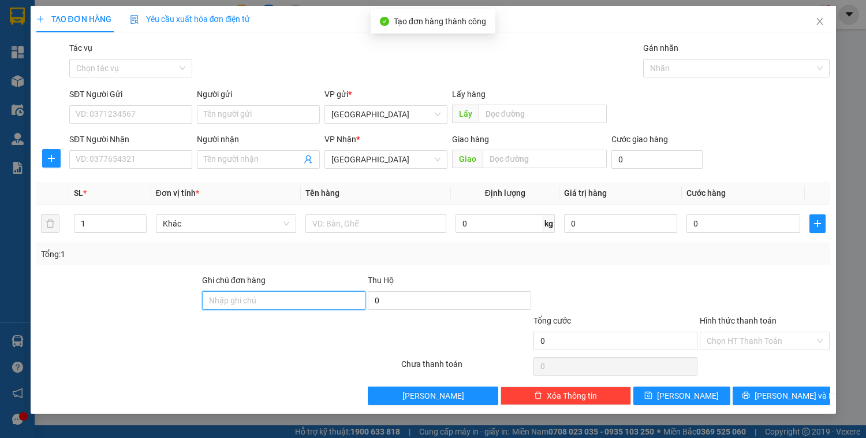
click at [253, 299] on input "Ghi chú đơn hàng" at bounding box center [283, 300] width 163 height 18
paste input "0914012266 - 77G00097"
type input "0914012266 - 77G00097"
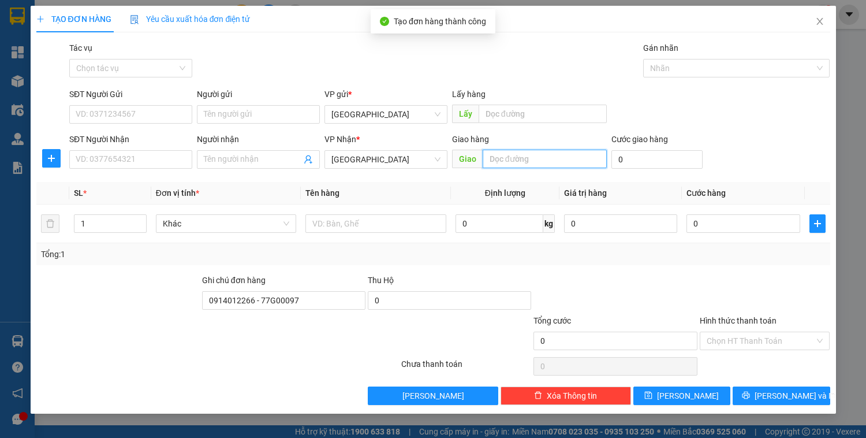
click at [538, 158] on input "text" at bounding box center [545, 159] width 124 height 18
type input "d"
type input "h"
type input "d"
type input "đn"
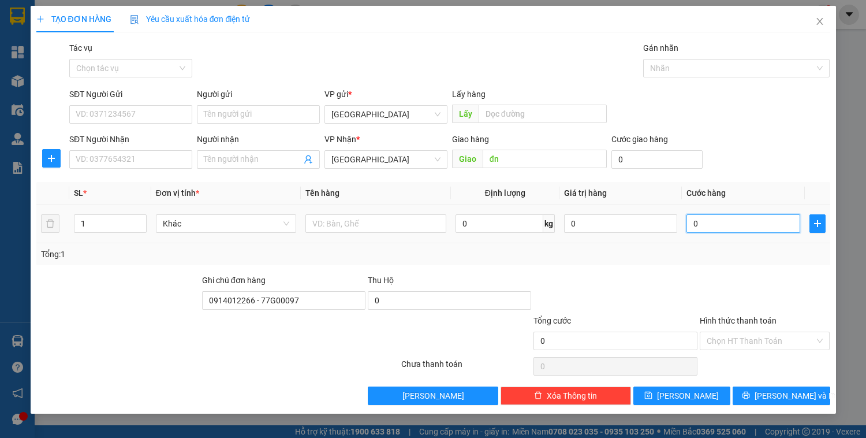
click at [725, 219] on input "0" at bounding box center [743, 223] width 113 height 18
type input "1"
type input "12"
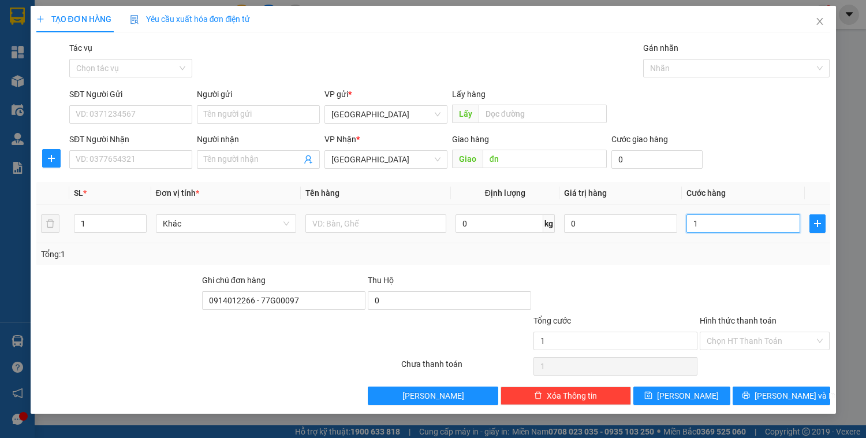
type input "12"
type input "120"
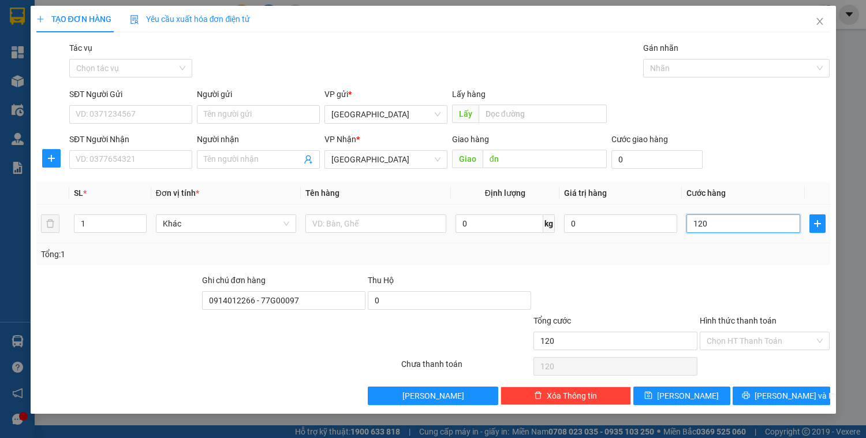
type input "1.200"
type input "12.000"
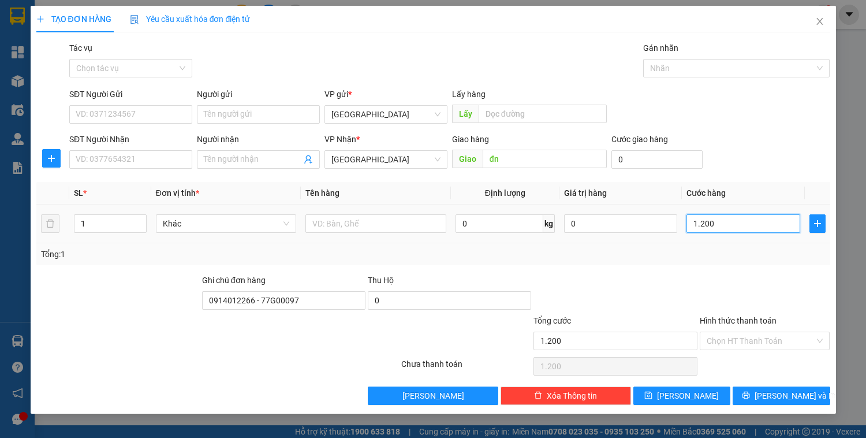
type input "12.000"
type input "120.000"
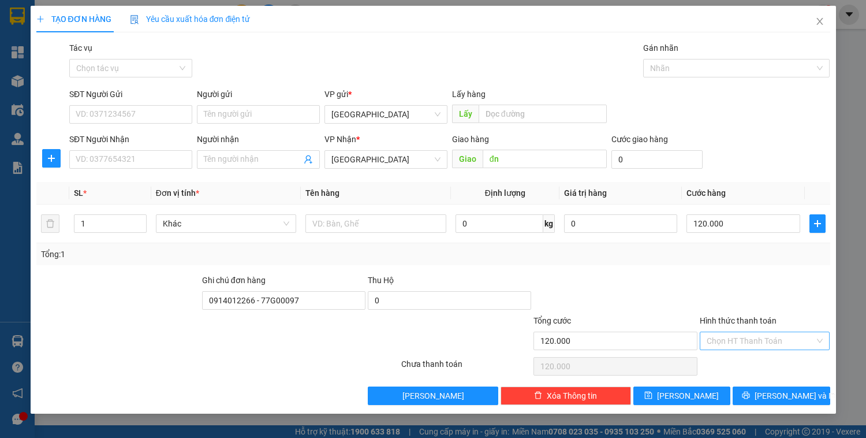
click at [762, 337] on input "Hình thức thanh toán" at bounding box center [761, 340] width 109 height 17
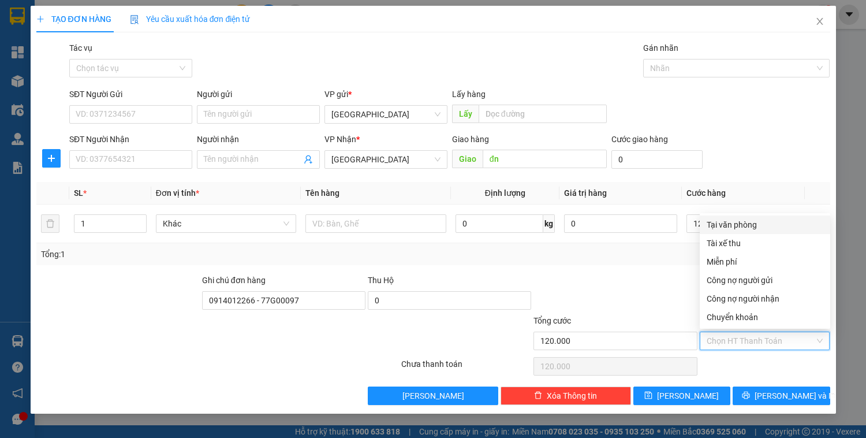
click at [754, 218] on div "Tại văn phòng" at bounding box center [765, 224] width 117 height 13
type input "0"
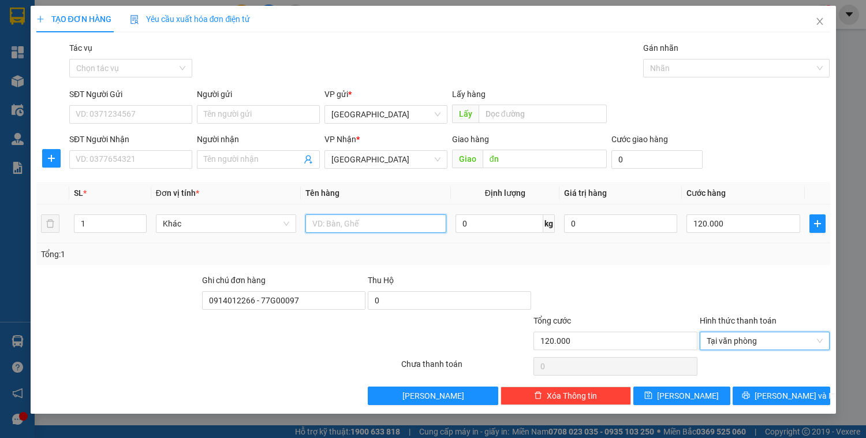
click at [407, 230] on input "text" at bounding box center [375, 223] width 140 height 18
type input "xốp"
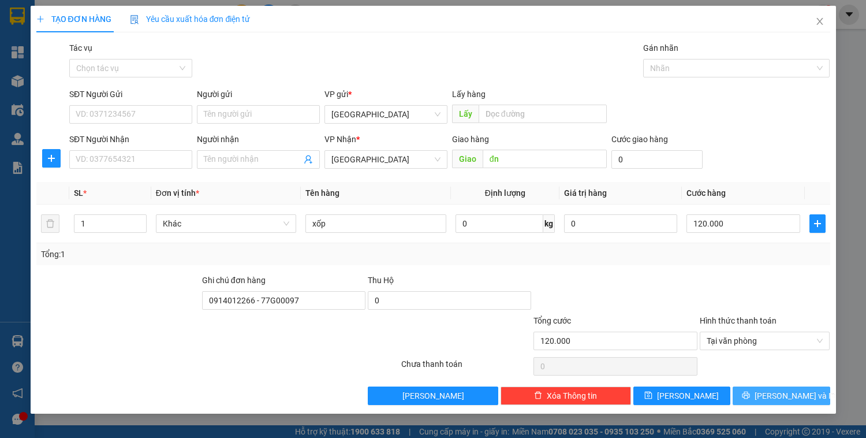
click at [792, 390] on span "[PERSON_NAME] và In" at bounding box center [795, 395] width 81 height 13
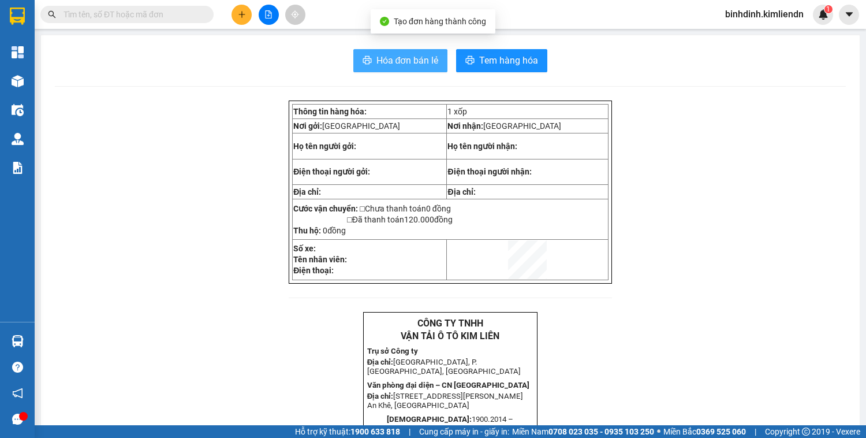
click at [393, 57] on span "Hóa đơn bán lẻ" at bounding box center [407, 60] width 62 height 14
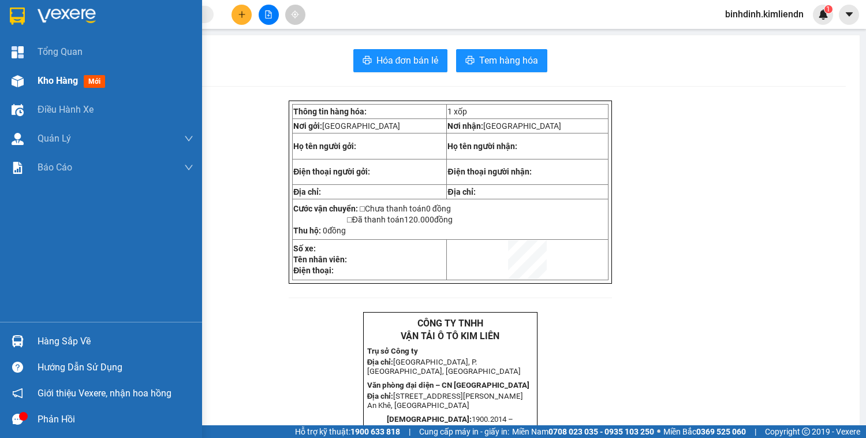
drag, startPoint x: 23, startPoint y: 81, endPoint x: 540, endPoint y: 428, distance: 623.3
click at [24, 81] on div at bounding box center [18, 81] width 20 height 20
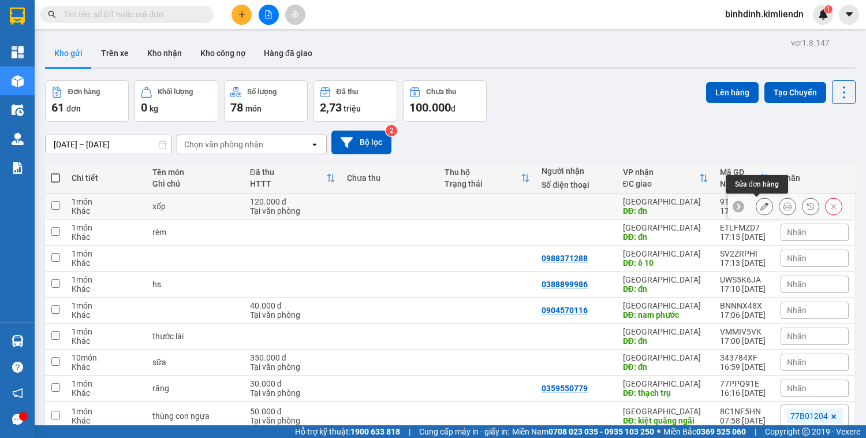
click at [760, 205] on icon at bounding box center [764, 206] width 8 height 8
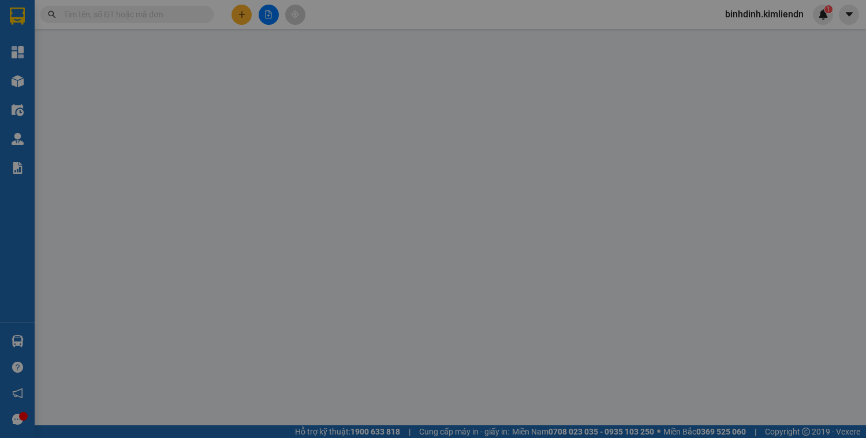
type input "đn"
type input "0914012266 - 77G00097"
type input "120.000"
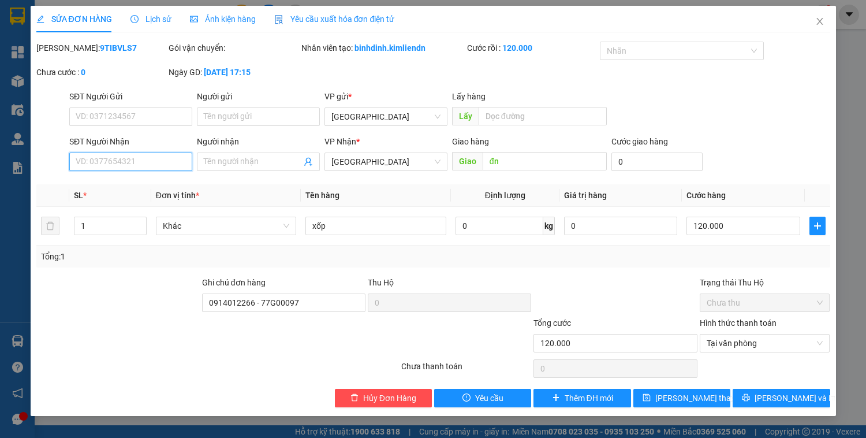
click at [169, 157] on input "SĐT Người Nhận" at bounding box center [130, 161] width 123 height 18
type input "0945964788"
drag, startPoint x: 144, startPoint y: 163, endPoint x: 5, endPoint y: 216, distance: 148.8
click at [0, 218] on div "SỬA ĐƠN HÀNG Lịch sử Ảnh kiện hàng Yêu cầu xuất hóa đơn điện tử Total Paid Fee …" at bounding box center [433, 219] width 866 height 438
click at [129, 157] on input "SĐT Người Nhận" at bounding box center [130, 161] width 123 height 18
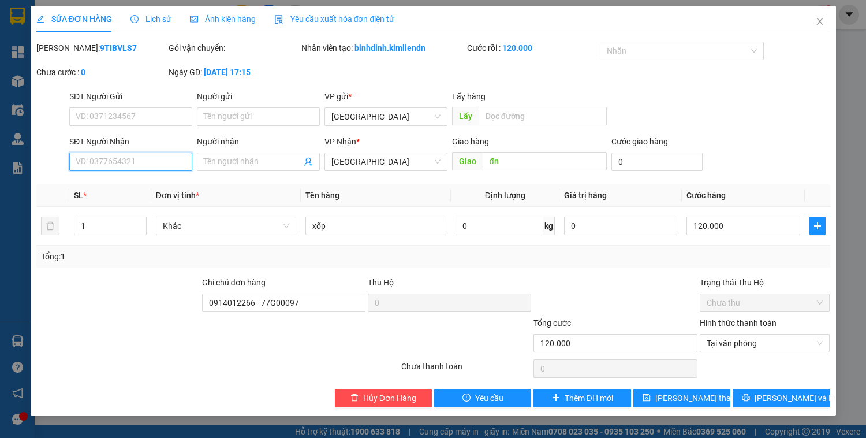
click at [129, 157] on input "SĐT Người Nhận" at bounding box center [130, 161] width 123 height 18
click at [357, 226] on input "xốp" at bounding box center [375, 226] width 140 height 18
click at [693, 396] on span "[PERSON_NAME] thay đổi" at bounding box center [701, 398] width 92 height 13
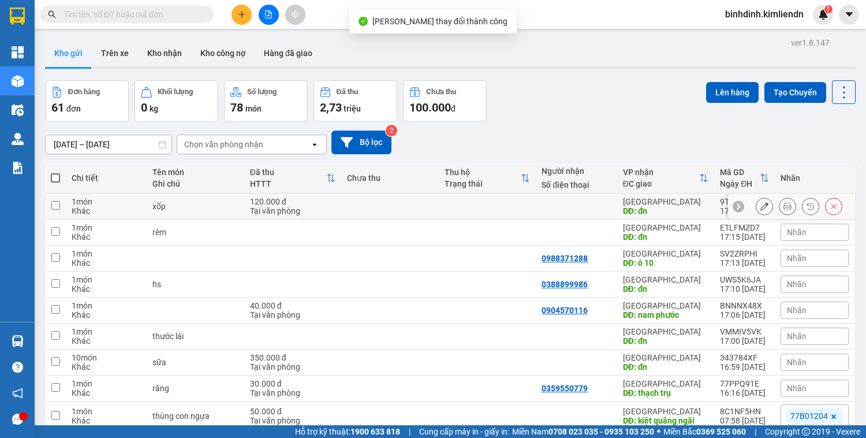
click at [760, 207] on icon at bounding box center [764, 206] width 8 height 8
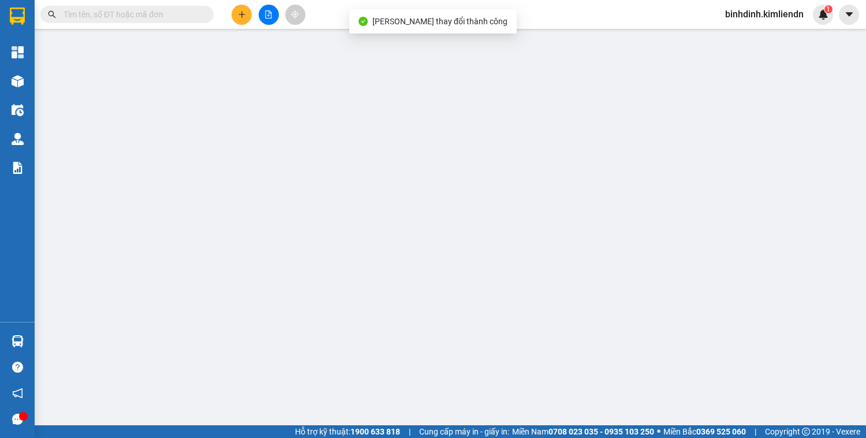
type input "đn"
type input "0914012266 - 77G00097"
type input "120.000"
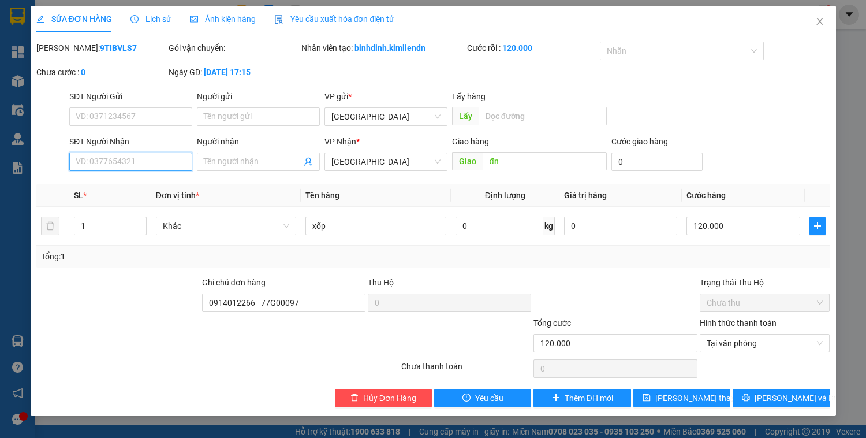
click at [114, 163] on input "SĐT Người Nhận" at bounding box center [130, 161] width 123 height 18
click at [689, 395] on span "[PERSON_NAME] thay đổi" at bounding box center [701, 398] width 92 height 13
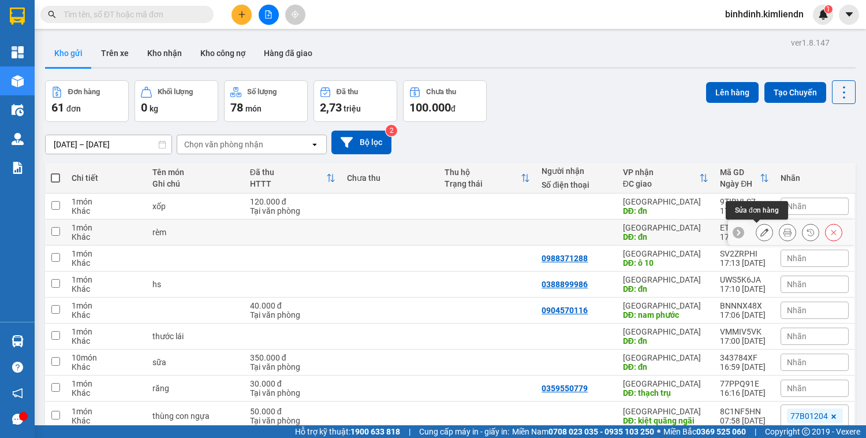
click at [756, 236] on button at bounding box center [764, 232] width 16 height 20
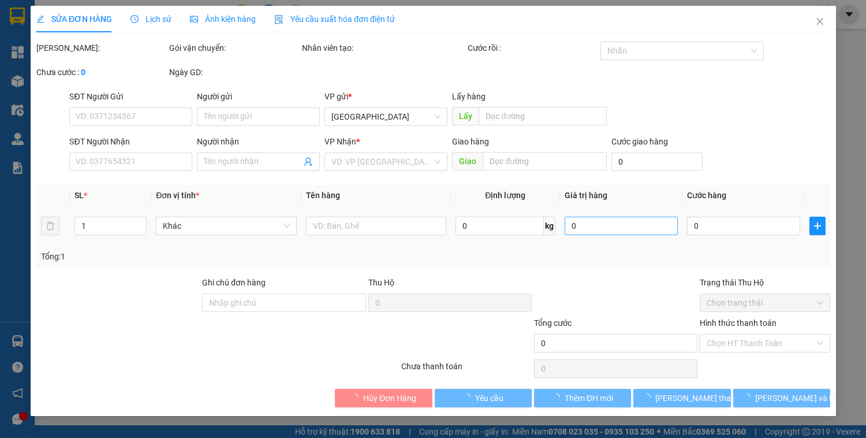
type input "đn"
type input "0914012266 - 77G00097"
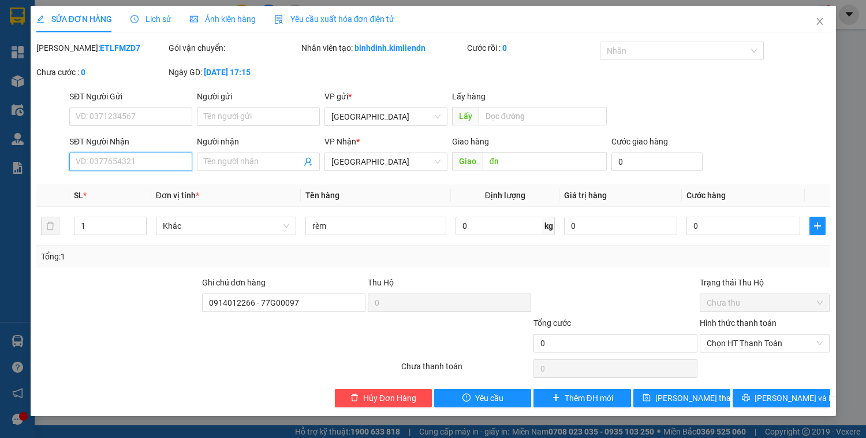
click at [127, 159] on input "SĐT Người Nhận" at bounding box center [130, 161] width 123 height 18
type input "0945964788"
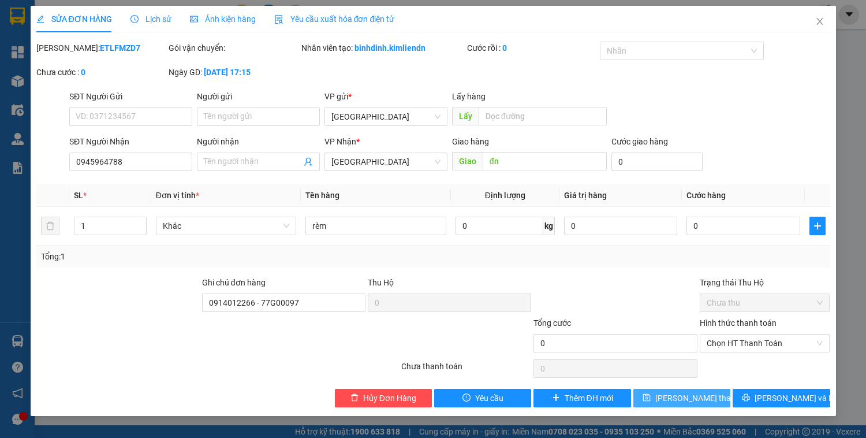
click at [692, 394] on span "[PERSON_NAME] thay đổi" at bounding box center [701, 398] width 92 height 13
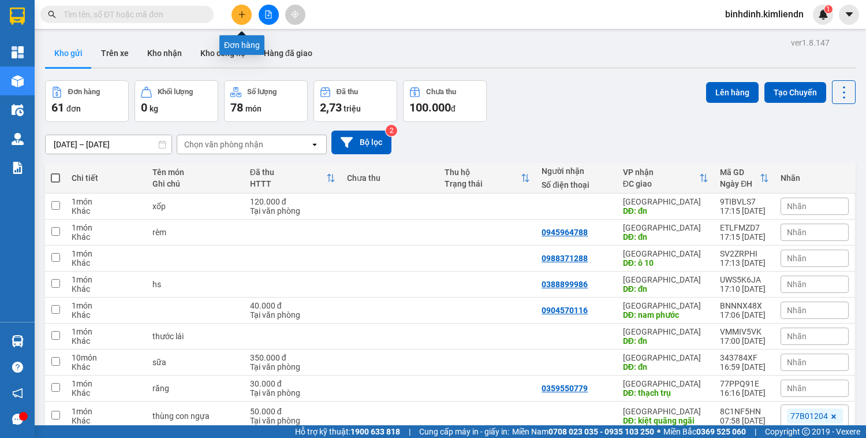
click at [240, 14] on icon "plus" at bounding box center [242, 14] width 8 height 8
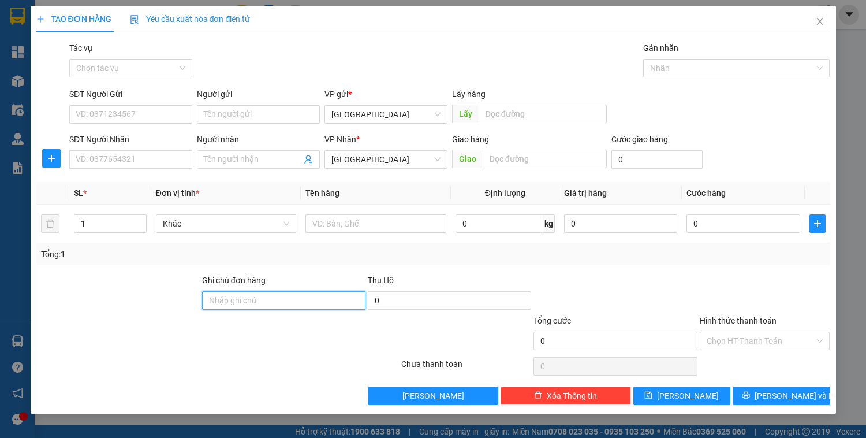
click at [271, 300] on input "Ghi chú đơn hàng" at bounding box center [283, 300] width 163 height 18
type input "0935061227 - 77b01625"
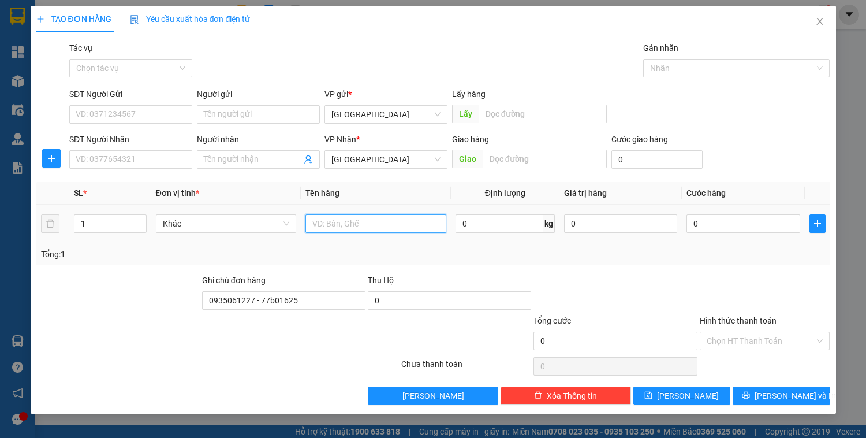
click at [360, 221] on input "text" at bounding box center [375, 223] width 140 height 18
type input "thùng bao"
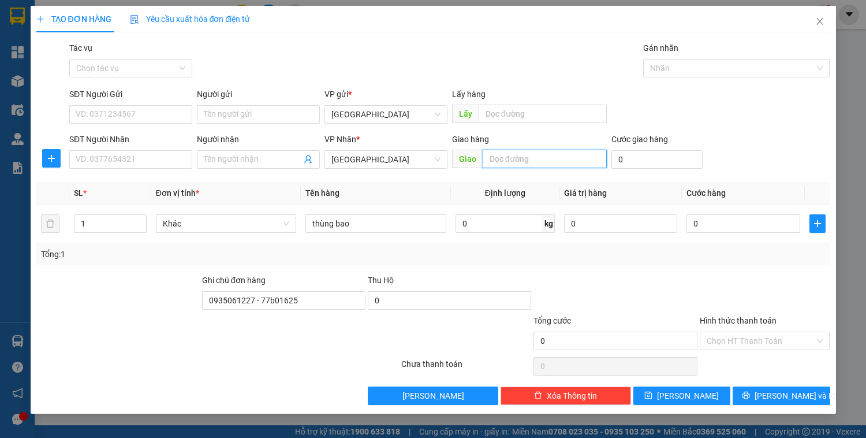
click at [514, 161] on input "text" at bounding box center [545, 159] width 124 height 18
type input "d"
type input "đn"
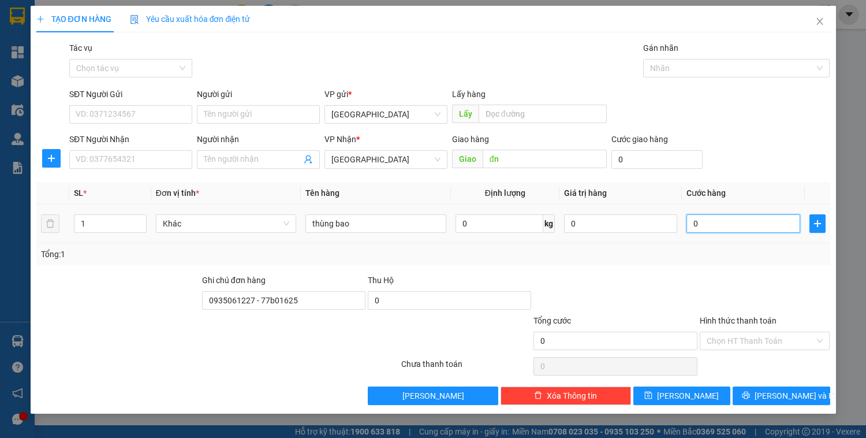
click at [720, 221] on input "0" at bounding box center [743, 223] width 113 height 18
type input "8"
type input "80"
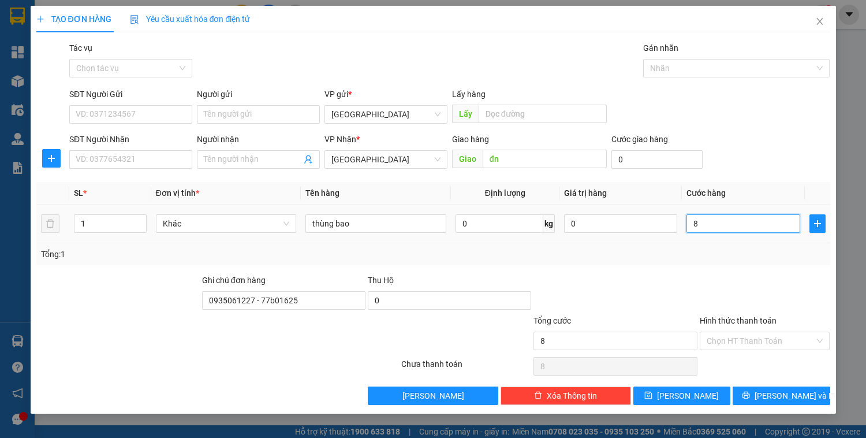
type input "80"
type input "800"
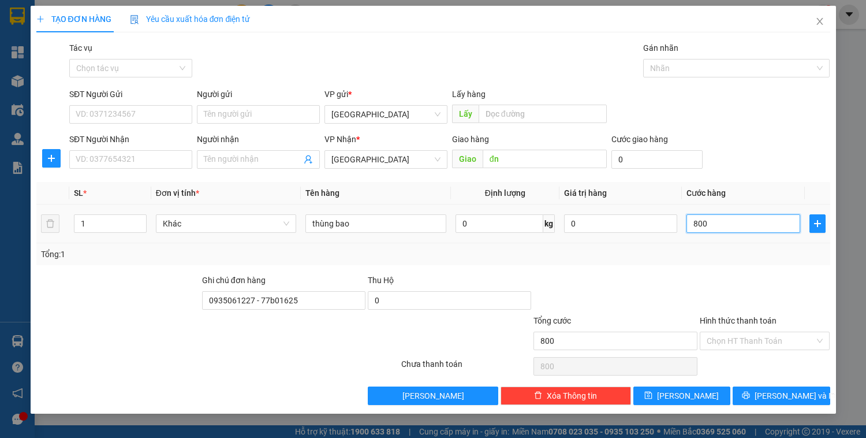
type input "8.000"
type input "80.000"
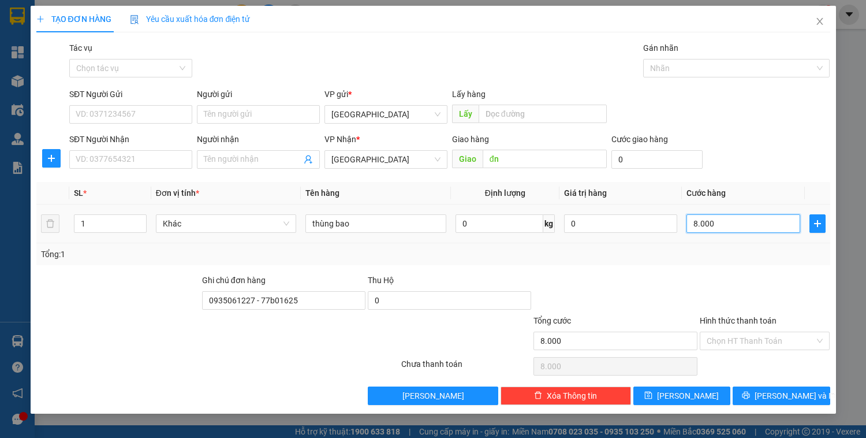
type input "80.000"
click at [736, 338] on input "Hình thức thanh toán" at bounding box center [761, 340] width 109 height 17
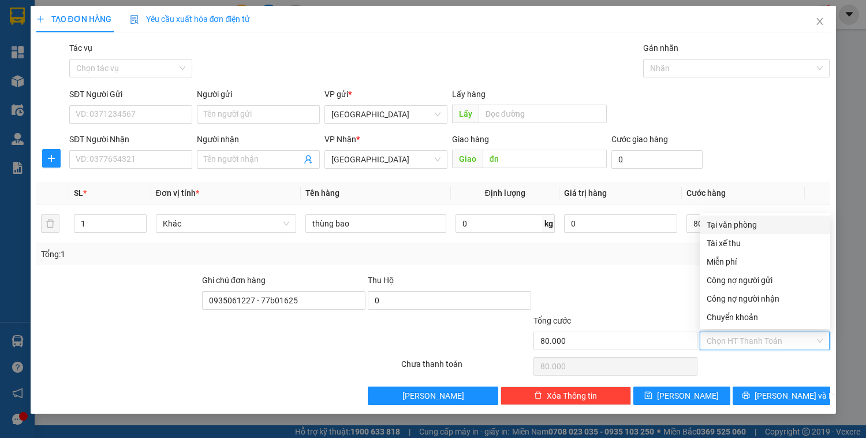
click at [748, 232] on div "Tại văn phòng" at bounding box center [765, 224] width 131 height 18
type input "0"
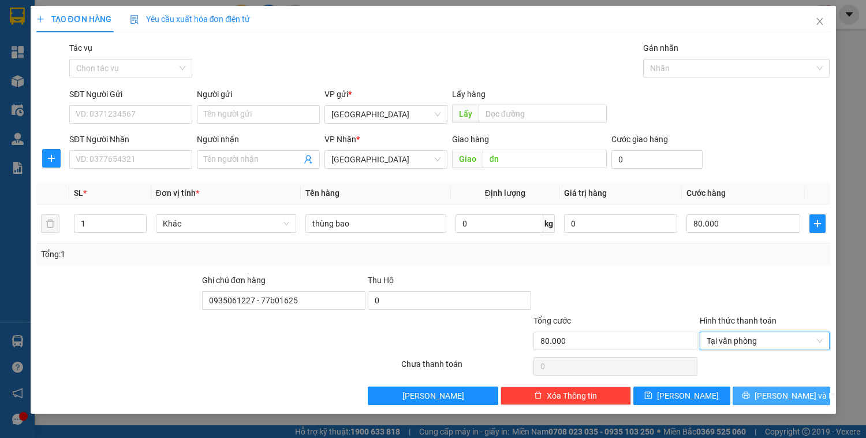
click at [793, 390] on span "[PERSON_NAME] và In" at bounding box center [795, 395] width 81 height 13
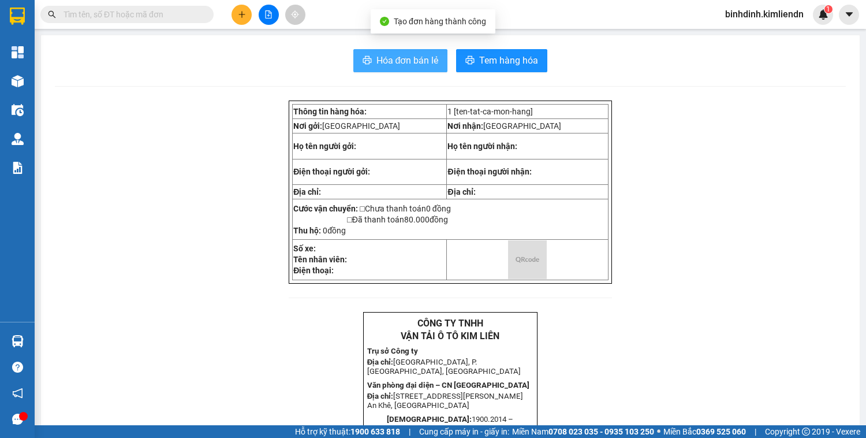
click at [398, 59] on span "Hóa đơn bán lẻ" at bounding box center [407, 60] width 62 height 14
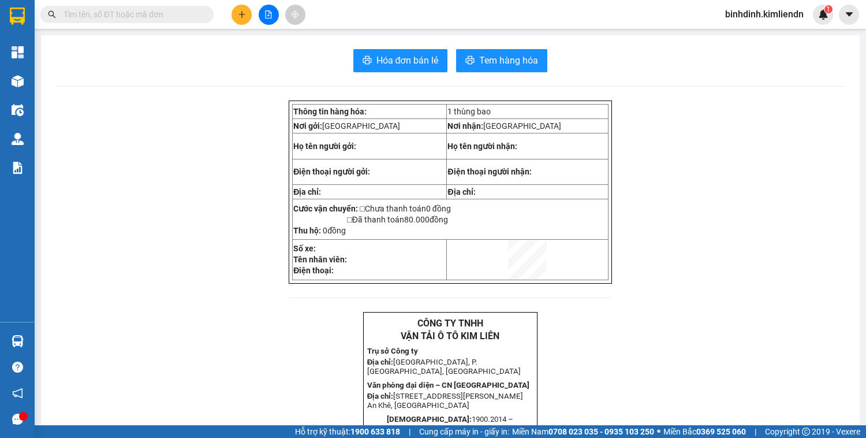
click at [237, 16] on button at bounding box center [242, 15] width 20 height 20
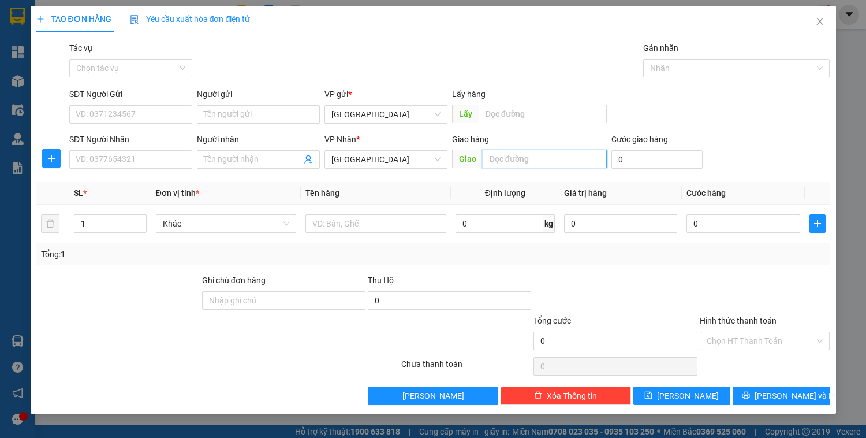
click at [501, 158] on input "text" at bounding box center [545, 159] width 124 height 18
type input "d"
type input "đn"
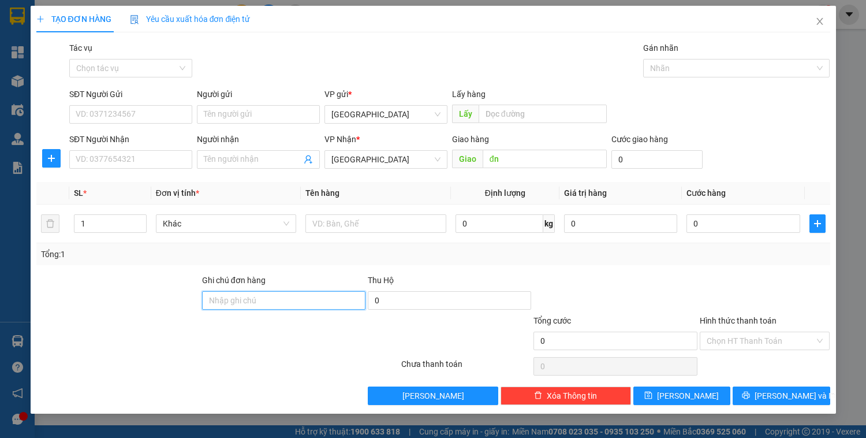
click at [280, 296] on input "Ghi chú đơn hàng" at bounding box center [283, 300] width 163 height 18
paste input "0914012266 - 77G00097"
type input "0914012266 - 77G00097"
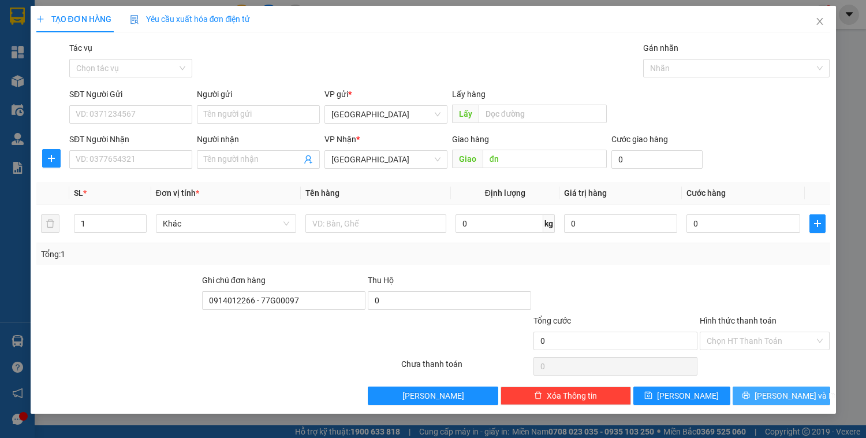
click at [800, 393] on span "[PERSON_NAME] và In" at bounding box center [795, 395] width 81 height 13
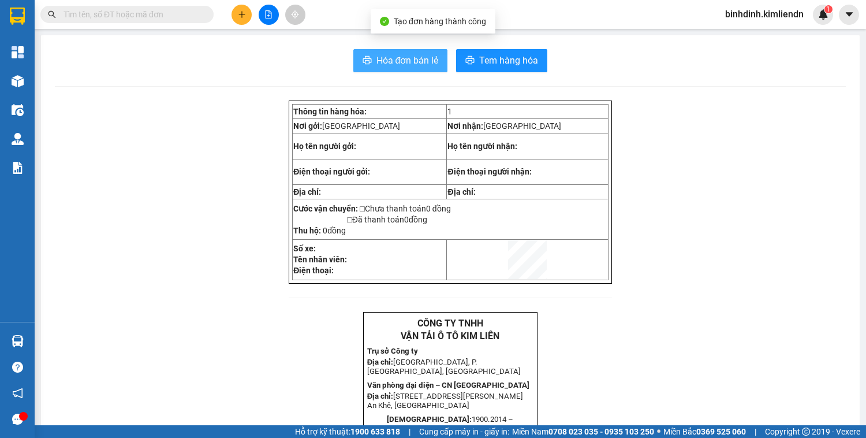
click at [381, 55] on span "Hóa đơn bán lẻ" at bounding box center [407, 60] width 62 height 14
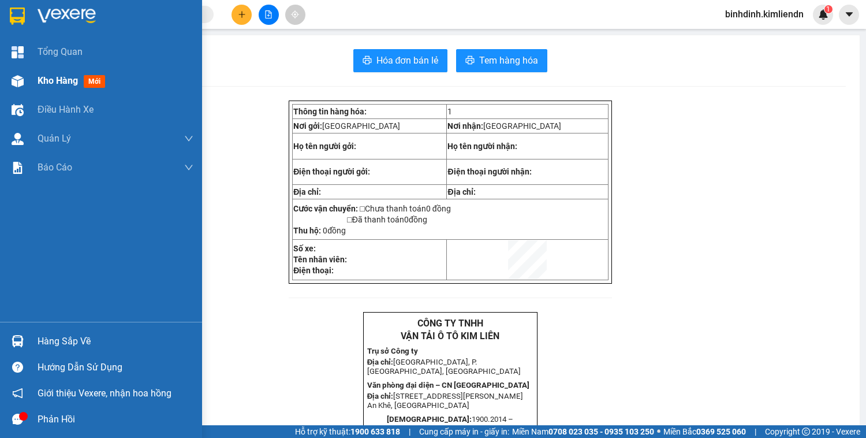
click at [61, 81] on span "Kho hàng" at bounding box center [58, 80] width 40 height 11
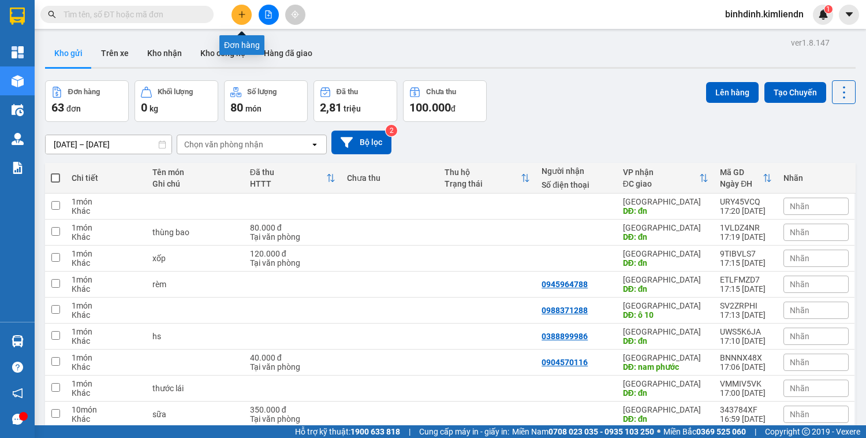
click at [247, 12] on button at bounding box center [242, 15] width 20 height 20
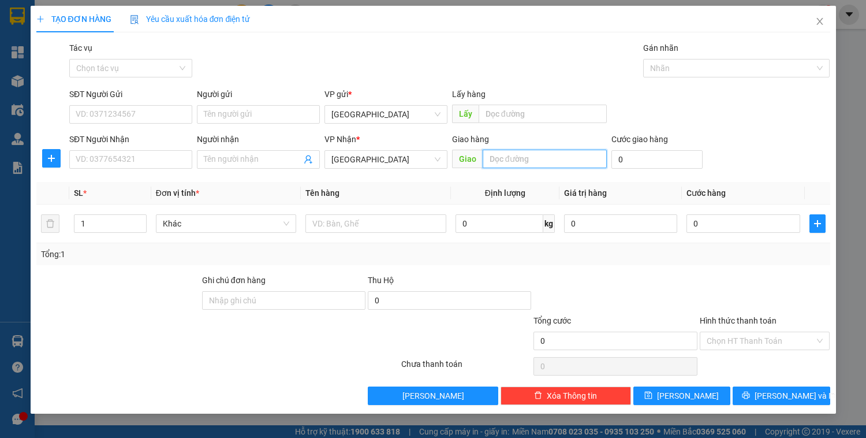
click at [512, 156] on input "text" at bounding box center [545, 159] width 124 height 18
type input "vĩnh điện"
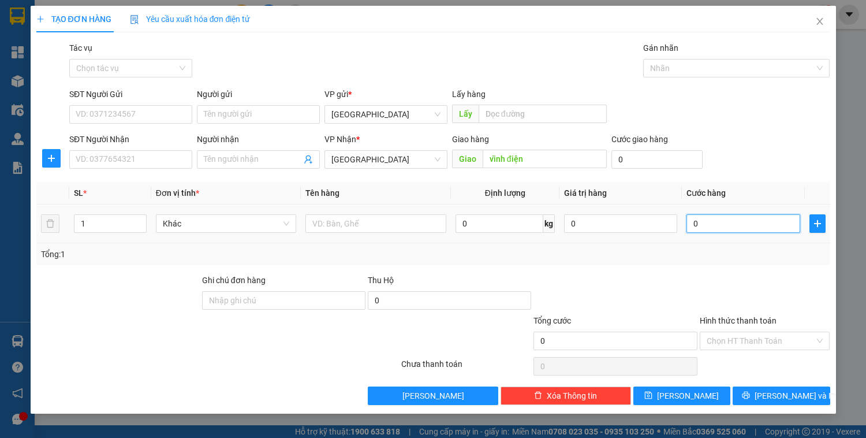
click at [728, 217] on input "0" at bounding box center [743, 223] width 113 height 18
type input "1"
type input "10"
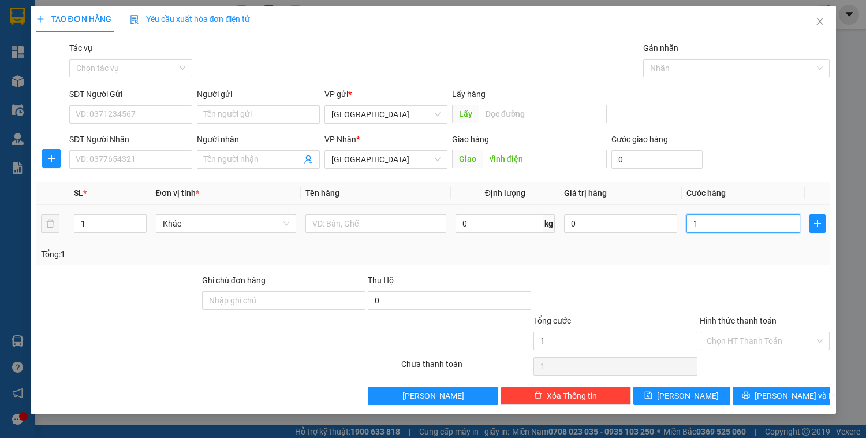
type input "10"
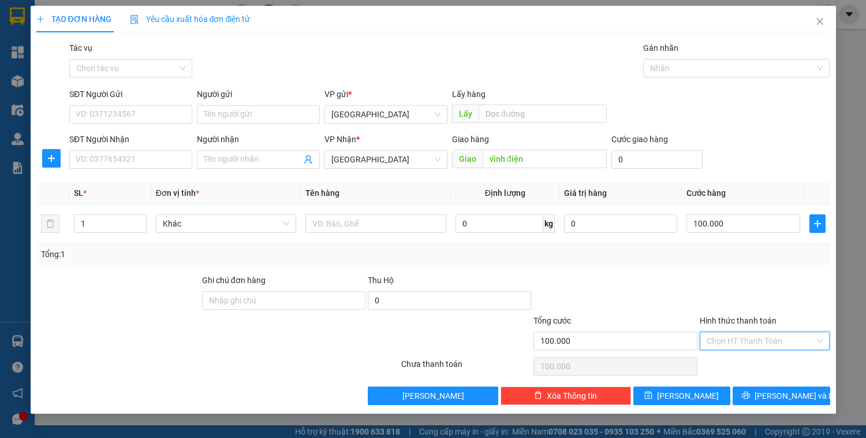
click at [782, 344] on input "Hình thức thanh toán" at bounding box center [761, 340] width 109 height 17
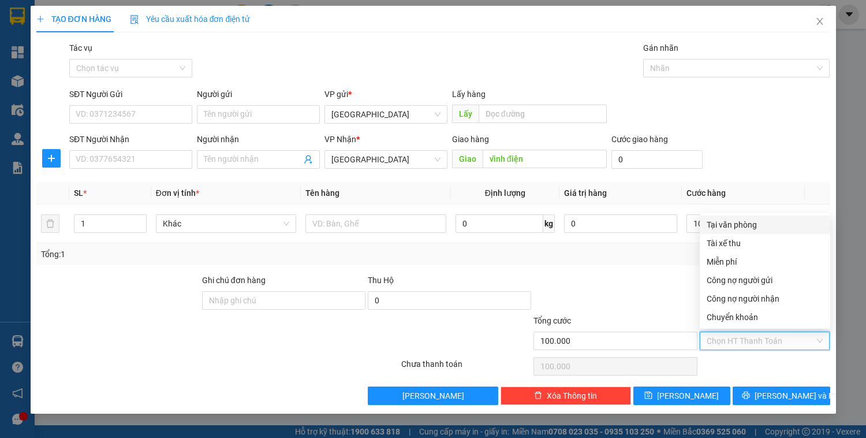
click at [771, 230] on div "Tại văn phòng" at bounding box center [765, 224] width 117 height 13
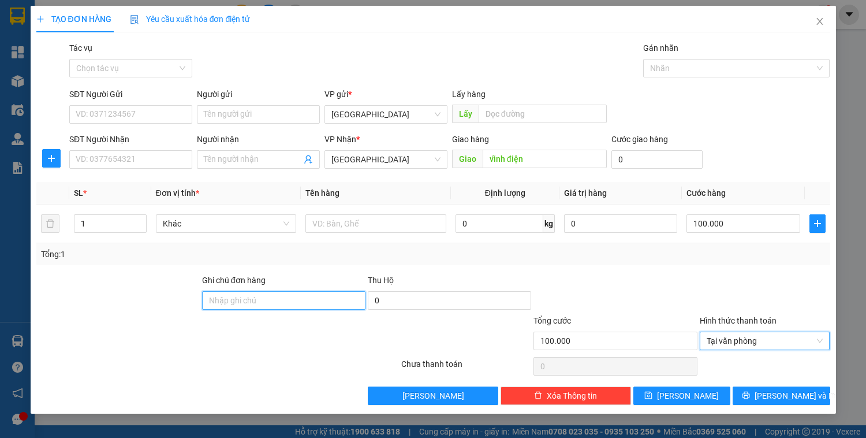
click at [241, 303] on input "Ghi chú đơn hàng" at bounding box center [283, 300] width 163 height 18
paste input "0914012266 - 77G00097"
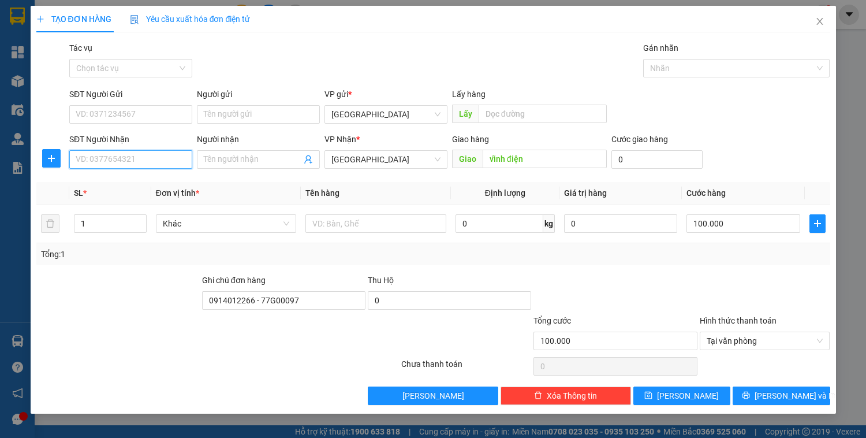
click at [132, 162] on input "SĐT Người Nhận" at bounding box center [130, 159] width 123 height 18
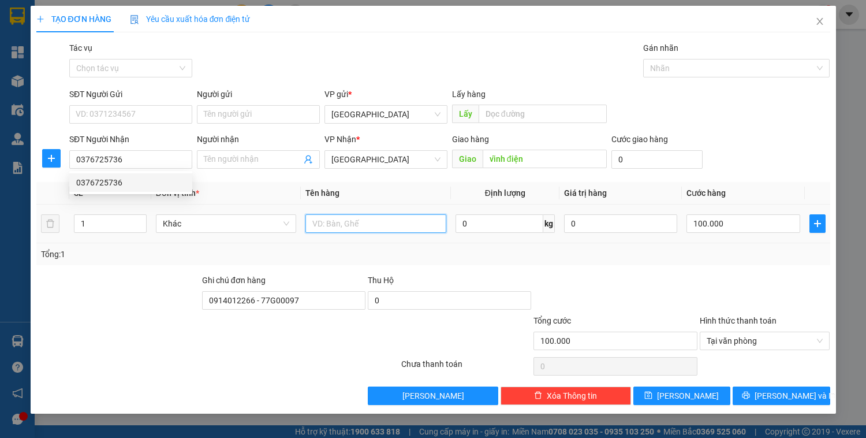
click at [346, 223] on input "text" at bounding box center [375, 223] width 140 height 18
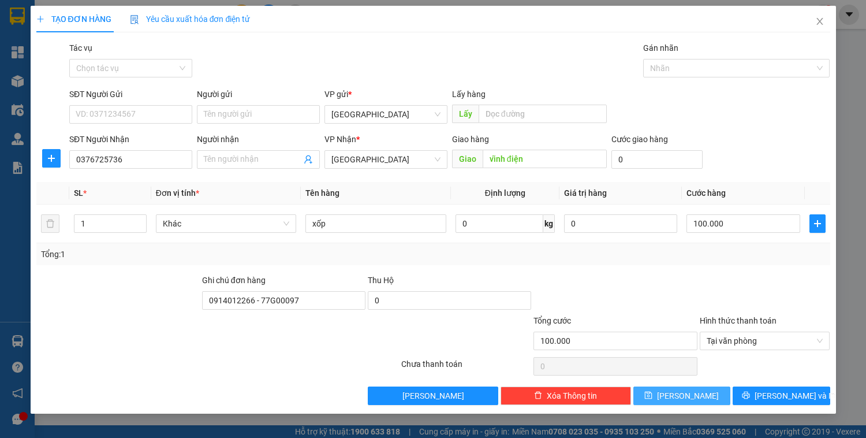
click at [684, 399] on span "[PERSON_NAME]" at bounding box center [688, 395] width 62 height 13
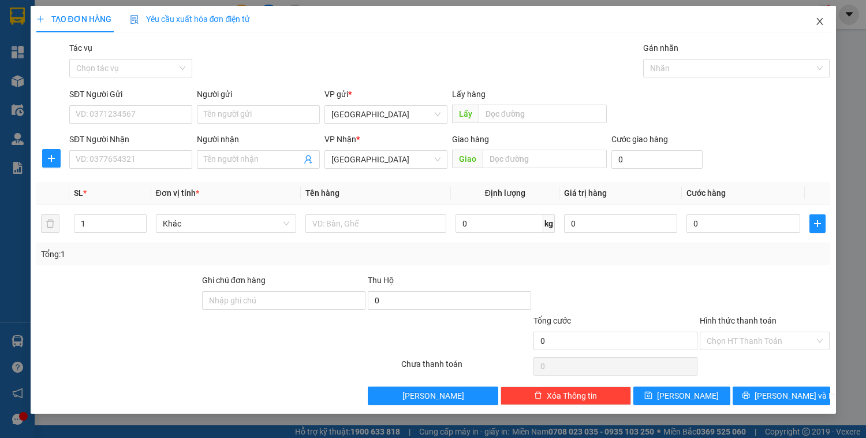
click at [818, 27] on span "Close" at bounding box center [820, 22] width 32 height 32
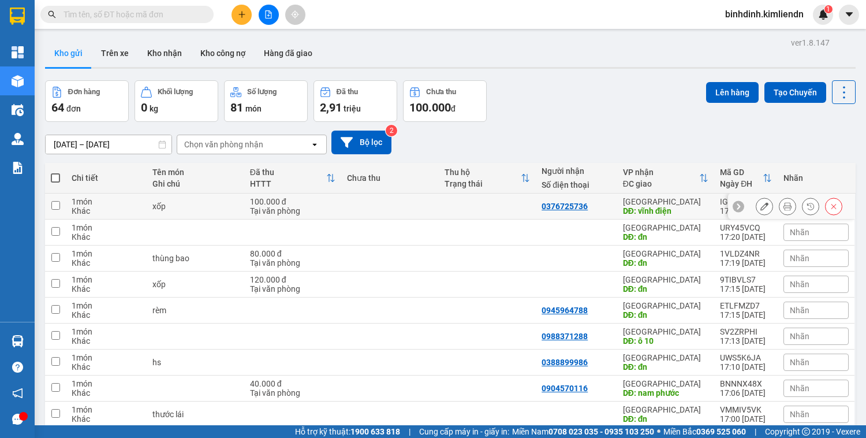
click at [390, 206] on td at bounding box center [389, 206] width 97 height 26
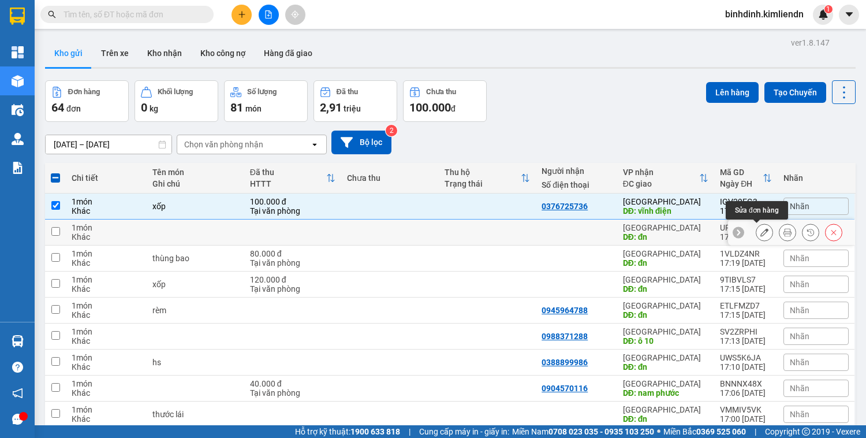
click at [756, 229] on button at bounding box center [764, 232] width 16 height 20
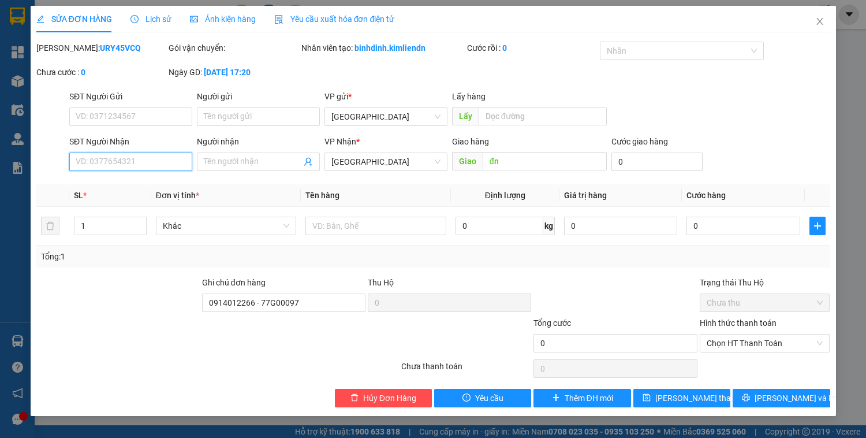
click at [157, 160] on input "SĐT Người Nhận" at bounding box center [130, 161] width 123 height 18
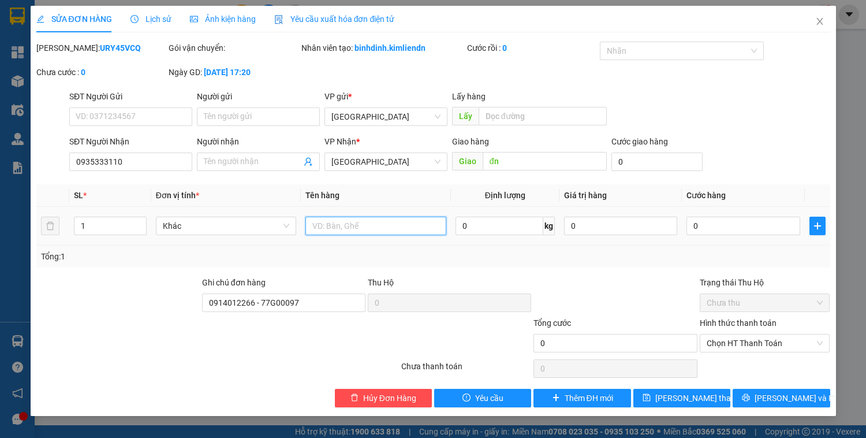
click at [373, 226] on input "text" at bounding box center [375, 226] width 140 height 18
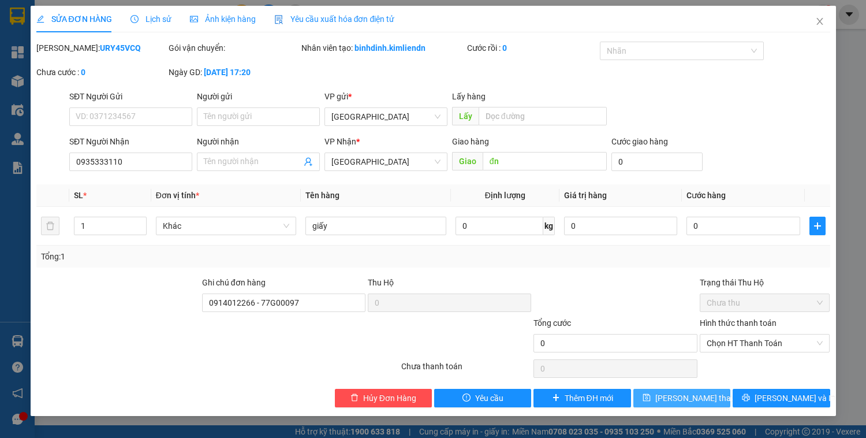
click at [688, 398] on span "[PERSON_NAME] thay đổi" at bounding box center [701, 398] width 92 height 13
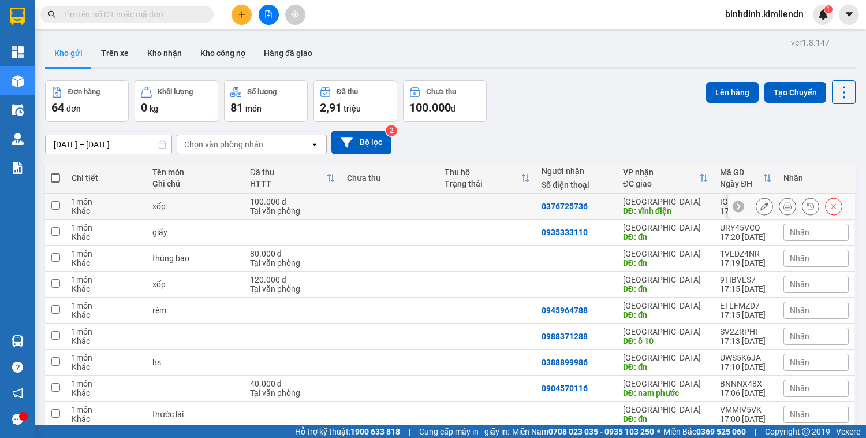
click at [474, 199] on td at bounding box center [487, 206] width 97 height 26
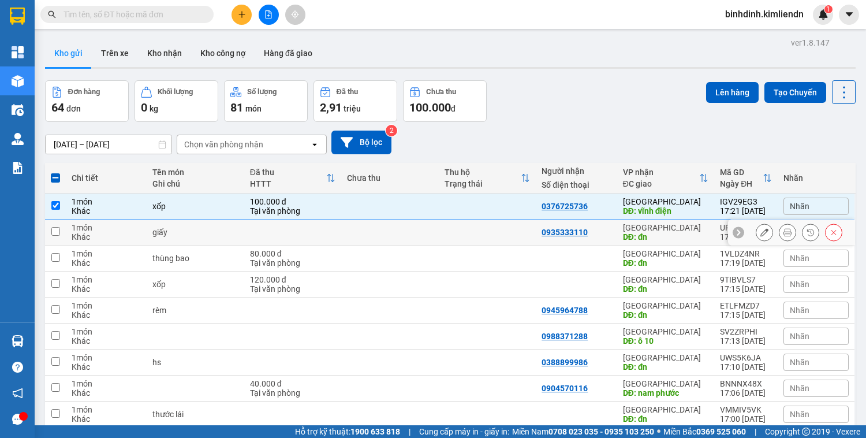
click at [393, 222] on td at bounding box center [389, 232] width 97 height 26
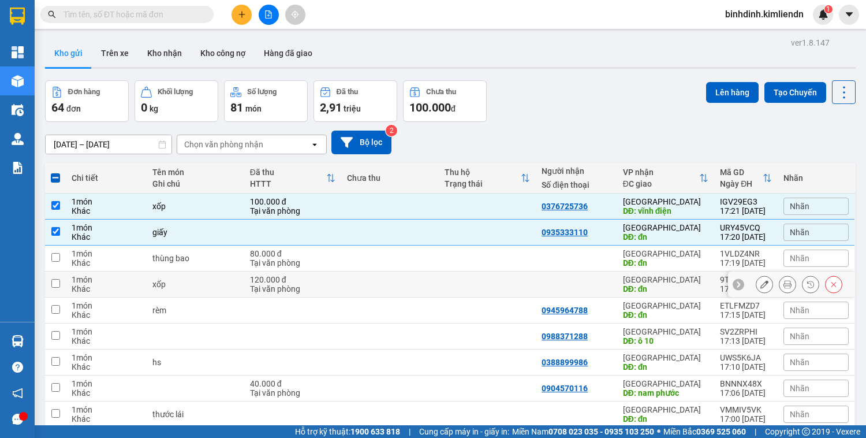
click at [292, 282] on div "120.000 đ" at bounding box center [292, 279] width 85 height 9
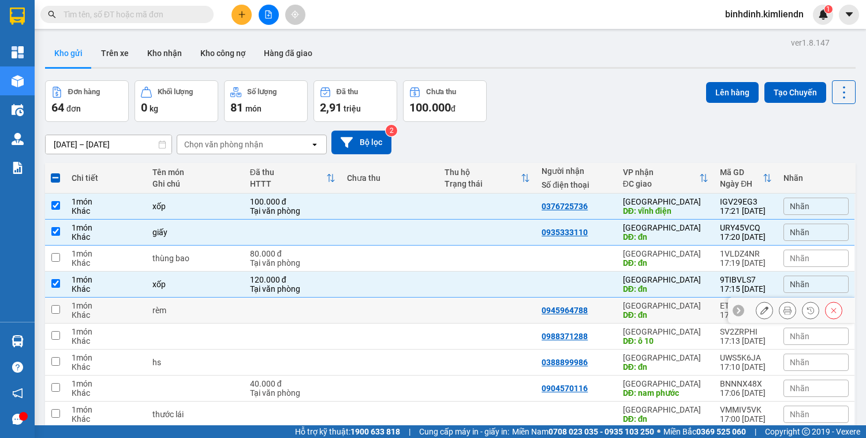
click at [439, 305] on td at bounding box center [487, 310] width 97 height 26
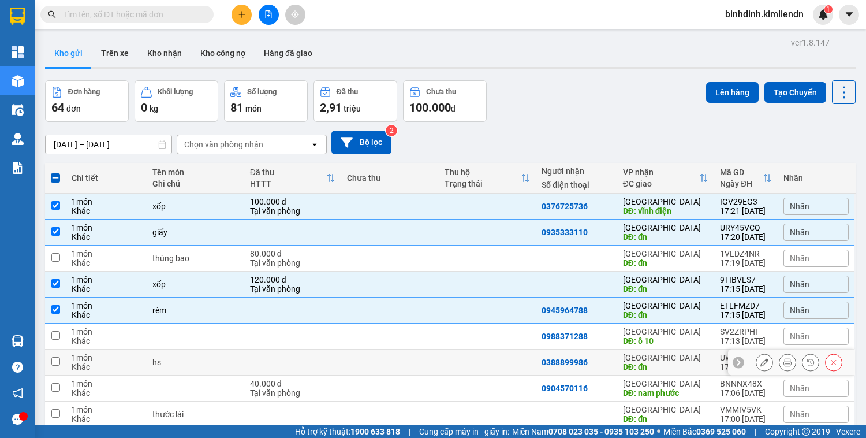
click at [453, 362] on td at bounding box center [487, 362] width 97 height 26
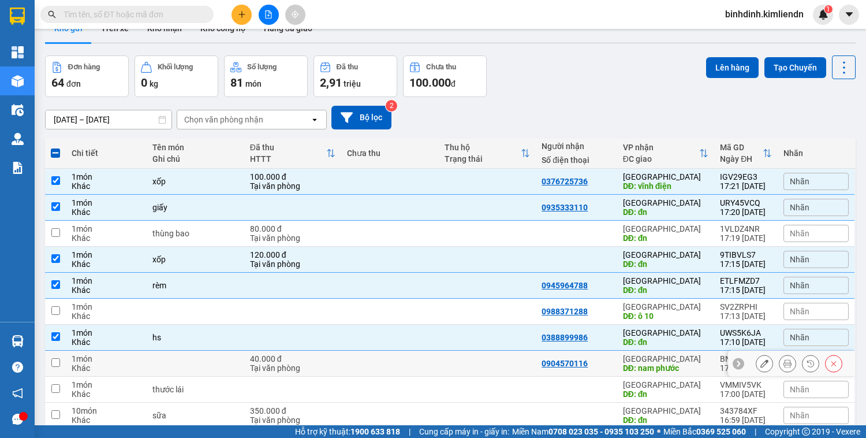
scroll to position [46, 0]
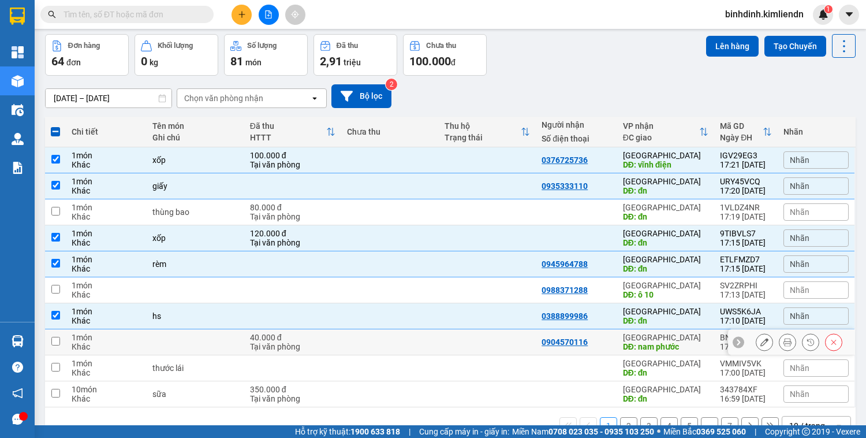
drag, startPoint x: 452, startPoint y: 341, endPoint x: 699, endPoint y: 341, distance: 246.6
click at [467, 341] on td at bounding box center [487, 342] width 97 height 26
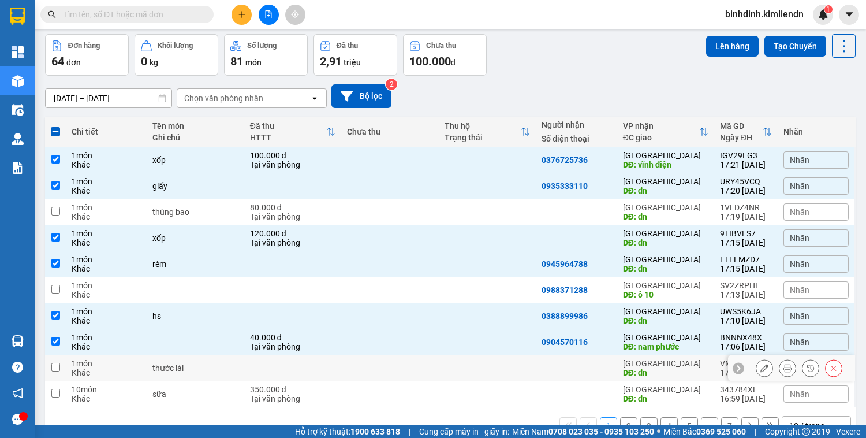
click at [419, 361] on td at bounding box center [389, 368] width 97 height 26
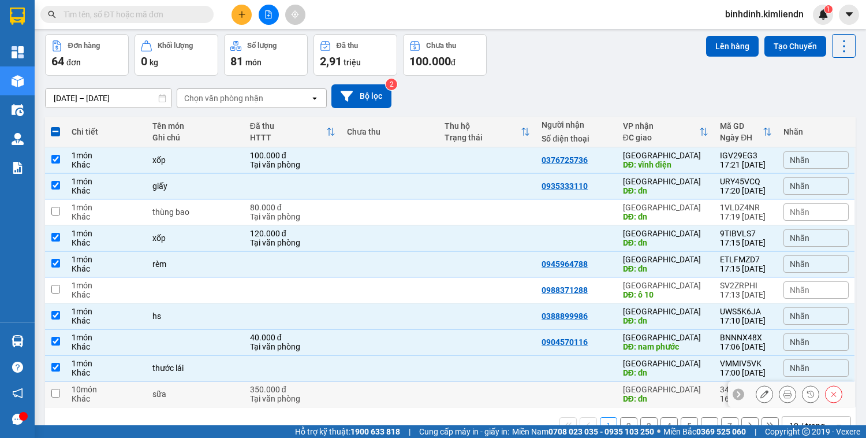
click at [472, 395] on td at bounding box center [487, 394] width 97 height 26
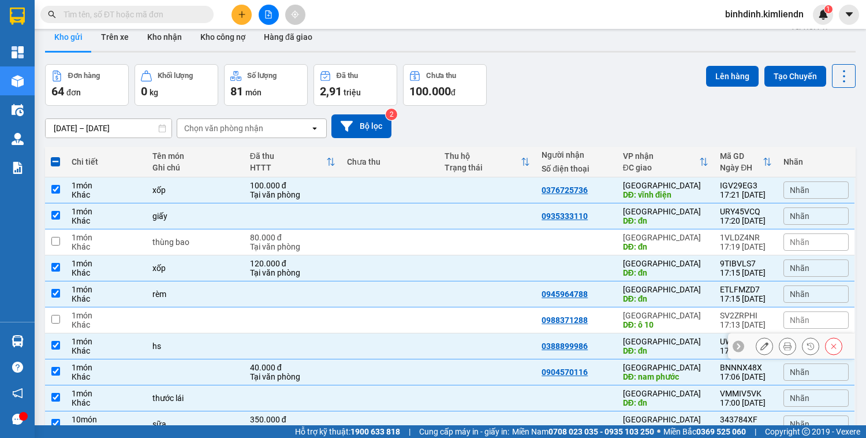
scroll to position [0, 0]
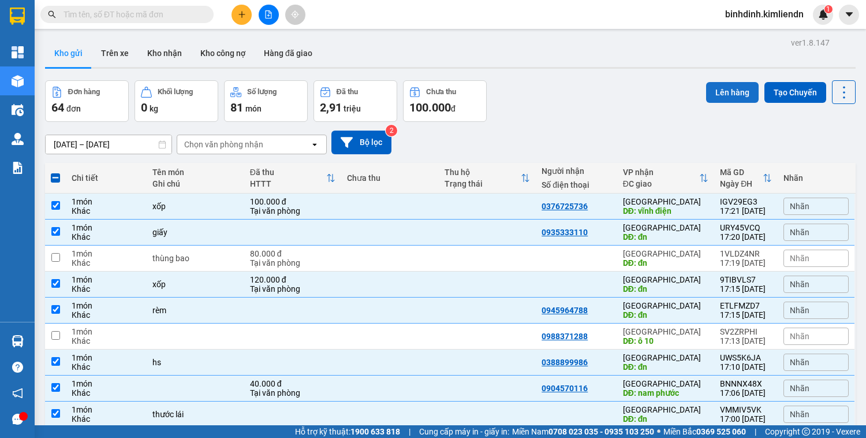
click at [728, 97] on button "Lên hàng" at bounding box center [732, 92] width 53 height 21
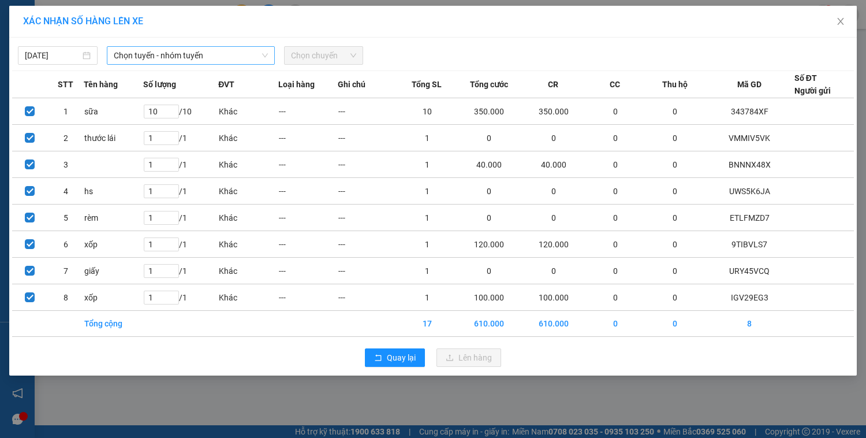
click at [200, 56] on span "Chọn tuyến - nhóm tuyến" at bounding box center [191, 55] width 154 height 17
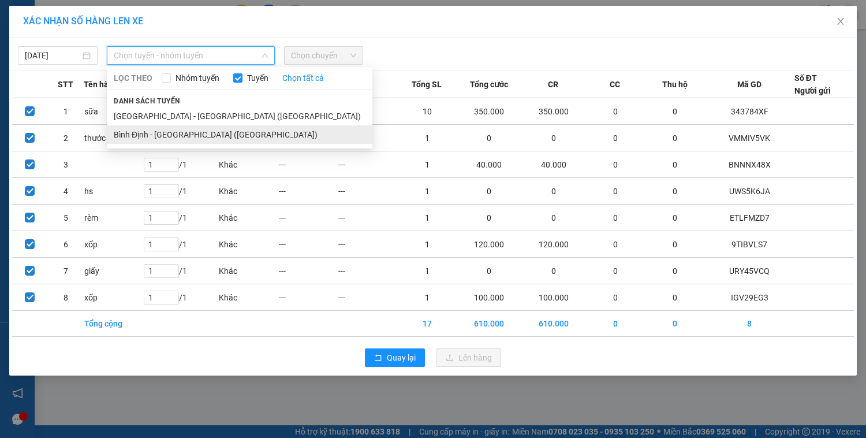
drag, startPoint x: 183, startPoint y: 134, endPoint x: 255, endPoint y: 88, distance: 85.7
click at [184, 134] on li "Bình Định - [GEOGRAPHIC_DATA] ([GEOGRAPHIC_DATA])" at bounding box center [240, 134] width 266 height 18
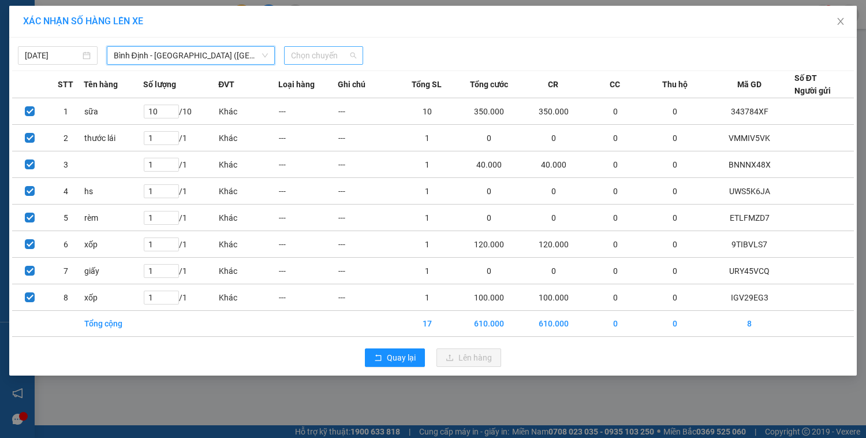
click at [328, 49] on span "Chọn chuyến" at bounding box center [324, 55] width 66 height 17
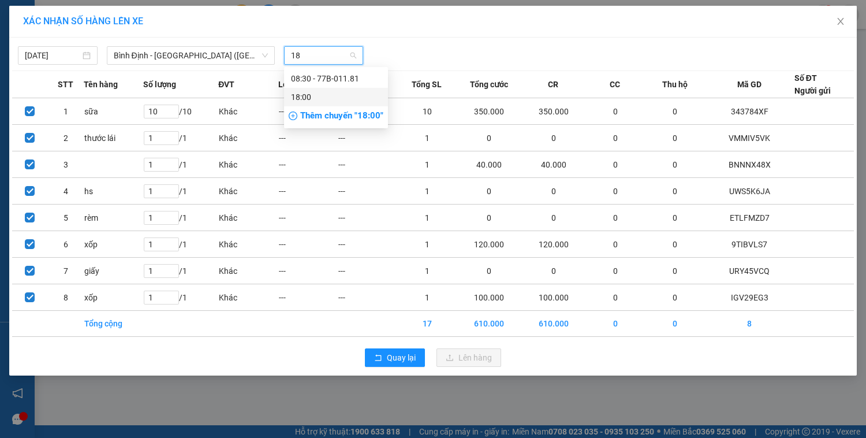
click at [323, 98] on div "18:00" at bounding box center [336, 97] width 90 height 13
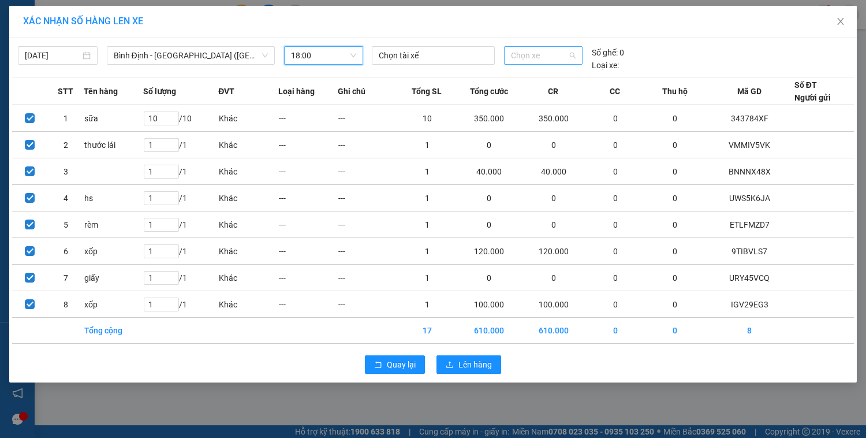
click at [543, 57] on span "Chọn xe" at bounding box center [543, 55] width 65 height 17
click at [551, 113] on div "77G-000.97" at bounding box center [543, 115] width 65 height 13
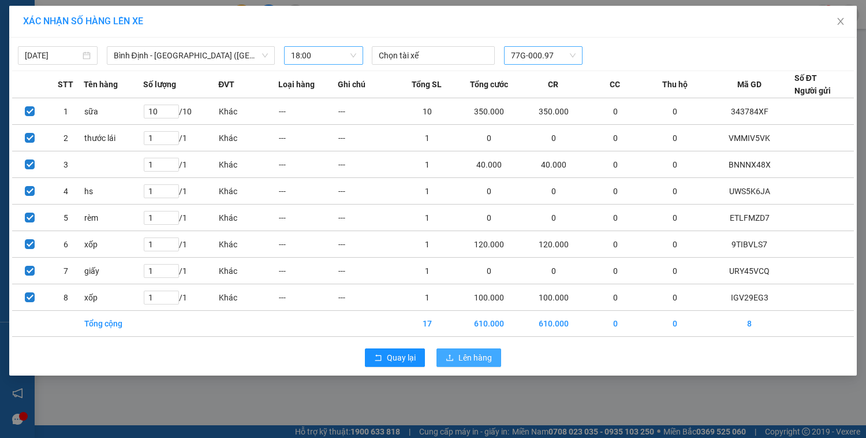
click at [471, 356] on span "Lên hàng" at bounding box center [474, 357] width 33 height 13
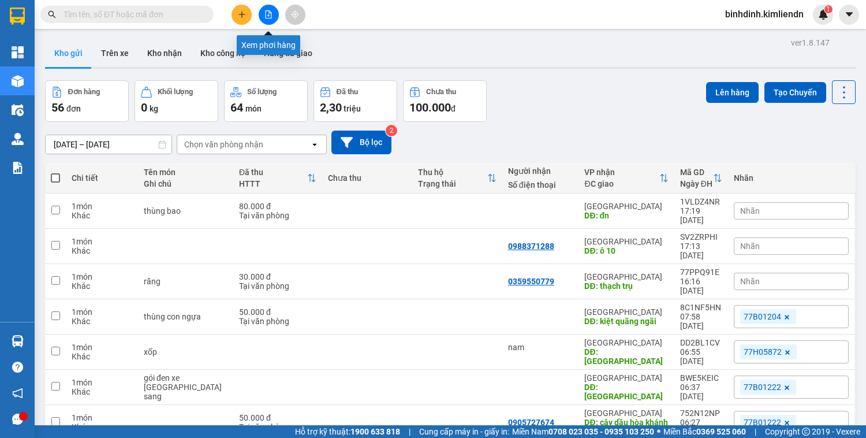
click at [275, 15] on button at bounding box center [269, 15] width 20 height 20
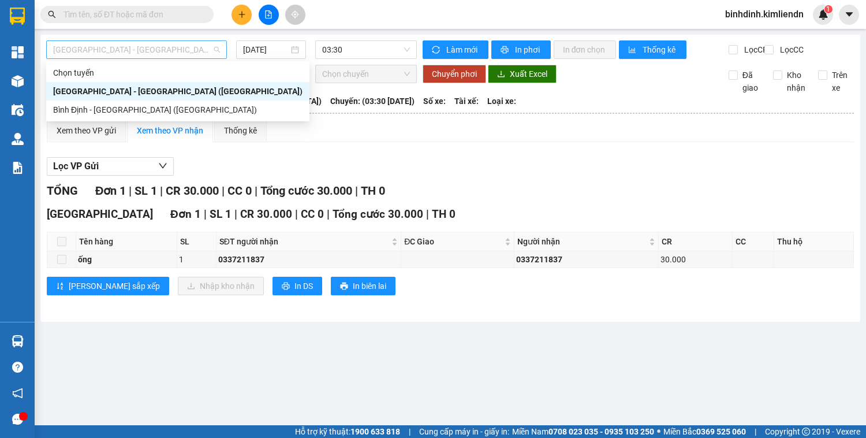
click at [162, 50] on span "[GEOGRAPHIC_DATA] - [GEOGRAPHIC_DATA] ([GEOGRAPHIC_DATA])" at bounding box center [136, 49] width 167 height 17
click at [154, 109] on div "Bình Định - [GEOGRAPHIC_DATA] ([GEOGRAPHIC_DATA])" at bounding box center [177, 109] width 249 height 13
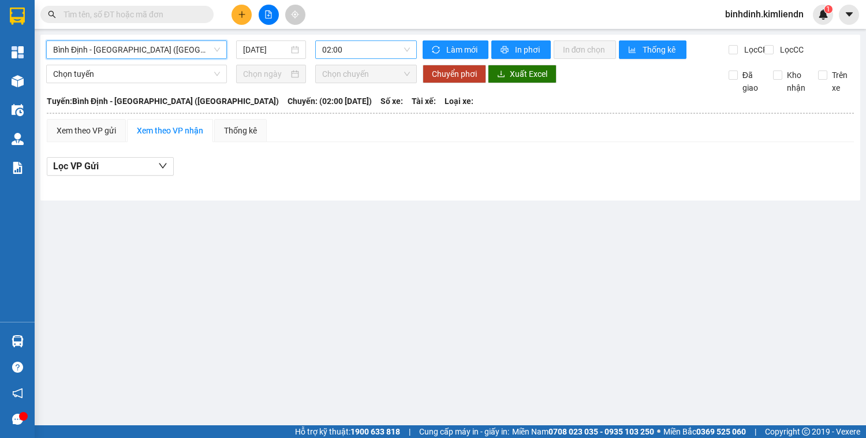
click at [328, 49] on span "02:00" at bounding box center [366, 49] width 88 height 17
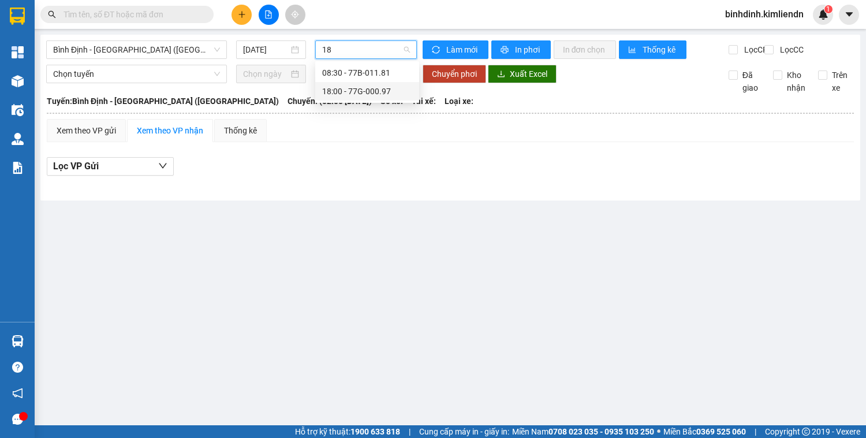
click at [386, 92] on div "18:00 - 77G-000.97" at bounding box center [367, 91] width 90 height 13
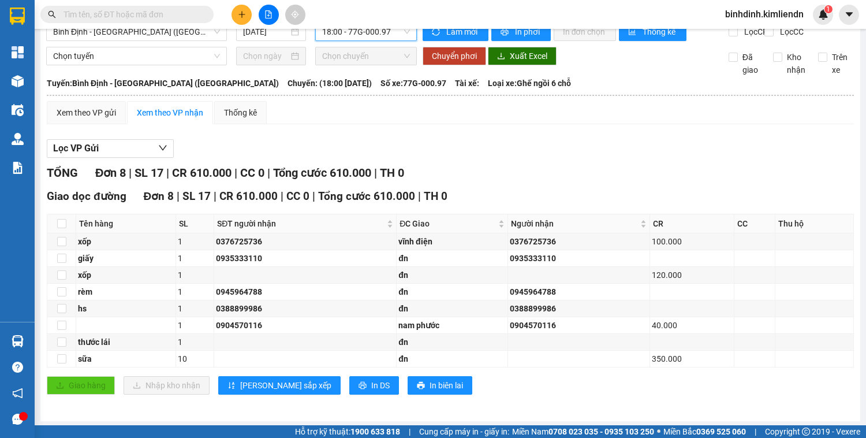
scroll to position [28, 0]
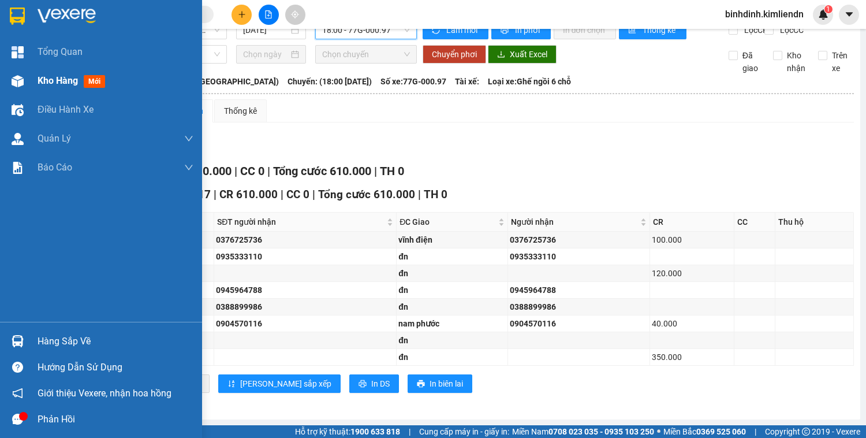
click at [27, 87] on div at bounding box center [18, 81] width 20 height 20
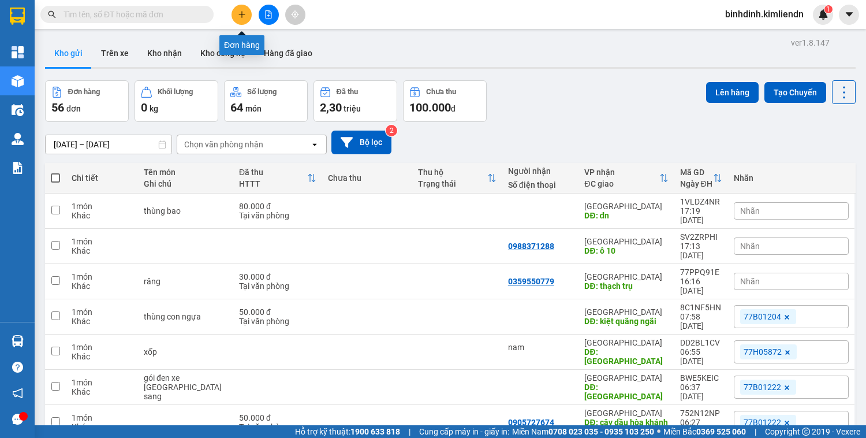
click at [248, 18] on button at bounding box center [242, 15] width 20 height 20
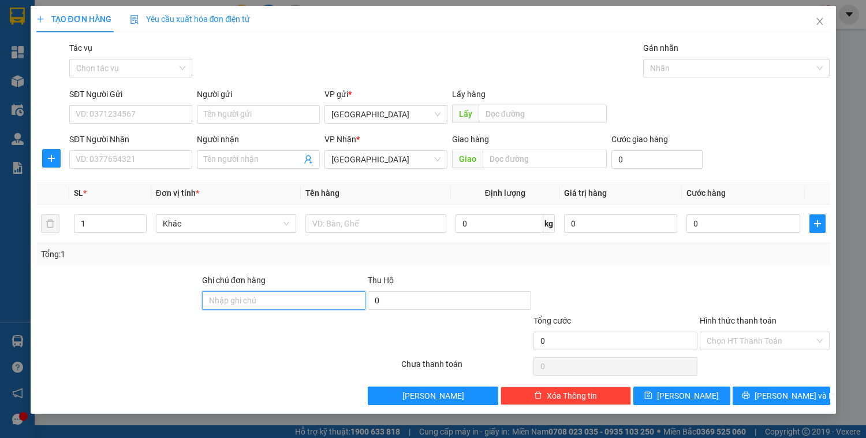
click at [239, 297] on input "Ghi chú đơn hàng" at bounding box center [283, 300] width 163 height 18
paste input "0914012266 - 77G00097"
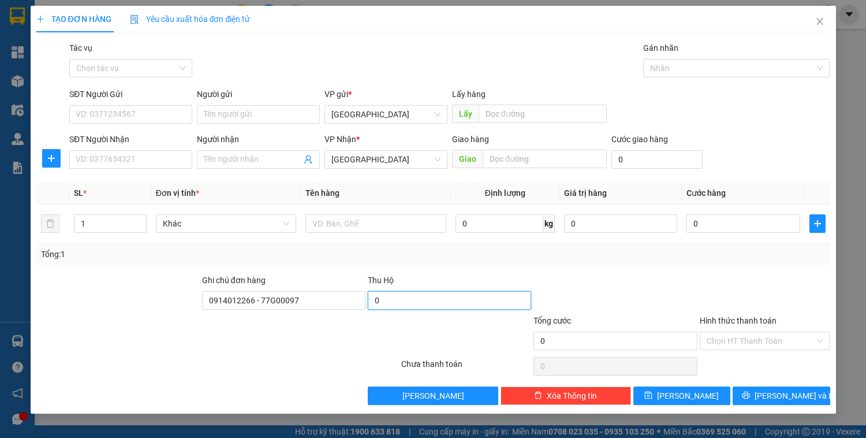
click at [424, 293] on input "0" at bounding box center [449, 300] width 163 height 18
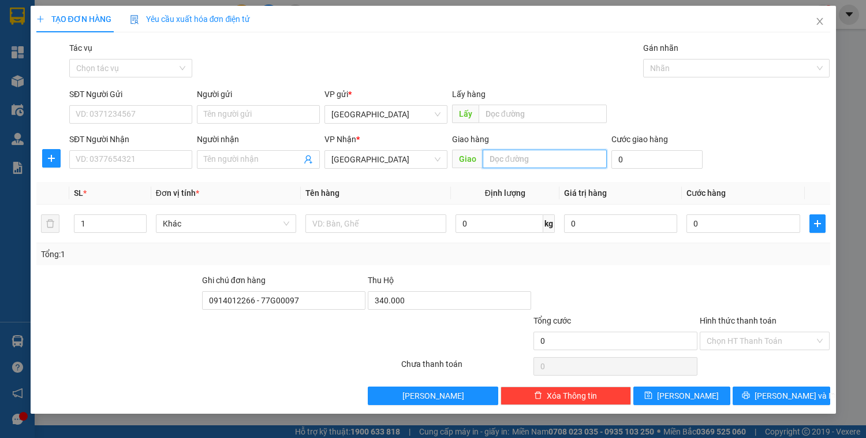
click at [514, 159] on input "text" at bounding box center [545, 159] width 124 height 18
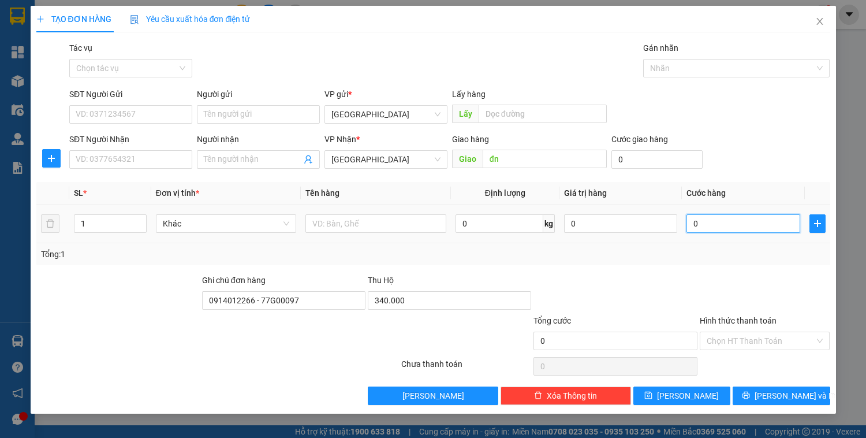
click at [699, 218] on input "0" at bounding box center [743, 223] width 113 height 18
click at [781, 344] on input "Hình thức thanh toán" at bounding box center [761, 340] width 109 height 17
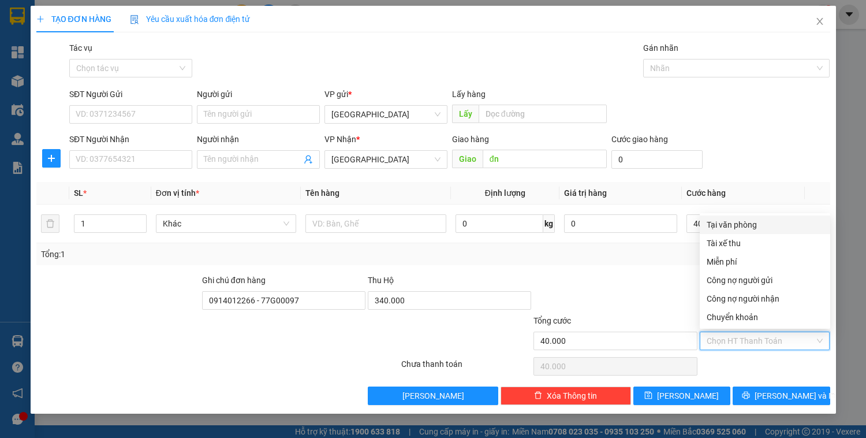
click at [746, 224] on div "Tại văn phòng" at bounding box center [765, 224] width 117 height 13
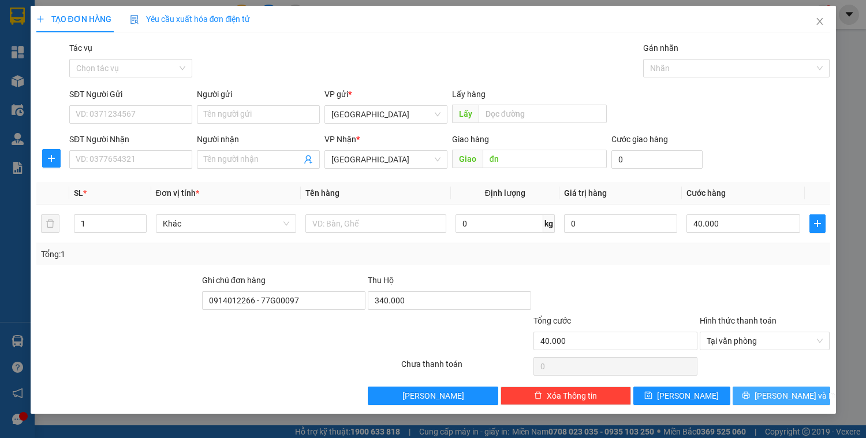
click at [785, 396] on span "[PERSON_NAME] và In" at bounding box center [795, 395] width 81 height 13
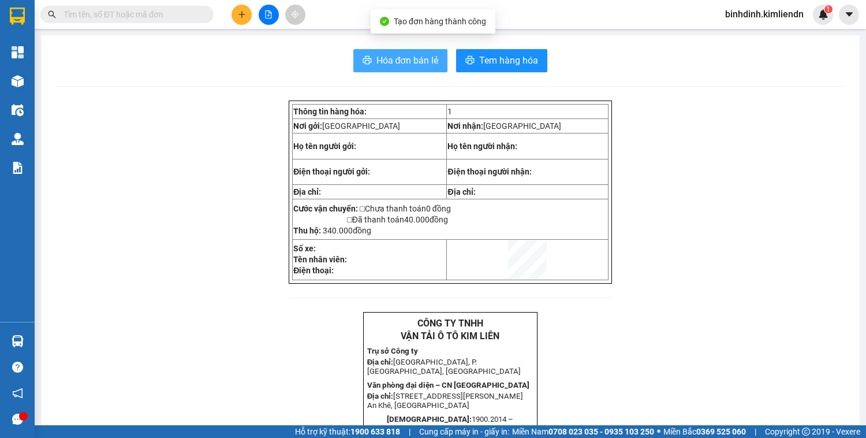
click at [416, 62] on span "Hóa đơn bán lẻ" at bounding box center [407, 60] width 62 height 14
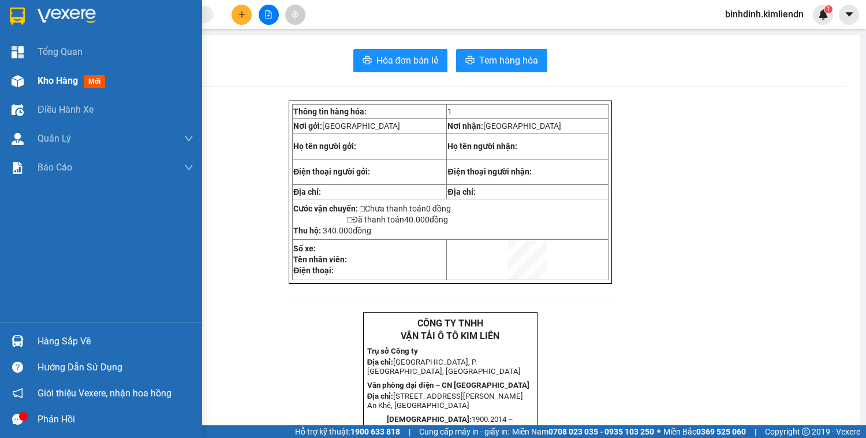
click at [32, 72] on div "Kho hàng mới" at bounding box center [101, 80] width 202 height 29
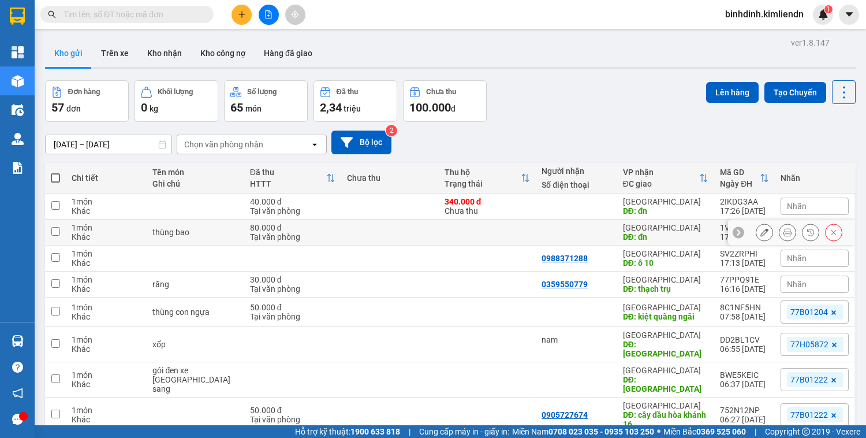
click at [330, 233] on div "Tại văn phòng" at bounding box center [292, 236] width 85 height 9
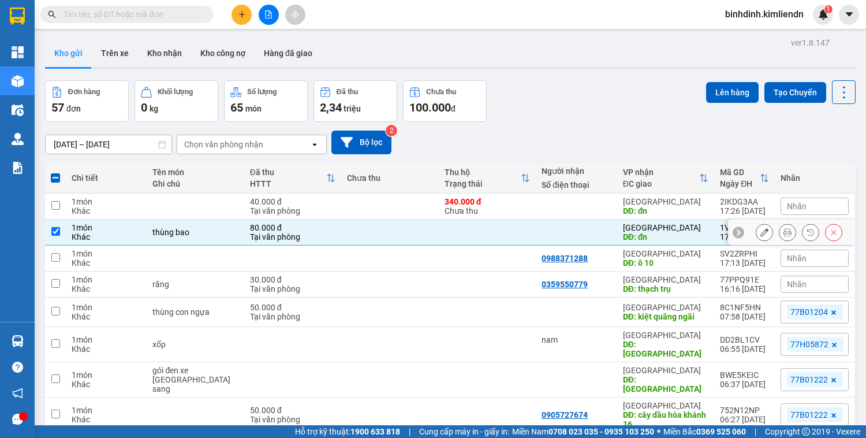
click at [330, 233] on div "Tại văn phòng" at bounding box center [292, 236] width 85 height 9
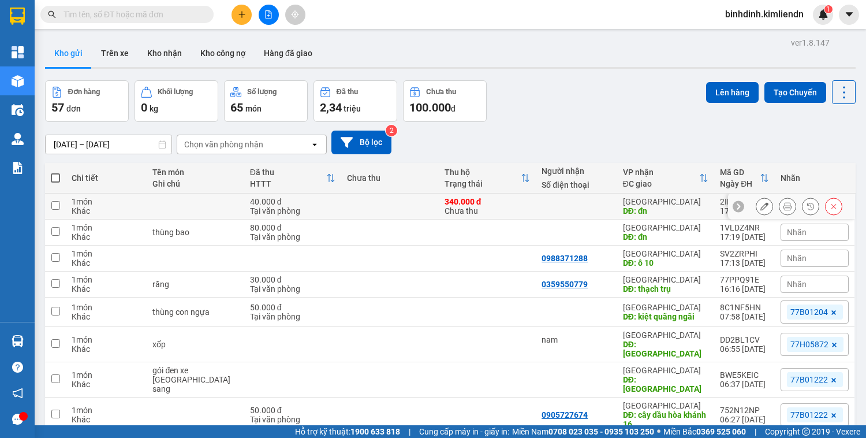
click at [358, 202] on td at bounding box center [389, 206] width 97 height 26
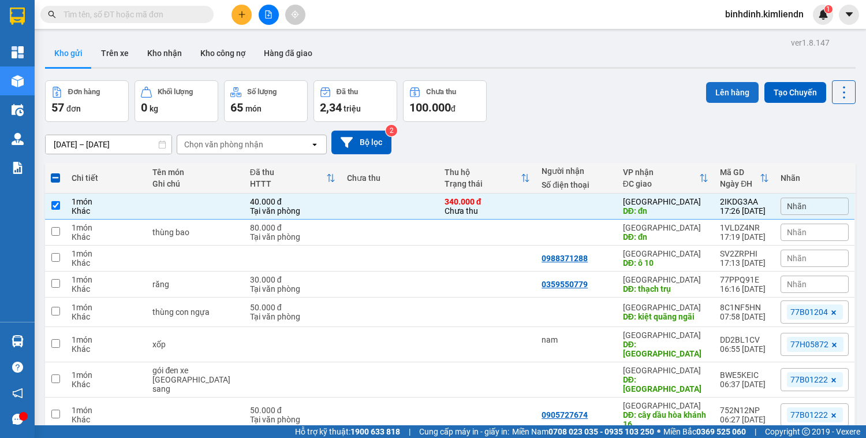
click at [720, 89] on button "Lên hàng" at bounding box center [732, 92] width 53 height 21
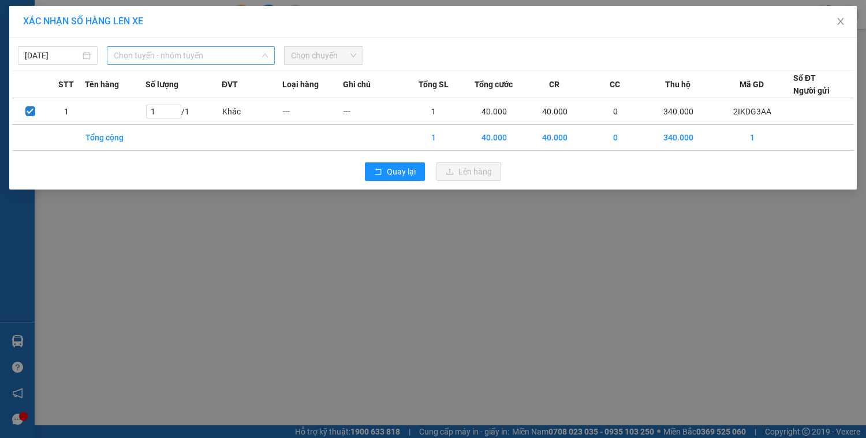
click at [189, 50] on span "Chọn tuyến - nhóm tuyến" at bounding box center [191, 55] width 154 height 17
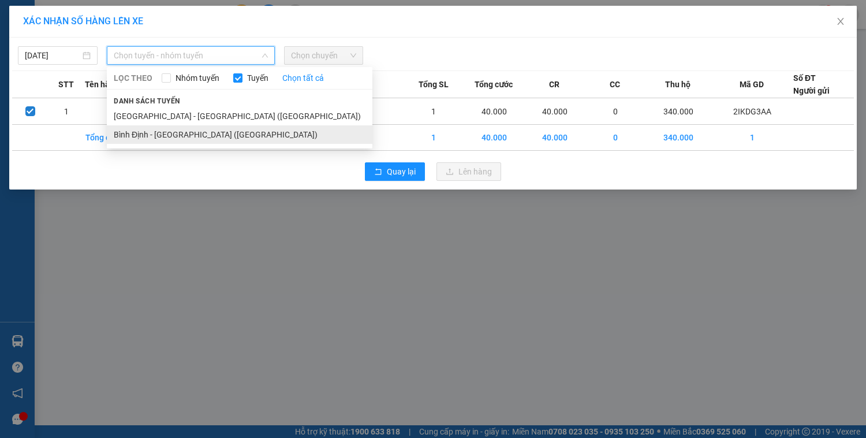
click at [185, 140] on li "Bình Định - [GEOGRAPHIC_DATA] ([GEOGRAPHIC_DATA])" at bounding box center [240, 134] width 266 height 18
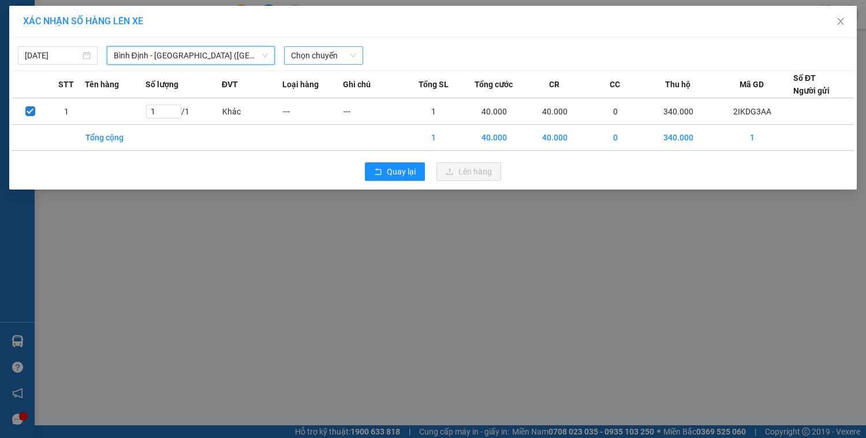
click at [327, 61] on span "Chọn chuyến" at bounding box center [324, 55] width 66 height 17
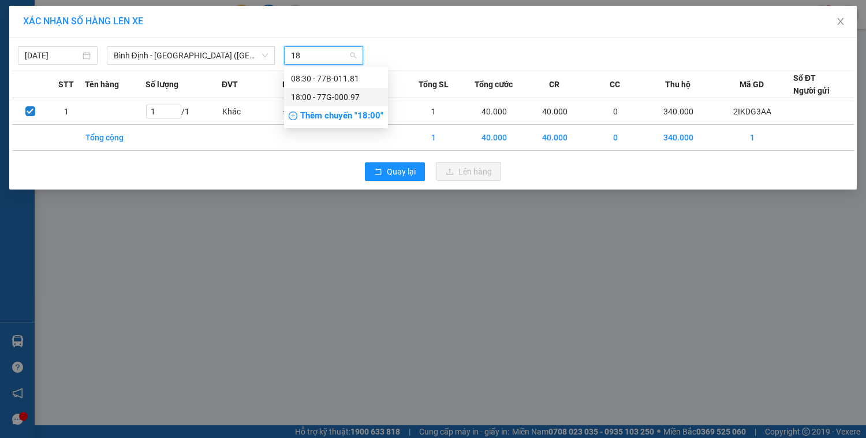
click at [359, 98] on div "18:00 - 77G-000.97" at bounding box center [336, 97] width 90 height 13
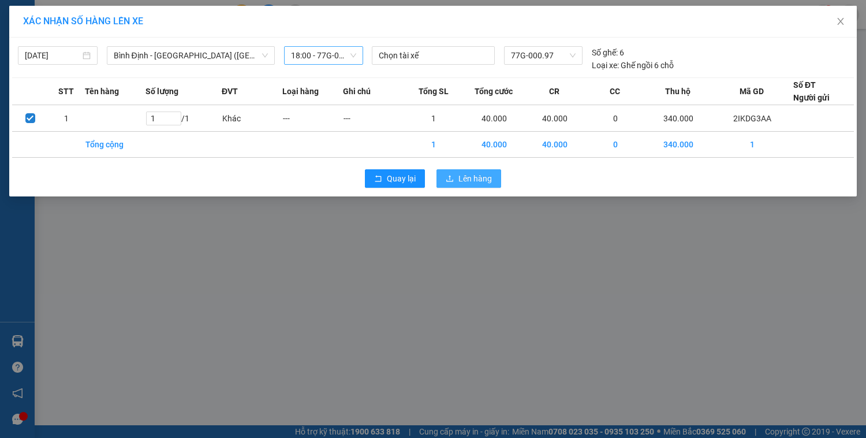
click at [464, 179] on span "Lên hàng" at bounding box center [474, 178] width 33 height 13
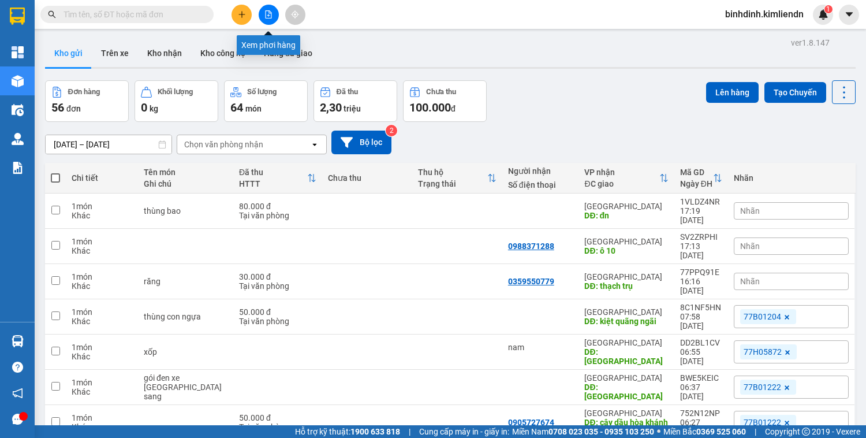
click at [270, 8] on button at bounding box center [269, 15] width 20 height 20
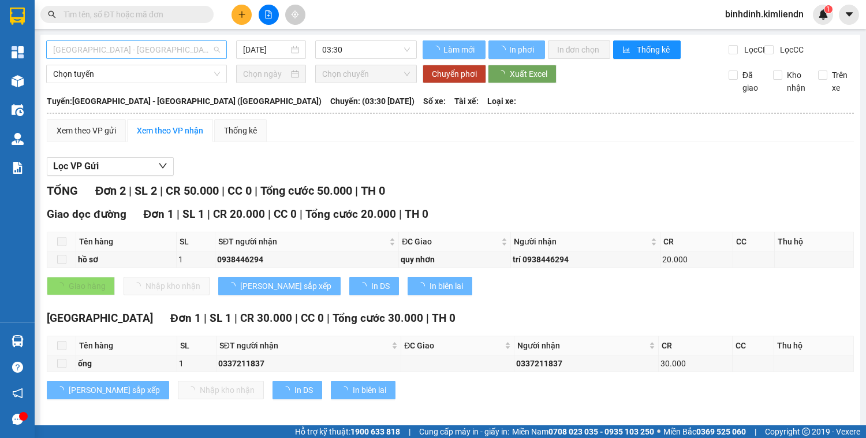
click at [155, 51] on span "[GEOGRAPHIC_DATA] - [GEOGRAPHIC_DATA] ([GEOGRAPHIC_DATA])" at bounding box center [136, 49] width 167 height 17
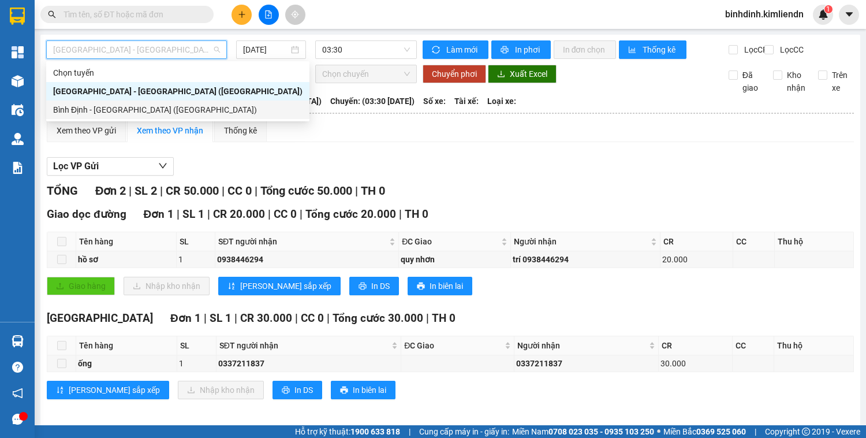
click at [139, 109] on div "Bình Định - [GEOGRAPHIC_DATA] ([GEOGRAPHIC_DATA])" at bounding box center [177, 109] width 249 height 13
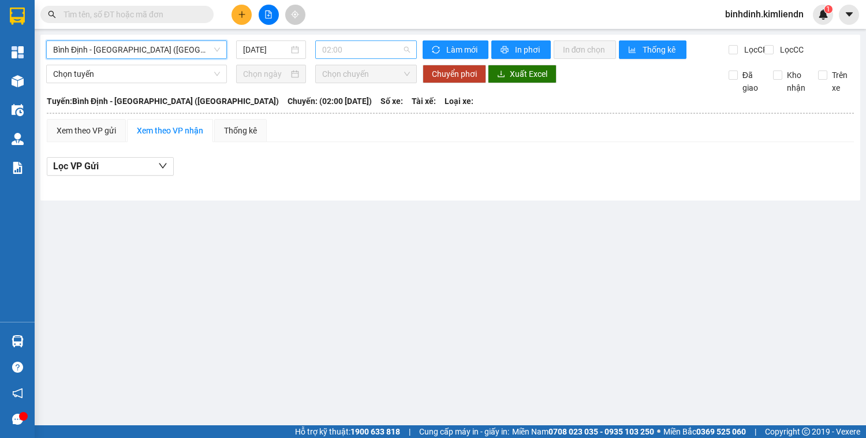
click at [352, 51] on span "02:00" at bounding box center [366, 49] width 88 height 17
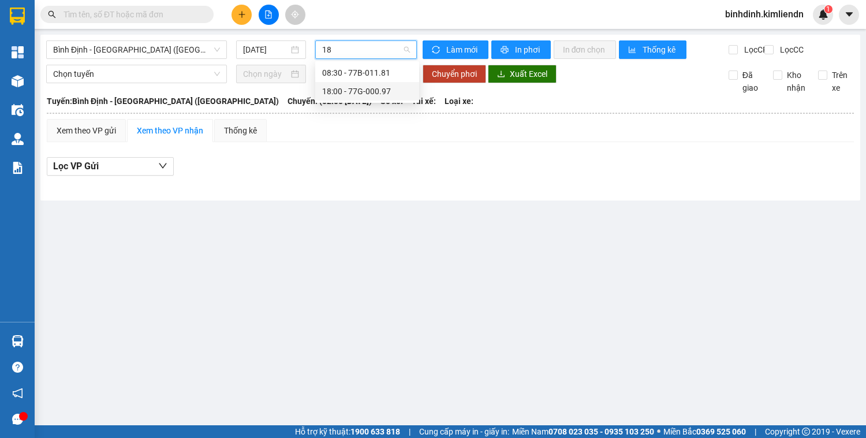
drag, startPoint x: 379, startPoint y: 92, endPoint x: 438, endPoint y: 84, distance: 59.5
click at [381, 93] on div "18:00 - 77G-000.97" at bounding box center [367, 91] width 90 height 13
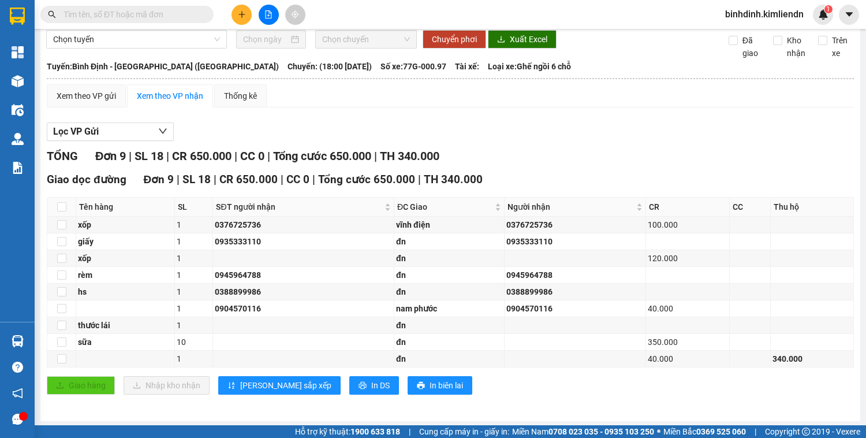
scroll to position [44, 0]
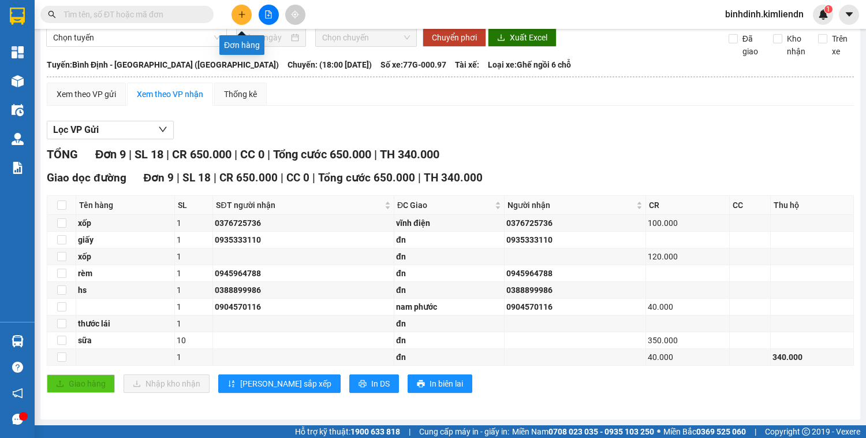
click at [240, 13] on icon "plus" at bounding box center [242, 14] width 8 height 8
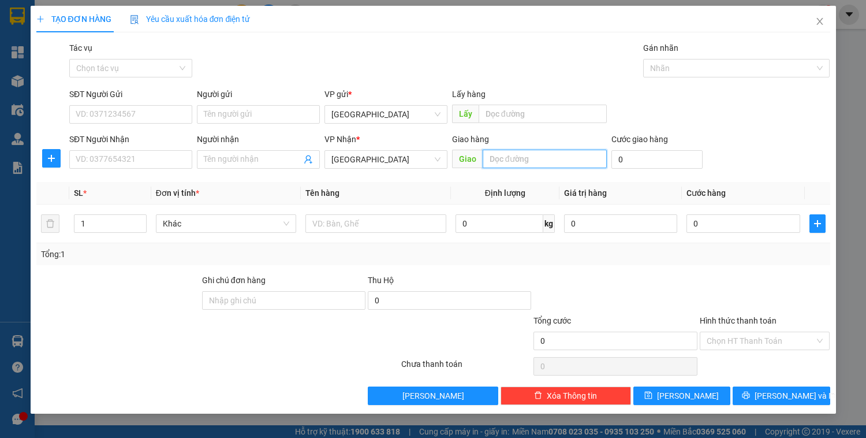
click at [534, 158] on input "text" at bounding box center [545, 159] width 124 height 18
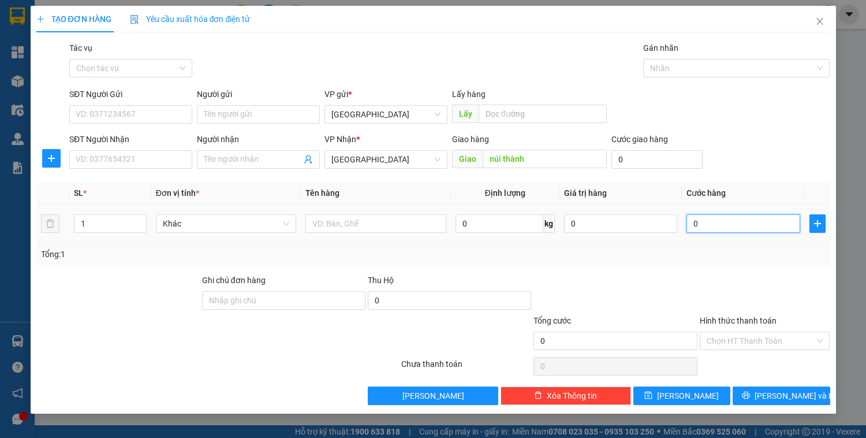
click at [707, 219] on input "0" at bounding box center [743, 223] width 113 height 18
click at [755, 337] on input "Hình thức thanh toán" at bounding box center [761, 340] width 109 height 17
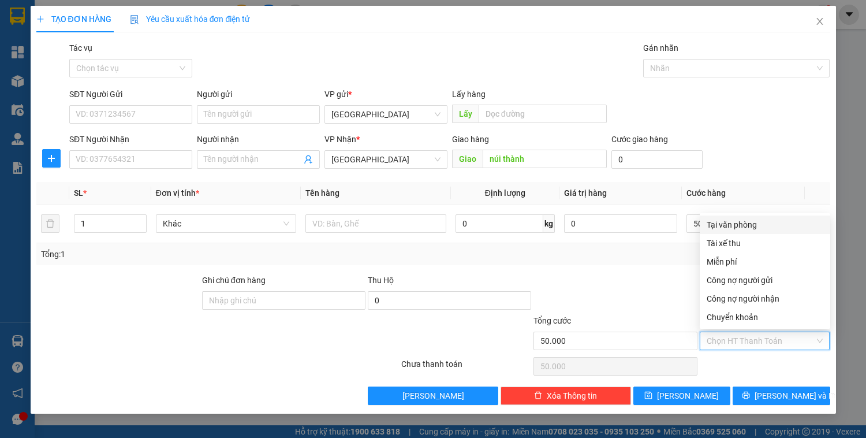
click at [758, 225] on div "Tại văn phòng" at bounding box center [765, 224] width 117 height 13
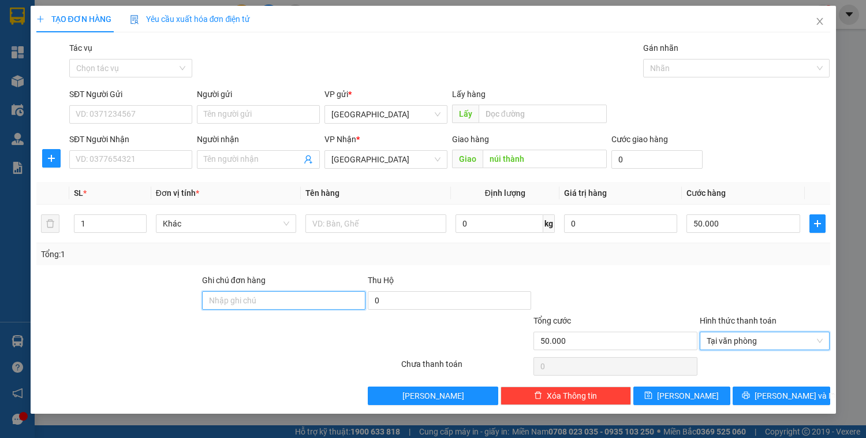
click at [226, 308] on input "Ghi chú đơn hàng" at bounding box center [283, 300] width 163 height 18
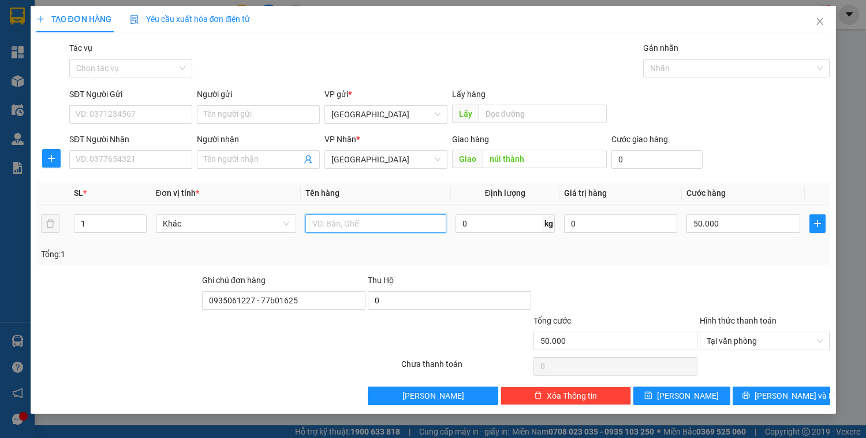
click at [382, 219] on input "text" at bounding box center [375, 223] width 140 height 18
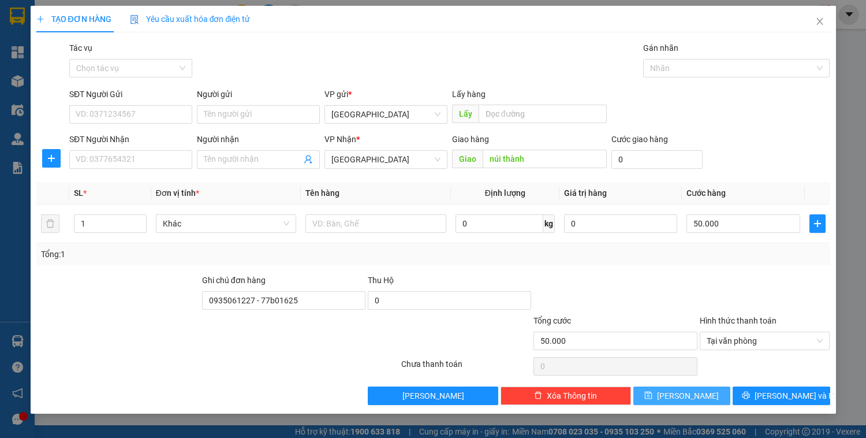
click at [702, 390] on button "[PERSON_NAME]" at bounding box center [681, 395] width 97 height 18
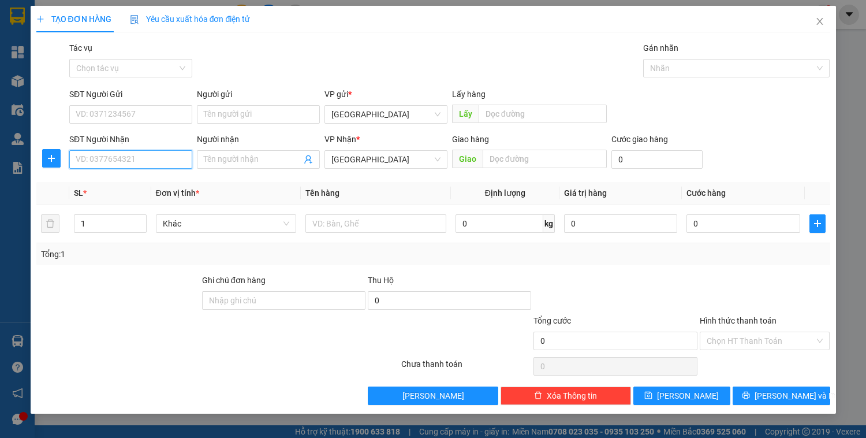
click at [124, 156] on input "SĐT Người Nhận" at bounding box center [130, 159] width 123 height 18
click at [95, 115] on input "SĐT Người Gửi" at bounding box center [130, 114] width 123 height 18
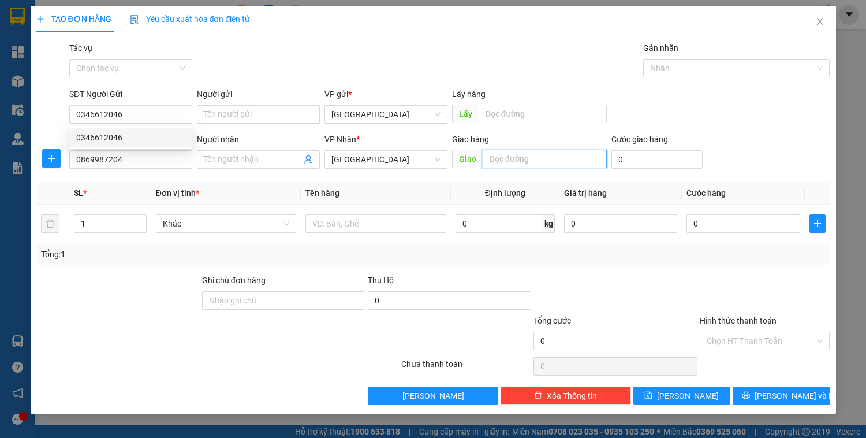
click at [512, 162] on input "text" at bounding box center [545, 159] width 124 height 18
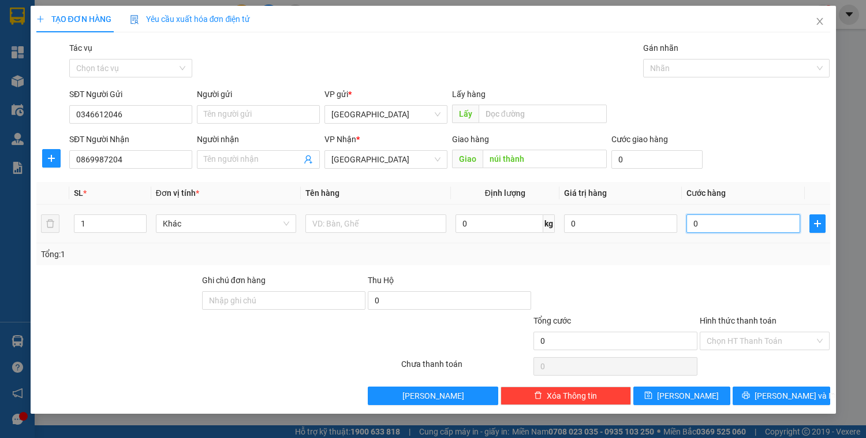
click at [745, 224] on input "0" at bounding box center [743, 223] width 113 height 18
click at [349, 225] on input "text" at bounding box center [375, 223] width 140 height 18
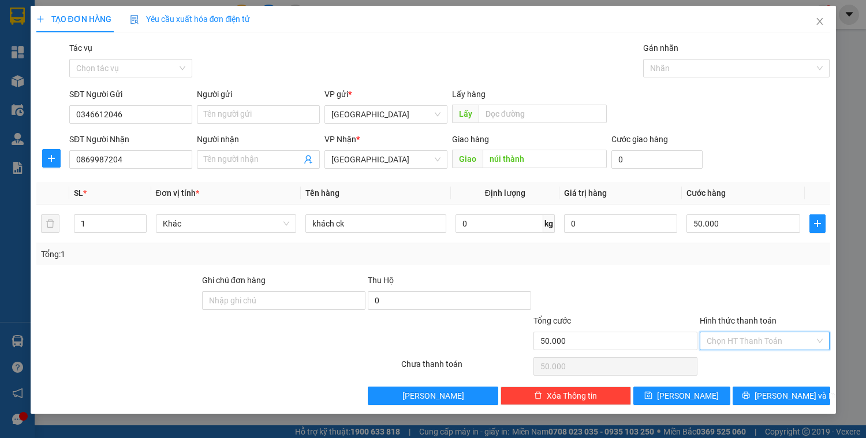
click at [745, 333] on input "Hình thức thanh toán" at bounding box center [761, 340] width 109 height 17
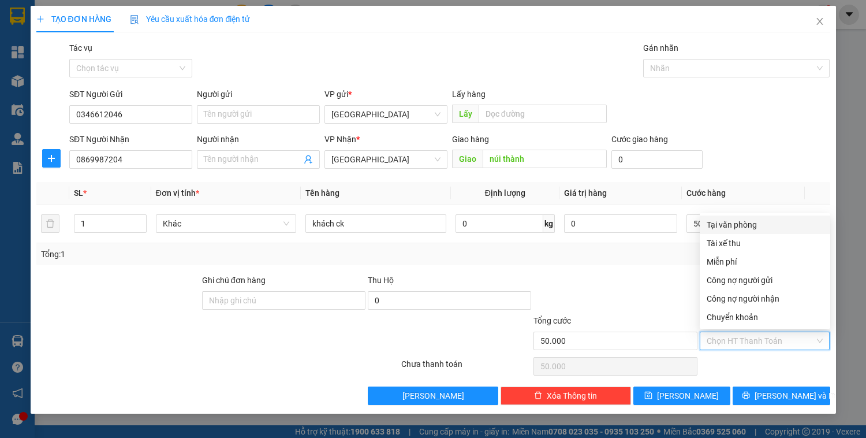
click at [746, 226] on div "Tại văn phòng" at bounding box center [765, 224] width 117 height 13
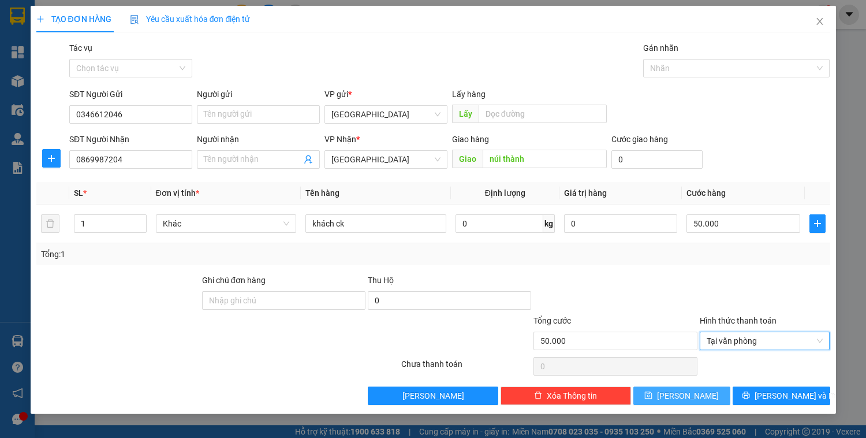
click at [695, 393] on button "[PERSON_NAME]" at bounding box center [681, 395] width 97 height 18
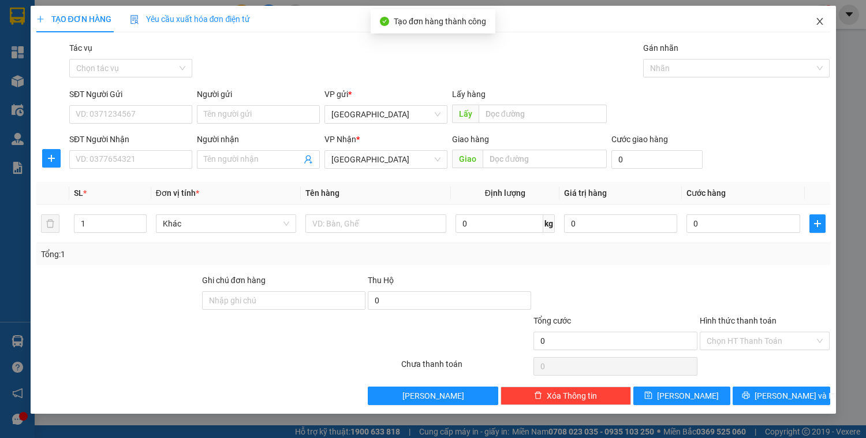
click at [821, 21] on icon "close" at bounding box center [820, 21] width 6 height 7
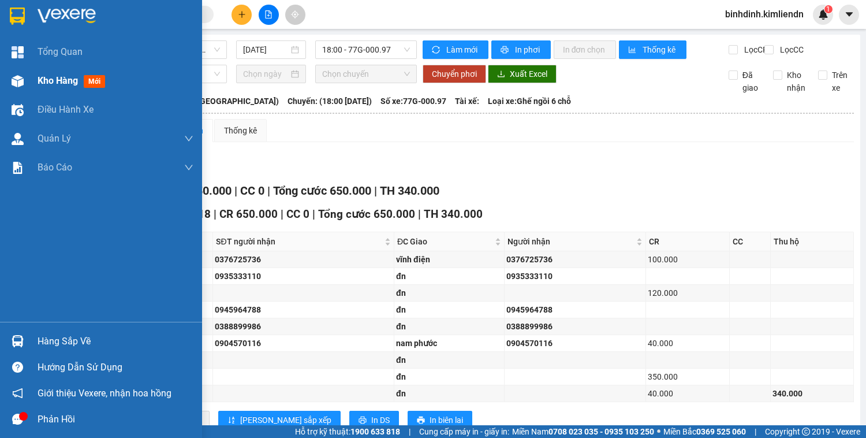
click at [32, 81] on div "Kho hàng mới" at bounding box center [101, 80] width 202 height 29
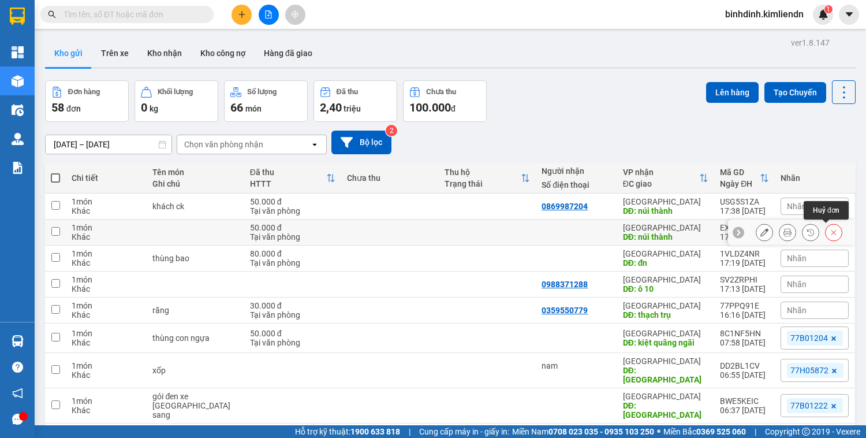
click at [830, 234] on icon at bounding box center [834, 232] width 8 height 8
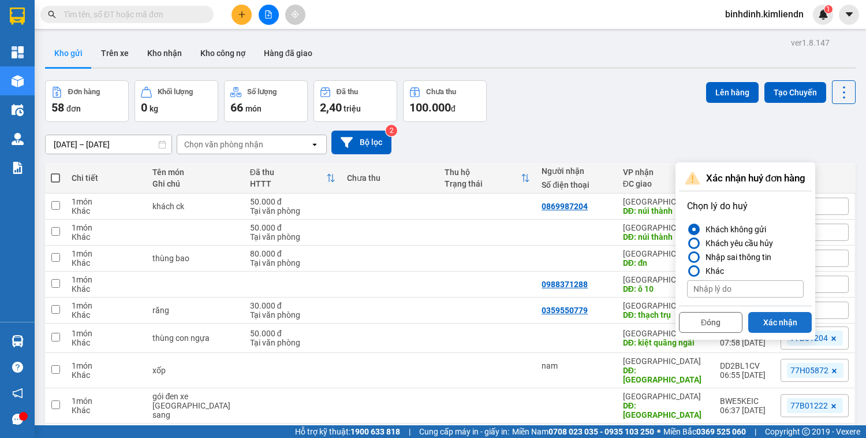
click at [781, 316] on button "Xác nhận" at bounding box center [780, 322] width 64 height 21
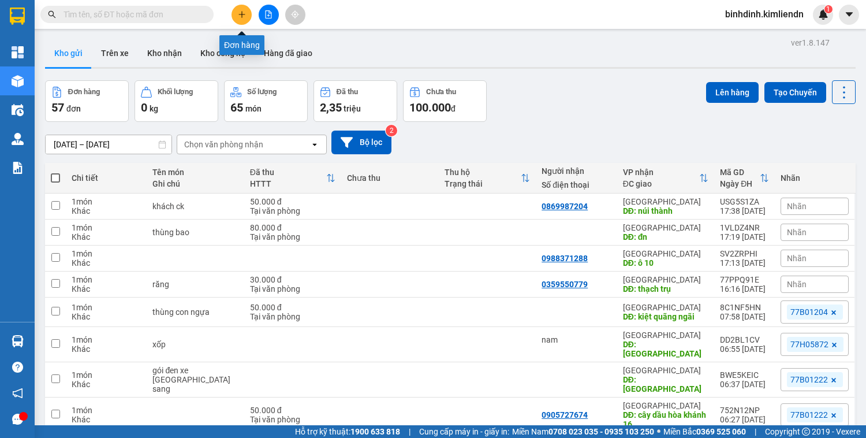
click at [241, 13] on icon "plus" at bounding box center [242, 14] width 8 height 8
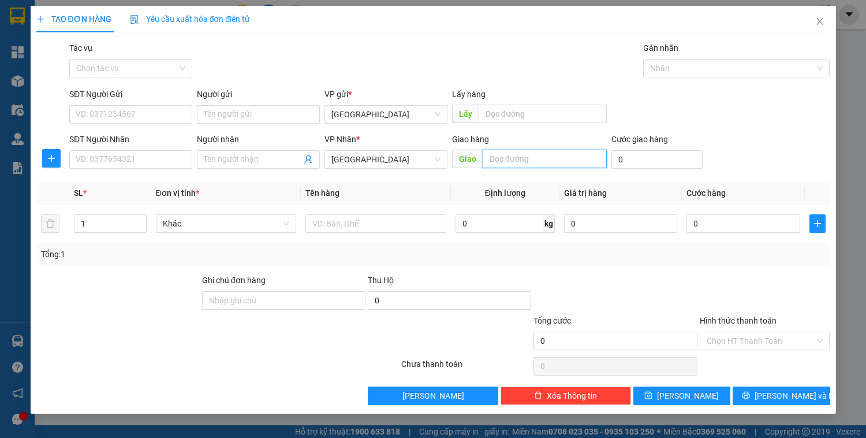
click at [517, 159] on input "text" at bounding box center [545, 159] width 124 height 18
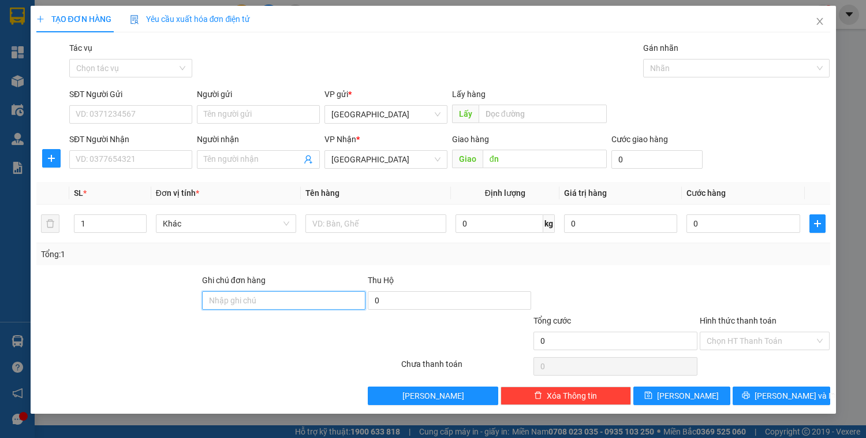
click at [226, 293] on input "Ghi chú đơn hàng" at bounding box center [283, 300] width 163 height 18
paste input "0914012266 - 77G00097"
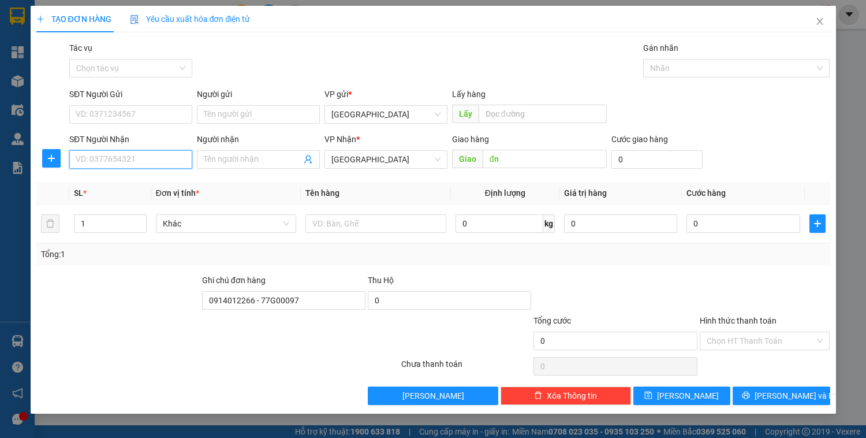
click at [114, 164] on input "SĐT Người Nhận" at bounding box center [130, 159] width 123 height 18
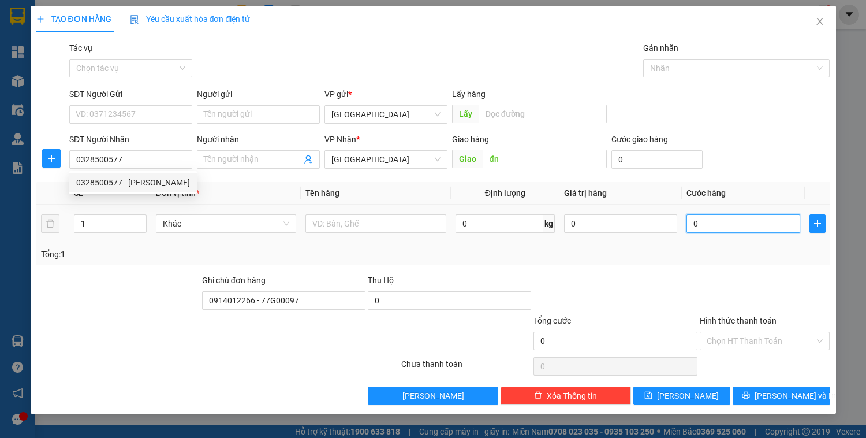
click at [715, 228] on input "0" at bounding box center [743, 223] width 113 height 18
click at [746, 349] on div "Chọn HT Thanh Toán" at bounding box center [765, 340] width 131 height 18
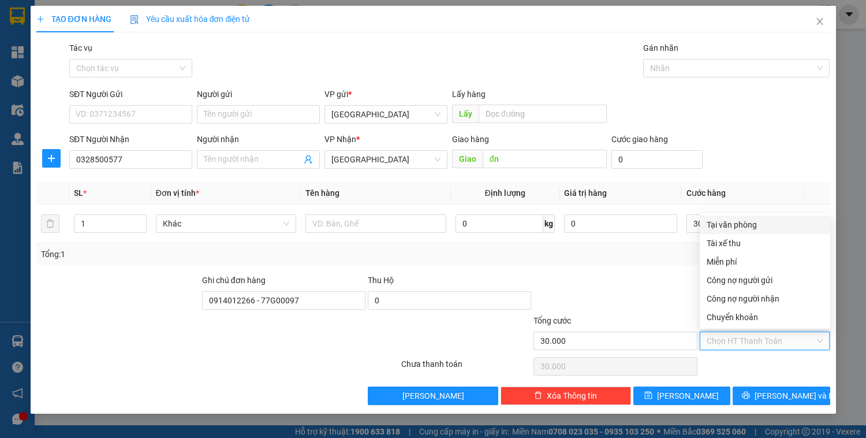
click at [749, 226] on div "Tại văn phòng" at bounding box center [765, 224] width 117 height 13
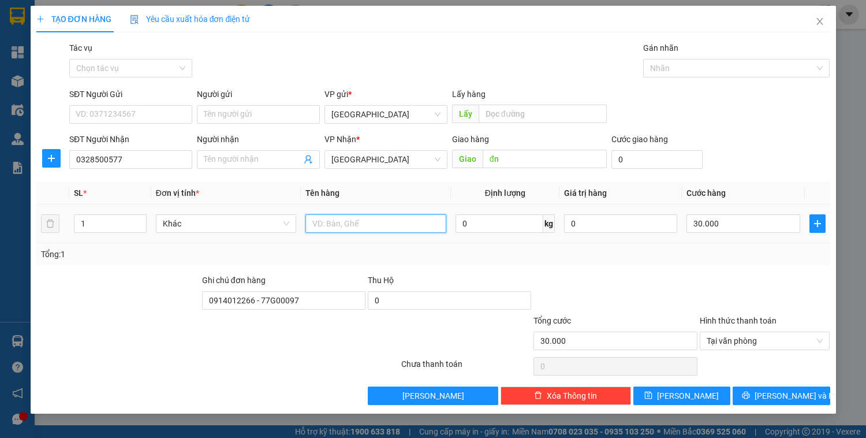
click at [369, 222] on input "text" at bounding box center [375, 223] width 140 height 18
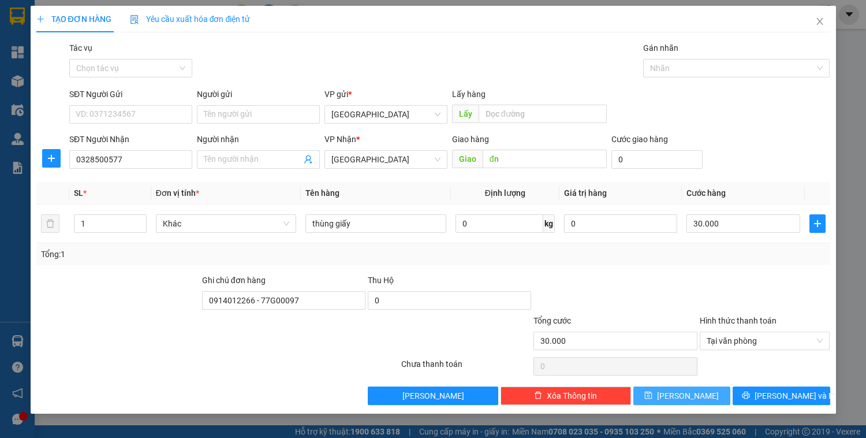
click at [692, 395] on span "[PERSON_NAME]" at bounding box center [688, 395] width 62 height 13
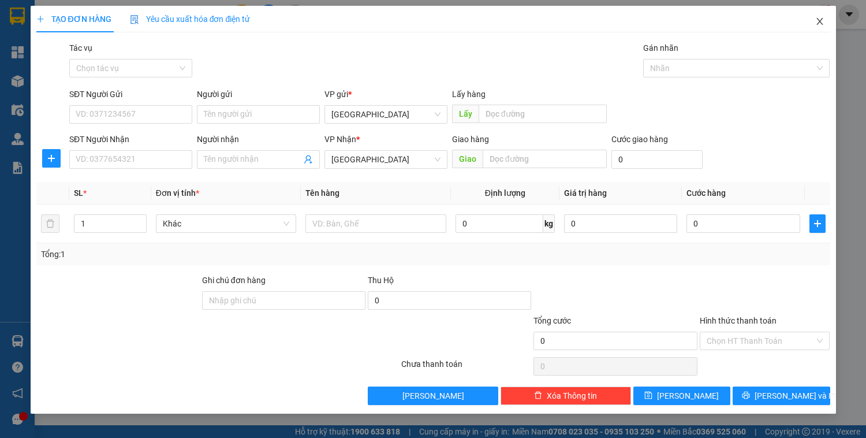
click at [815, 19] on icon "close" at bounding box center [819, 21] width 9 height 9
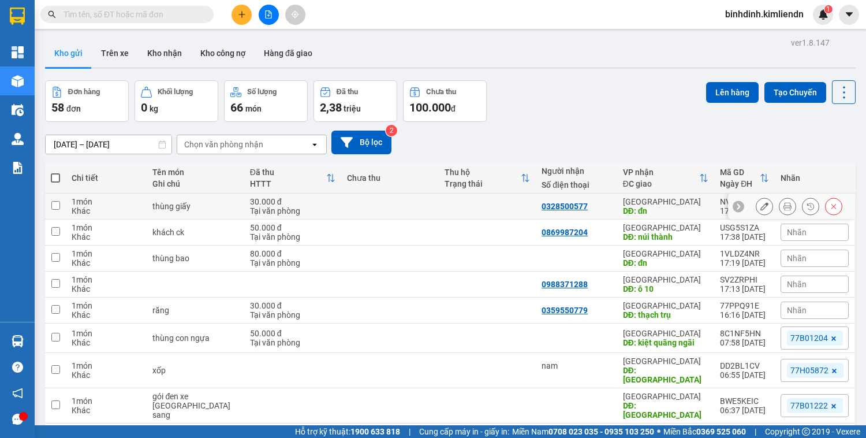
click at [372, 206] on td at bounding box center [389, 206] width 97 height 26
checkbox input "true"
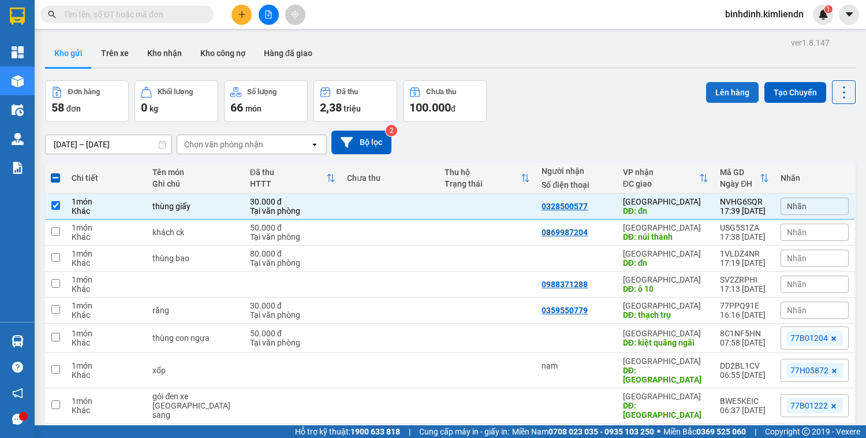
click at [729, 88] on button "Lên hàng" at bounding box center [732, 92] width 53 height 21
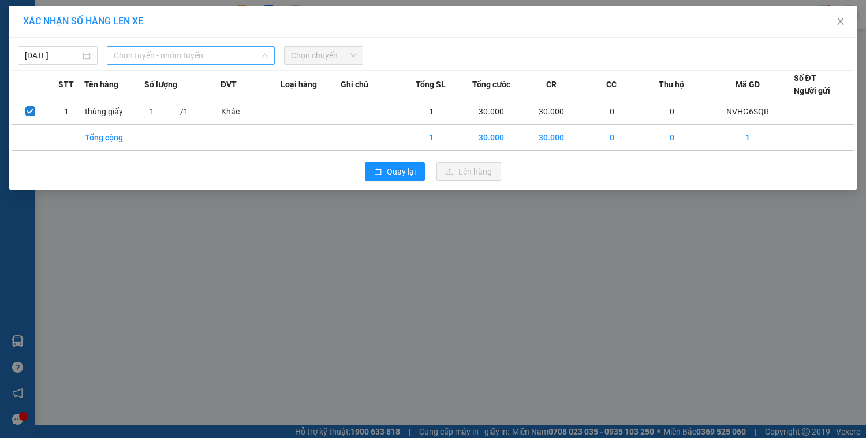
click at [182, 55] on span "Chọn tuyến - nhóm tuyến" at bounding box center [191, 55] width 154 height 17
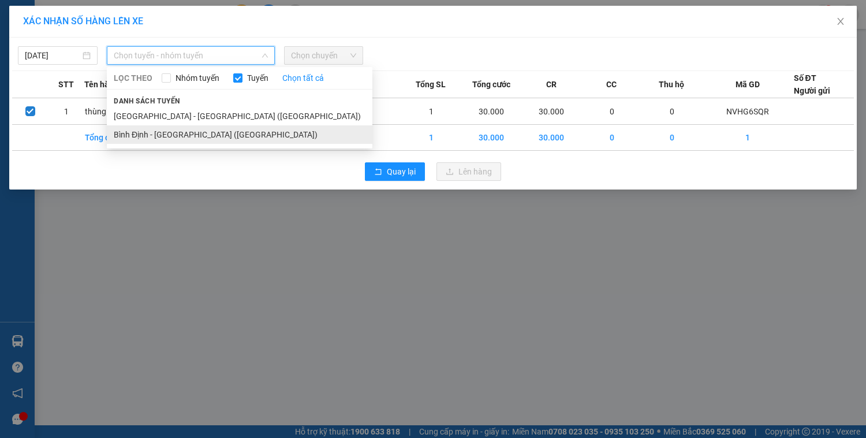
click at [166, 136] on li "Bình Định - [GEOGRAPHIC_DATA] ([GEOGRAPHIC_DATA])" at bounding box center [240, 134] width 266 height 18
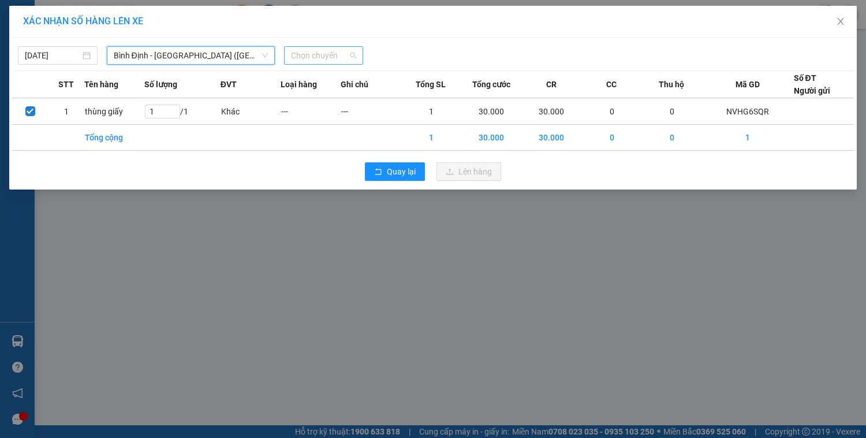
click at [310, 53] on span "Chọn chuyến" at bounding box center [324, 55] width 66 height 17
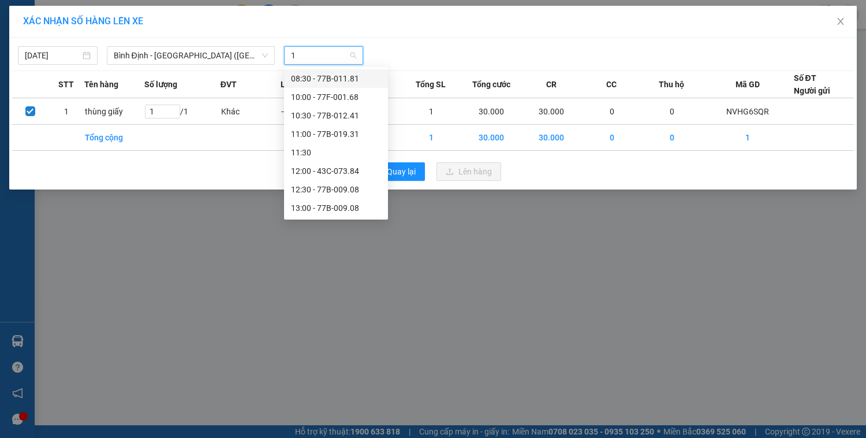
type input "18"
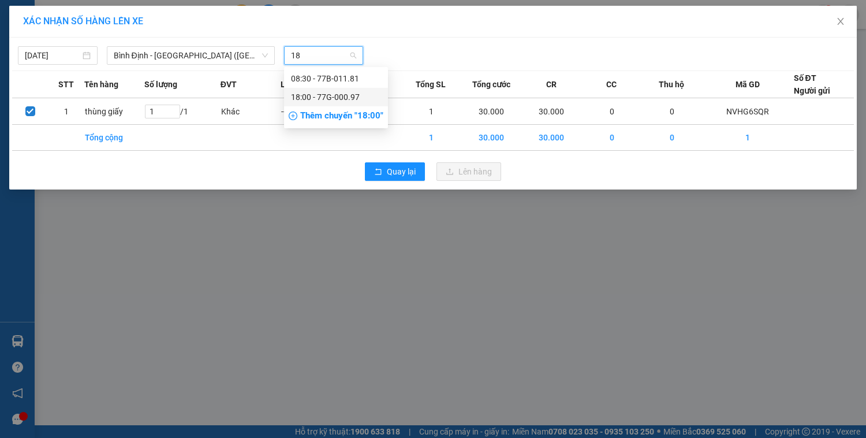
click at [332, 96] on div "18:00 - 77G-000.97" at bounding box center [336, 97] width 90 height 13
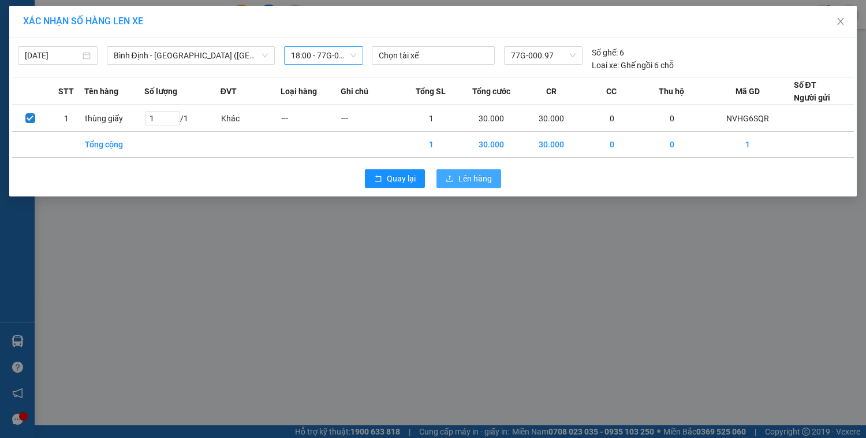
click at [492, 182] on button "Lên hàng" at bounding box center [469, 178] width 65 height 18
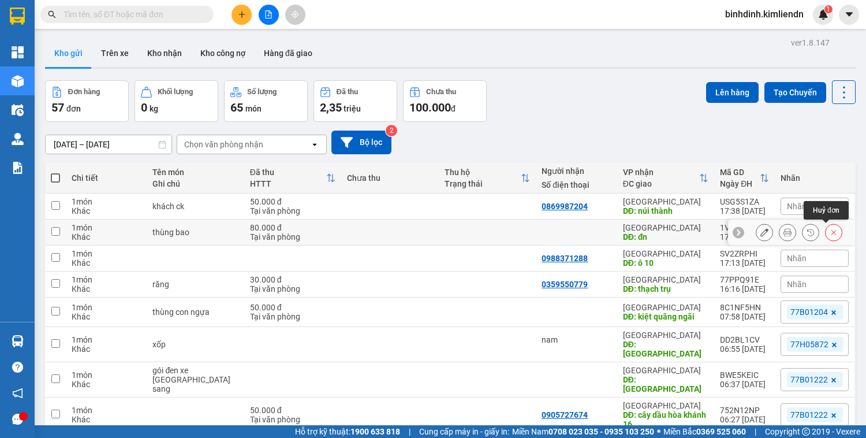
click at [830, 230] on icon at bounding box center [834, 232] width 8 height 8
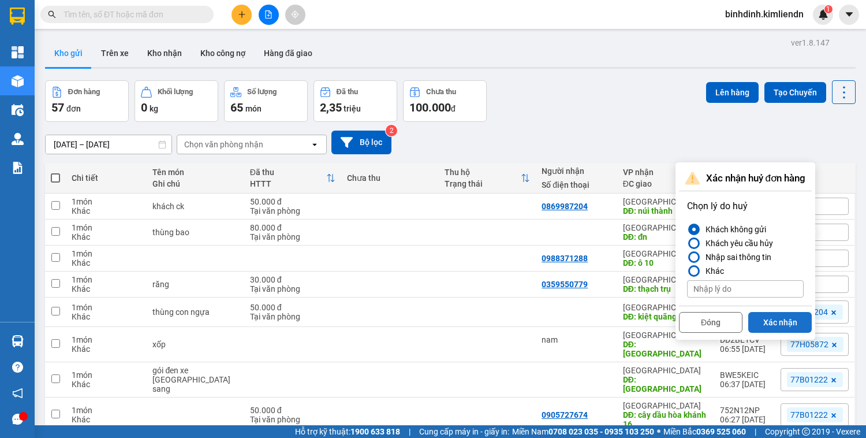
click at [788, 319] on button "Xác nhận" at bounding box center [780, 322] width 64 height 21
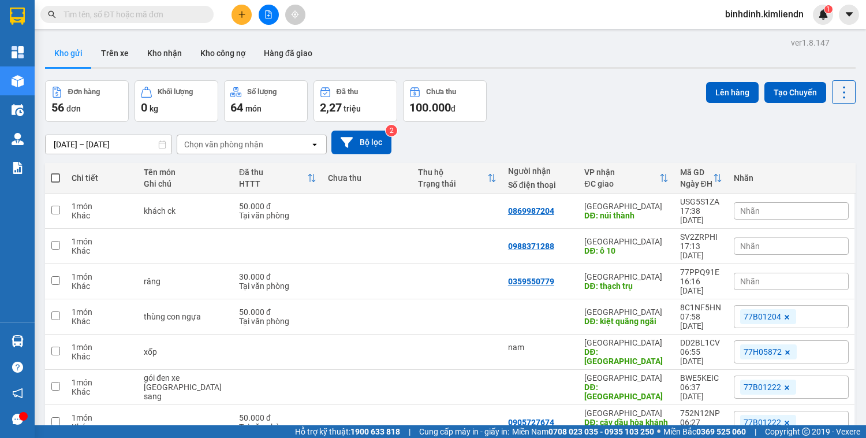
click at [244, 15] on icon "plus" at bounding box center [242, 14] width 8 height 8
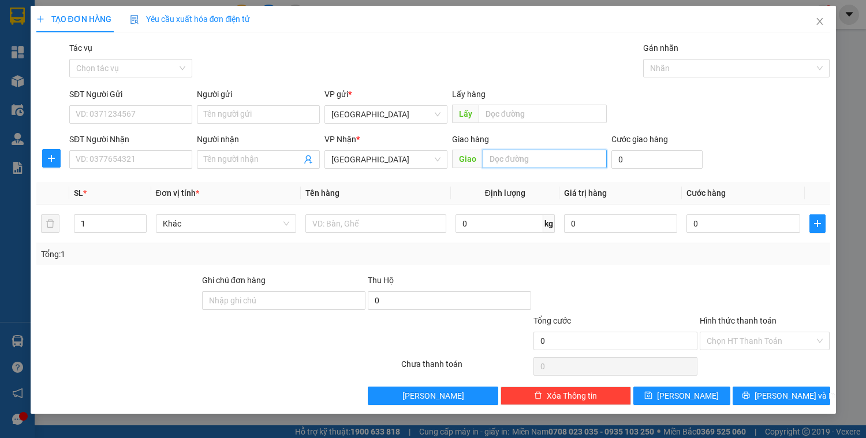
click at [535, 162] on input "text" at bounding box center [545, 159] width 124 height 18
type input "vĩnh điện"
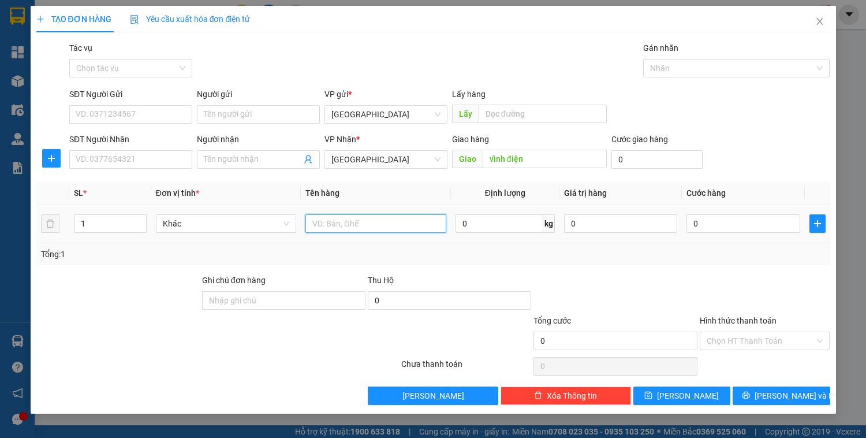
click at [379, 225] on input "text" at bounding box center [375, 223] width 140 height 18
type input "nem ab"
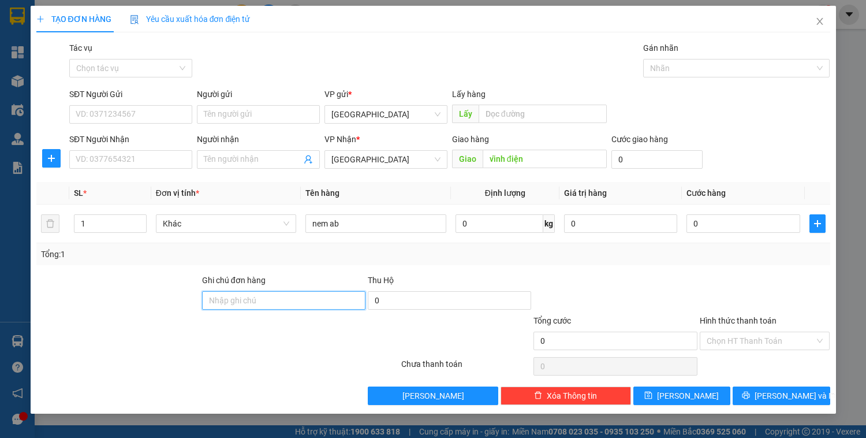
click at [249, 304] on input "Ghi chú đơn hàng" at bounding box center [283, 300] width 163 height 18
type input "0935061227 - 77b01625"
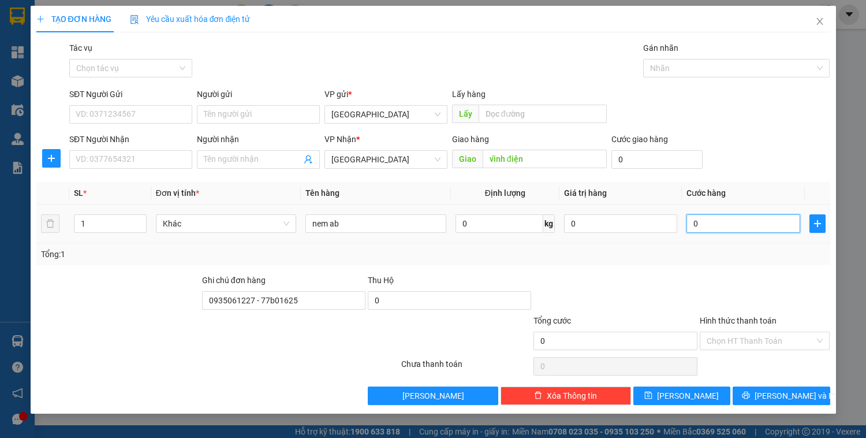
click at [707, 222] on input "0" at bounding box center [743, 223] width 113 height 18
type input "4"
type input "40"
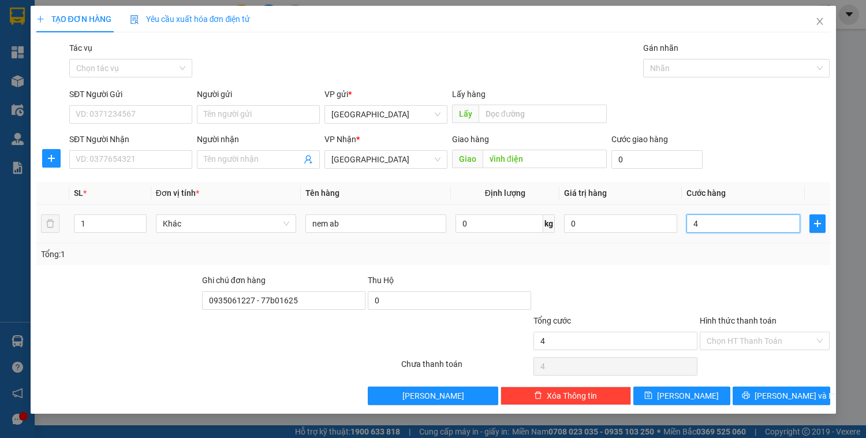
type input "40"
type input "400"
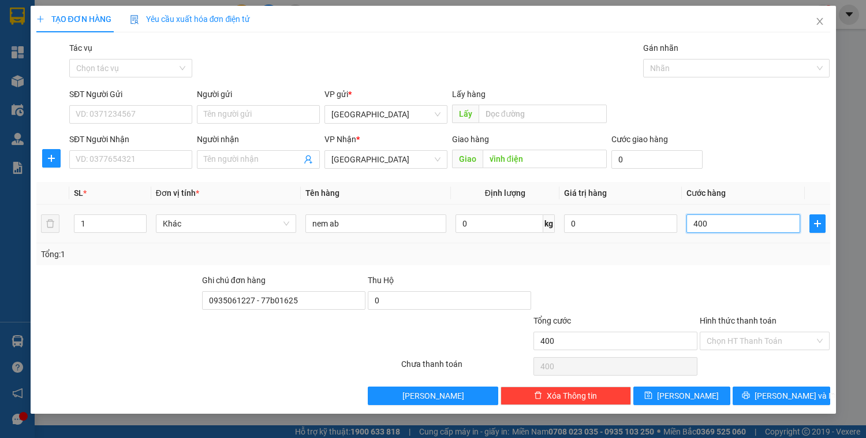
type input "4.000"
type input "40.000"
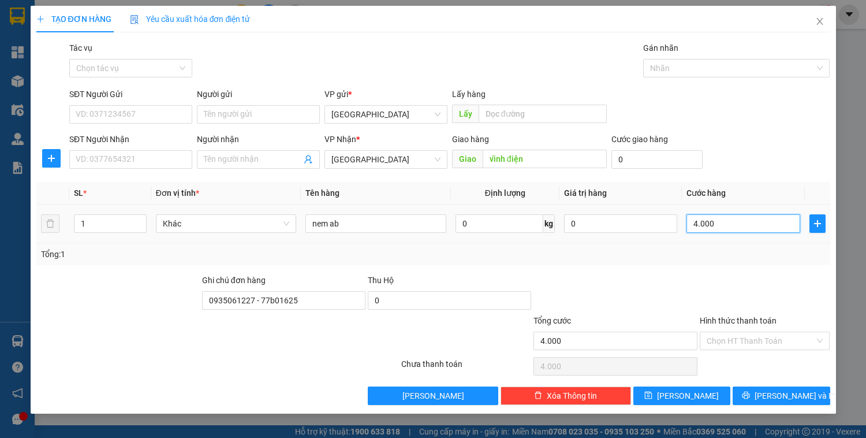
type input "40.000"
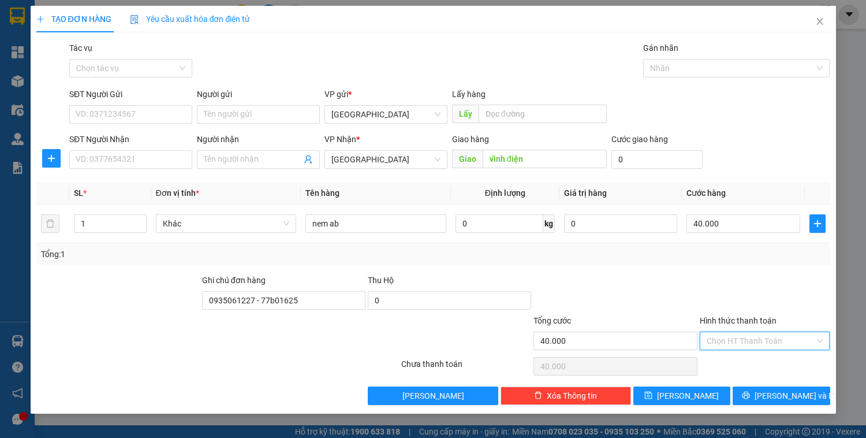
click at [755, 338] on input "Hình thức thanh toán" at bounding box center [761, 340] width 109 height 17
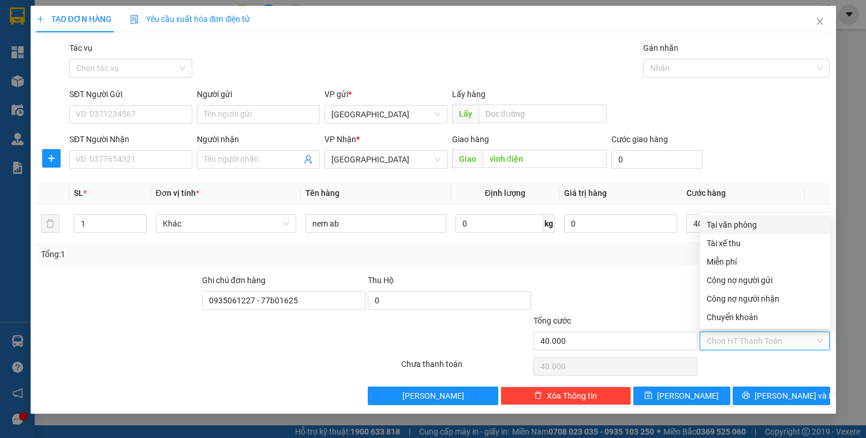
click at [747, 219] on div "Tại văn phòng" at bounding box center [765, 224] width 117 height 13
type input "0"
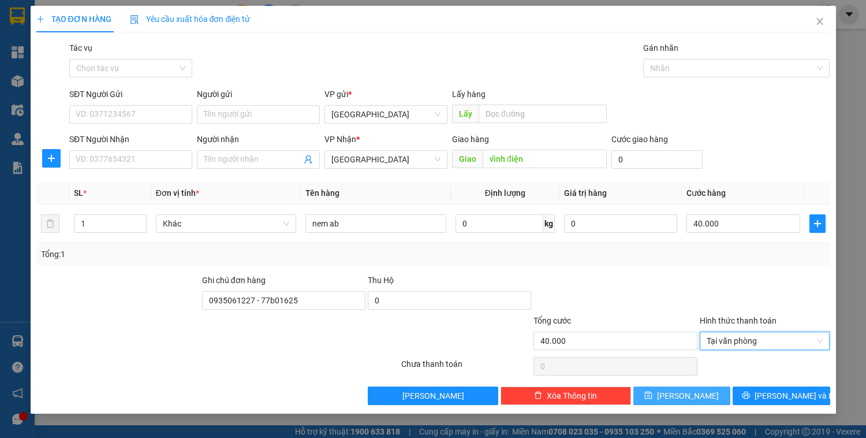
click at [687, 387] on button "[PERSON_NAME]" at bounding box center [681, 395] width 97 height 18
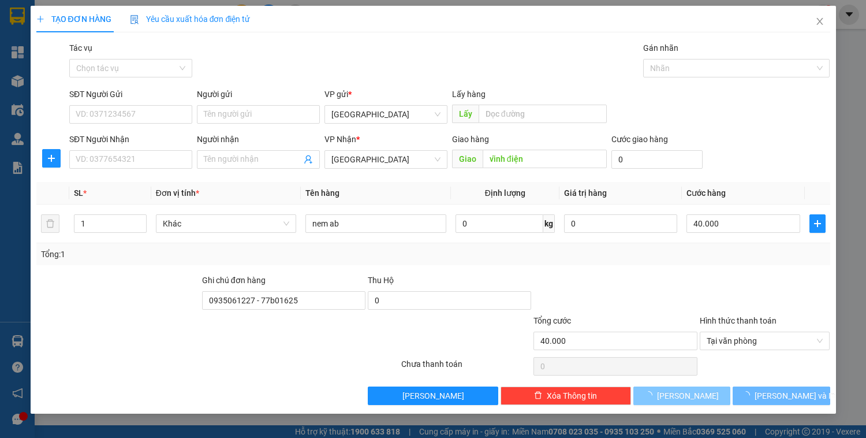
type input "0"
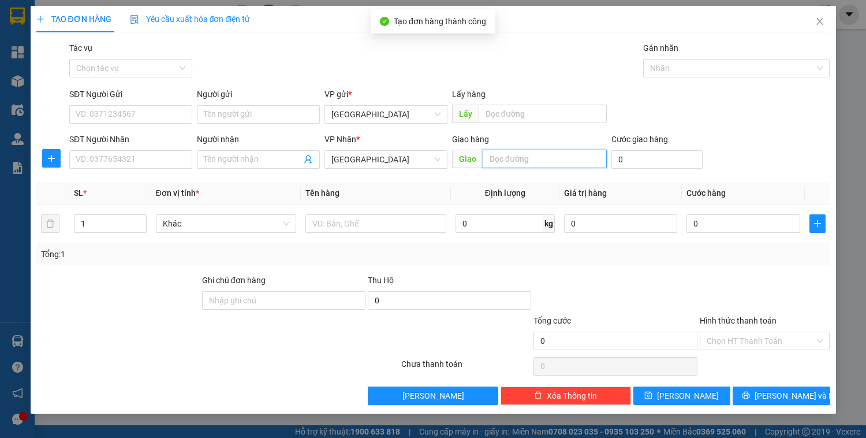
click at [497, 151] on input "text" at bounding box center [545, 159] width 124 height 18
type input "d"
type input "đn"
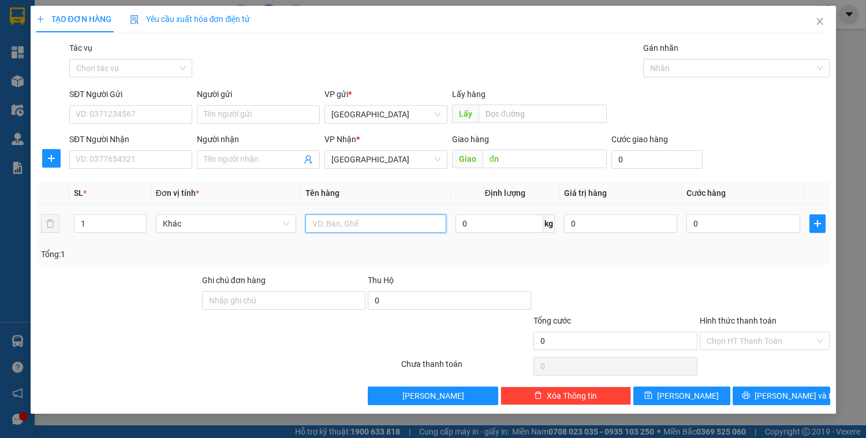
click at [327, 229] on input "text" at bounding box center [375, 223] width 140 height 18
type input "nem út"
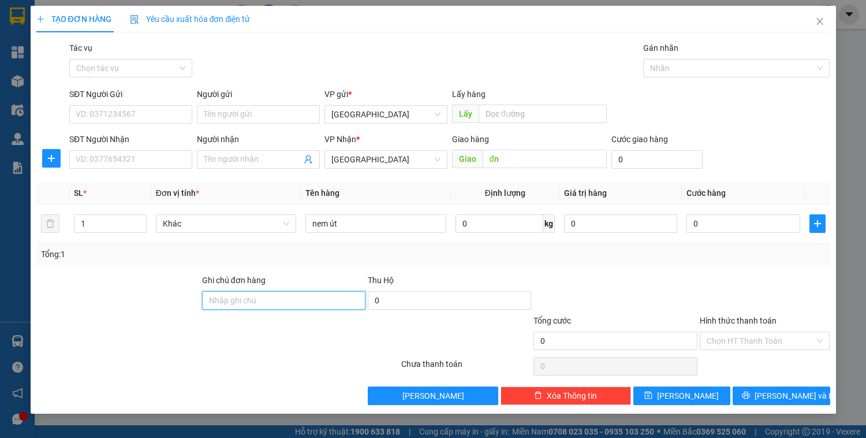
click at [227, 305] on input "Ghi chú đơn hàng" at bounding box center [283, 300] width 163 height 18
type input "0935061227 - 77b01625"
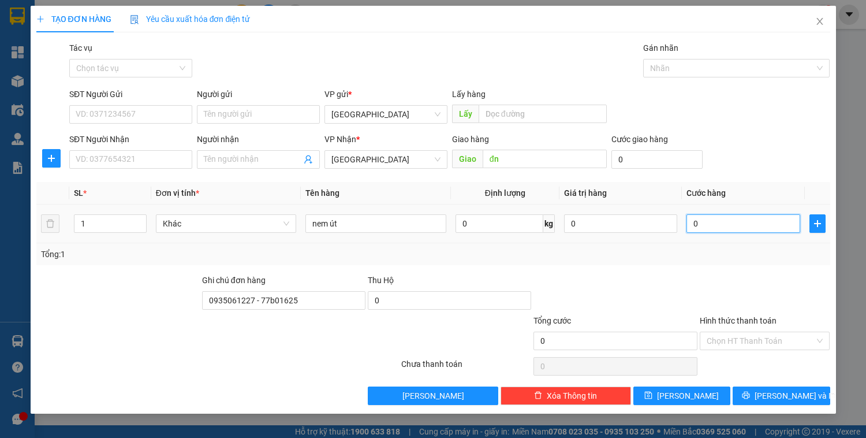
click at [728, 218] on input "0" at bounding box center [743, 223] width 113 height 18
type input "03"
type input "3"
type input "036"
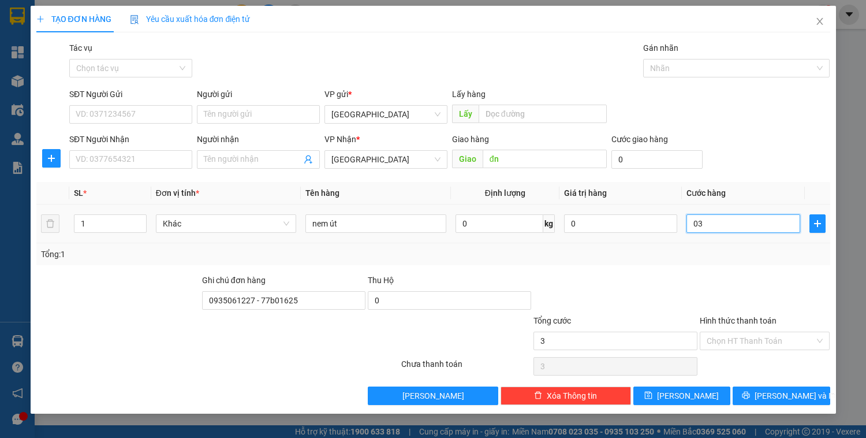
type input "36"
type input "0.362"
type input "362"
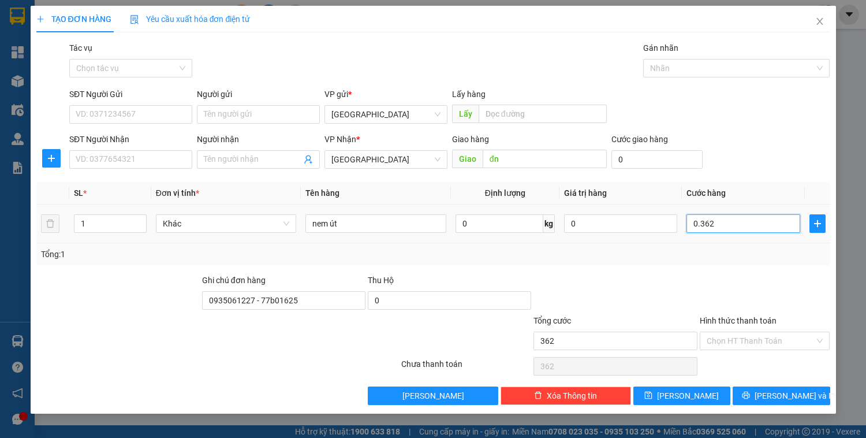
type input "03.622"
type input "3.622"
type input "036.223"
type input "36.223"
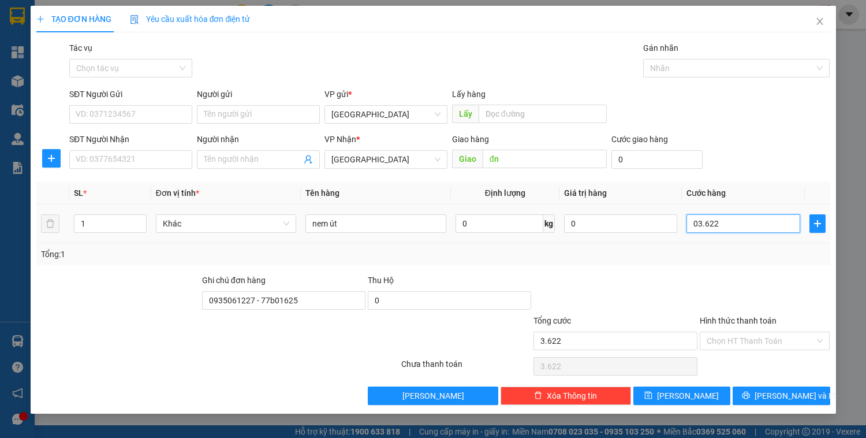
type input "36.223"
type input "0.362.233"
type input "362.233"
type input "03.622.335"
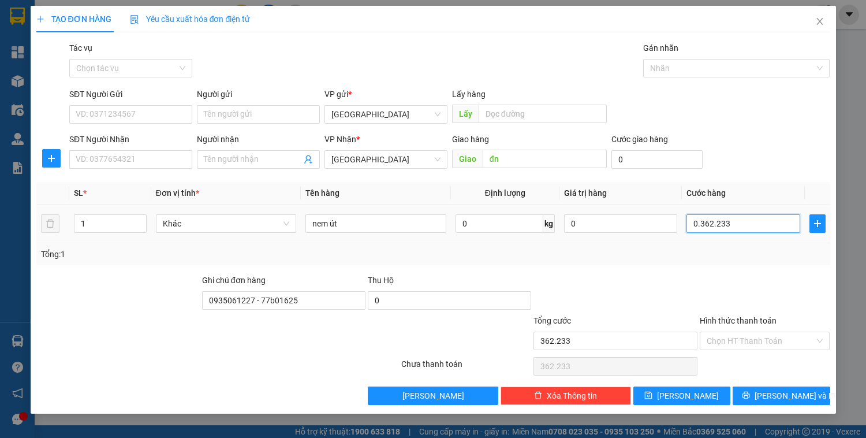
type input "3.622.335"
type input "036.223.355"
type input "36.223.355"
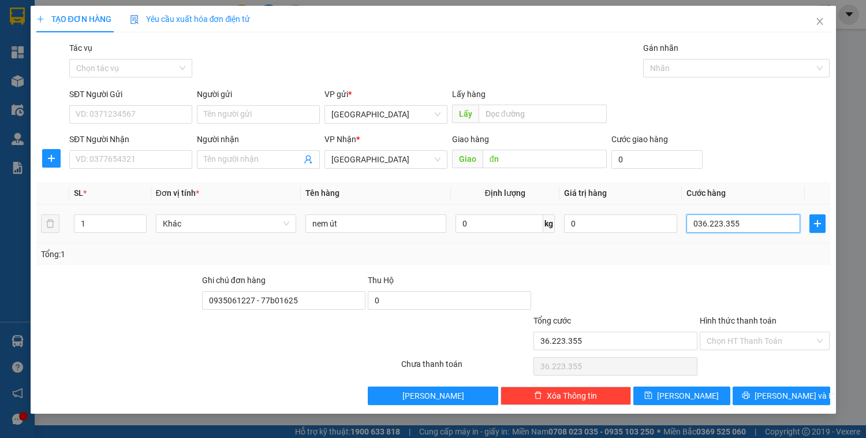
type input "0.362.233.550"
type input "362.233.550"
drag, startPoint x: 760, startPoint y: 220, endPoint x: 360, endPoint y: 258, distance: 401.3
click at [385, 266] on div "Transit Pickup Surcharge Ids Transit Deliver Surcharge Ids Transit Deliver Surc…" at bounding box center [433, 223] width 794 height 363
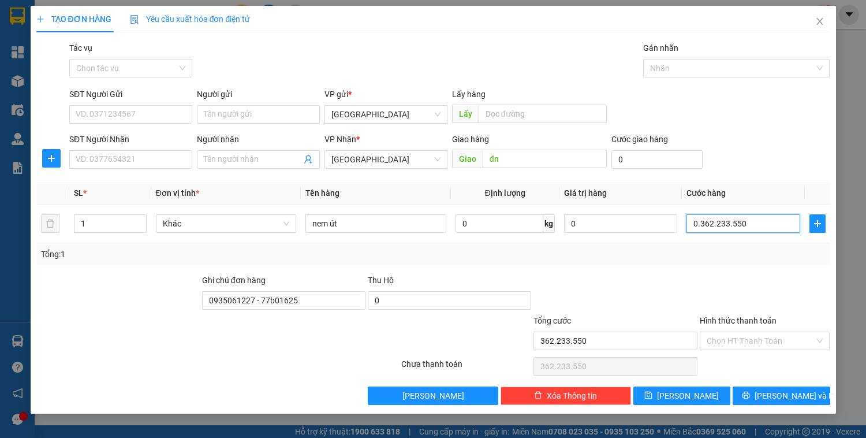
type input "0"
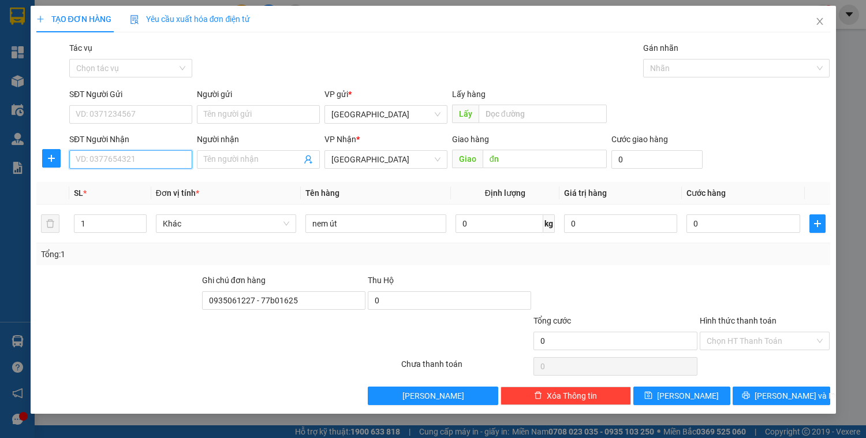
click at [131, 162] on input "SĐT Người Nhận" at bounding box center [130, 159] width 123 height 18
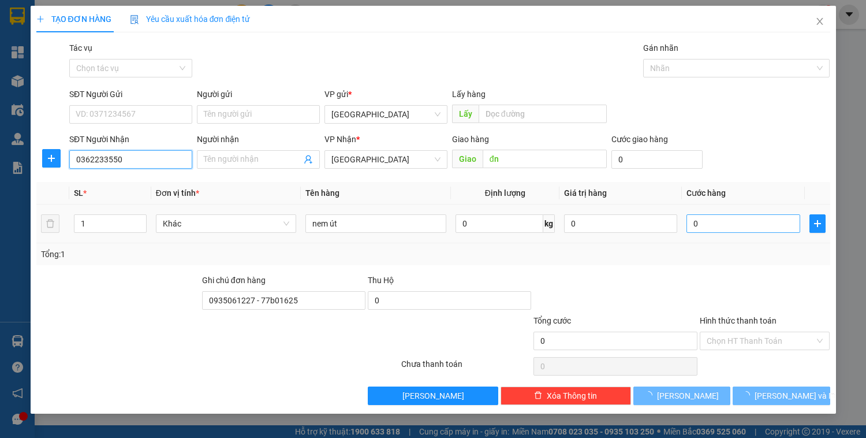
type input "0362233550"
click at [710, 222] on input "0" at bounding box center [743, 223] width 113 height 18
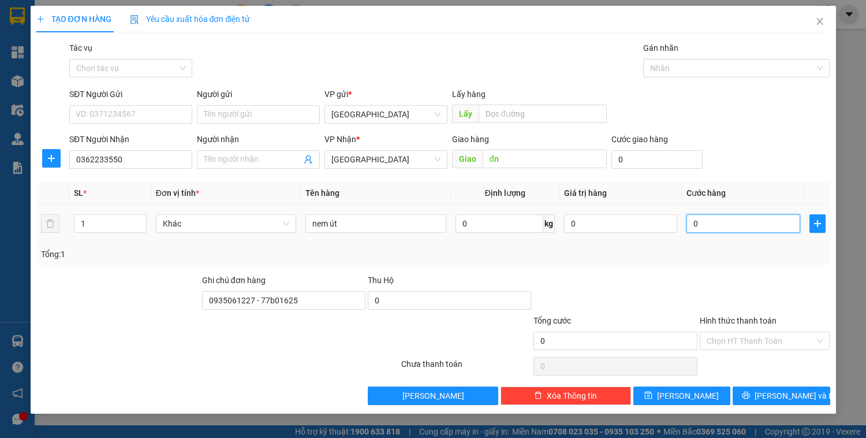
type input "4"
type input "40"
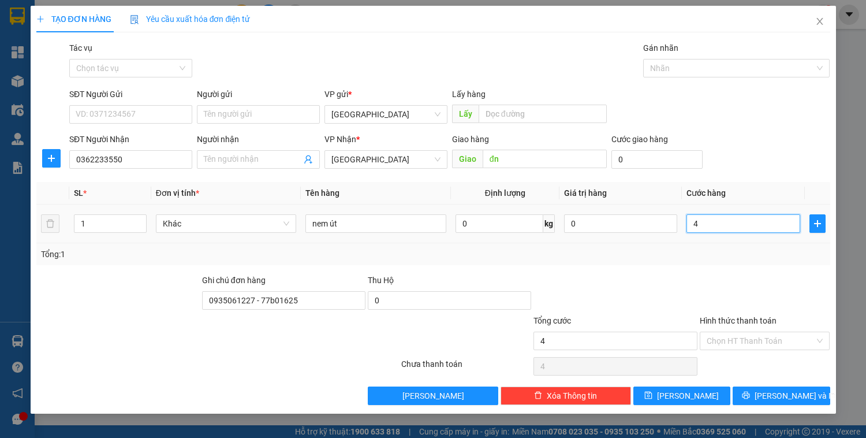
type input "40"
type input "400"
type input "4.000"
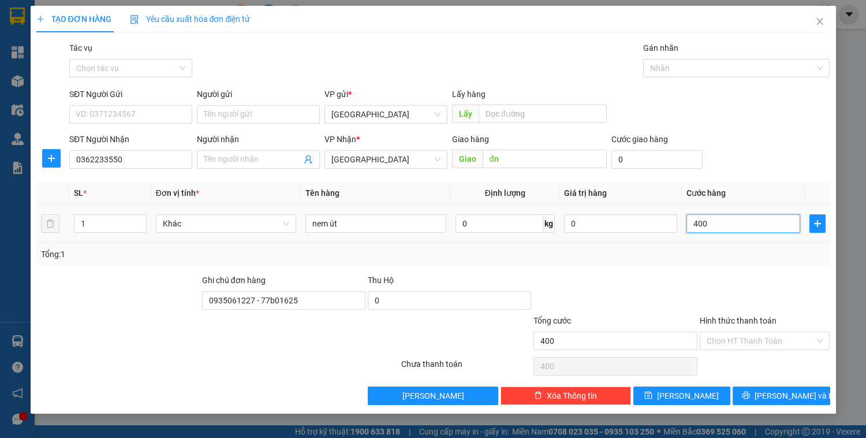
type input "4.000"
type input "40.000"
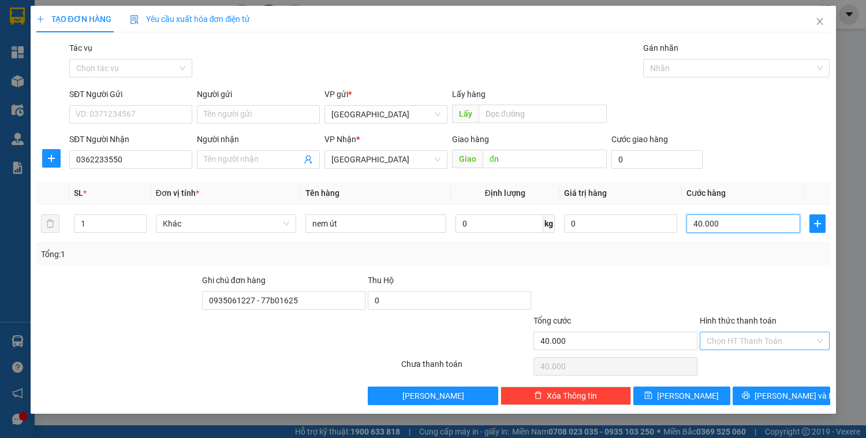
type input "40.000"
click at [755, 338] on input "Hình thức thanh toán" at bounding box center [761, 340] width 109 height 17
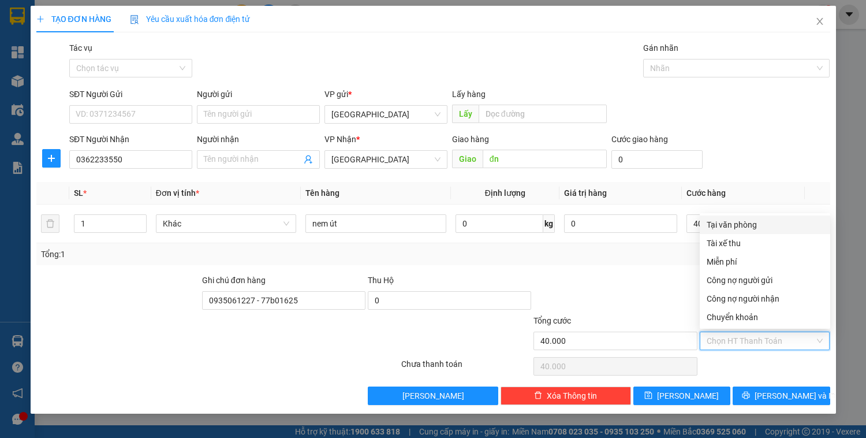
click at [748, 225] on div "Tại văn phòng" at bounding box center [765, 224] width 117 height 13
type input "0"
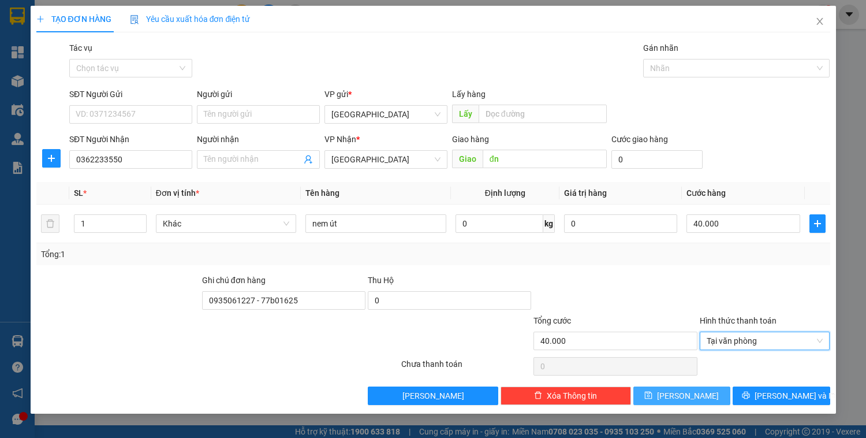
click at [703, 391] on button "[PERSON_NAME]" at bounding box center [681, 395] width 97 height 18
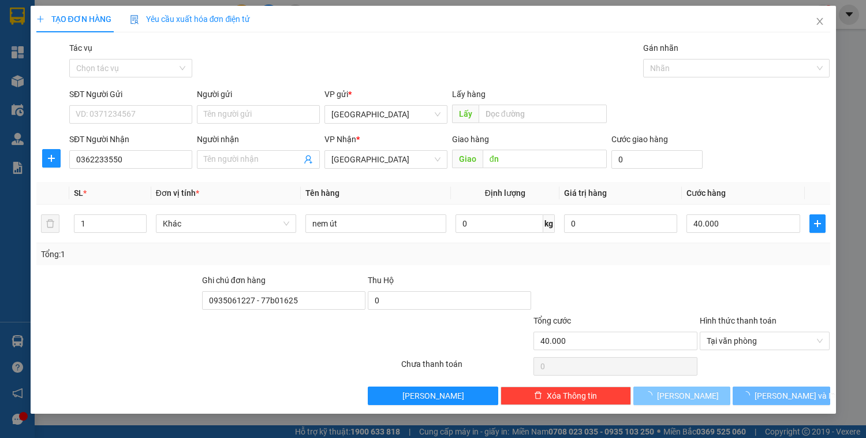
type input "0"
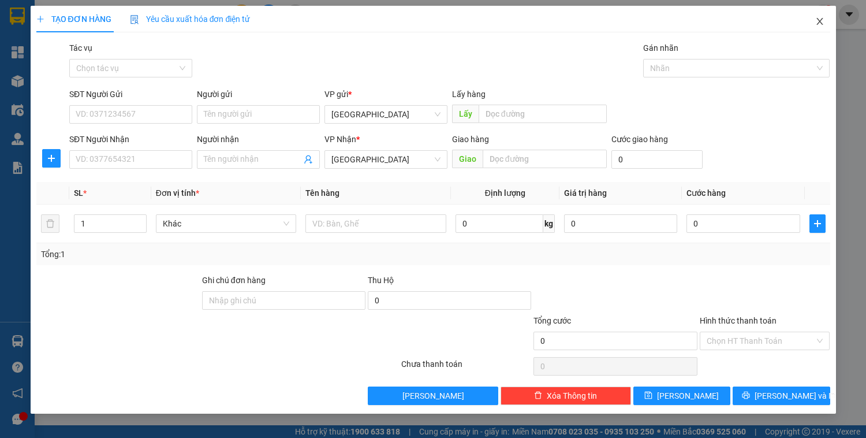
click at [818, 24] on icon "close" at bounding box center [820, 21] width 6 height 7
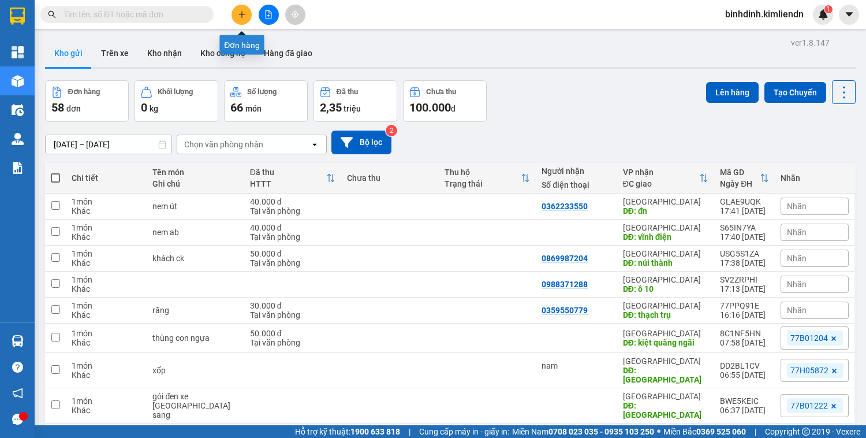
click at [243, 13] on icon "plus" at bounding box center [242, 14] width 8 height 8
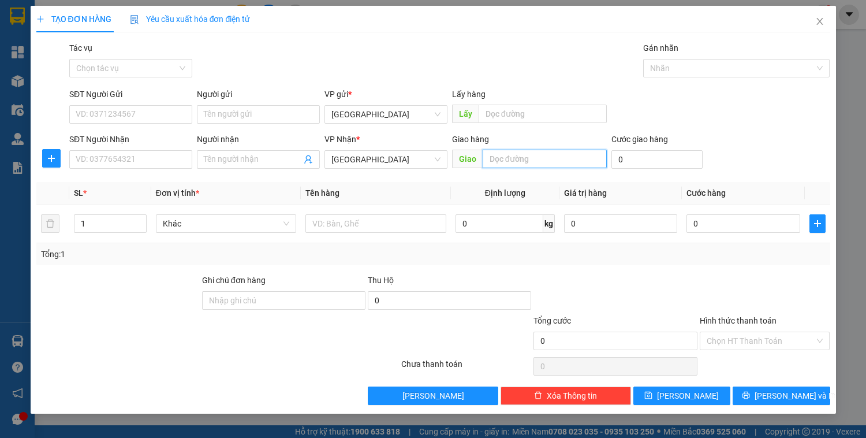
click at [506, 159] on input "text" at bounding box center [545, 159] width 124 height 18
type input "d"
type input "đn"
click at [127, 222] on input "1" at bounding box center [109, 223] width 71 height 17
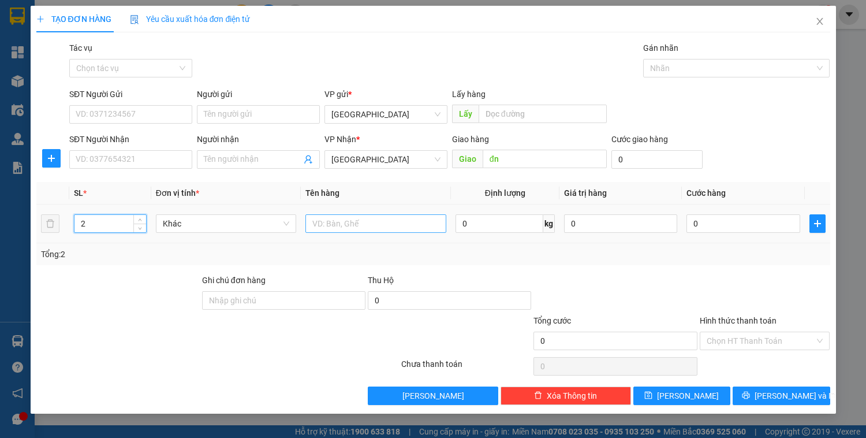
type input "2"
click at [358, 222] on input "text" at bounding box center [375, 223] width 140 height 18
type input "mẫu kiểm"
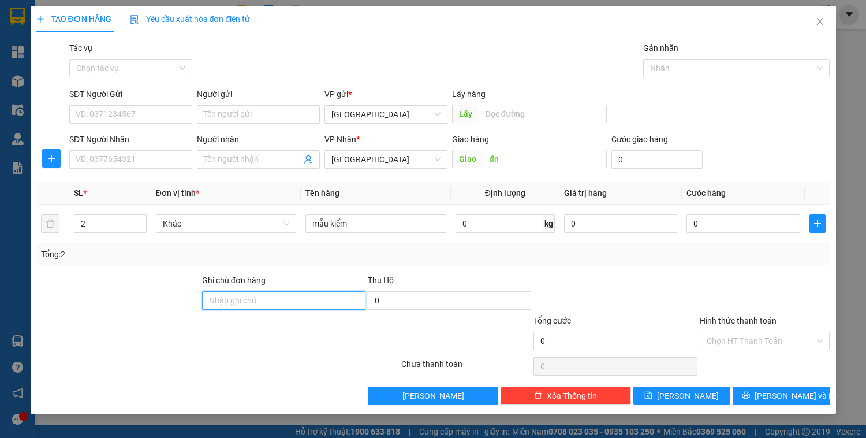
click at [268, 300] on input "Ghi chú đơn hàng" at bounding box center [283, 300] width 163 height 18
paste input "0914012266 - 77G00097"
type input "0914012266 - 77G00097"
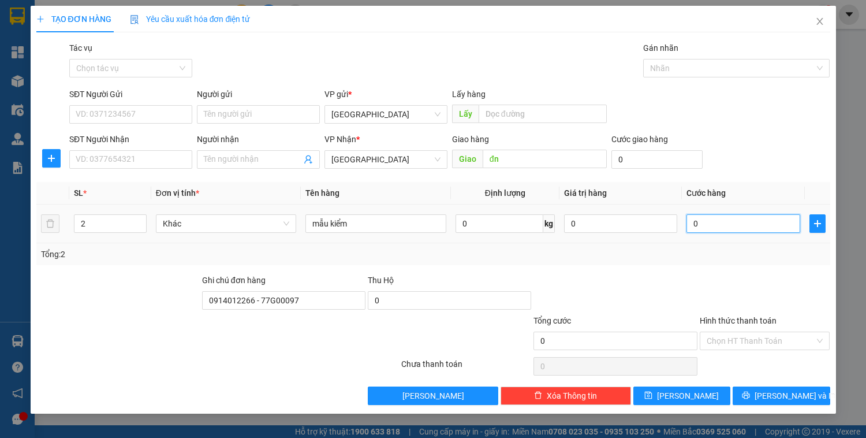
click at [746, 219] on input "0" at bounding box center [743, 223] width 113 height 18
type input "9"
type input "90"
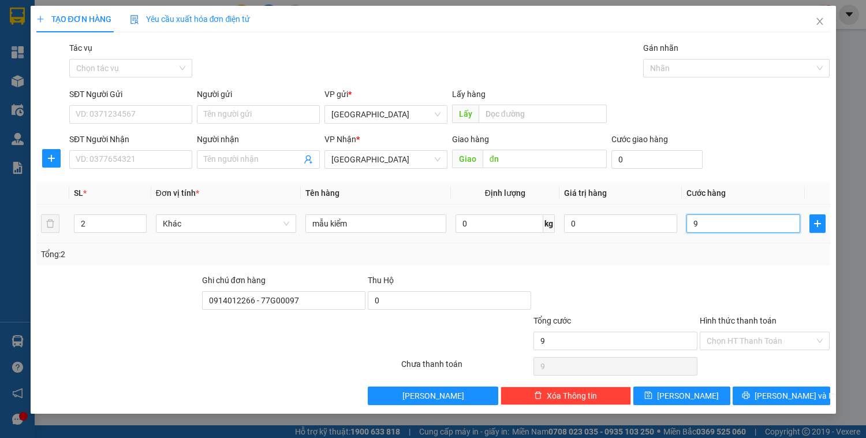
type input "90"
type input "900"
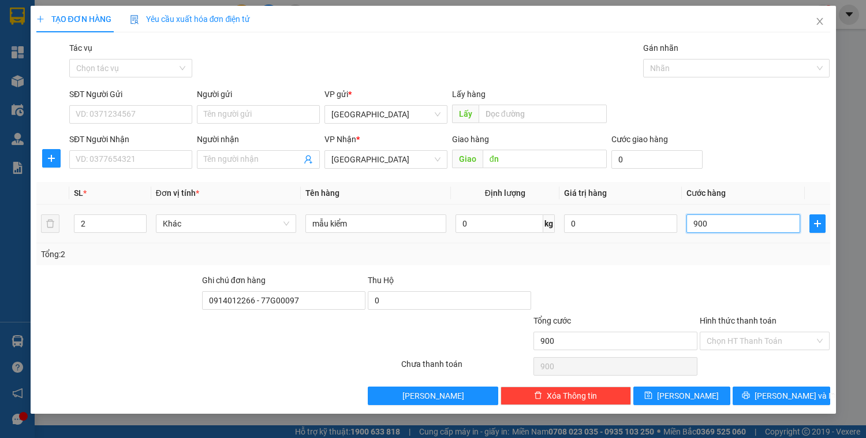
type input "9.000"
type input "90.000"
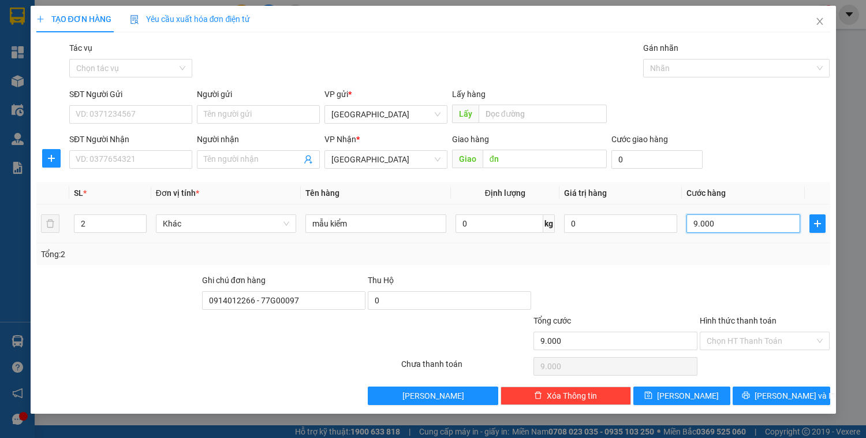
type input "90.000"
click at [768, 342] on input "Hình thức thanh toán" at bounding box center [761, 340] width 109 height 17
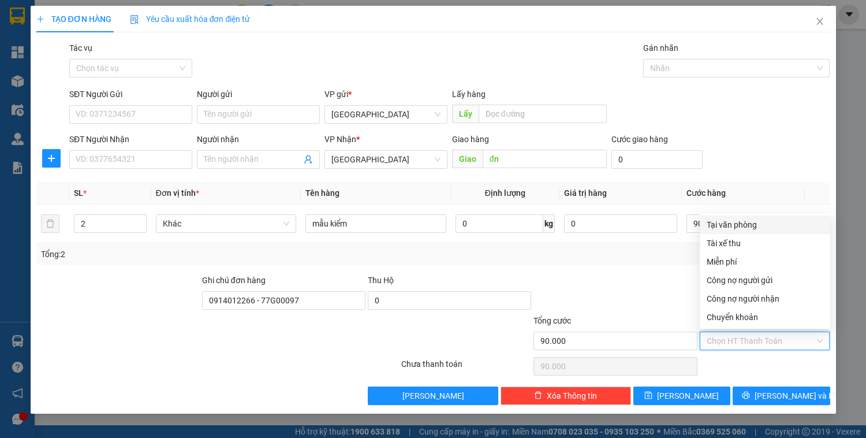
click at [762, 222] on div "Tại văn phòng" at bounding box center [765, 224] width 117 height 13
type input "0"
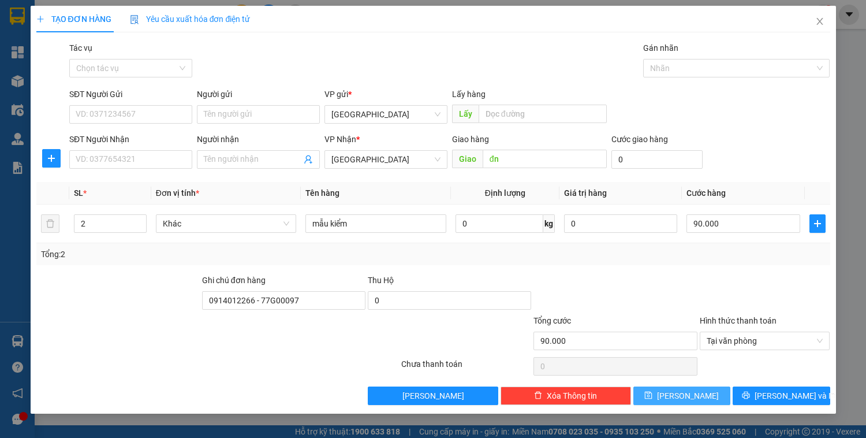
click at [689, 392] on span "[PERSON_NAME]" at bounding box center [688, 395] width 62 height 13
type input "1"
type input "0"
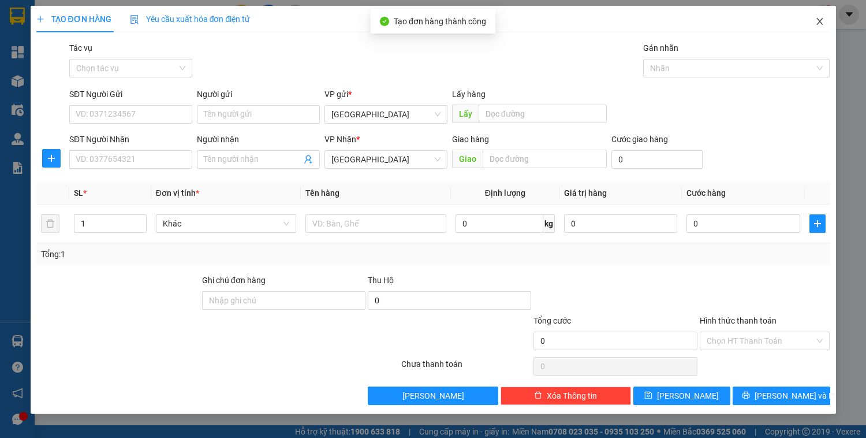
click at [822, 18] on icon "close" at bounding box center [819, 21] width 9 height 9
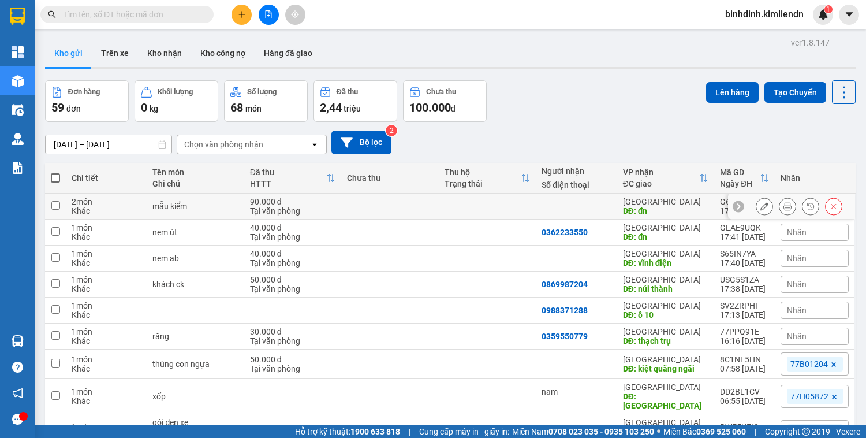
click at [512, 204] on td at bounding box center [487, 206] width 97 height 26
checkbox input "true"
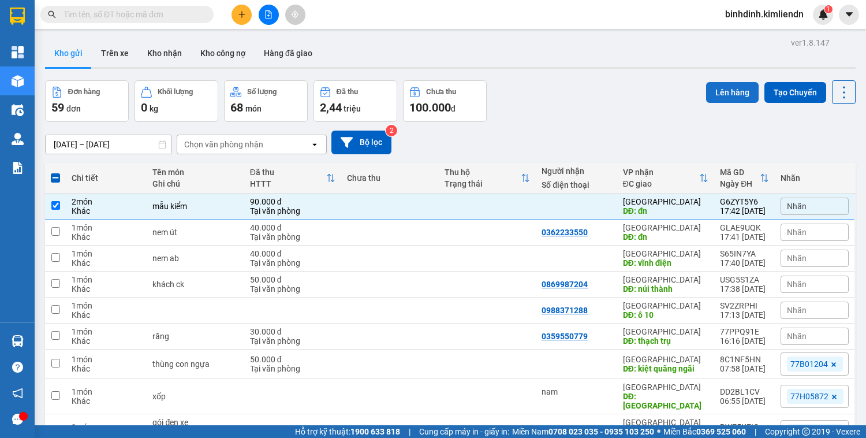
click at [748, 91] on button "Lên hàng" at bounding box center [732, 92] width 53 height 21
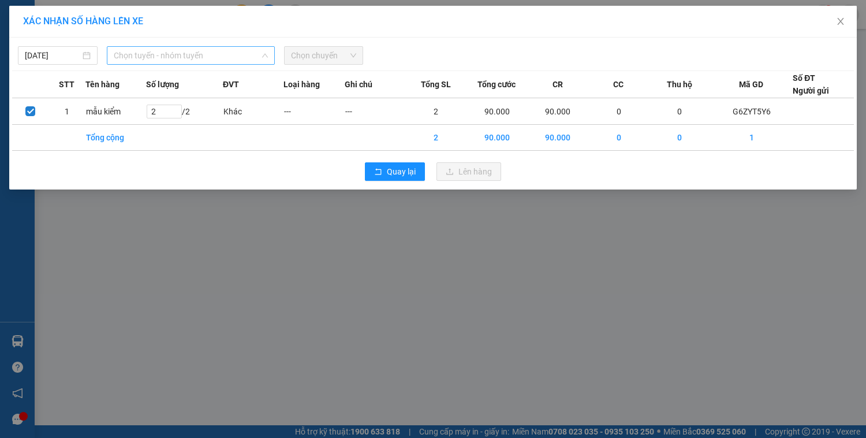
click at [203, 52] on span "Chọn tuyến - nhóm tuyến" at bounding box center [191, 55] width 154 height 17
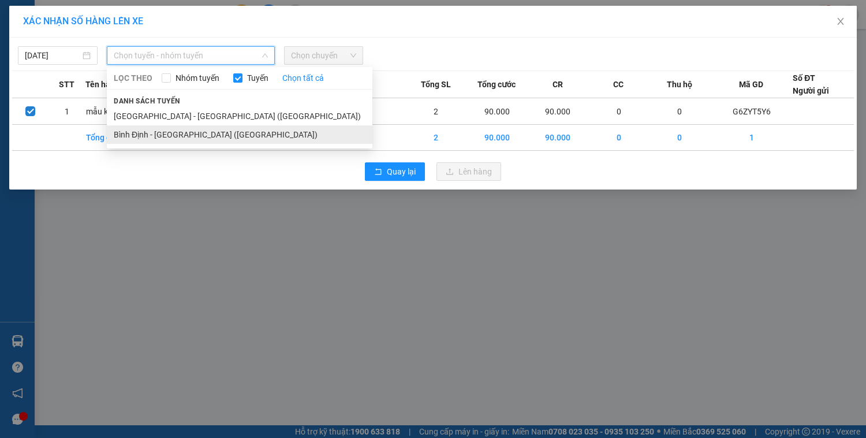
click at [194, 141] on li "Bình Định - [GEOGRAPHIC_DATA] ([GEOGRAPHIC_DATA])" at bounding box center [240, 134] width 266 height 18
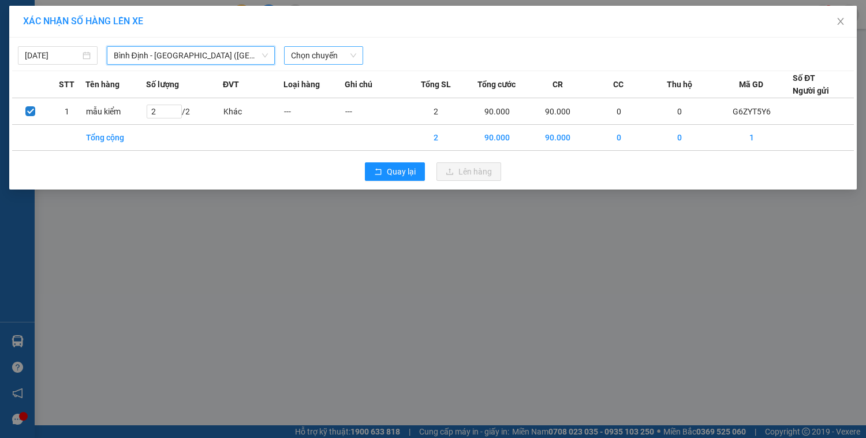
click at [316, 55] on span "Chọn chuyến" at bounding box center [324, 55] width 66 height 17
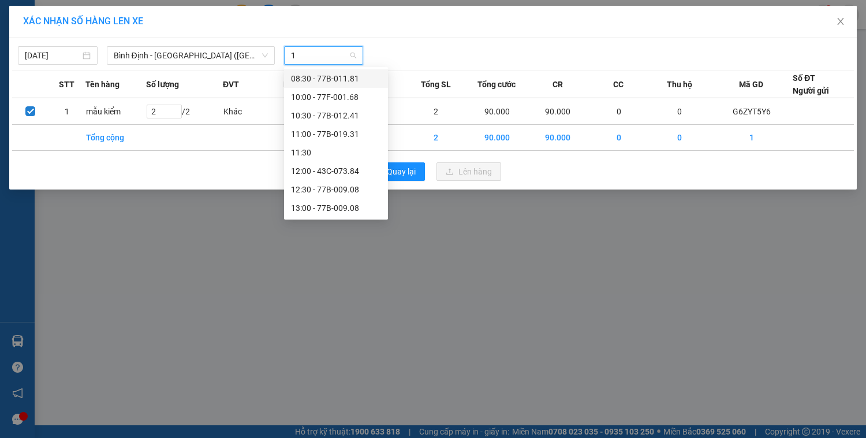
type input "18"
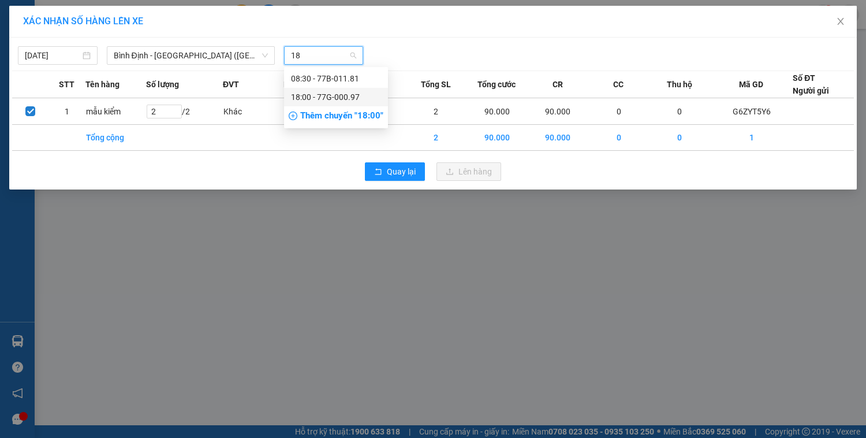
click at [351, 88] on div "18:00 - 77G-000.97" at bounding box center [336, 97] width 104 height 18
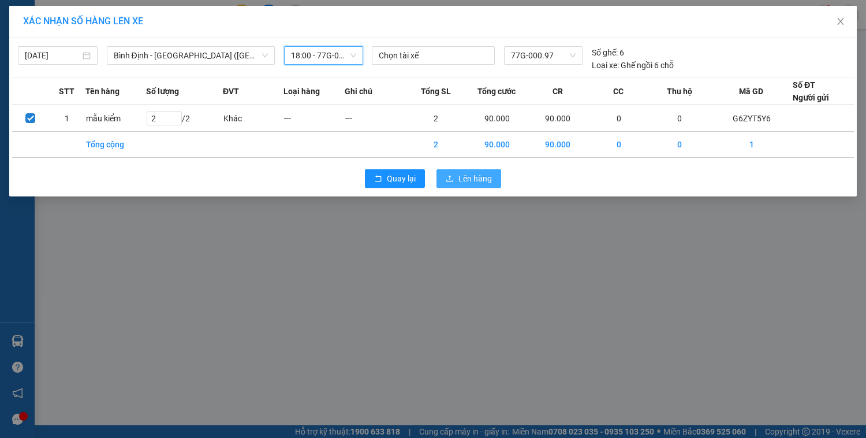
click at [480, 174] on span "Lên hàng" at bounding box center [474, 178] width 33 height 13
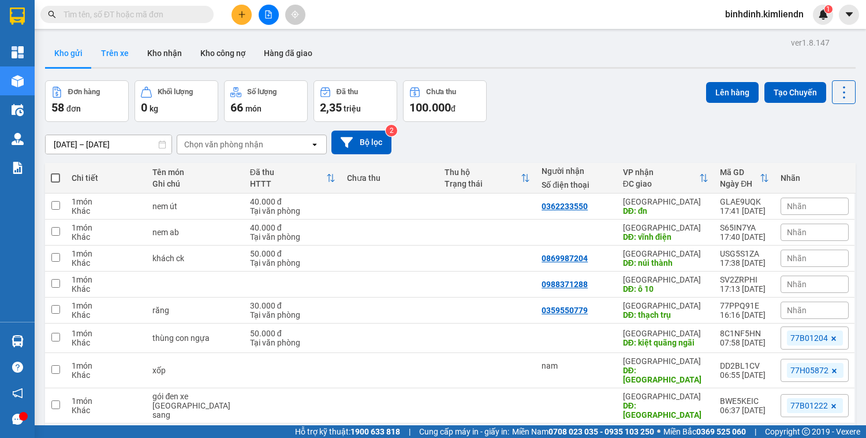
click at [124, 51] on button "Trên xe" at bounding box center [115, 53] width 46 height 28
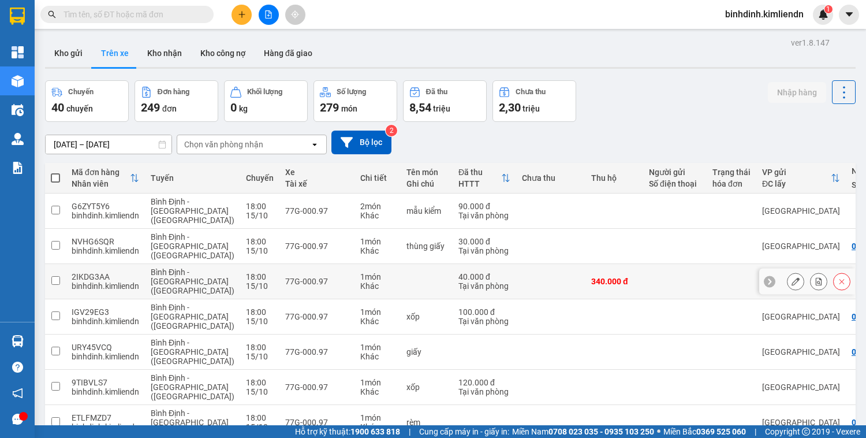
click at [788, 284] on button at bounding box center [796, 281] width 16 height 20
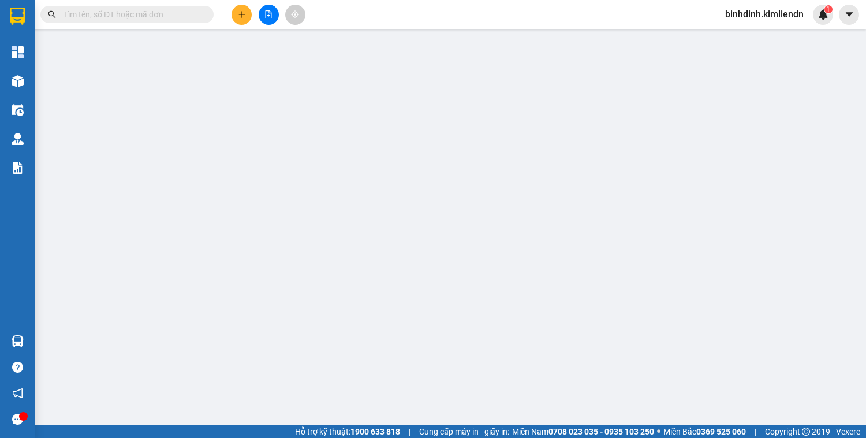
type input "đn"
type input "0914012266 - 77G00097"
type input "40.000"
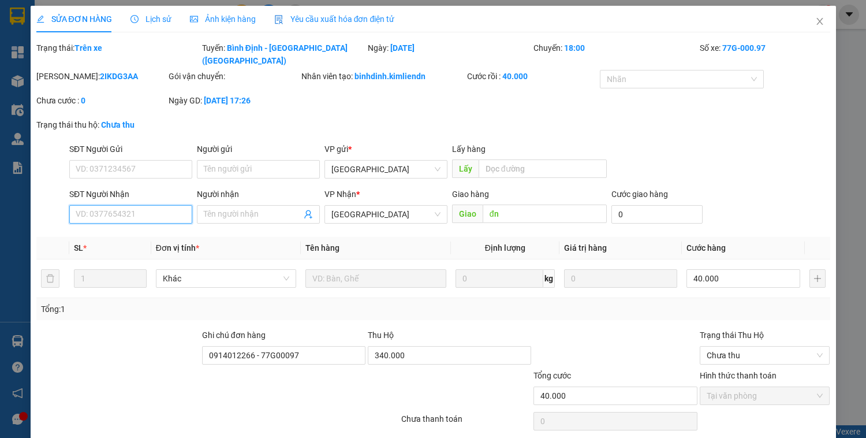
click at [156, 206] on input "SĐT Người Nhận" at bounding box center [130, 214] width 123 height 18
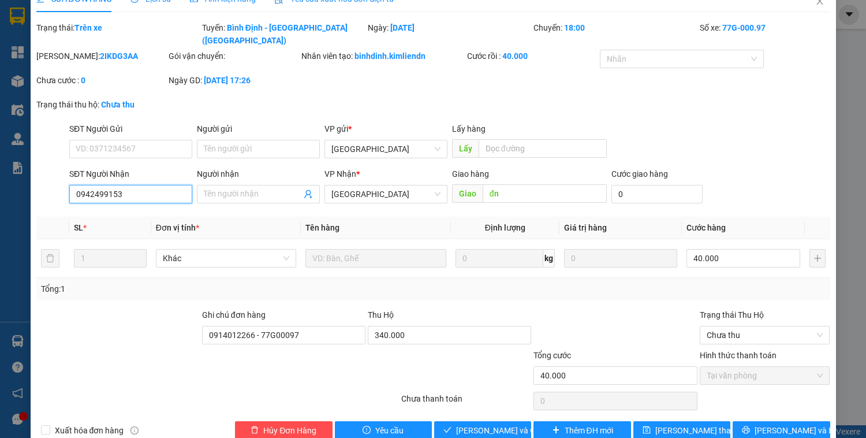
scroll to position [31, 0]
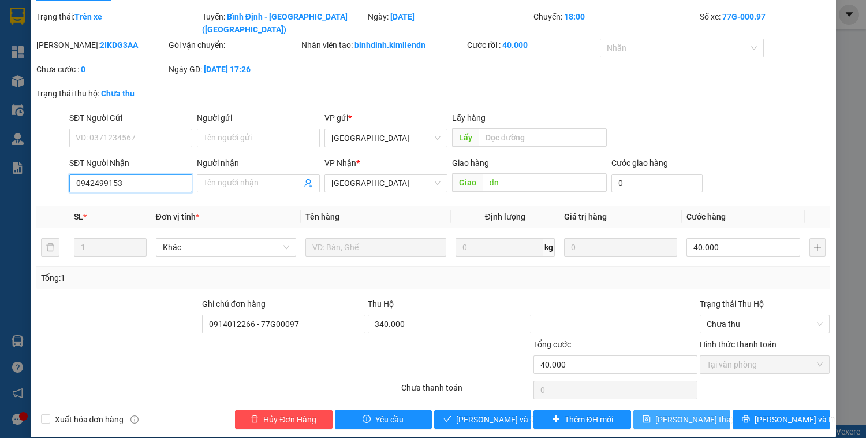
type input "0942499153"
click at [676, 413] on span "[PERSON_NAME] thay đổi" at bounding box center [701, 419] width 92 height 13
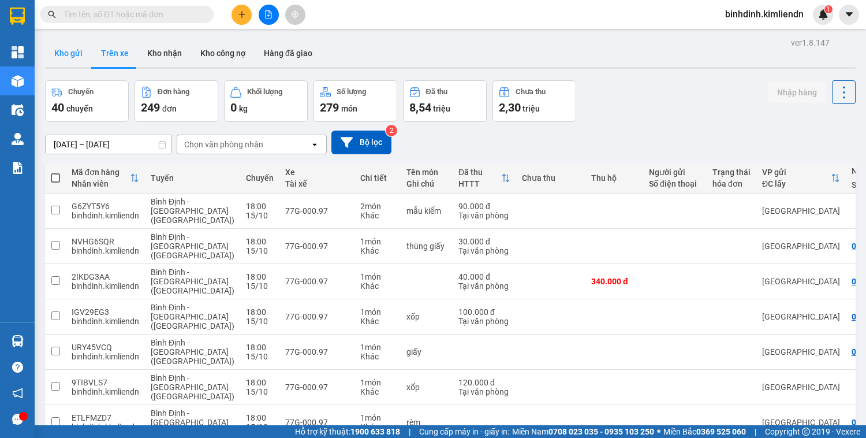
click at [76, 58] on button "Kho gửi" at bounding box center [68, 53] width 47 height 28
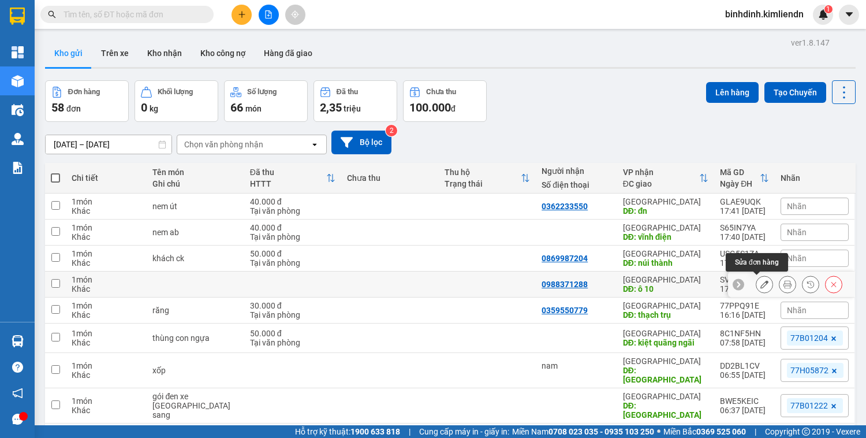
click at [756, 278] on button at bounding box center [764, 284] width 16 height 20
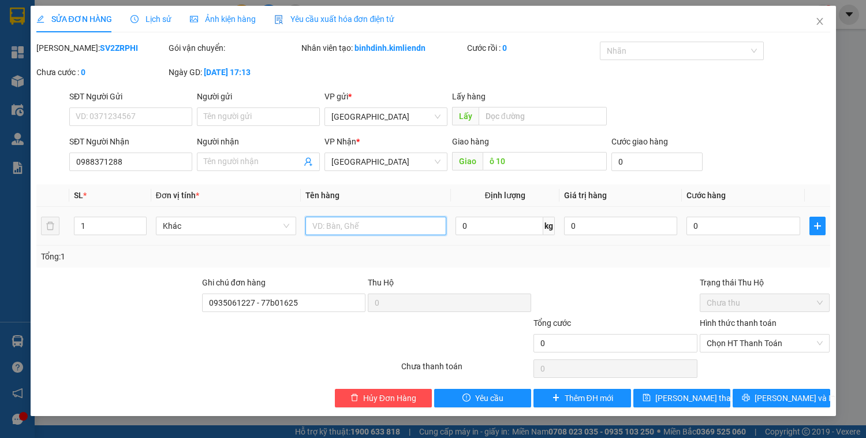
click at [337, 224] on input "text" at bounding box center [375, 226] width 140 height 18
type input "7"
click at [697, 395] on span "[PERSON_NAME] thay đổi" at bounding box center [701, 398] width 92 height 13
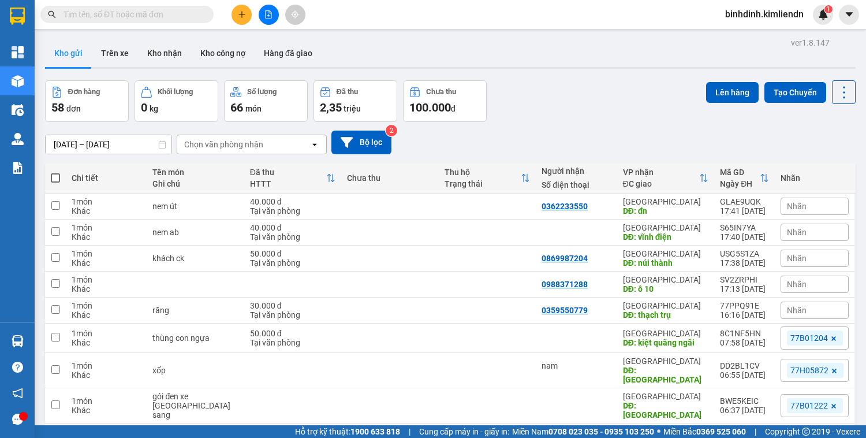
click at [268, 14] on icon "file-add" at bounding box center [268, 14] width 8 height 8
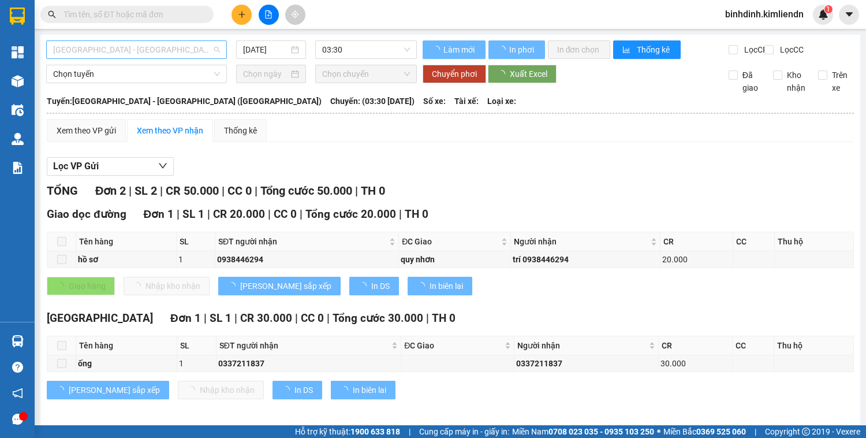
click at [152, 53] on span "[GEOGRAPHIC_DATA] - [GEOGRAPHIC_DATA] ([GEOGRAPHIC_DATA])" at bounding box center [136, 49] width 167 height 17
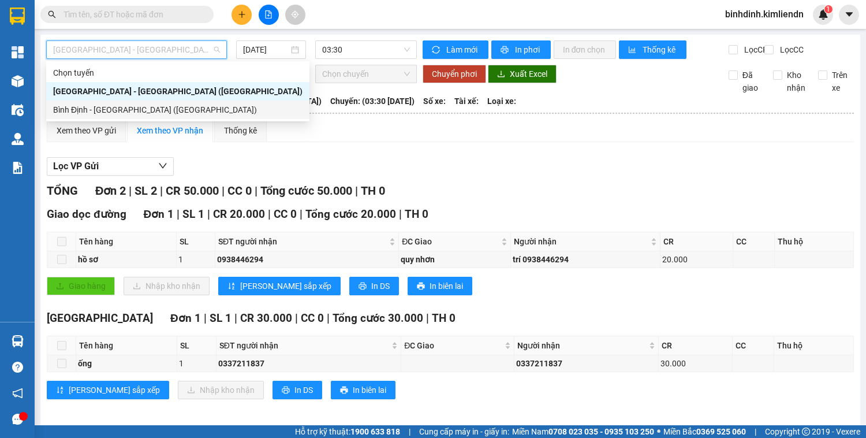
click at [148, 111] on div "Bình Định - [GEOGRAPHIC_DATA] ([GEOGRAPHIC_DATA])" at bounding box center [177, 109] width 249 height 13
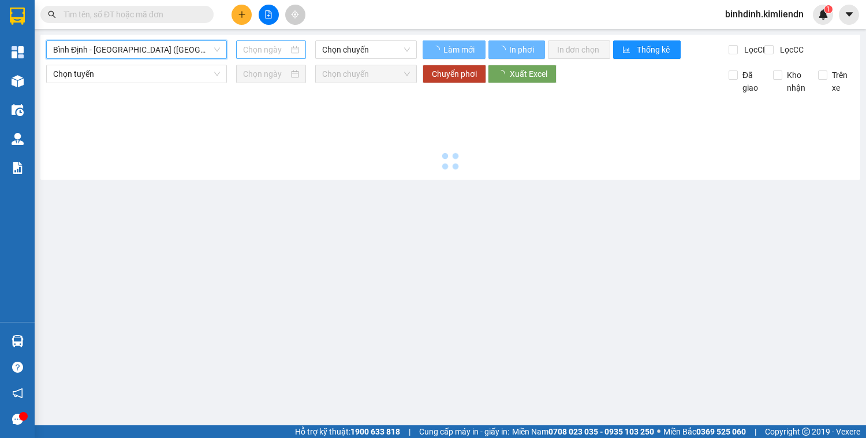
type input "[DATE]"
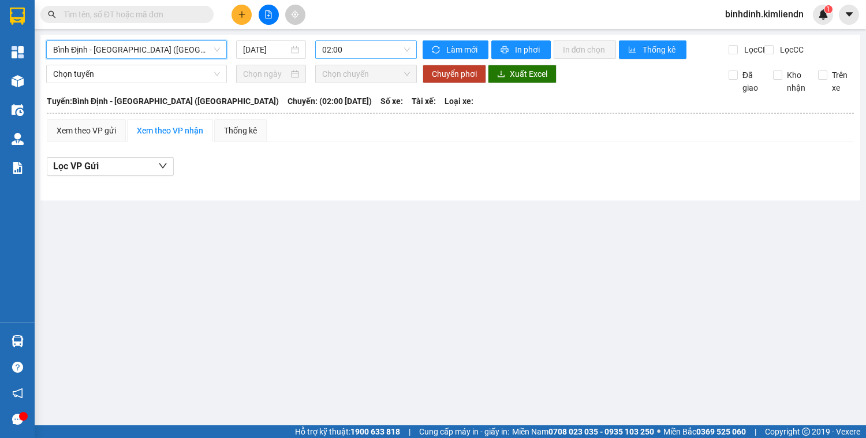
click at [346, 50] on span "02:00" at bounding box center [366, 49] width 88 height 17
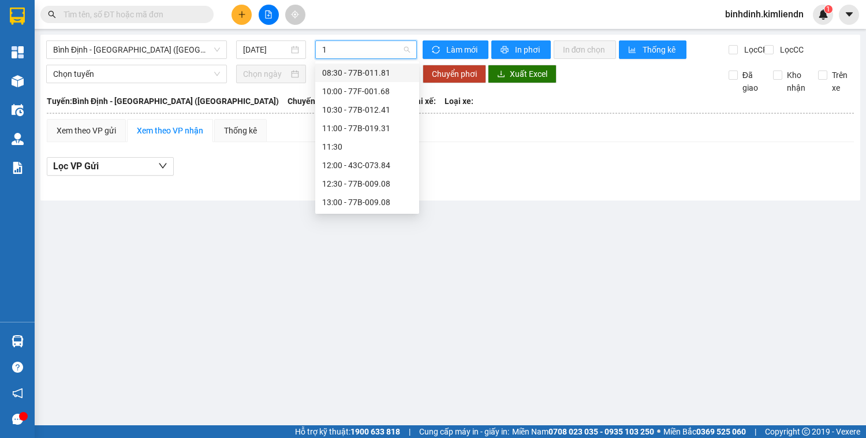
type input "18"
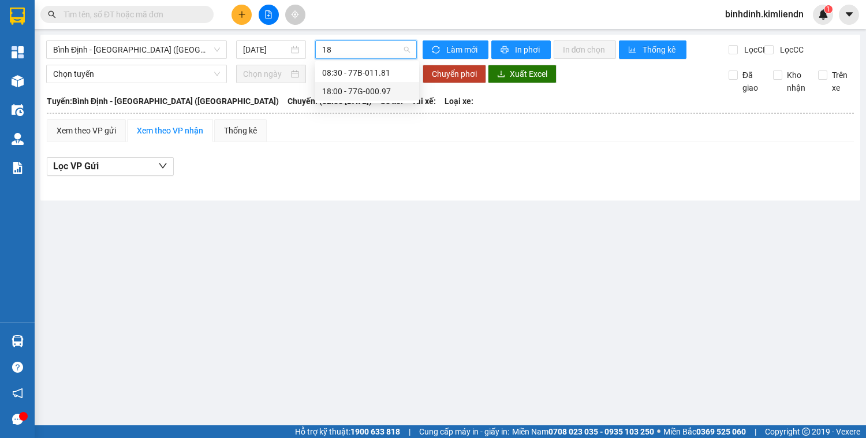
click at [371, 88] on div "18:00 - 77G-000.97" at bounding box center [367, 91] width 90 height 13
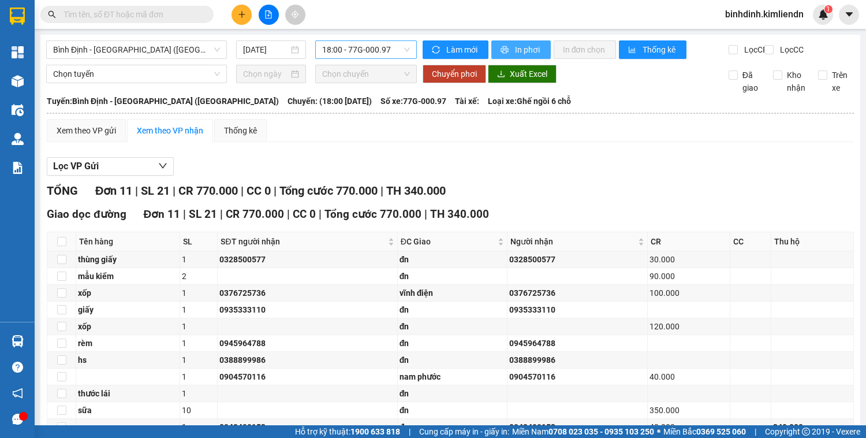
click at [516, 47] on span "In phơi" at bounding box center [528, 49] width 27 height 13
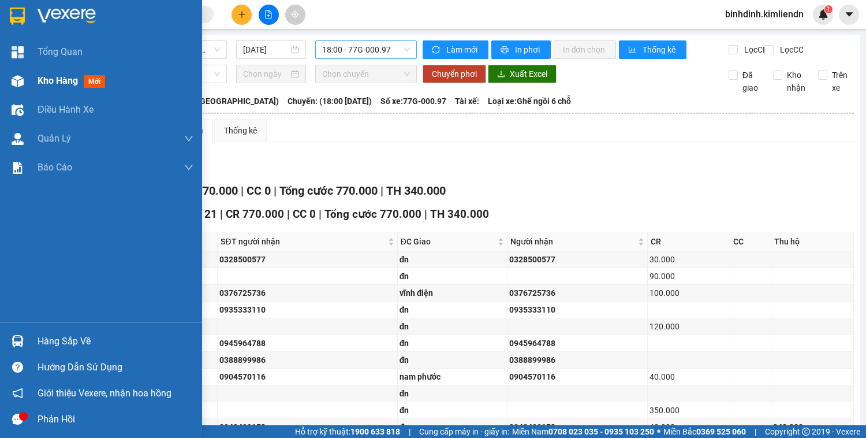
click at [44, 82] on span "Kho hàng" at bounding box center [58, 80] width 40 height 11
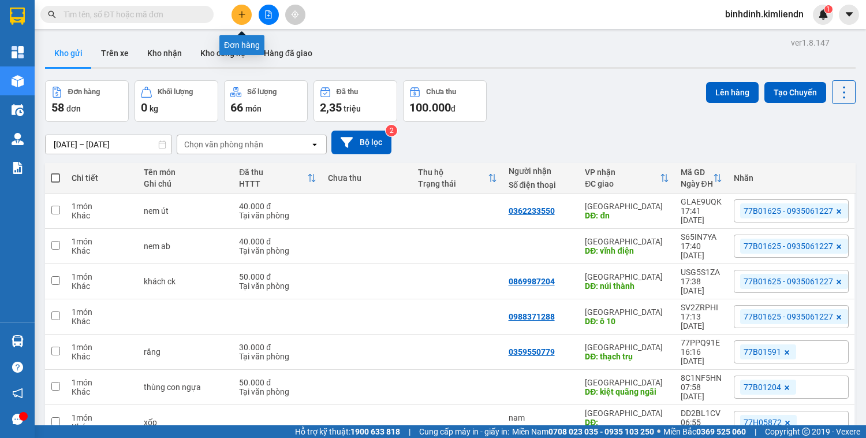
click at [241, 20] on button at bounding box center [242, 15] width 20 height 20
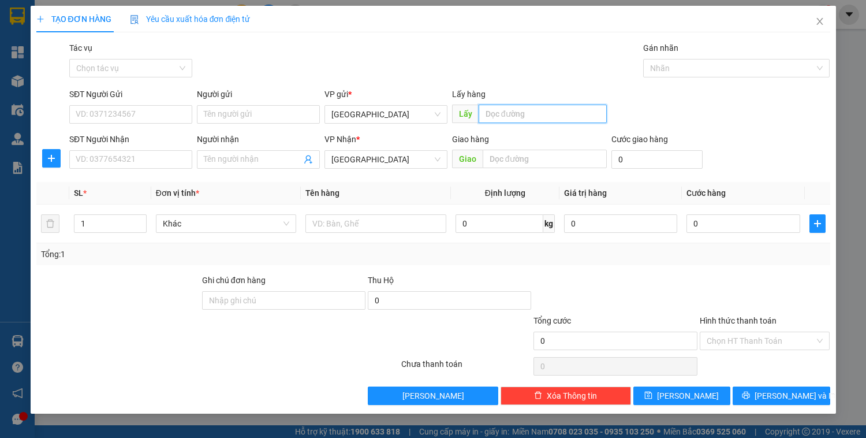
click at [514, 110] on input "text" at bounding box center [543, 114] width 128 height 18
click at [702, 64] on div at bounding box center [730, 68] width 169 height 14
type input "quy nhơn"
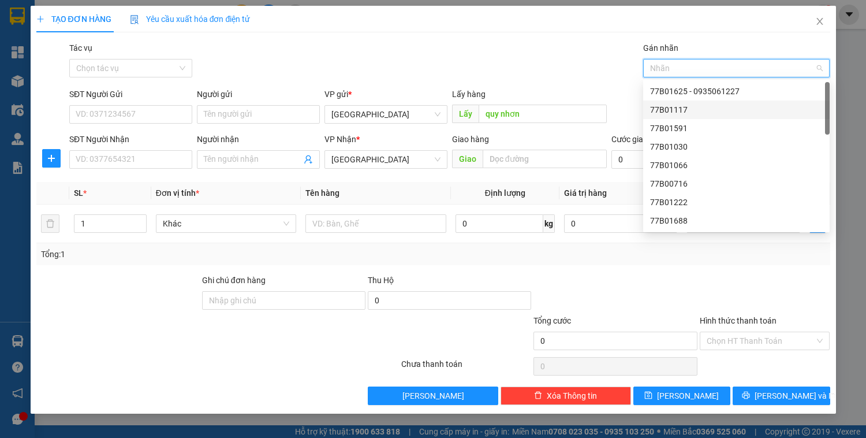
click at [688, 109] on div "77B01117" at bounding box center [736, 109] width 173 height 13
click at [370, 164] on span "[GEOGRAPHIC_DATA]" at bounding box center [385, 159] width 109 height 17
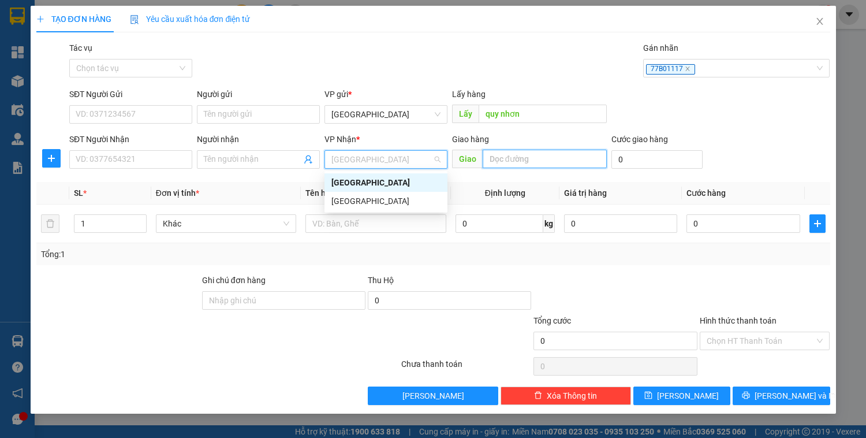
click at [545, 158] on input "text" at bounding box center [545, 159] width 124 height 18
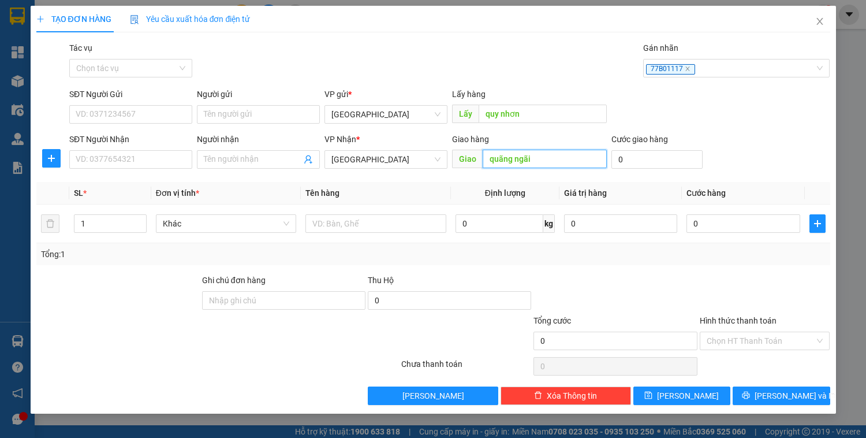
type input "quãng ngãi"
click at [146, 156] on input "SĐT Người Nhận" at bounding box center [130, 159] width 123 height 18
type input "0911695152"
click at [282, 155] on input "Người nhận" at bounding box center [253, 159] width 98 height 13
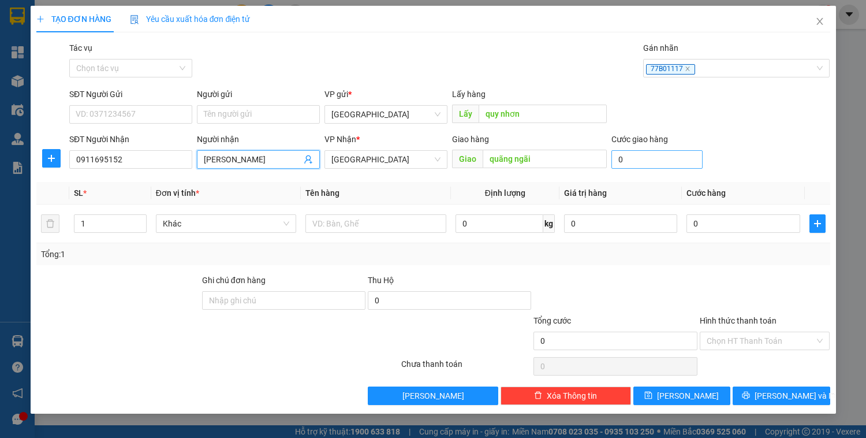
type input "minh hiền"
click at [628, 164] on input "0" at bounding box center [657, 159] width 91 height 18
type input "5"
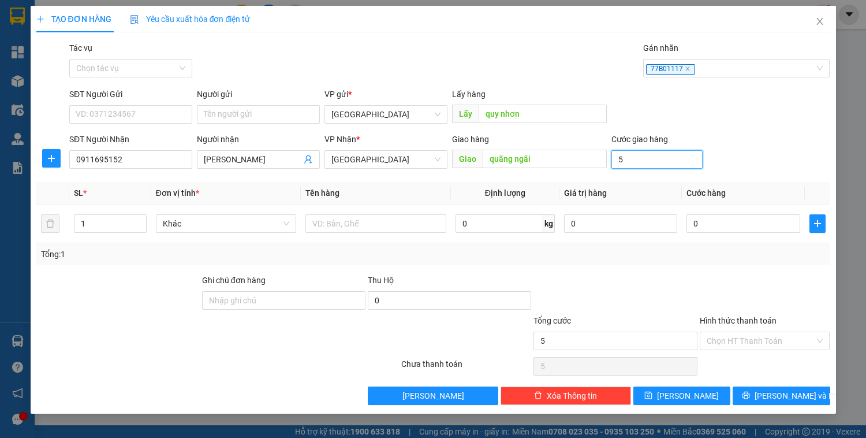
type input "50"
type input "500"
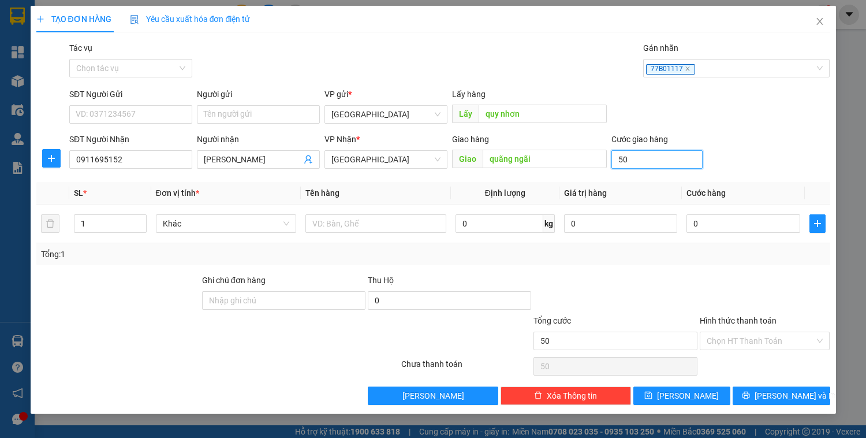
type input "500"
type input "5.000"
type input "50.000"
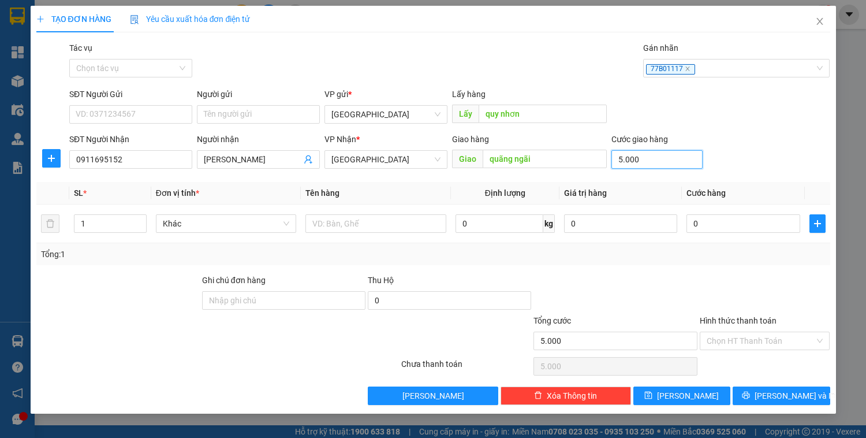
type input "50.000"
click at [741, 332] on input "Hình thức thanh toán" at bounding box center [761, 340] width 109 height 17
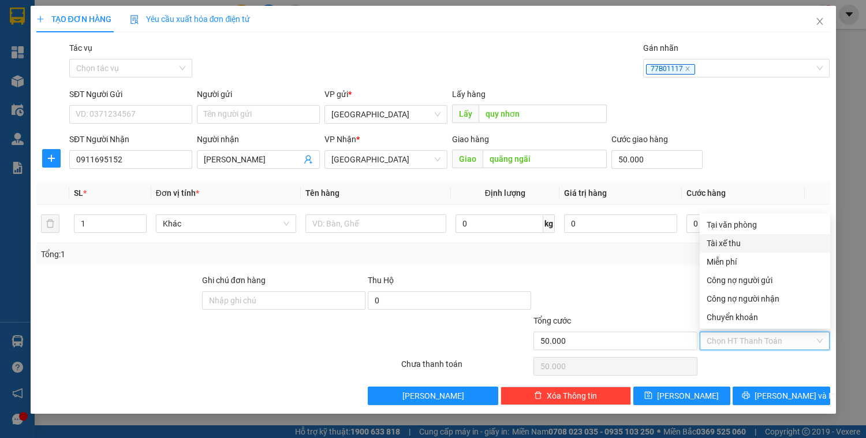
drag, startPoint x: 728, startPoint y: 245, endPoint x: 732, endPoint y: 271, distance: 26.3
click at [728, 247] on div "Tài xế thu" at bounding box center [765, 243] width 117 height 13
type input "0"
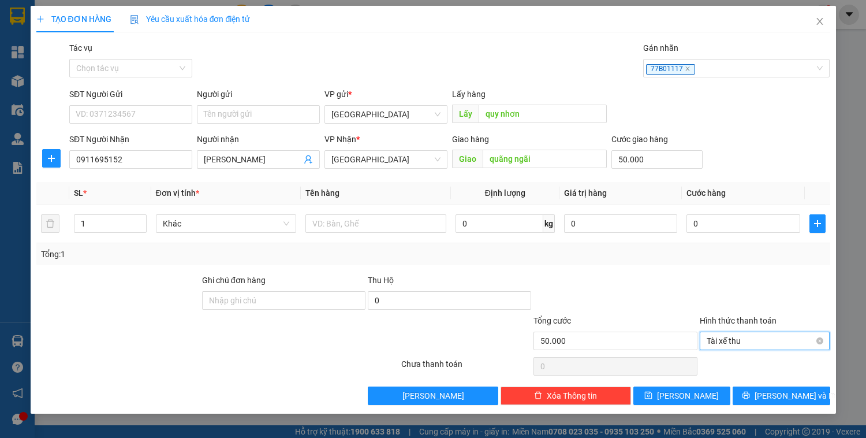
click at [778, 339] on span "Tài xế thu" at bounding box center [765, 340] width 117 height 17
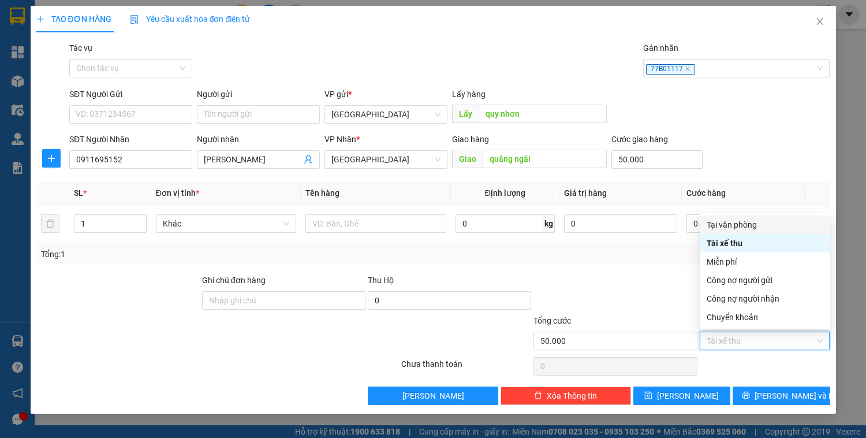
click at [773, 229] on div "Tại văn phòng" at bounding box center [765, 224] width 117 height 13
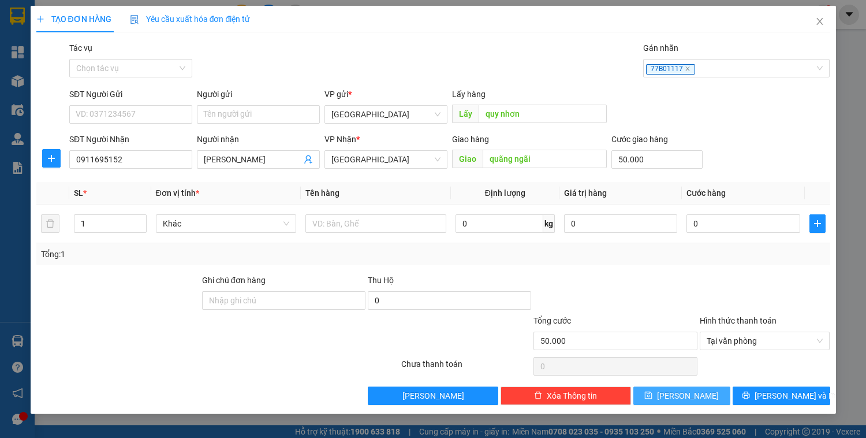
click at [689, 392] on span "[PERSON_NAME]" at bounding box center [688, 395] width 62 height 13
type input "0"
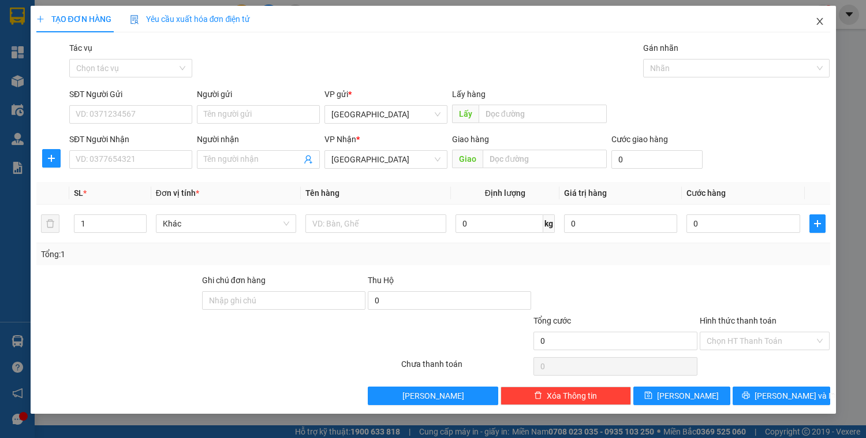
click at [818, 24] on icon "close" at bounding box center [819, 21] width 9 height 9
